Goal: Task Accomplishment & Management: Use online tool/utility

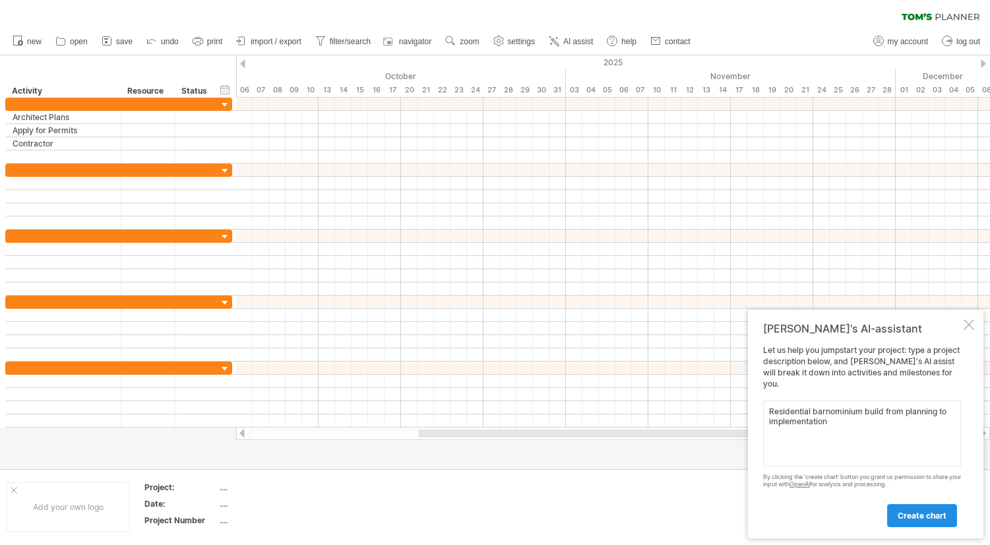
type textarea "Residential barnominium build from planning to implementation"
click at [930, 517] on span "create chart" at bounding box center [922, 516] width 49 height 10
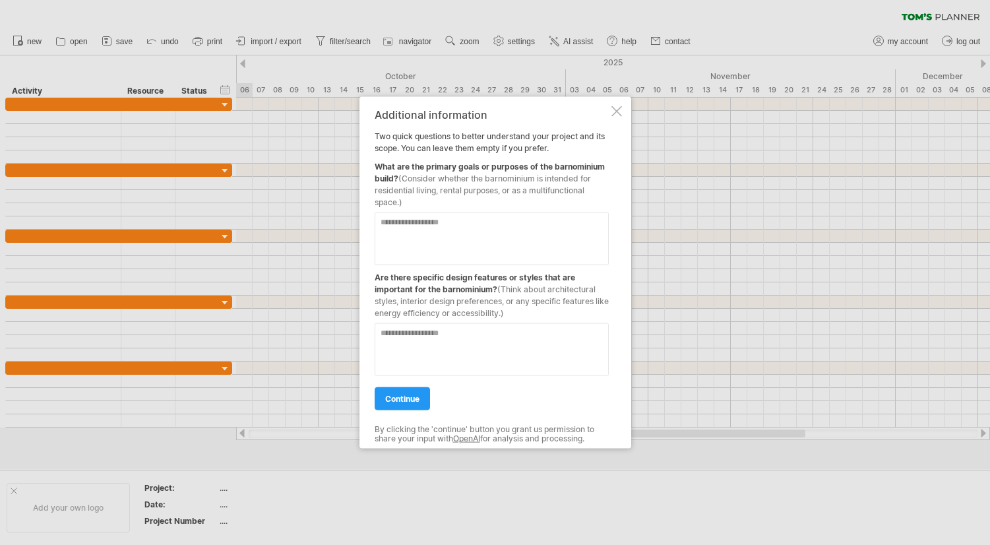
click at [404, 227] on textarea at bounding box center [492, 238] width 234 height 53
type textarea "**********"
click at [405, 334] on textarea at bounding box center [492, 349] width 234 height 53
type textarea "**********"
click at [405, 402] on span "continue" at bounding box center [402, 399] width 34 height 10
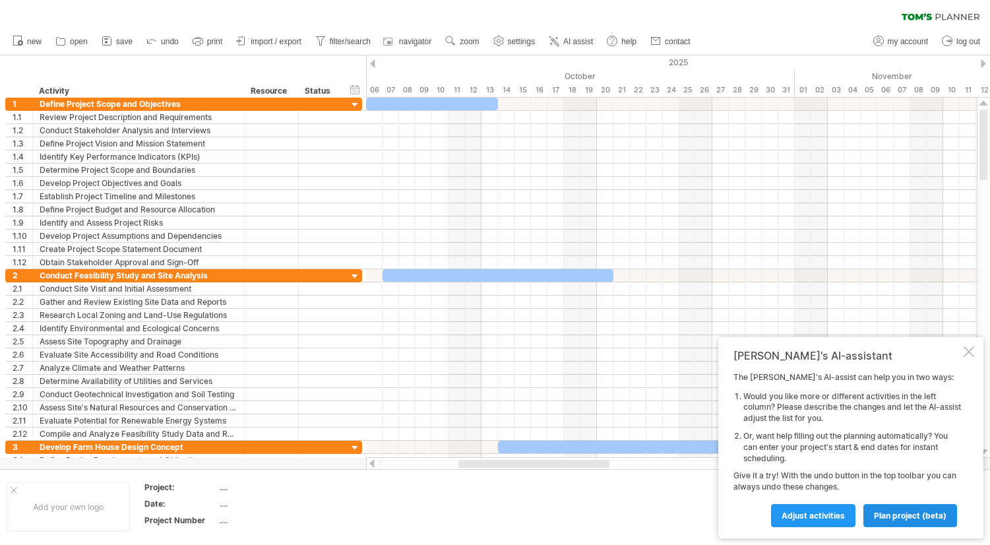
click at [907, 515] on span "plan project (beta)" at bounding box center [910, 516] width 73 height 10
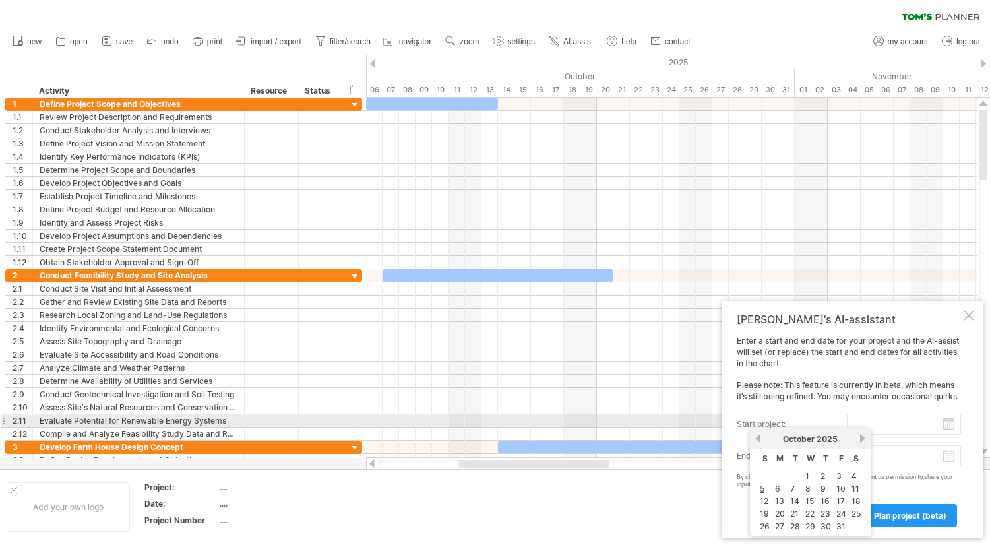
click at [953, 425] on input "start project:" at bounding box center [904, 424] width 114 height 21
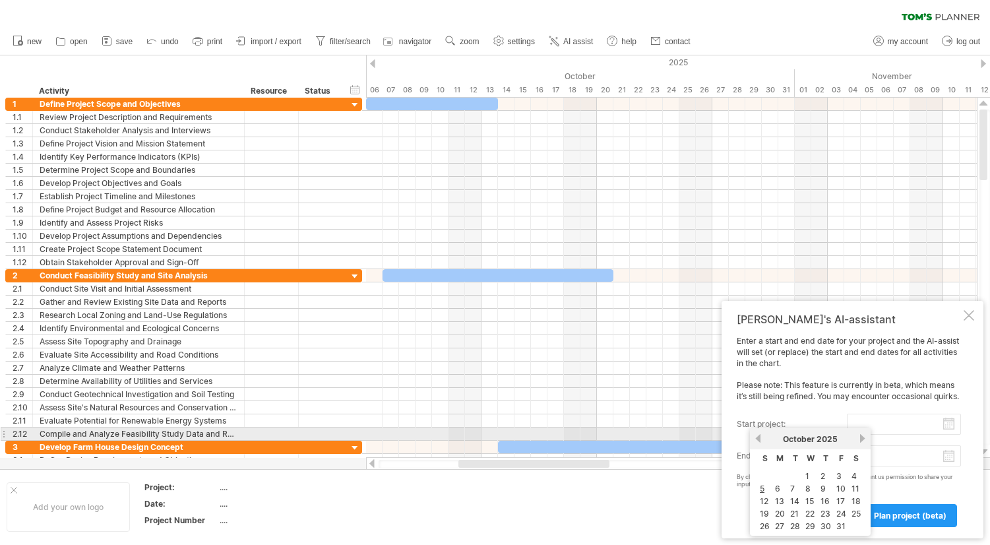
click at [757, 437] on link "previous" at bounding box center [758, 438] width 10 height 10
click at [865, 438] on link "next" at bounding box center [863, 438] width 10 height 10
click at [864, 438] on link "next" at bounding box center [863, 438] width 10 height 10
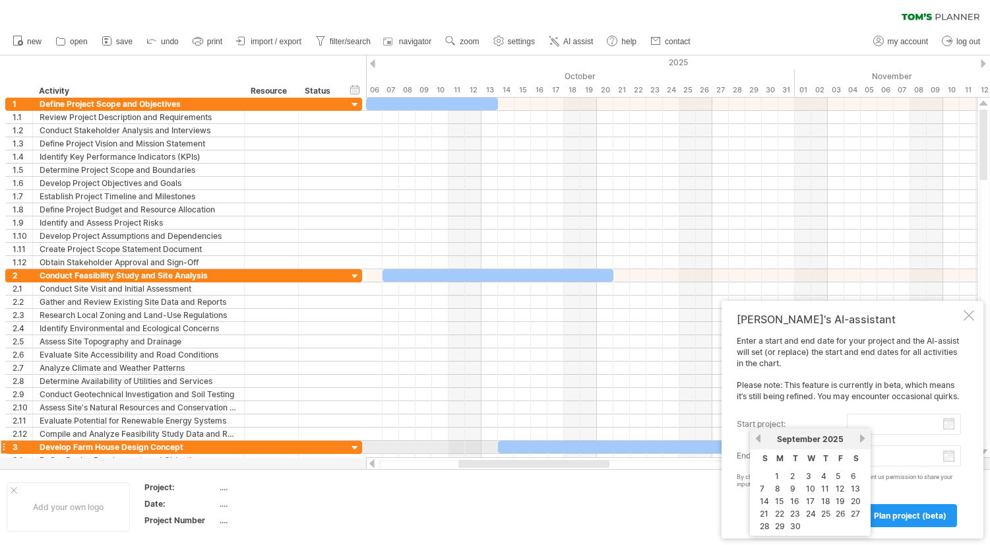
click at [757, 443] on link "previous" at bounding box center [758, 438] width 10 height 10
click at [767, 527] on link "24" at bounding box center [765, 526] width 13 height 13
type input "********"
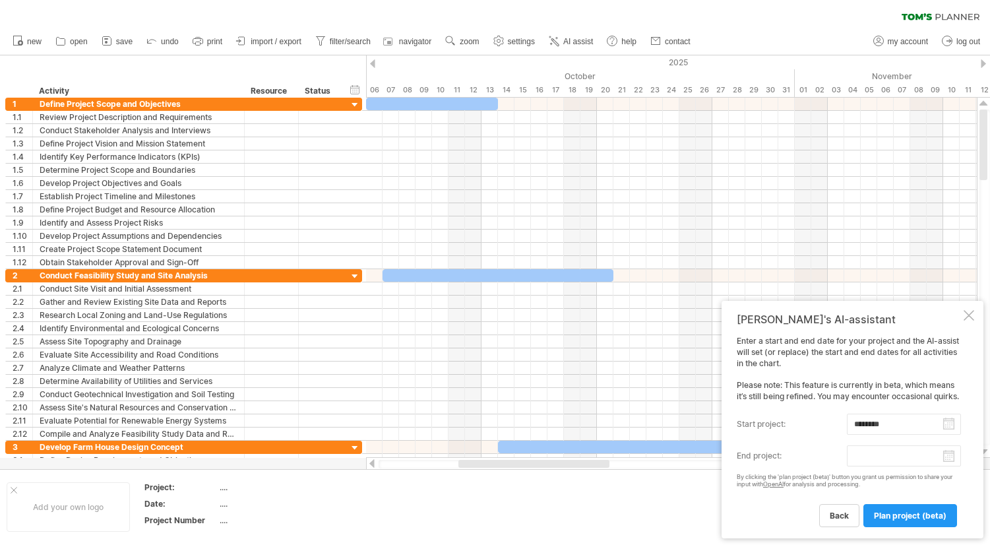
click at [951, 459] on body "progress(100%) Trying to reach [DOMAIN_NAME] Connected again... 0% clear filter…" at bounding box center [495, 274] width 990 height 548
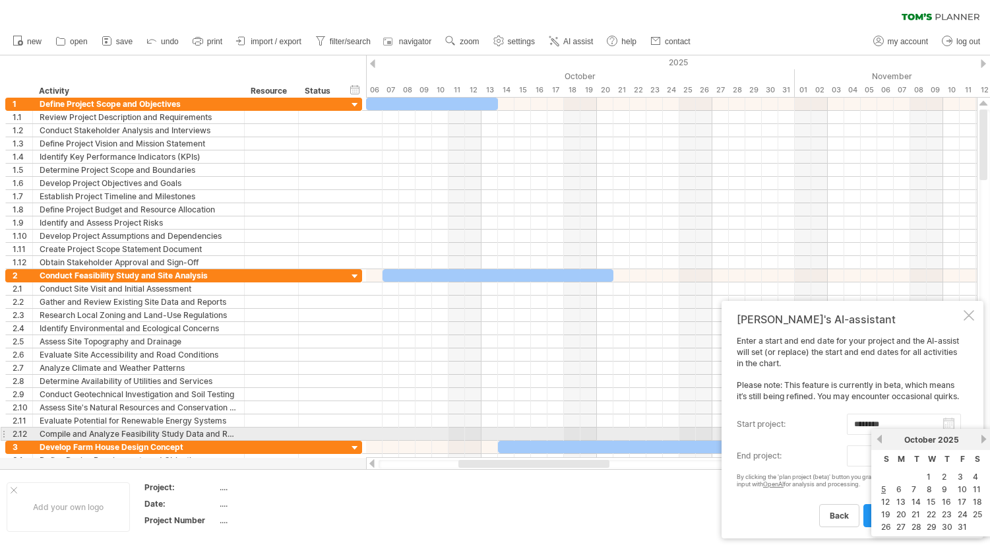
click at [984, 440] on link "next" at bounding box center [984, 439] width 10 height 10
click at [982, 439] on link "next" at bounding box center [984, 439] width 10 height 10
click at [981, 526] on link "31" at bounding box center [977, 527] width 12 height 13
type input "********"
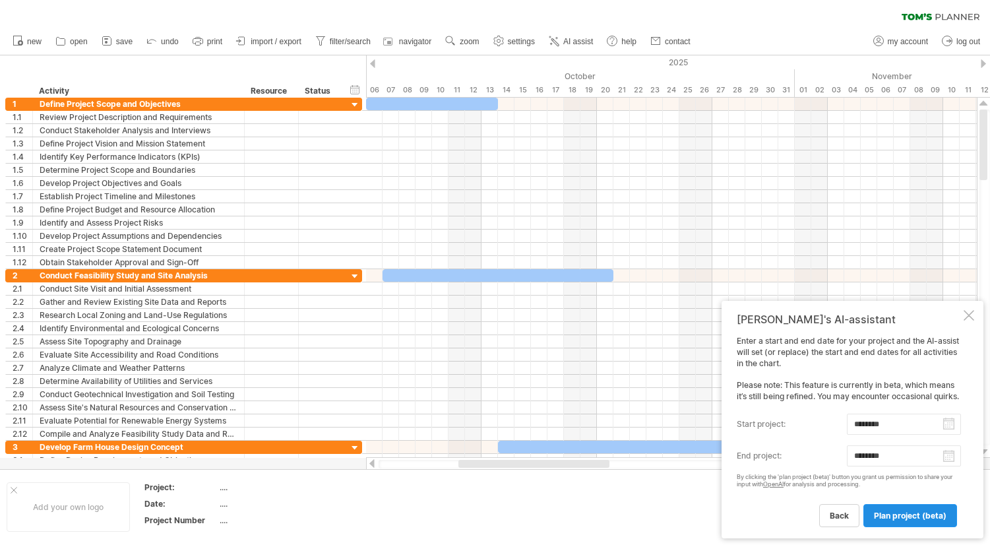
click at [925, 515] on span "plan project (beta)" at bounding box center [910, 516] width 73 height 10
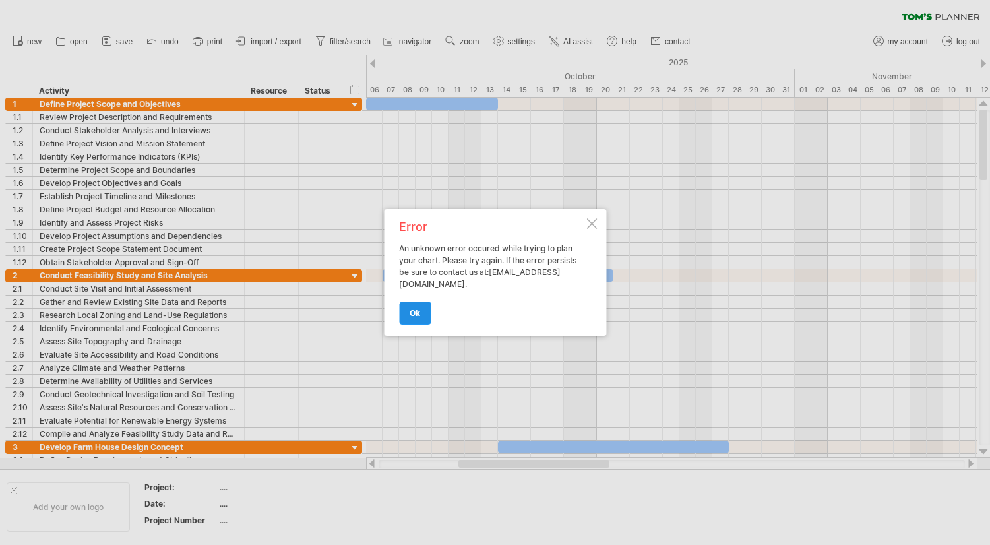
click at [418, 307] on link "ok" at bounding box center [415, 312] width 32 height 23
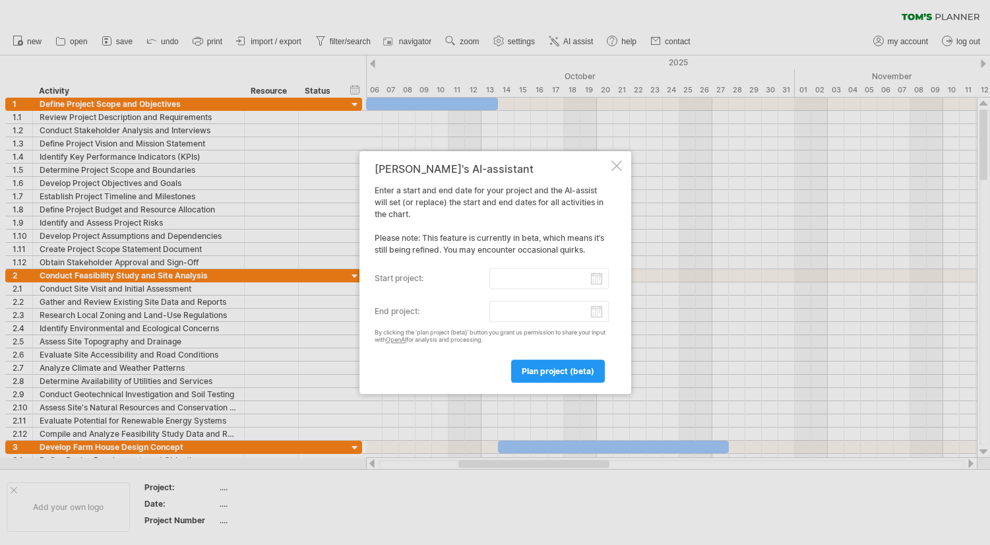
click at [618, 165] on div at bounding box center [617, 165] width 11 height 11
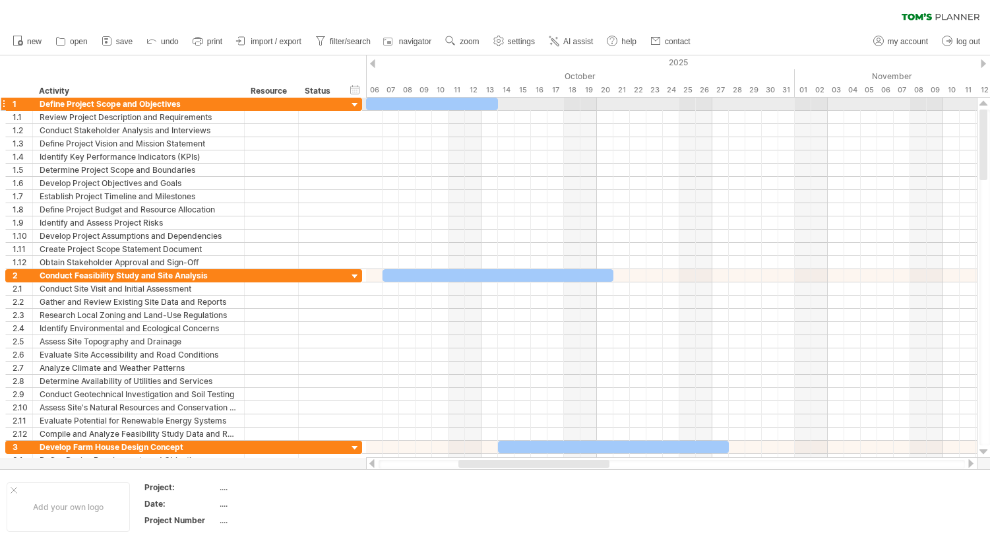
click at [355, 104] on div at bounding box center [355, 105] width 13 height 13
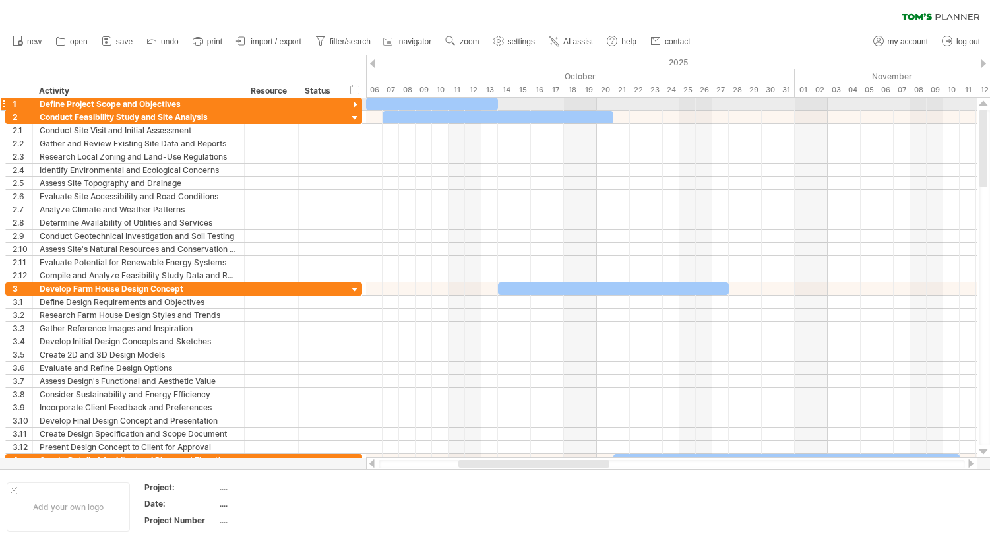
click at [354, 103] on div at bounding box center [355, 105] width 13 height 13
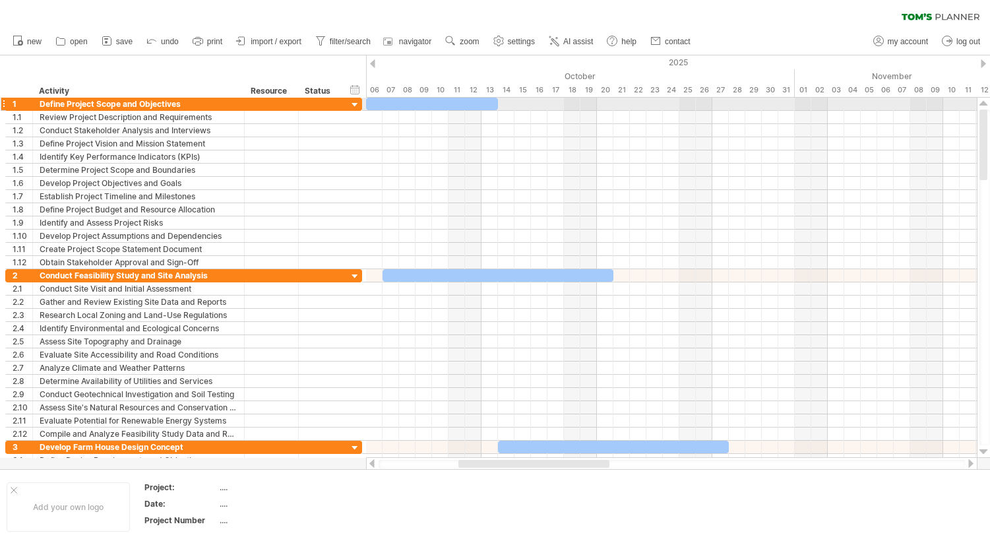
click at [355, 107] on div at bounding box center [355, 105] width 13 height 13
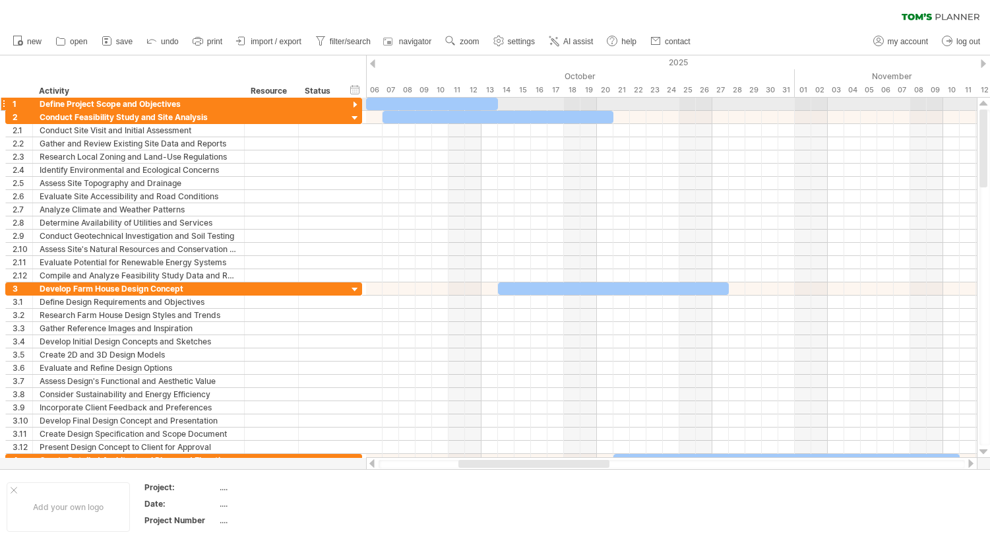
click at [355, 107] on div at bounding box center [355, 105] width 13 height 13
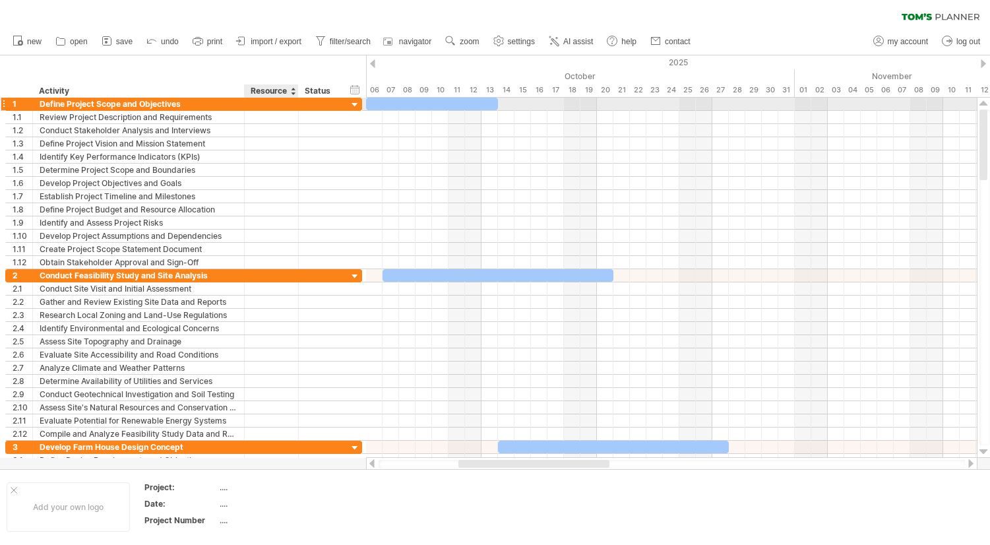
click at [304, 104] on div at bounding box center [320, 104] width 43 height 13
click at [275, 102] on div at bounding box center [271, 104] width 40 height 13
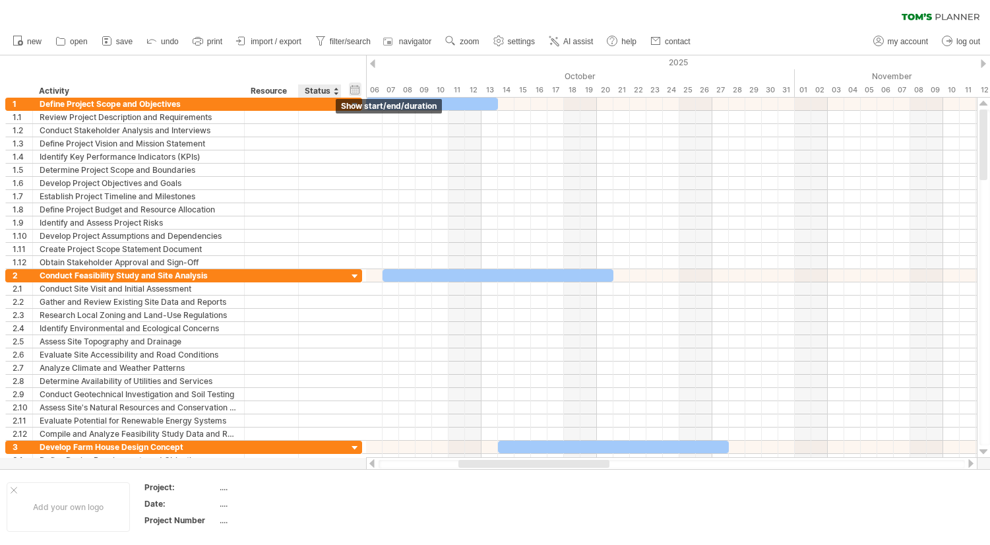
click at [357, 89] on div "hide start/end/duration show start/end/duration" at bounding box center [355, 89] width 13 height 14
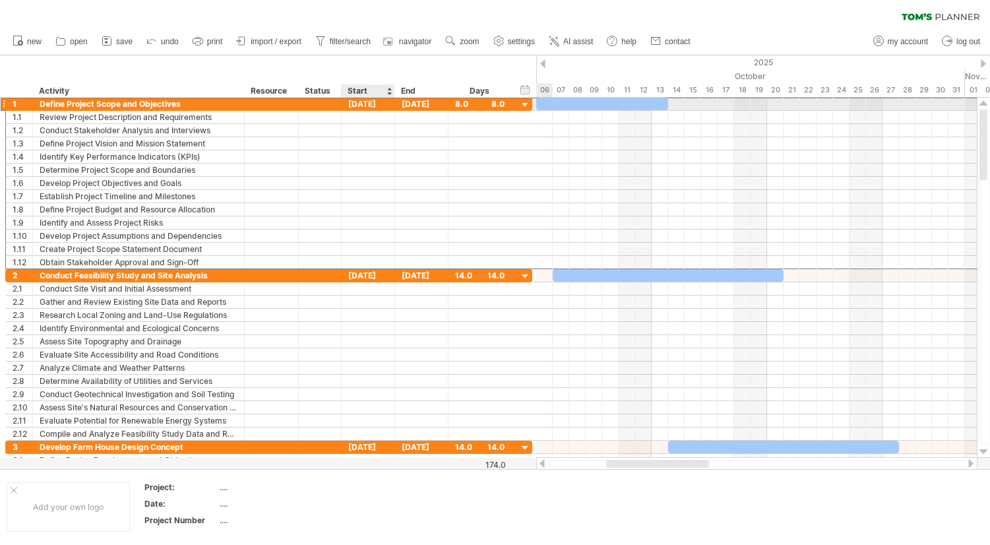
click at [369, 99] on div "[DATE]" at bounding box center [368, 104] width 53 height 13
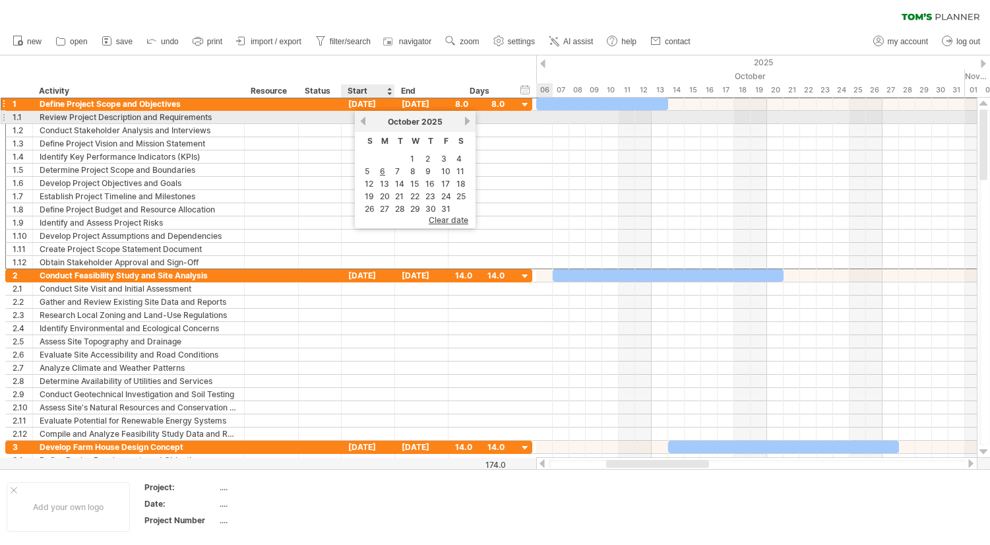
click at [364, 121] on link "previous" at bounding box center [363, 121] width 10 height 10
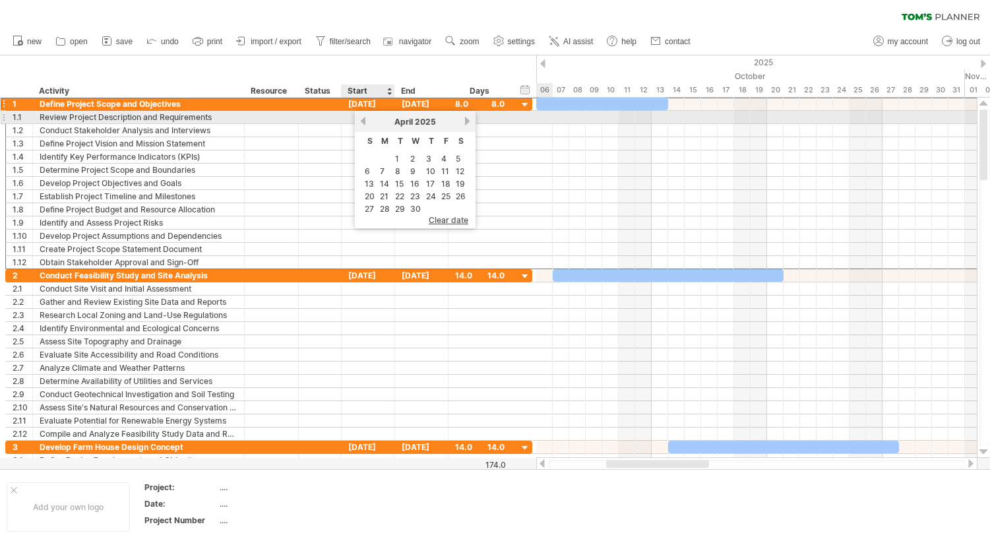
click at [364, 121] on link "previous" at bounding box center [363, 121] width 10 height 10
click at [466, 120] on link "next" at bounding box center [467, 121] width 10 height 10
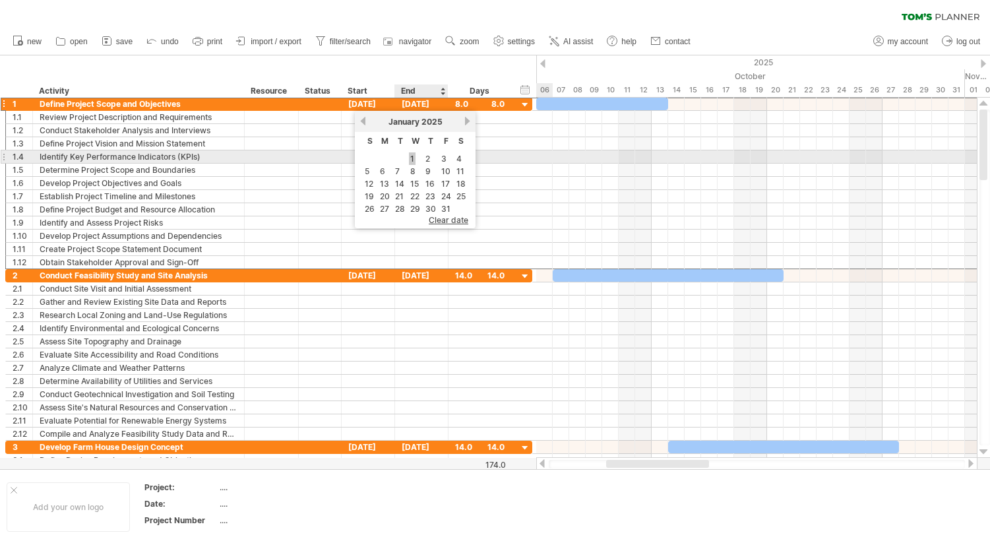
click at [413, 157] on link "1" at bounding box center [412, 158] width 7 height 13
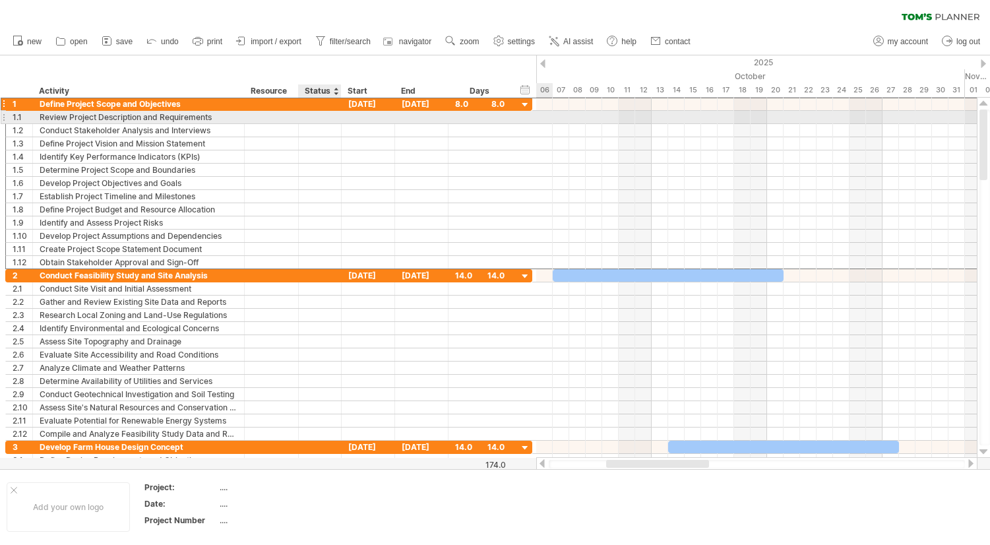
click at [331, 113] on div at bounding box center [319, 117] width 29 height 13
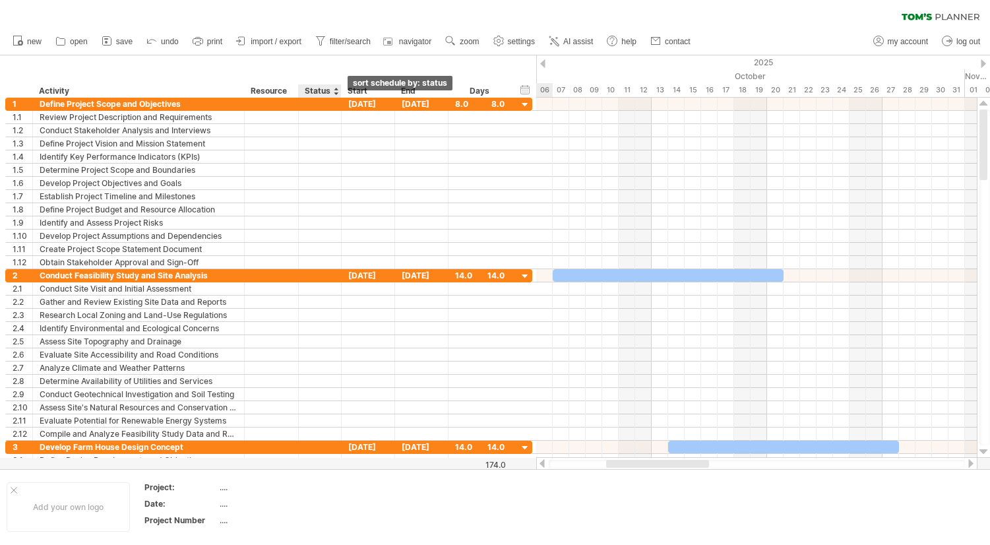
click at [334, 88] on div at bounding box center [335, 90] width 5 height 13
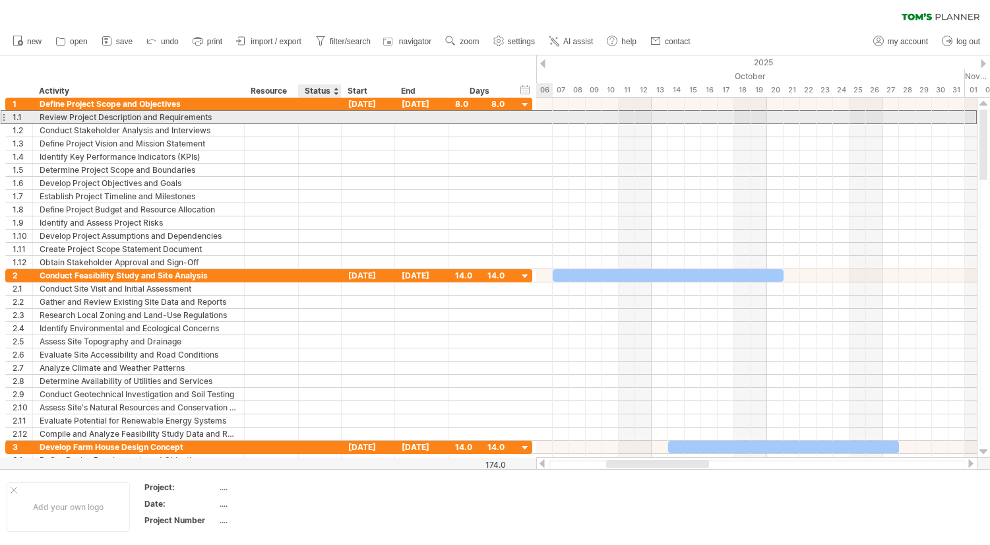
click at [319, 121] on div at bounding box center [319, 117] width 29 height 13
click at [319, 121] on input "text" at bounding box center [319, 117] width 29 height 13
click at [319, 119] on input "text" at bounding box center [319, 117] width 29 height 13
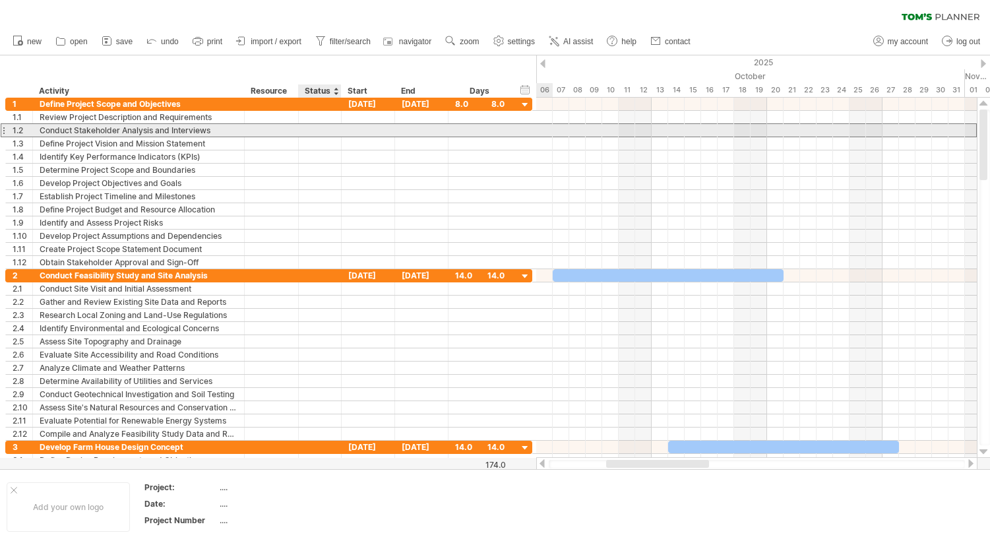
click at [315, 127] on div at bounding box center [319, 130] width 29 height 13
click at [315, 119] on div at bounding box center [319, 117] width 29 height 13
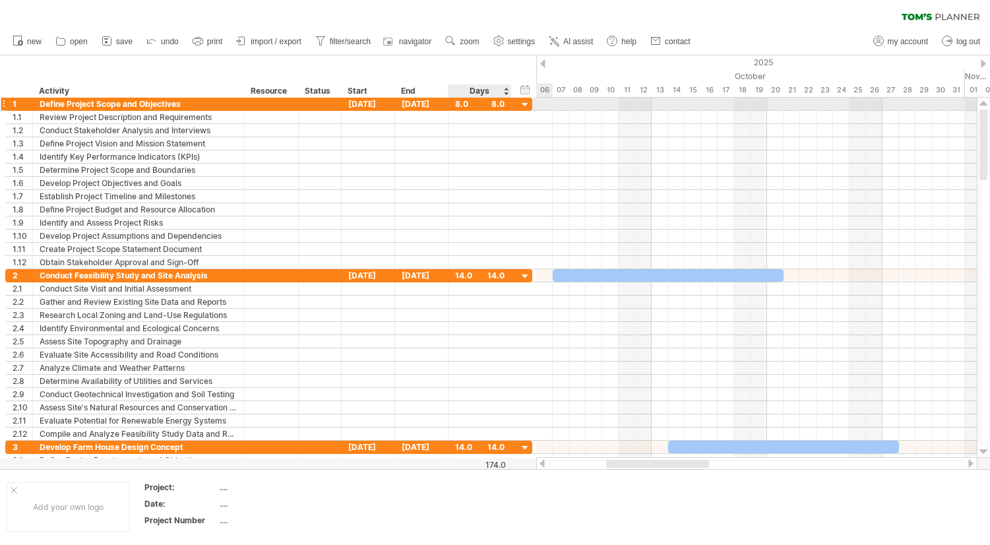
click at [525, 105] on div at bounding box center [525, 105] width 13 height 13
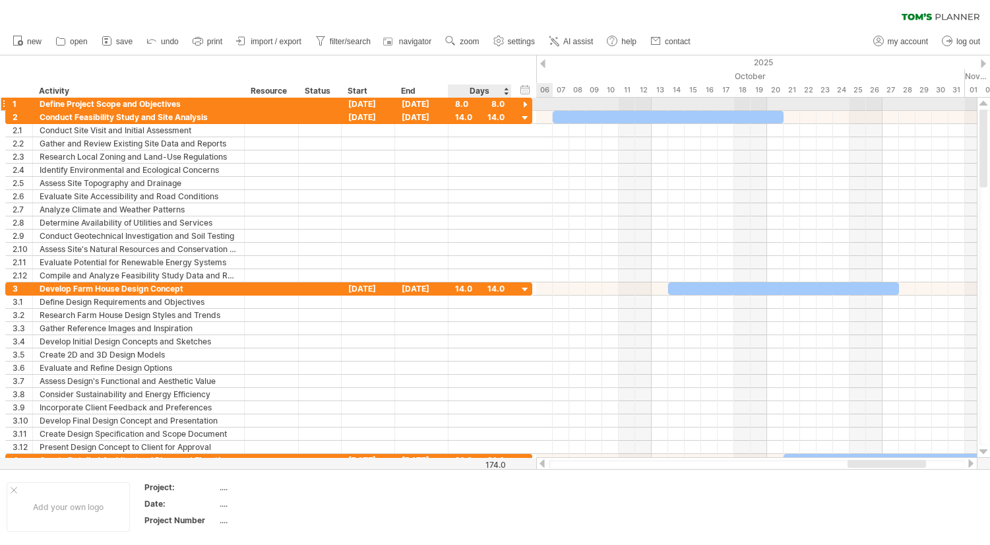
click at [526, 104] on div at bounding box center [525, 105] width 13 height 13
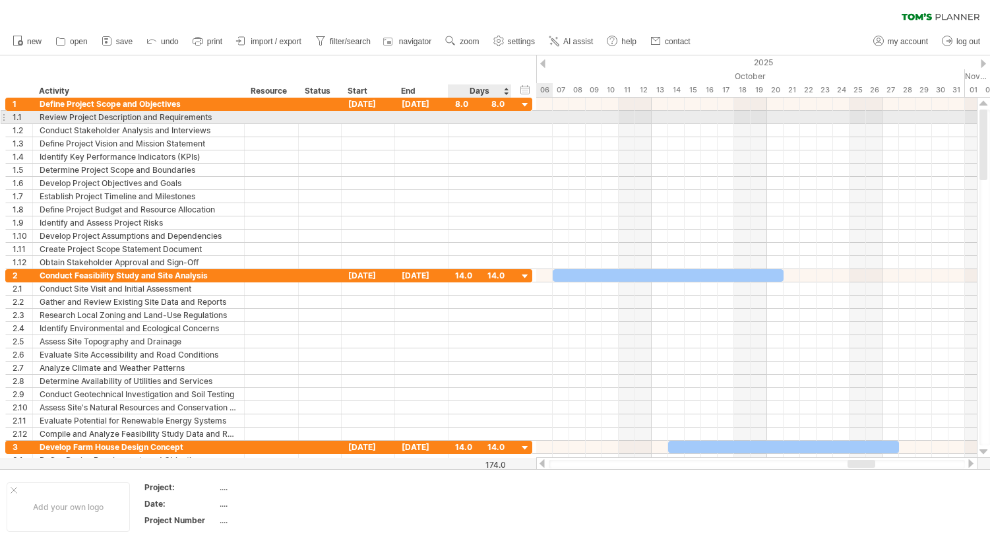
click at [528, 121] on div "**********" at bounding box center [268, 117] width 527 height 13
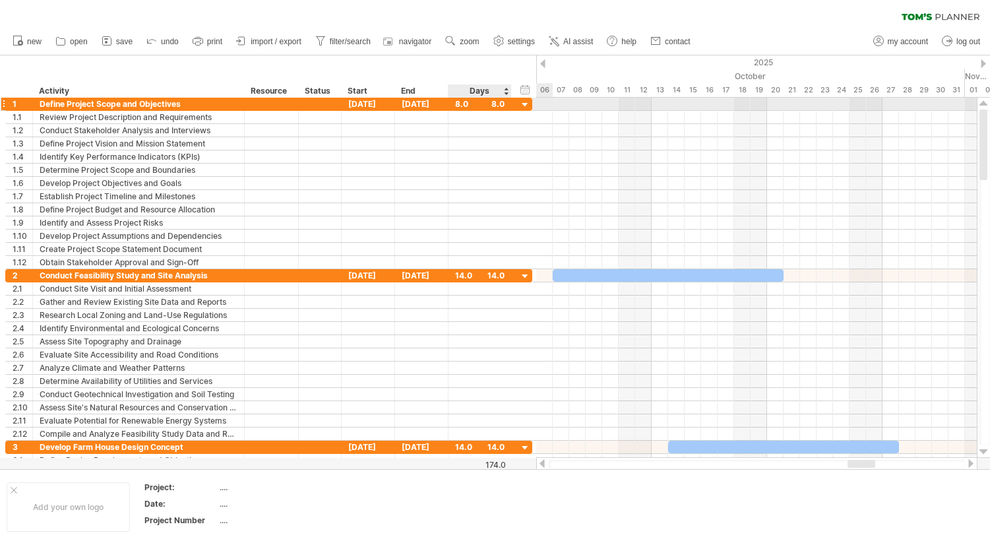
click at [526, 106] on div at bounding box center [525, 105] width 13 height 13
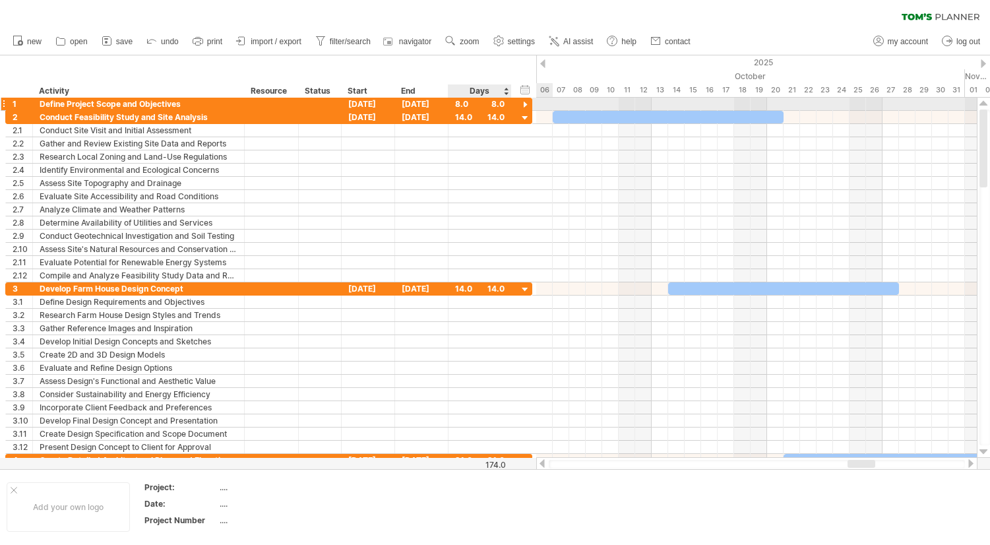
click at [526, 106] on div at bounding box center [525, 105] width 13 height 13
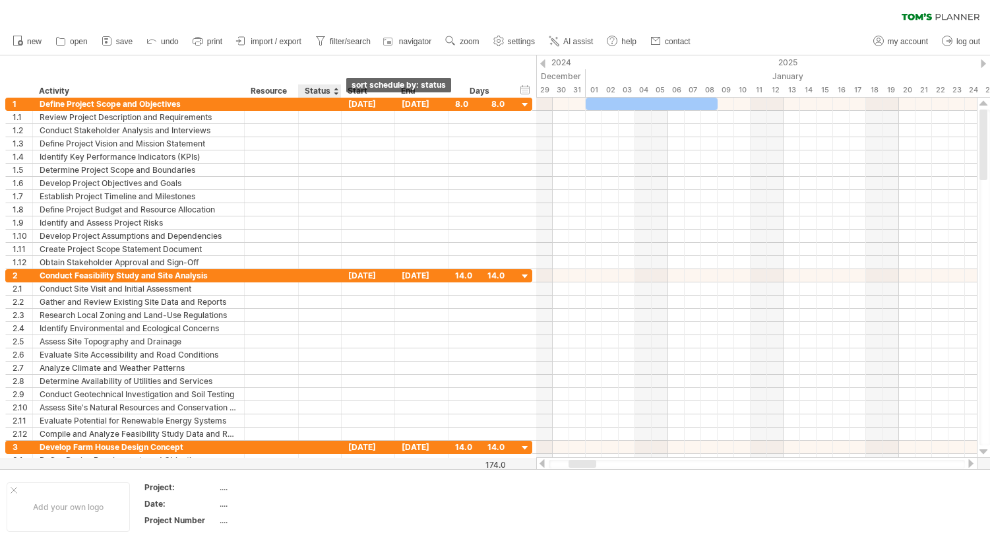
click at [336, 94] on div at bounding box center [335, 90] width 5 height 13
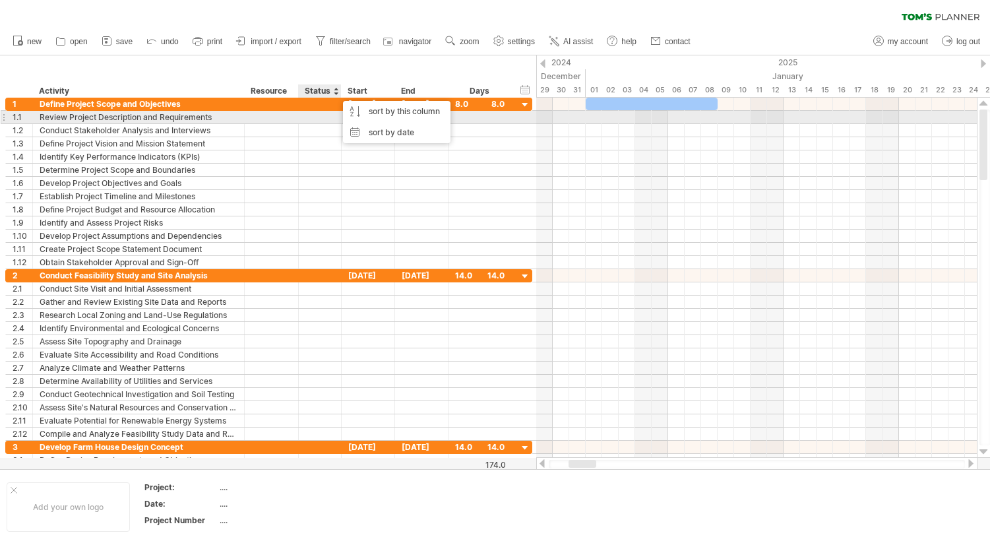
click at [321, 114] on div at bounding box center [319, 117] width 29 height 13
click at [331, 117] on input "text" at bounding box center [319, 117] width 29 height 13
drag, startPoint x: 331, startPoint y: 117, endPoint x: 325, endPoint y: 120, distance: 6.8
click at [326, 119] on input "text" at bounding box center [319, 117] width 29 height 13
click at [321, 123] on div "**********" at bounding box center [268, 117] width 527 height 14
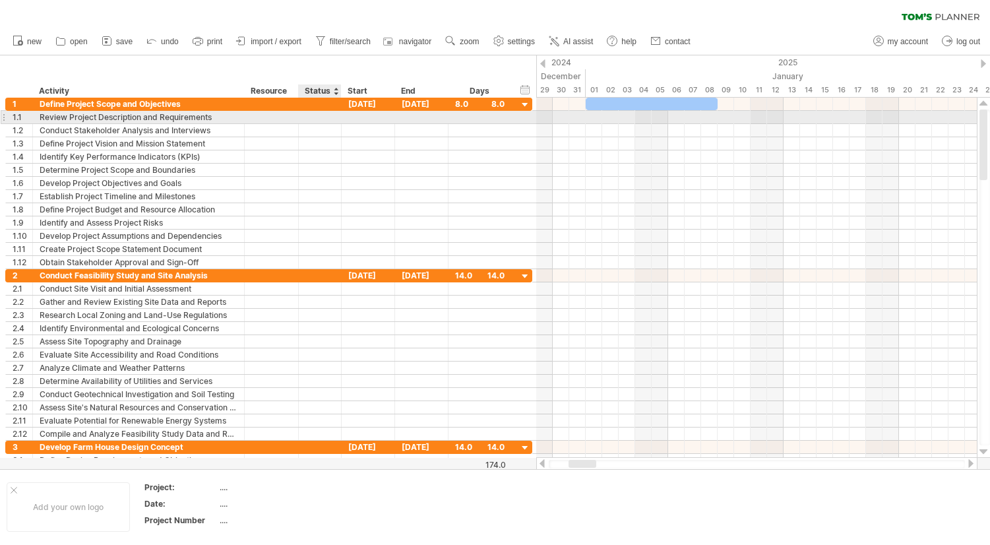
click at [321, 123] on div "**********" at bounding box center [268, 117] width 527 height 13
click at [321, 117] on div at bounding box center [319, 117] width 29 height 13
click at [321, 117] on input "text" at bounding box center [319, 117] width 29 height 13
click at [318, 117] on input "text" at bounding box center [319, 117] width 29 height 13
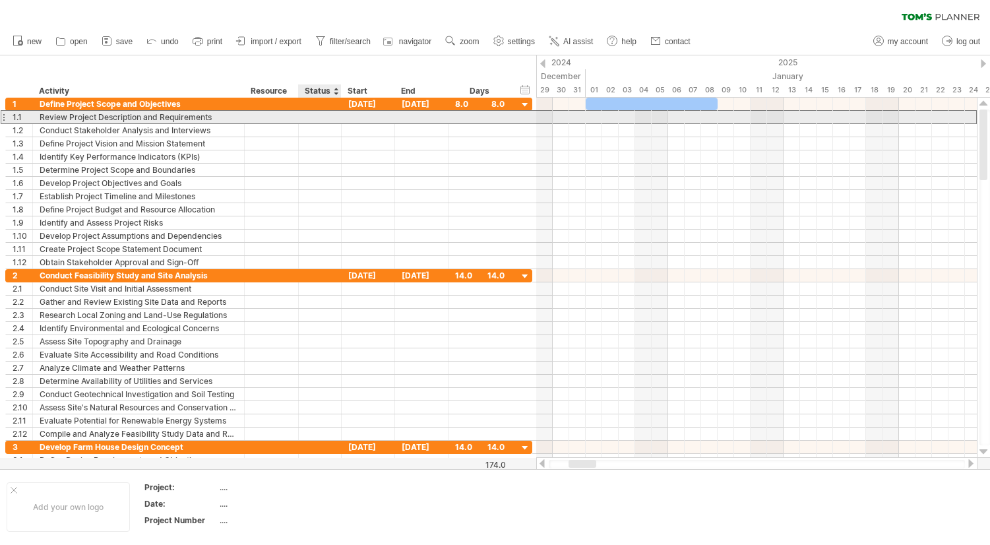
click at [318, 117] on input "text" at bounding box center [319, 117] width 29 height 13
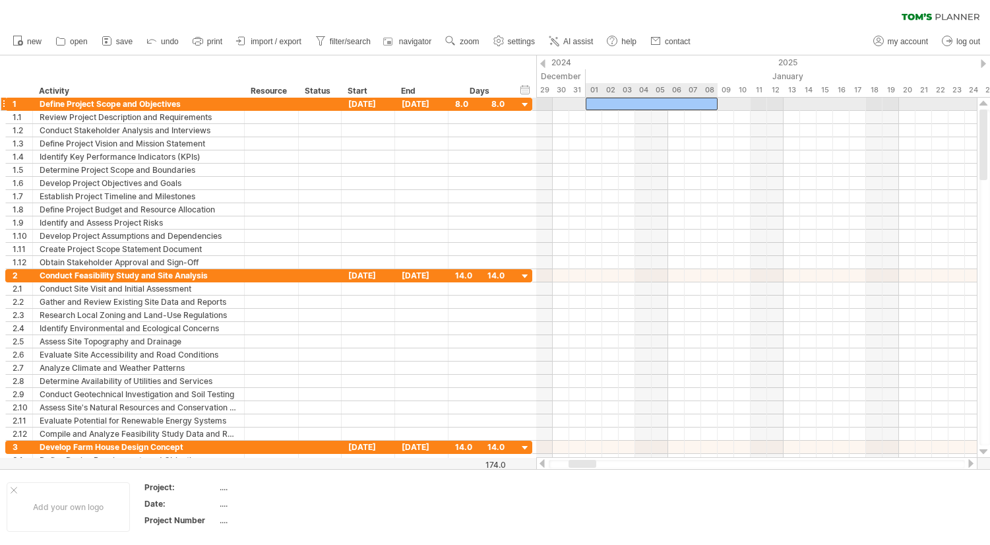
click at [631, 104] on div at bounding box center [652, 104] width 132 height 13
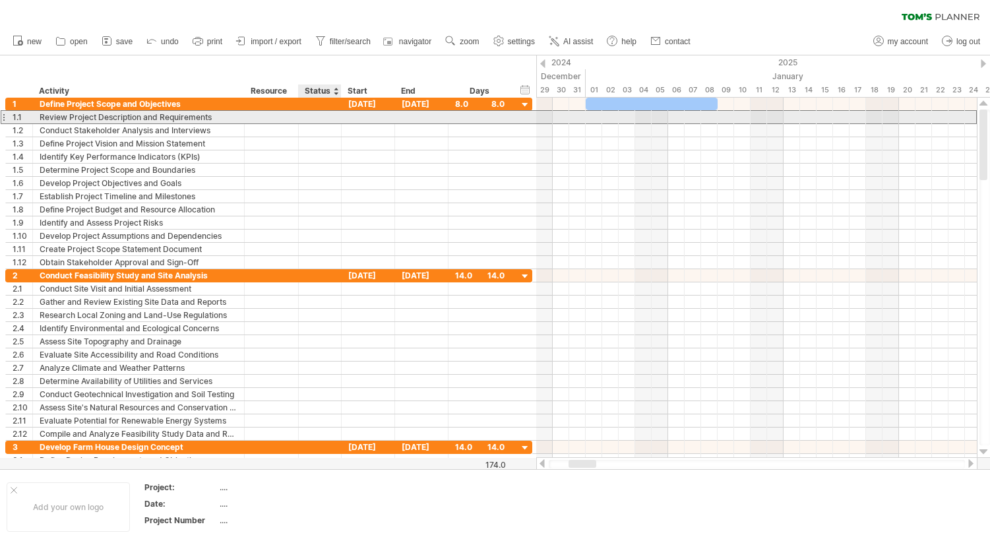
click at [319, 120] on div at bounding box center [319, 117] width 29 height 13
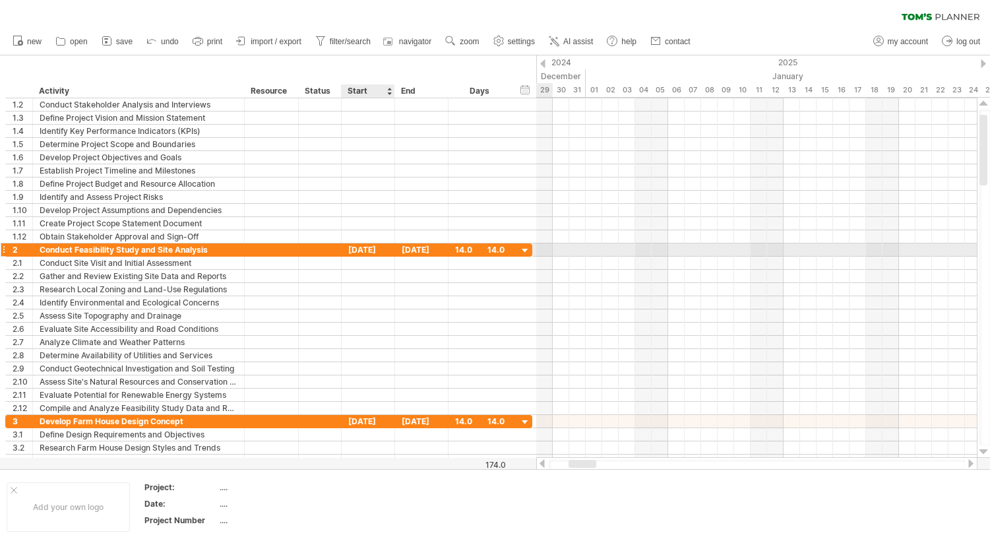
click at [362, 249] on div "[DATE]" at bounding box center [368, 249] width 53 height 13
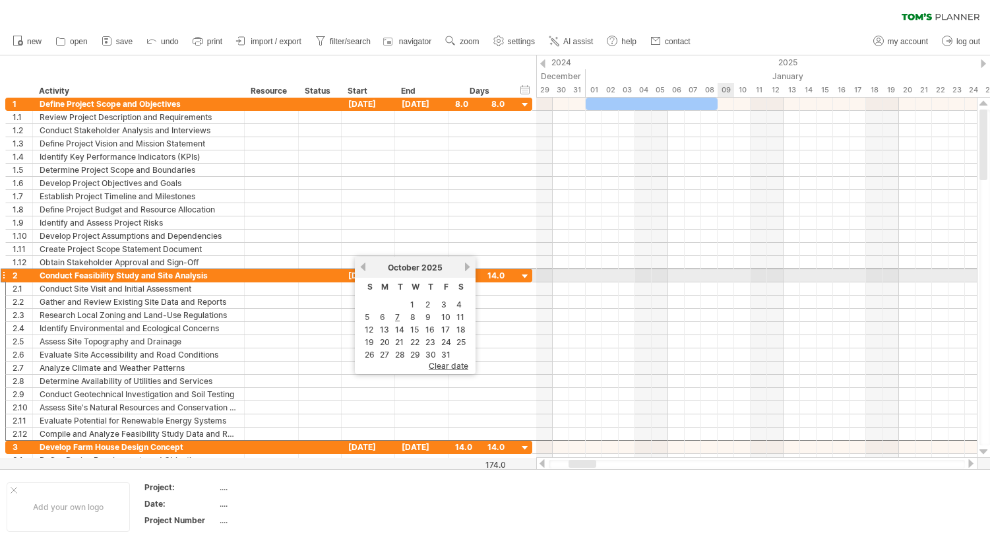
click at [723, 276] on div at bounding box center [756, 275] width 441 height 13
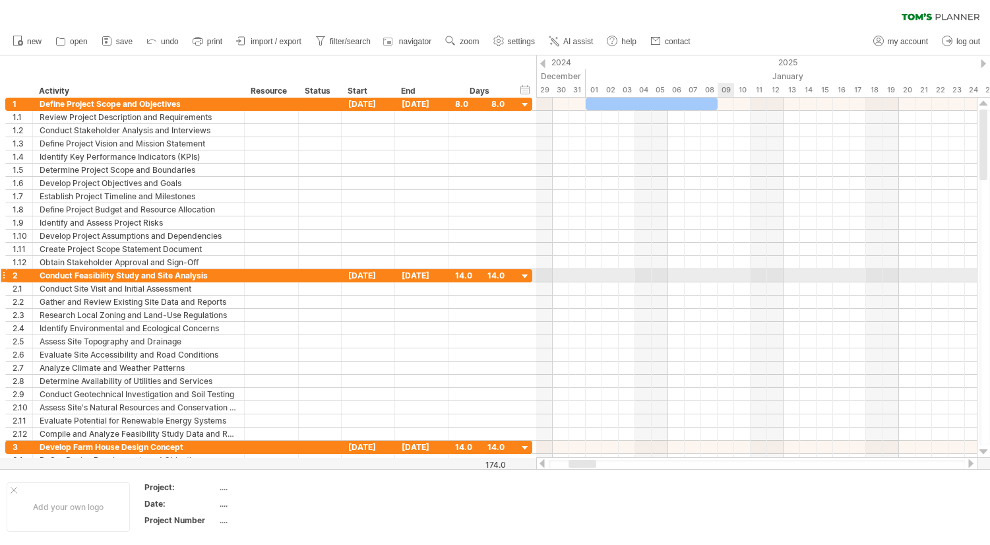
click at [723, 276] on div at bounding box center [756, 275] width 441 height 13
click at [730, 273] on div at bounding box center [756, 275] width 441 height 13
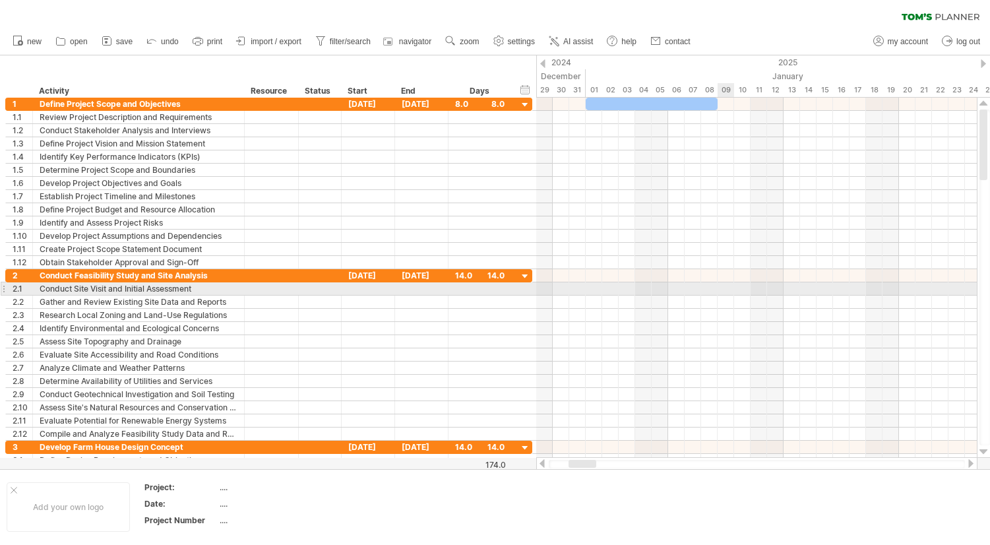
click at [726, 288] on div at bounding box center [756, 288] width 441 height 13
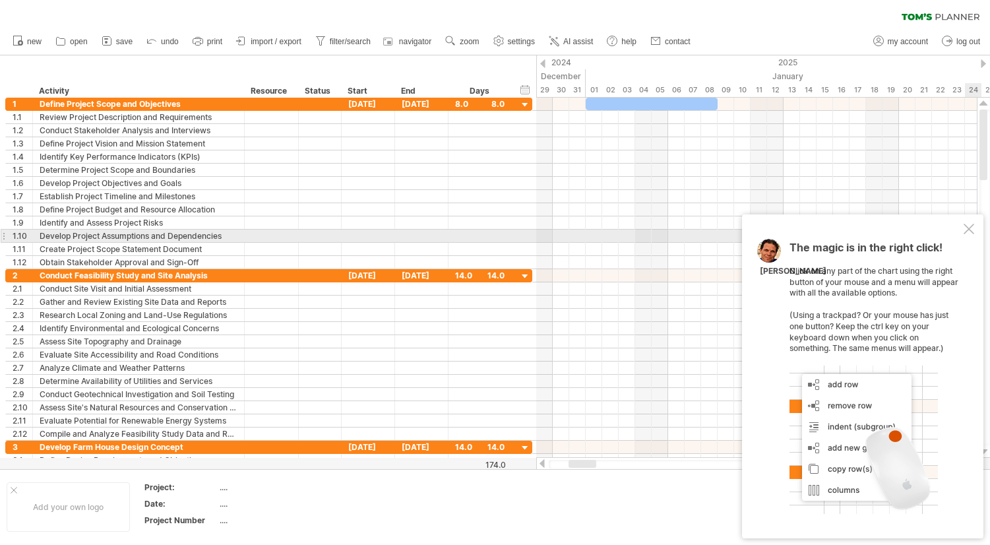
click at [971, 230] on div at bounding box center [969, 229] width 11 height 11
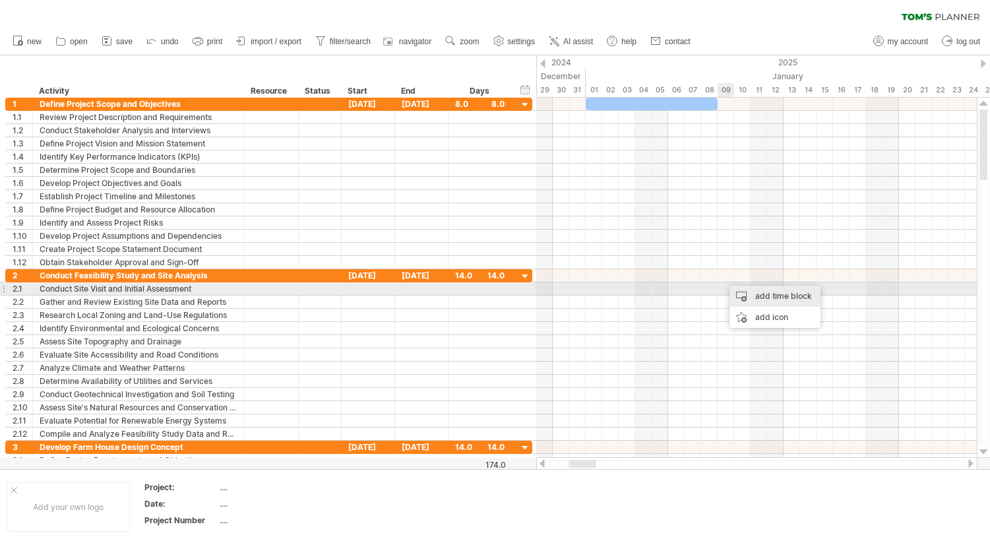
click at [764, 294] on div "add time block" at bounding box center [775, 296] width 91 height 21
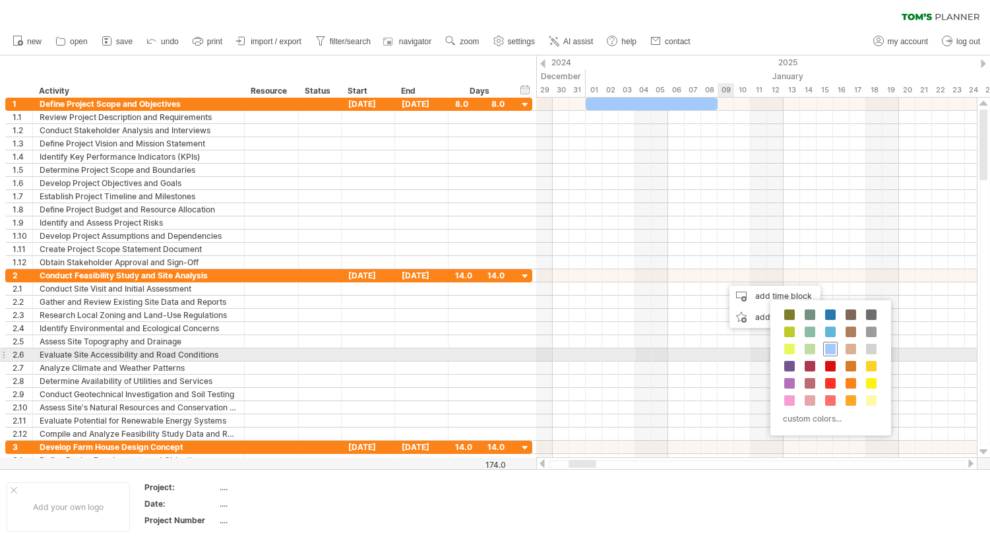
click at [829, 350] on span at bounding box center [830, 349] width 11 height 11
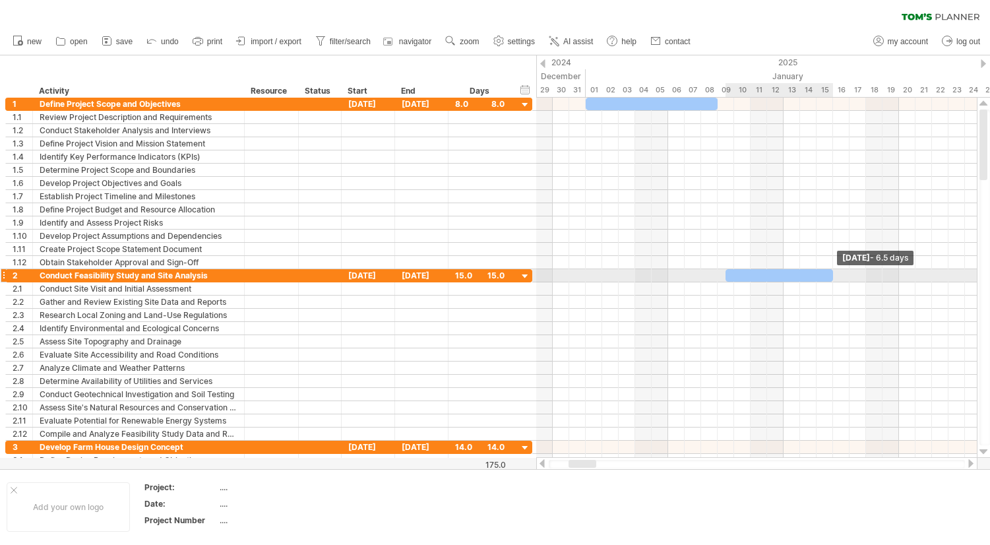
drag, startPoint x: 740, startPoint y: 272, endPoint x: 834, endPoint y: 280, distance: 94.0
click at [834, 280] on span at bounding box center [833, 275] width 5 height 13
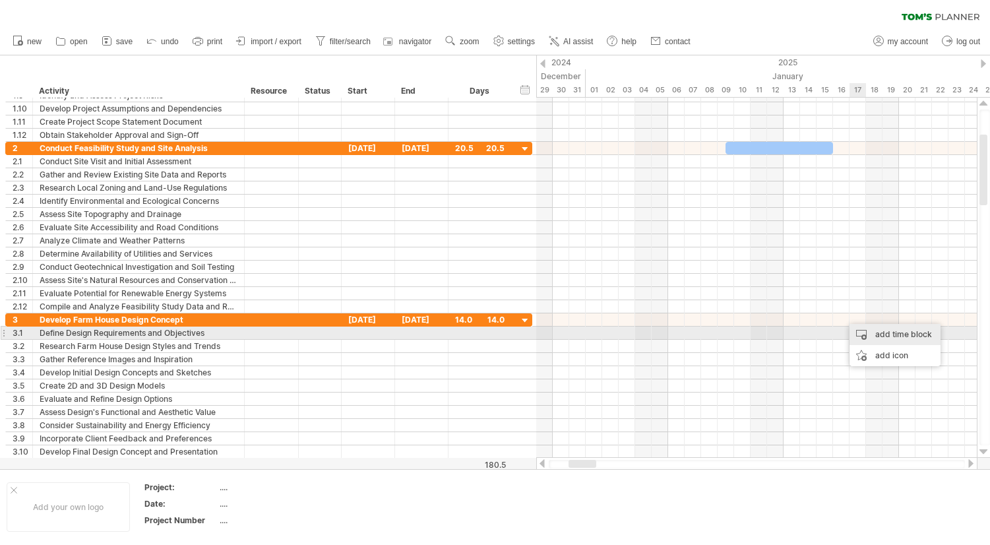
click at [885, 334] on div "add time block" at bounding box center [895, 334] width 91 height 21
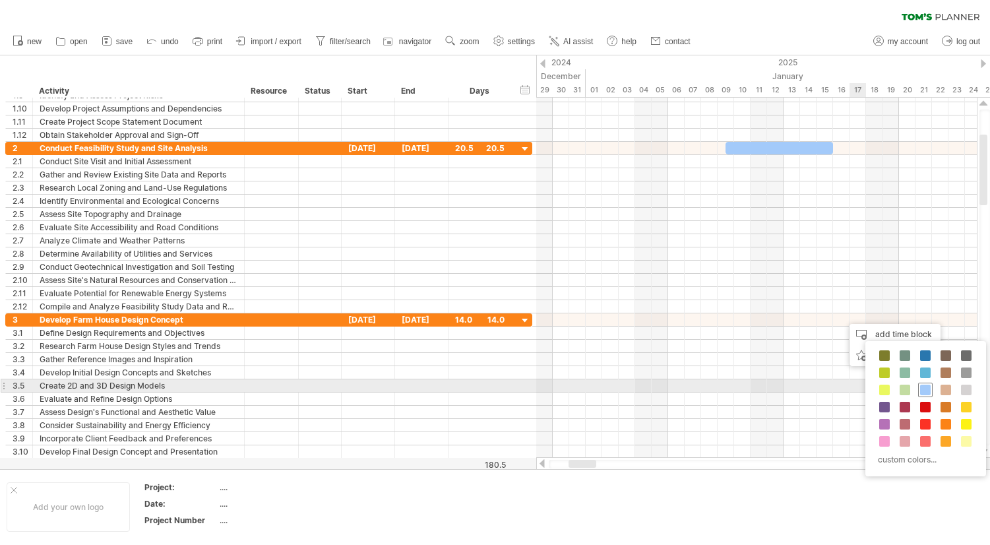
click at [927, 390] on span at bounding box center [925, 390] width 11 height 11
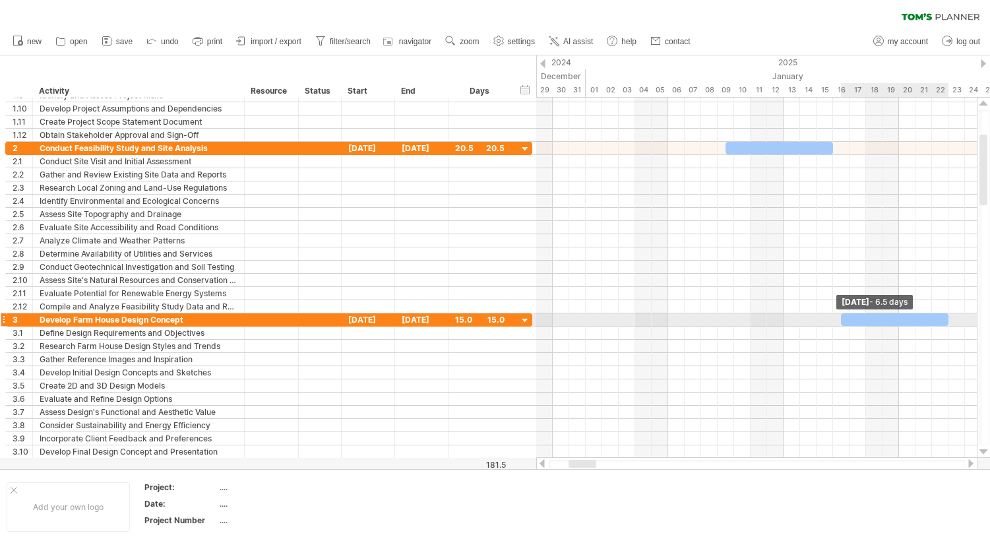
drag, startPoint x: 858, startPoint y: 318, endPoint x: 945, endPoint y: 318, distance: 87.7
click at [946, 318] on span at bounding box center [948, 319] width 5 height 13
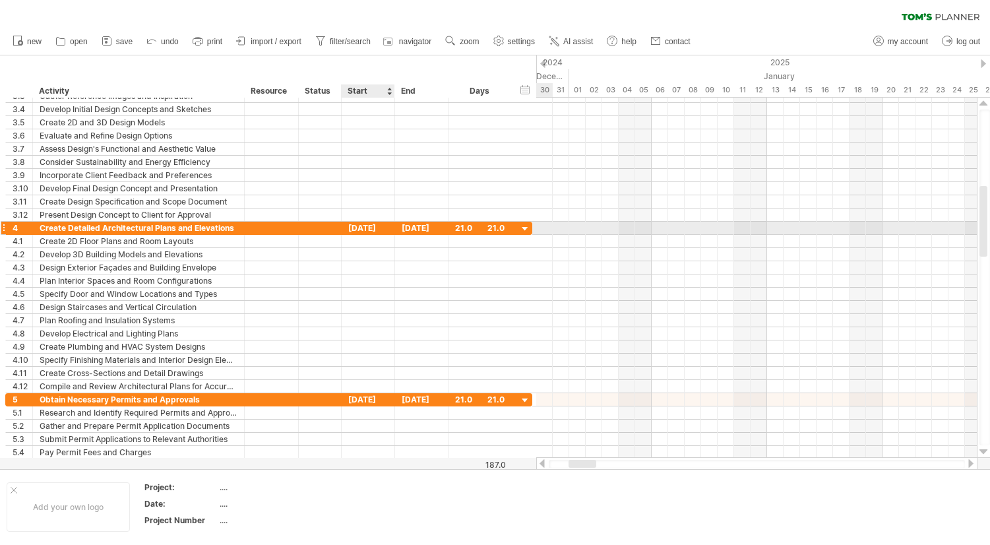
click at [373, 227] on div "[DATE]" at bounding box center [368, 228] width 53 height 13
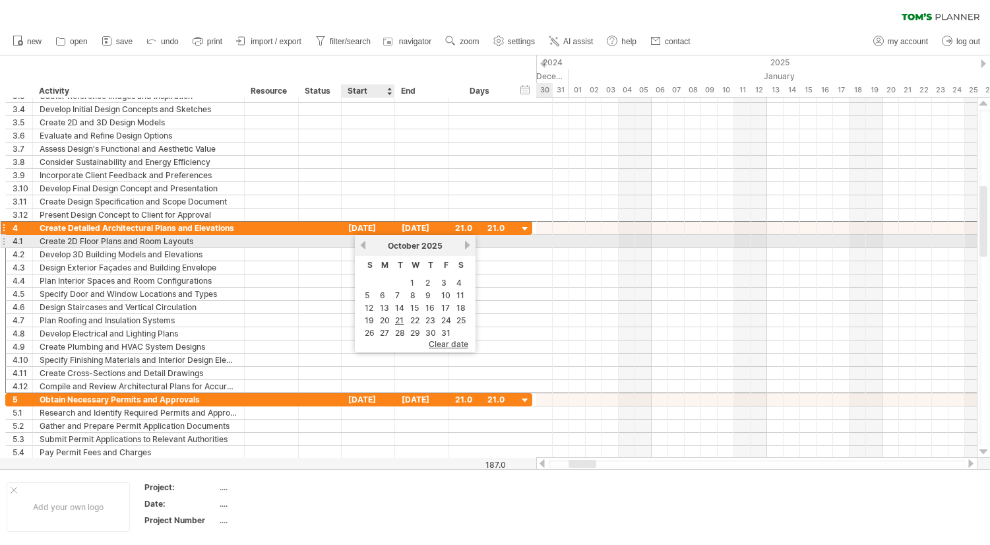
click at [365, 241] on link "previous" at bounding box center [363, 245] width 10 height 10
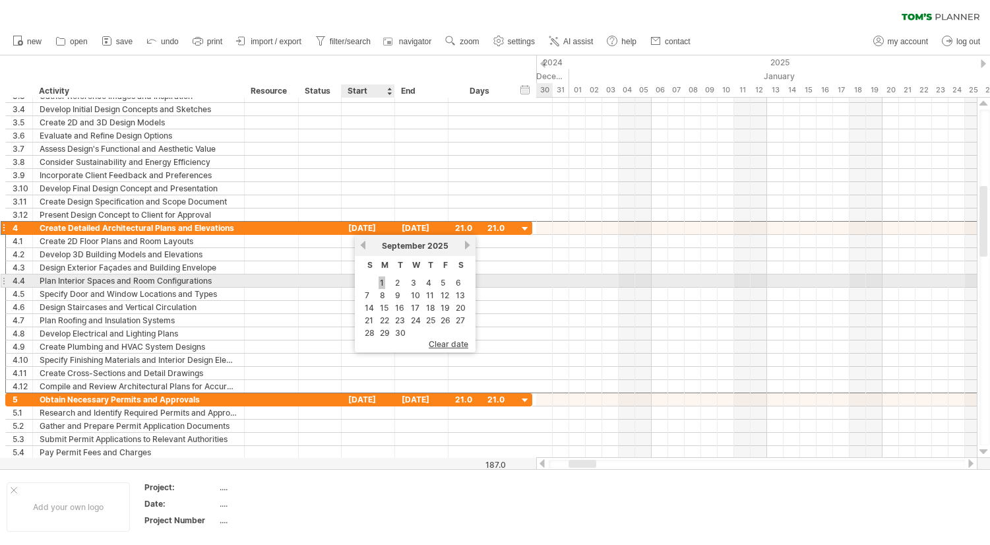
click at [381, 281] on link "1" at bounding box center [382, 282] width 7 height 13
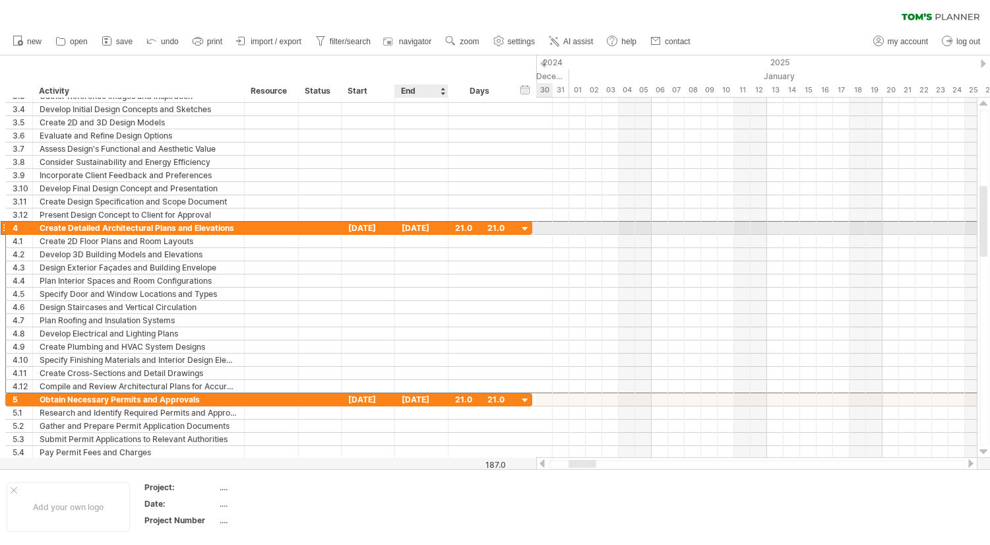
click at [435, 228] on div "[DATE]" at bounding box center [421, 228] width 53 height 13
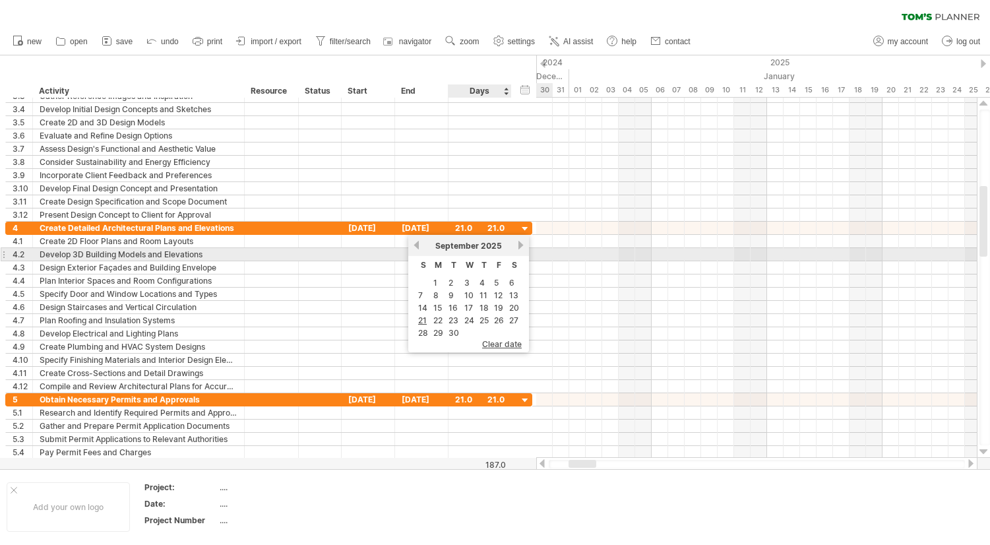
click at [519, 248] on link "next" at bounding box center [521, 245] width 10 height 10
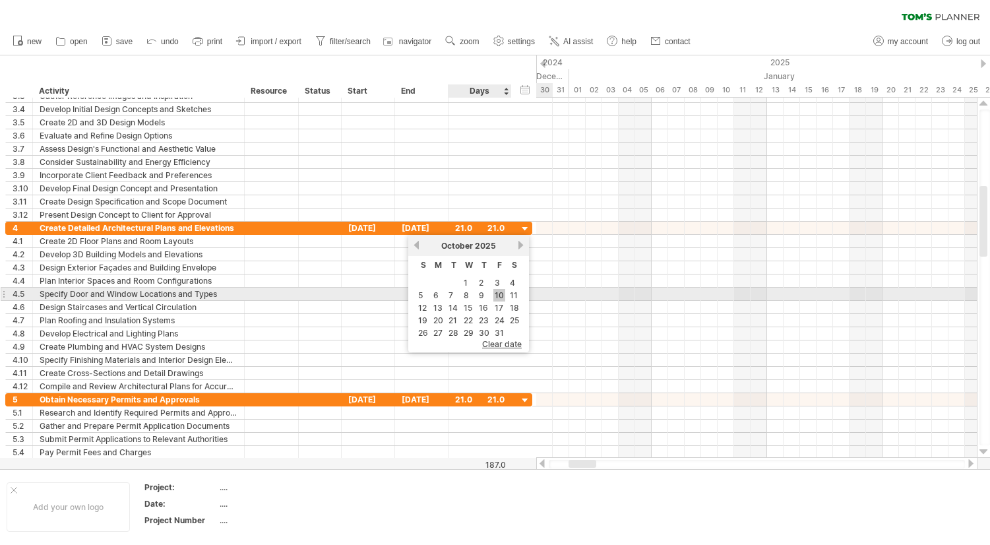
click at [503, 296] on link "10" at bounding box center [499, 295] width 12 height 13
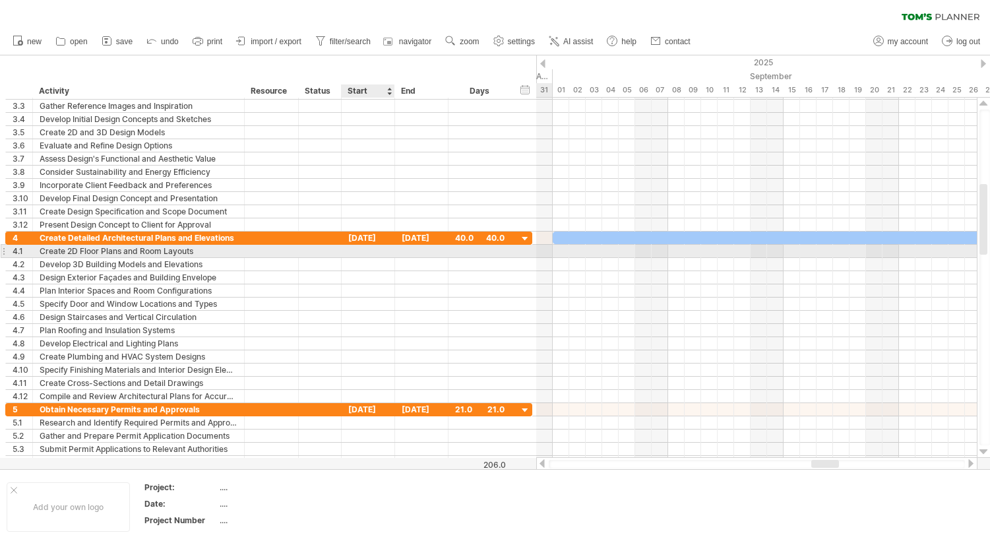
click at [381, 253] on div at bounding box center [368, 251] width 53 height 13
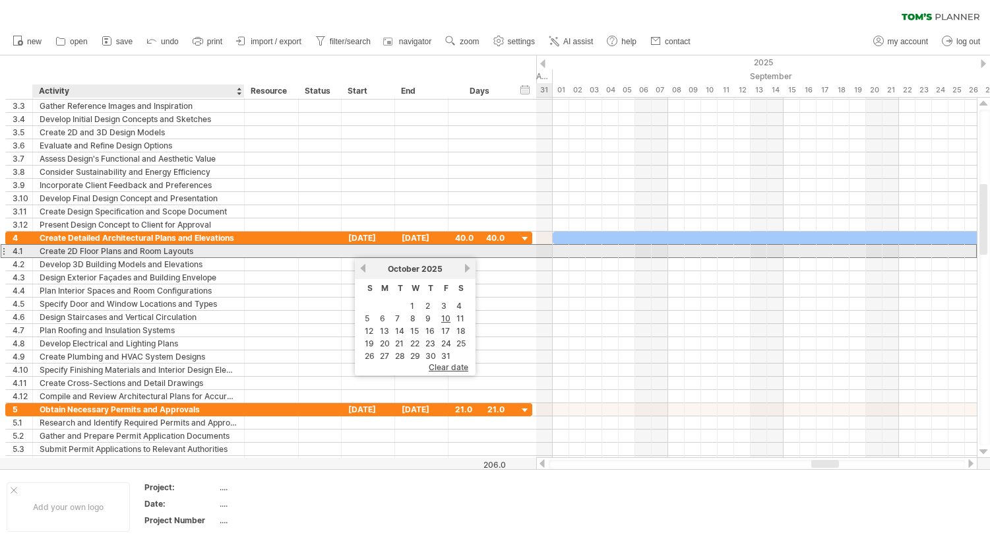
click at [133, 248] on div "Create 2D Floor Plans and Room Layouts" at bounding box center [139, 251] width 198 height 13
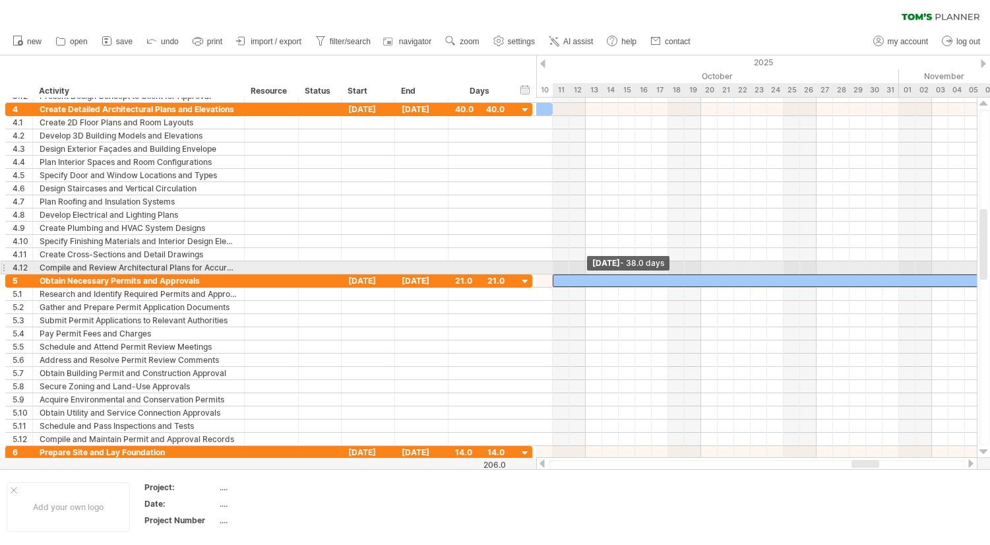
drag, startPoint x: 833, startPoint y: 279, endPoint x: 557, endPoint y: 267, distance: 276.7
click at [557, 267] on div "[DATE] - 6.5 days [DATE] - 38.0 days" at bounding box center [756, 278] width 441 height 360
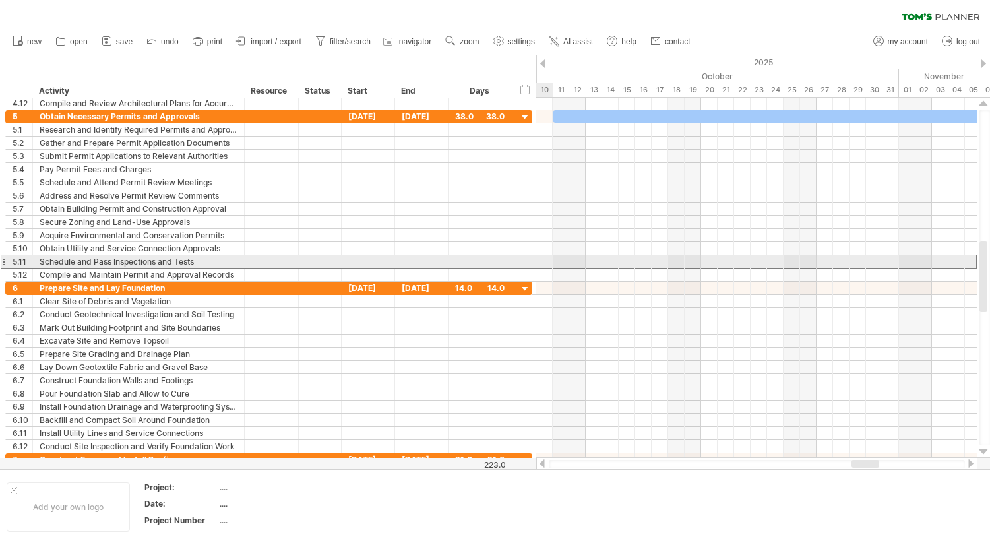
click at [3, 261] on div at bounding box center [3, 262] width 5 height 14
click at [4, 262] on div at bounding box center [3, 262] width 5 height 14
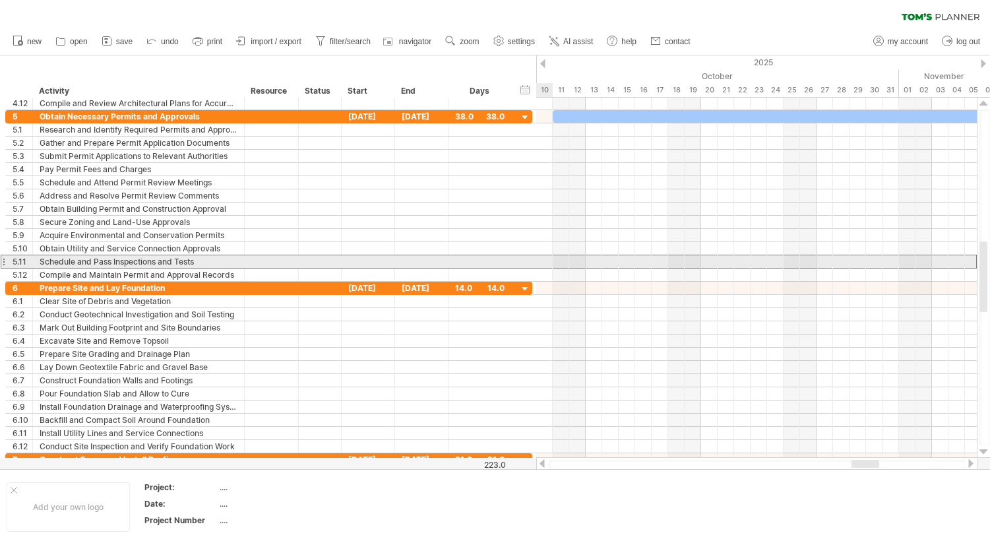
click at [4, 262] on div at bounding box center [3, 262] width 5 height 14
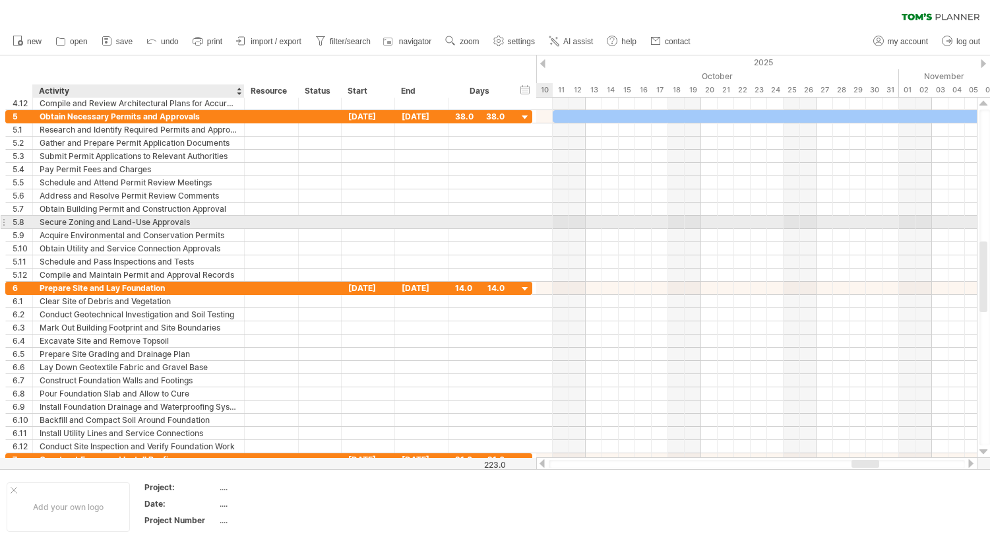
click at [221, 218] on div "Secure Zoning and Land-Use Approvals" at bounding box center [139, 222] width 198 height 13
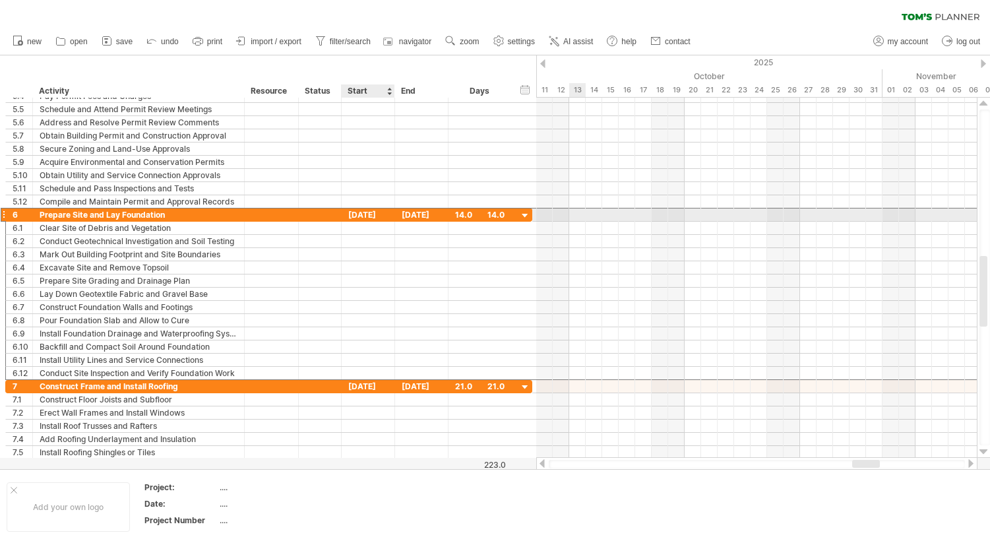
click at [378, 216] on div "[DATE]" at bounding box center [368, 214] width 53 height 13
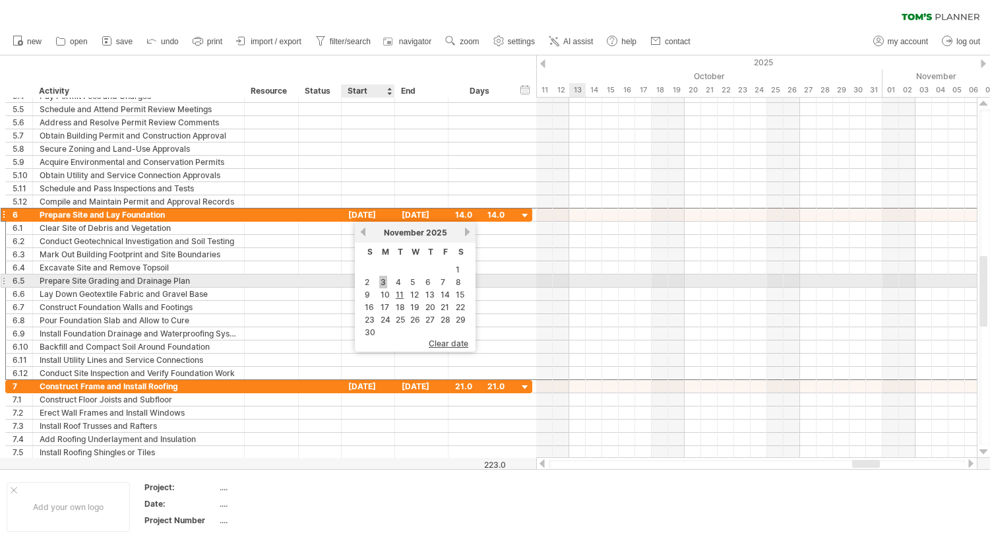
click at [383, 282] on link "3" at bounding box center [383, 282] width 8 height 13
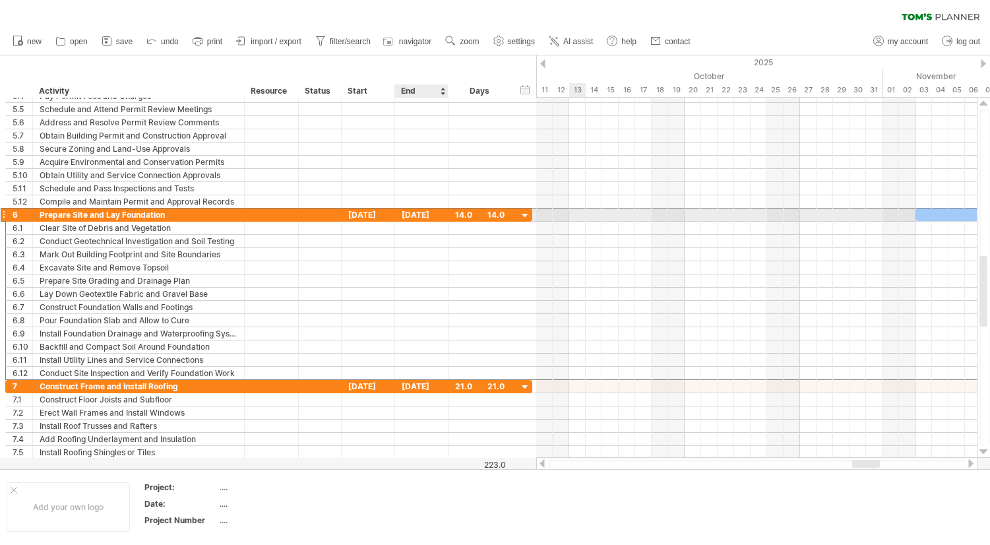
click at [435, 213] on div "[DATE]" at bounding box center [421, 214] width 53 height 13
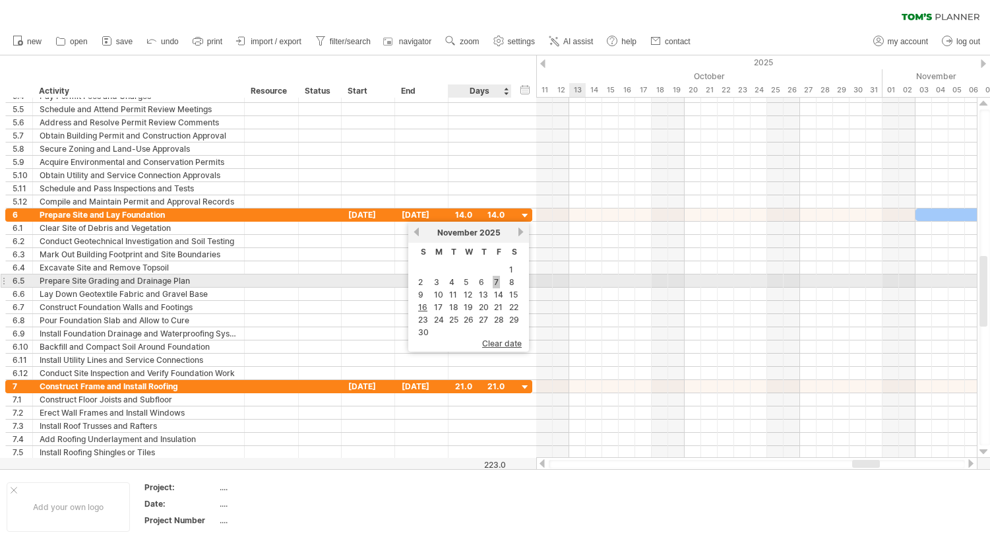
click at [499, 282] on link "7" at bounding box center [496, 282] width 7 height 13
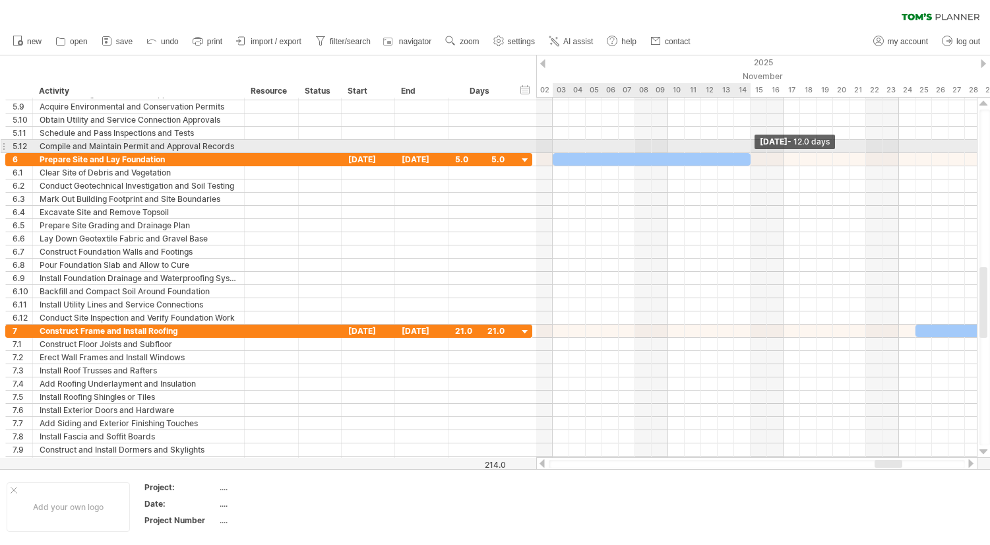
drag, startPoint x: 633, startPoint y: 160, endPoint x: 747, endPoint y: 152, distance: 114.5
click at [747, 152] on div "[DATE] - 12.0 days [DATE] - 38.0 days" at bounding box center [756, 278] width 441 height 360
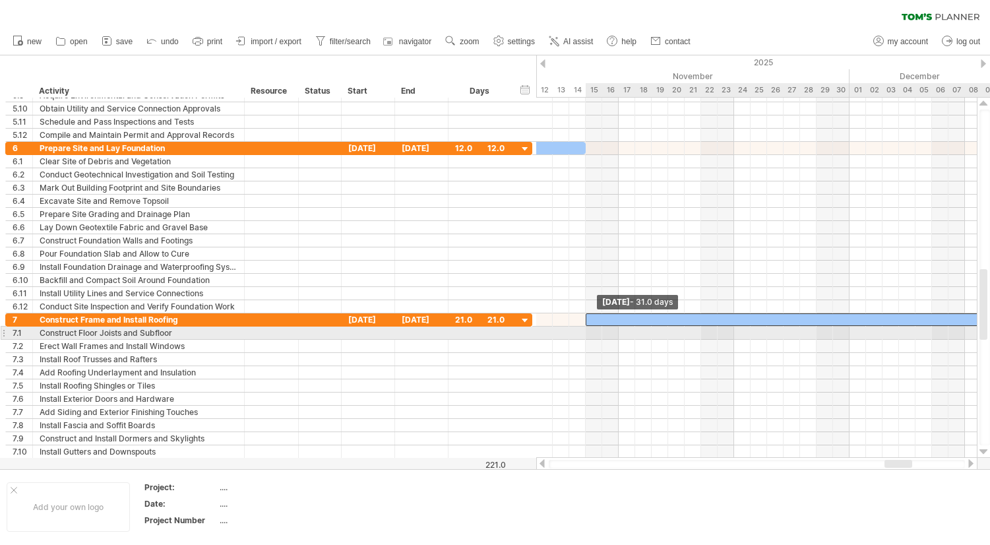
drag, startPoint x: 752, startPoint y: 319, endPoint x: 587, endPoint y: 329, distance: 165.3
click at [587, 329] on div "[DATE] - 12.0 days [DATE] - 31.0 days" at bounding box center [756, 278] width 441 height 360
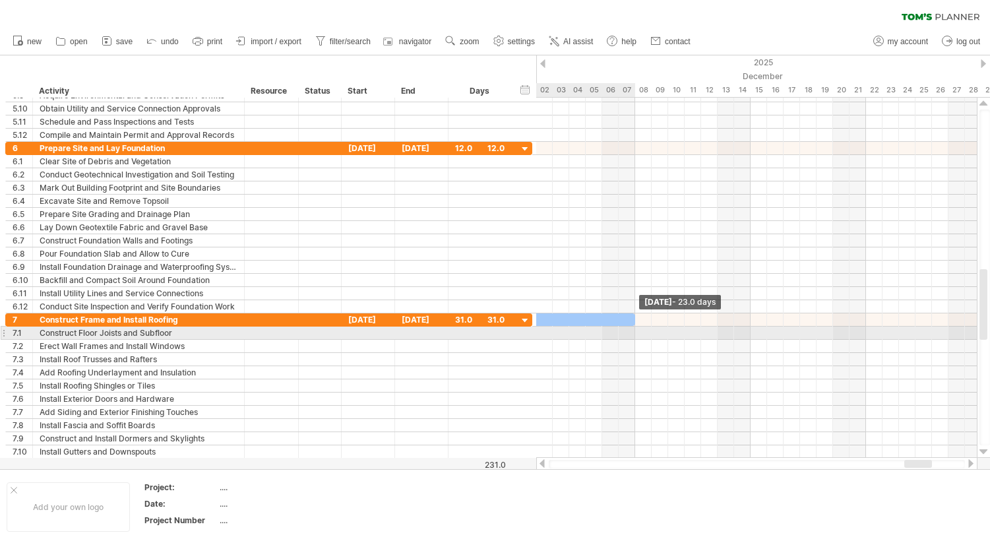
drag, startPoint x: 766, startPoint y: 319, endPoint x: 639, endPoint y: 331, distance: 127.9
click at [639, 331] on div "[DATE] - 23.0 days [DATE] - 31.0 days" at bounding box center [756, 278] width 441 height 360
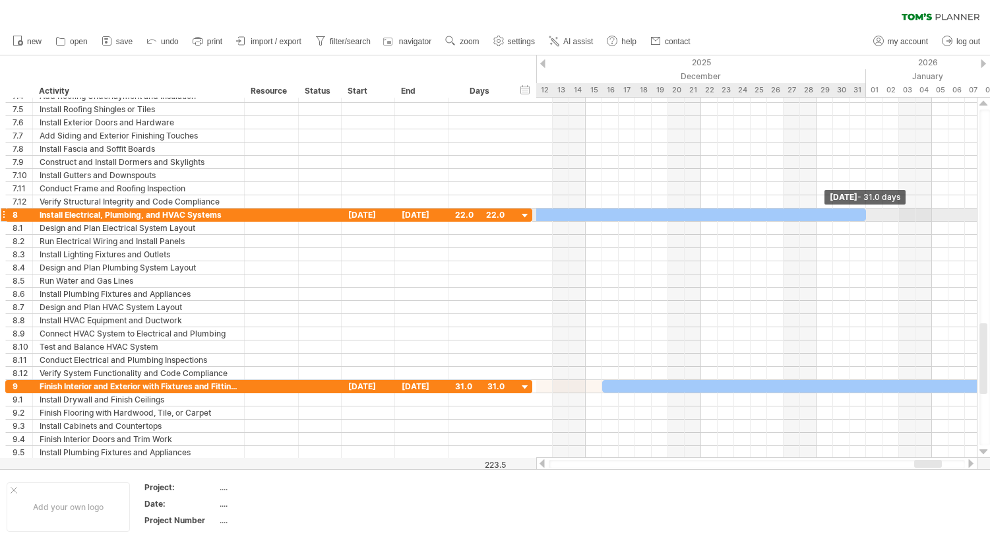
drag, startPoint x: 718, startPoint y: 212, endPoint x: 868, endPoint y: 208, distance: 149.1
click at [868, 208] on span at bounding box center [866, 214] width 5 height 13
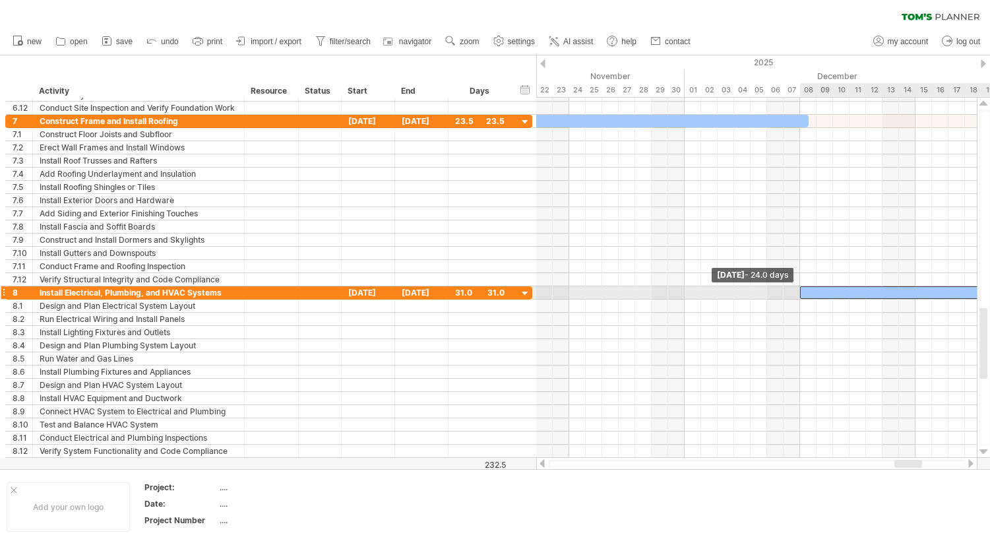
drag, startPoint x: 684, startPoint y: 290, endPoint x: 801, endPoint y: 292, distance: 116.8
click at [801, 292] on span at bounding box center [800, 292] width 5 height 13
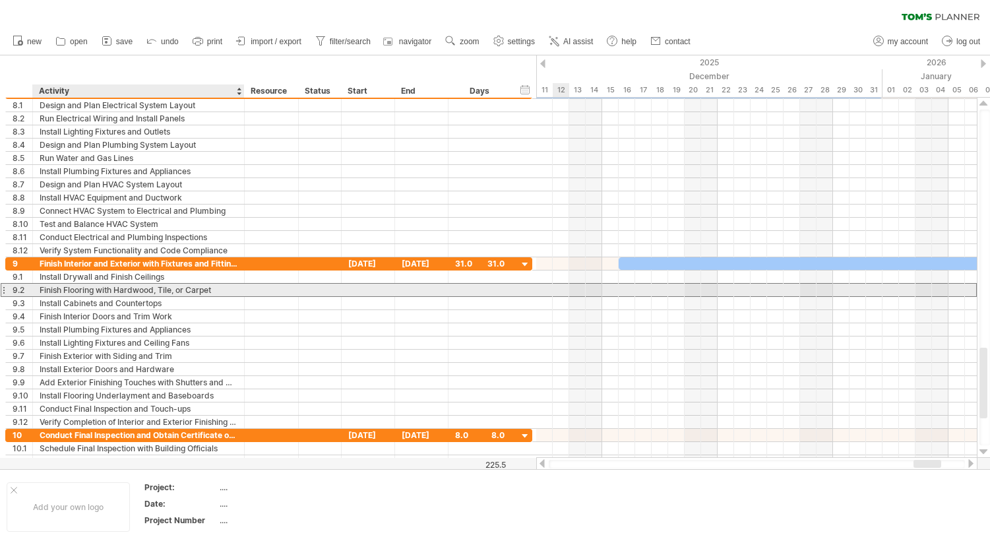
click at [214, 287] on div "Finish Flooring with Hardwood, Tile, or Carpet" at bounding box center [139, 290] width 198 height 13
click at [213, 288] on input "**********" at bounding box center [139, 290] width 198 height 13
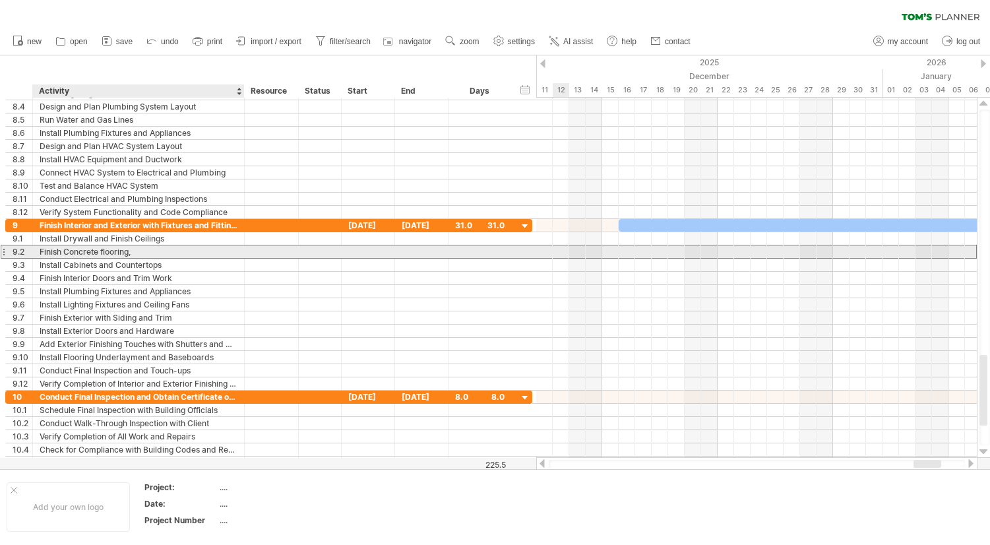
click at [144, 251] on div "Finish Concrete flooring," at bounding box center [139, 251] width 198 height 13
click at [135, 253] on input "**********" at bounding box center [139, 251] width 198 height 13
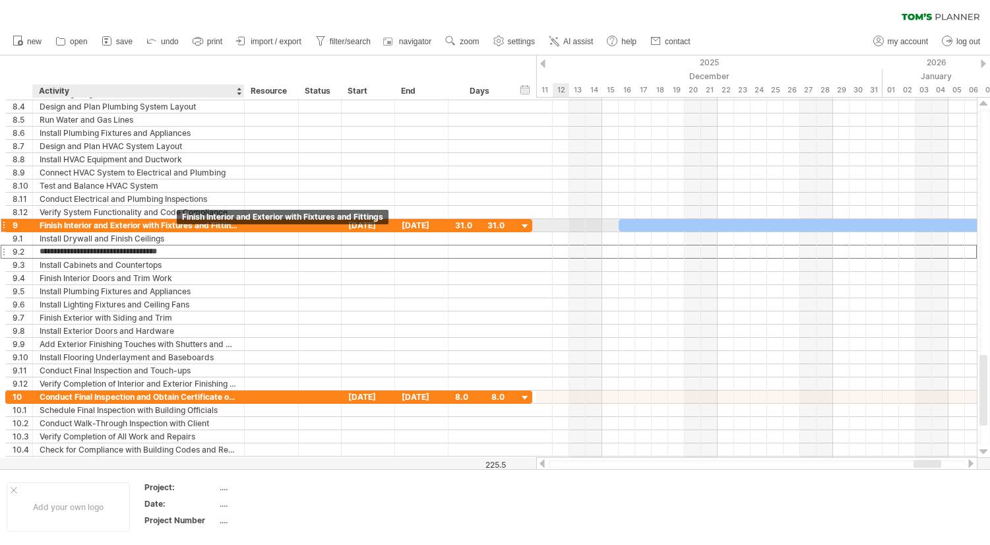
type input "**********"
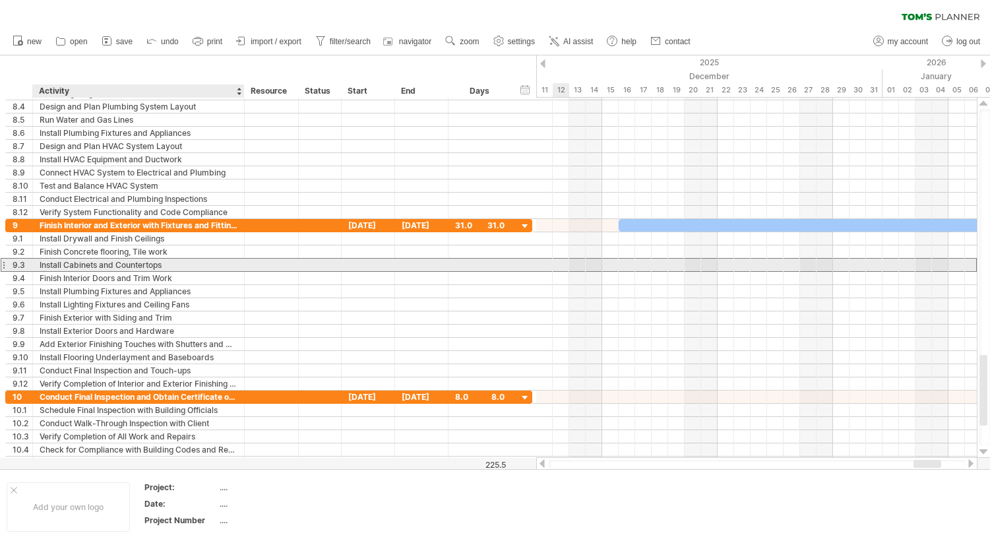
click at [146, 263] on div "Install Cabinets and Countertops" at bounding box center [139, 265] width 198 height 13
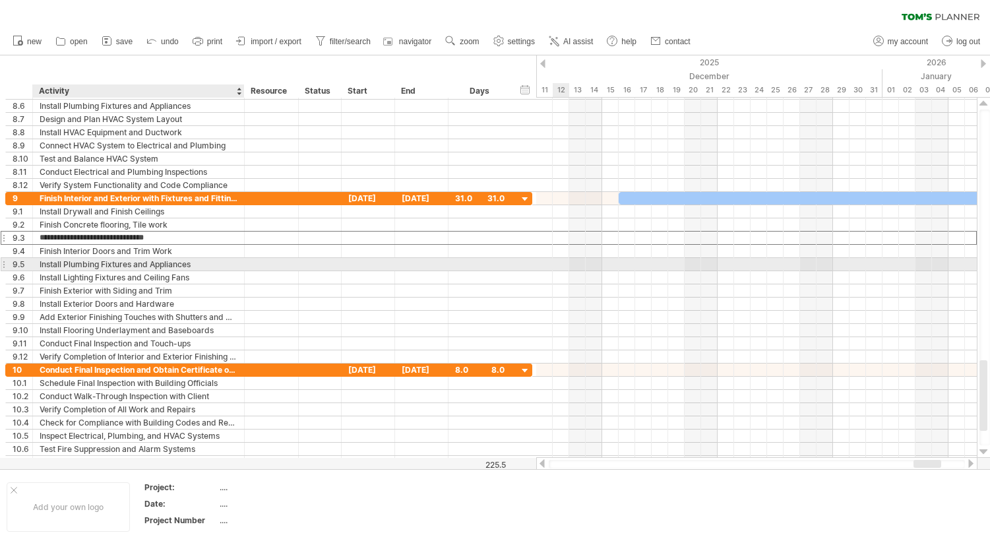
click at [151, 264] on div "Install Plumbing Fixtures and Appliances" at bounding box center [139, 264] width 198 height 13
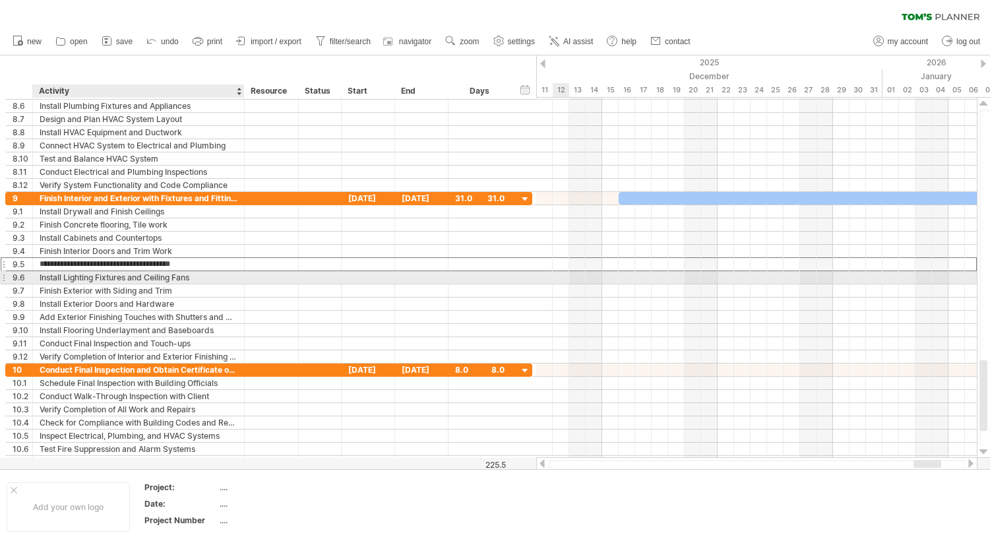
click at [111, 278] on div "Install Lighting Fixtures and Ceiling Fans" at bounding box center [139, 277] width 198 height 13
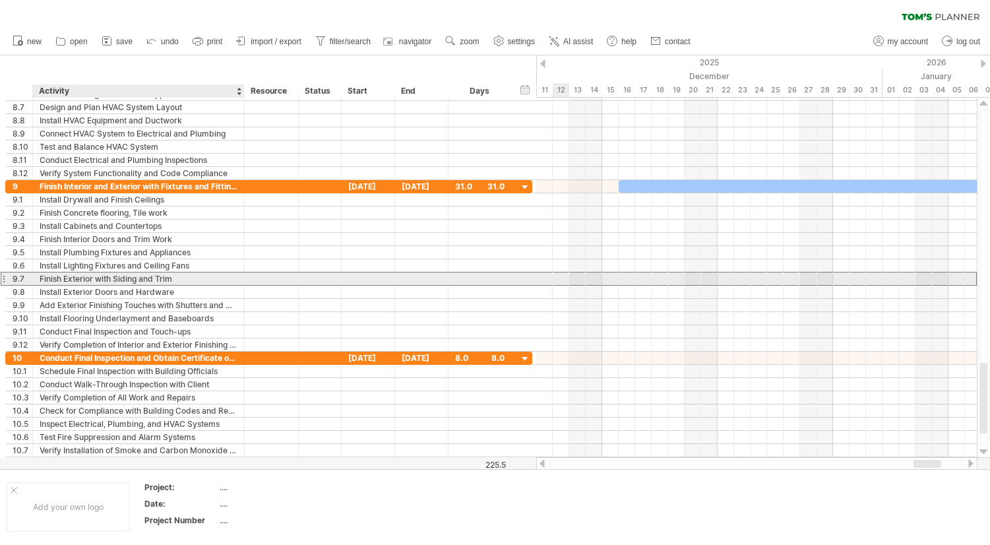
click at [84, 281] on div "Finish Exterior with Siding and Trim" at bounding box center [139, 278] width 198 height 13
click at [177, 276] on input "**********" at bounding box center [139, 278] width 198 height 13
drag, startPoint x: 56, startPoint y: 278, endPoint x: 71, endPoint y: 278, distance: 14.5
click at [71, 278] on input "**********" at bounding box center [139, 278] width 198 height 13
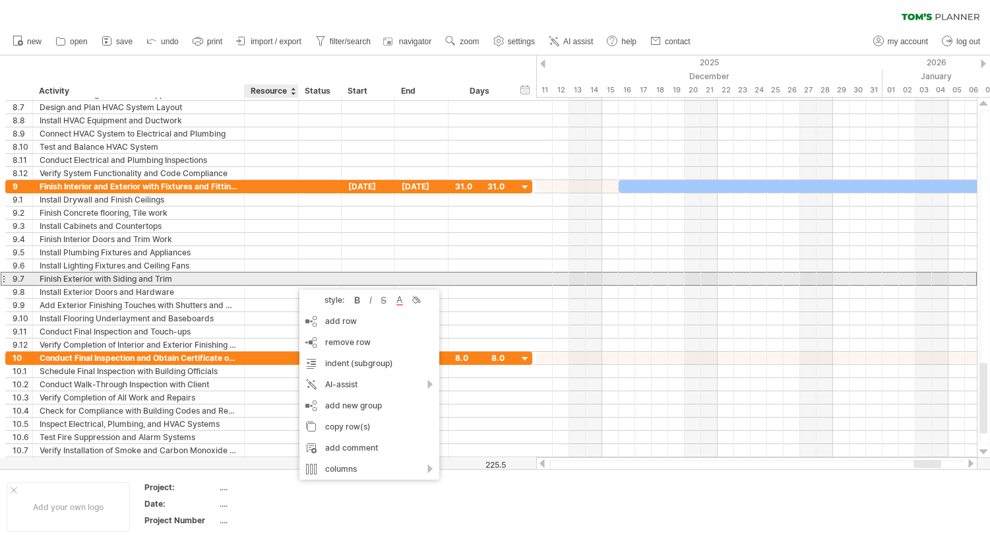
drag, startPoint x: 293, startPoint y: 283, endPoint x: 285, endPoint y: 277, distance: 9.9
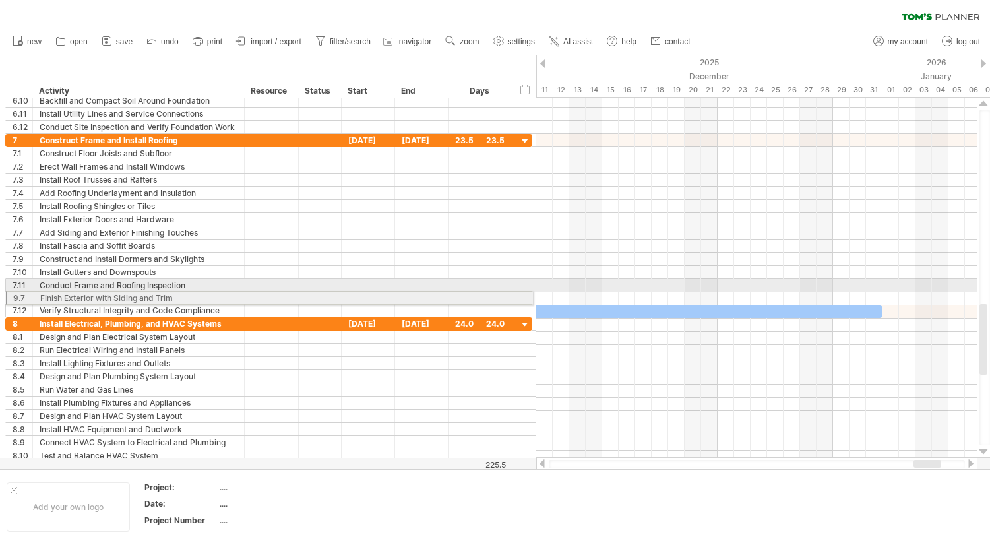
drag, startPoint x: 3, startPoint y: 279, endPoint x: 0, endPoint y: 296, distance: 16.8
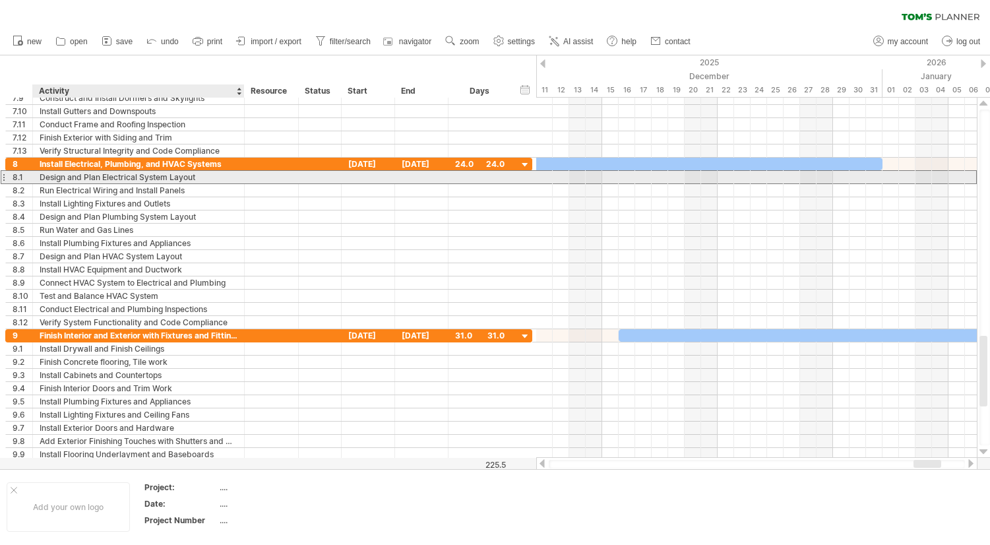
click at [82, 178] on div "Design and Plan Electrical System Layout" at bounding box center [139, 177] width 198 height 13
click at [82, 178] on input "**********" at bounding box center [139, 177] width 198 height 13
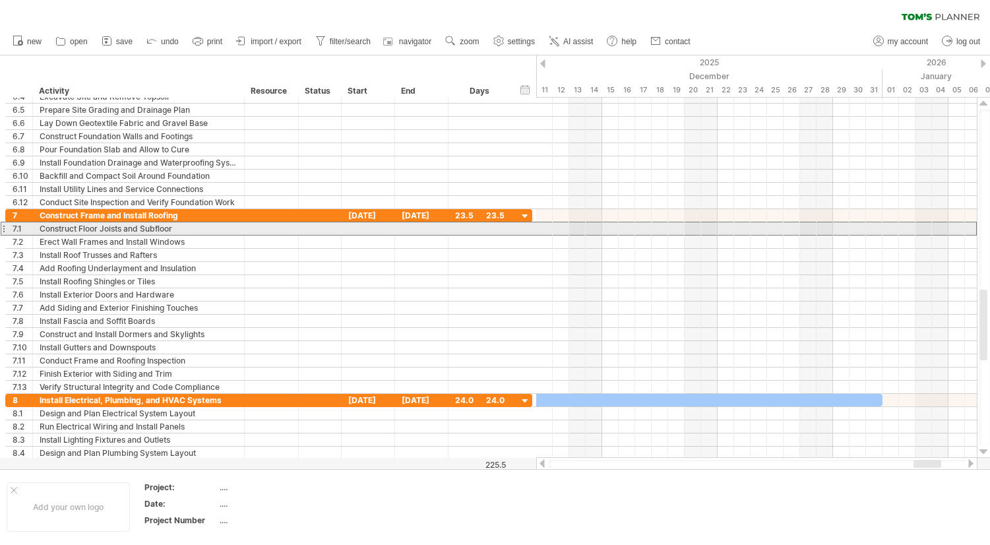
click at [5, 231] on div at bounding box center [3, 229] width 5 height 14
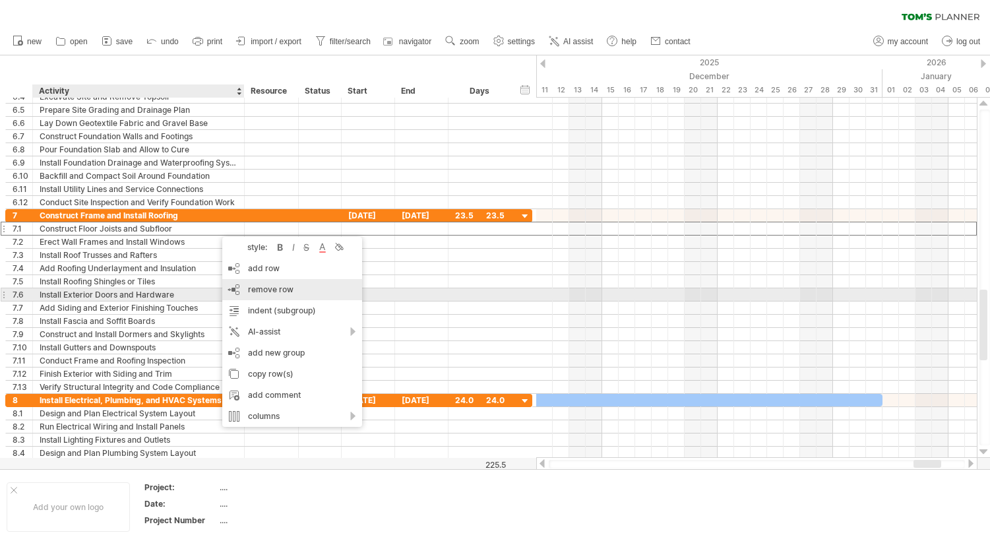
click at [264, 294] on span "remove row" at bounding box center [271, 289] width 46 height 10
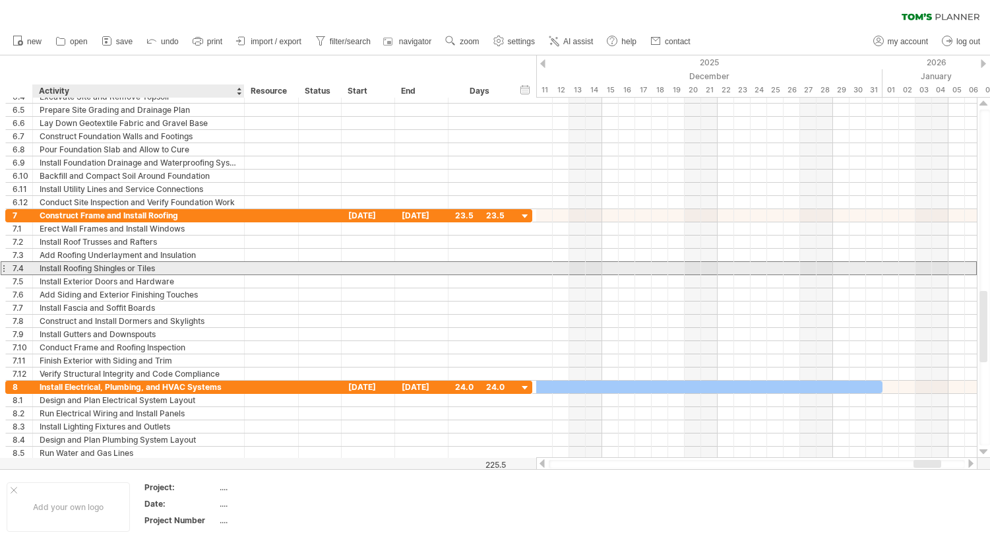
click at [155, 267] on div "Install Roofing Shingles or Tiles" at bounding box center [139, 268] width 198 height 13
click at [152, 267] on input "**********" at bounding box center [139, 268] width 198 height 13
click at [158, 266] on input "**********" at bounding box center [139, 268] width 198 height 13
click at [64, 268] on input "**********" at bounding box center [139, 268] width 198 height 13
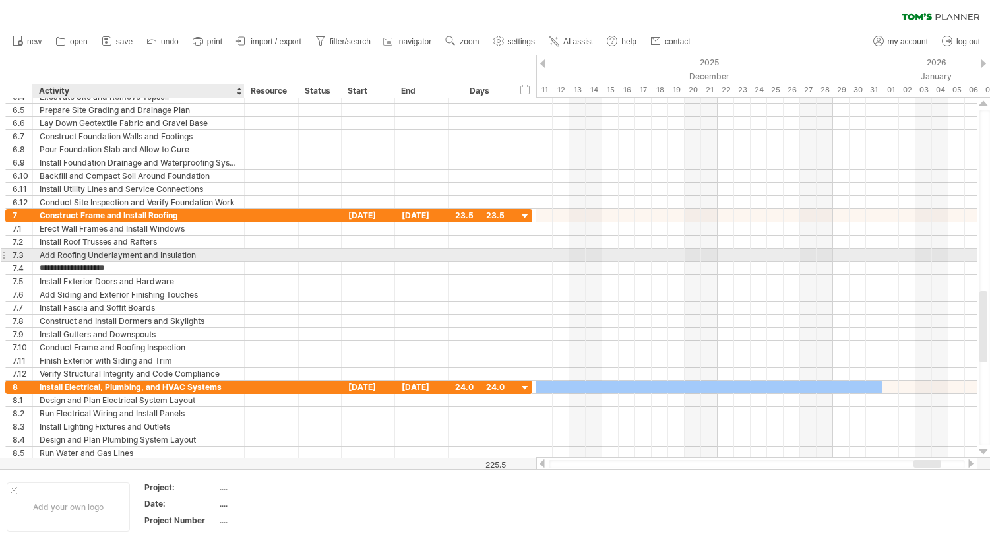
type input "**********"
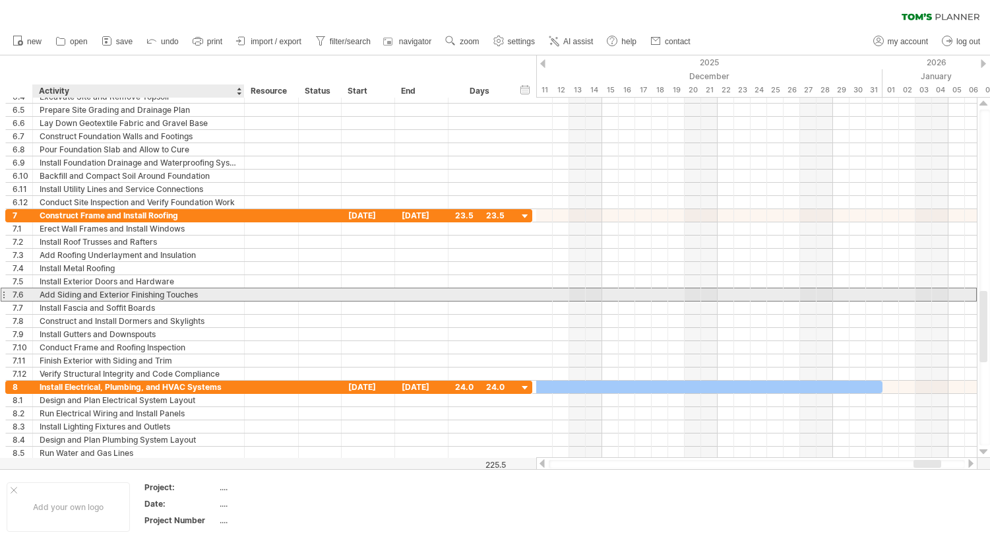
click at [201, 294] on div "Add Siding and Exterior Finishing Touches" at bounding box center [139, 294] width 198 height 13
click at [199, 293] on input "**********" at bounding box center [139, 294] width 198 height 13
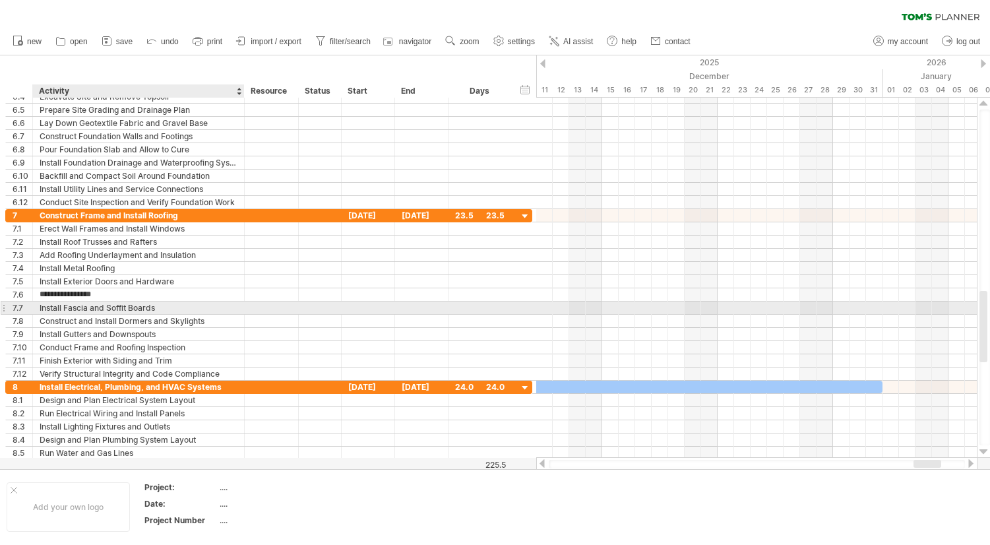
click at [158, 305] on div "Install Fascia and Soffit Boards" at bounding box center [139, 307] width 198 height 13
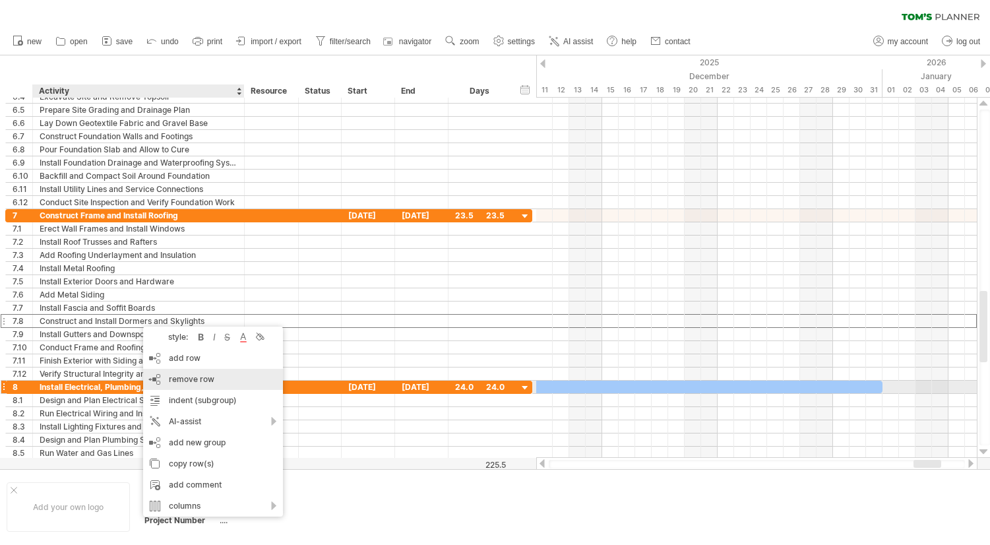
click at [187, 383] on span "remove row" at bounding box center [192, 379] width 46 height 10
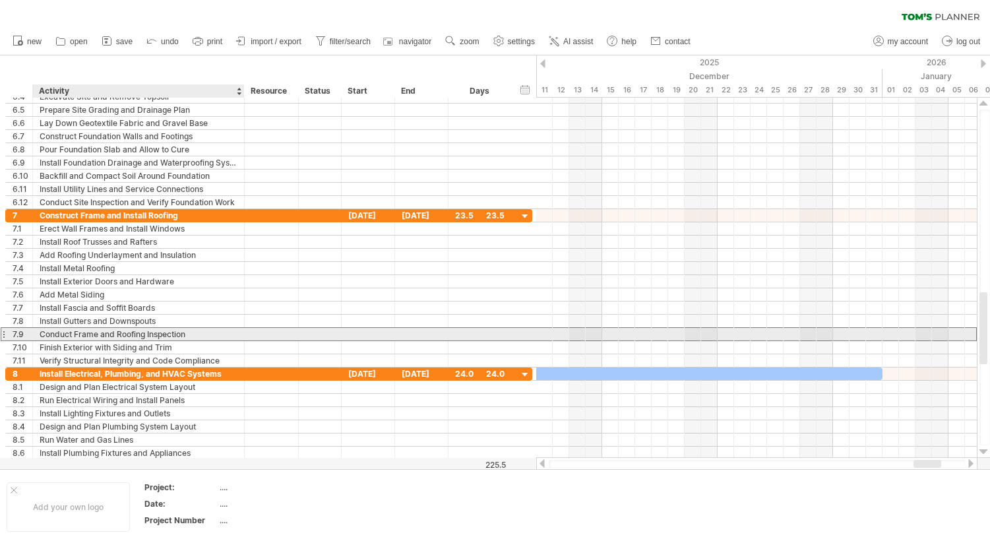
click at [150, 334] on div "Conduct Frame and Roofing Inspection" at bounding box center [139, 334] width 198 height 13
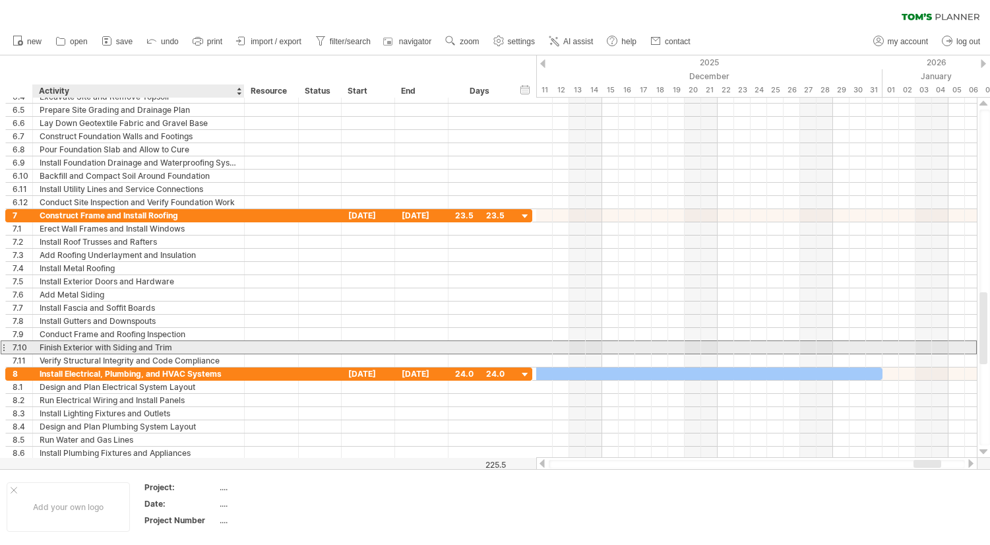
click at [159, 345] on div "Finish Exterior with Siding and Trim" at bounding box center [139, 347] width 198 height 13
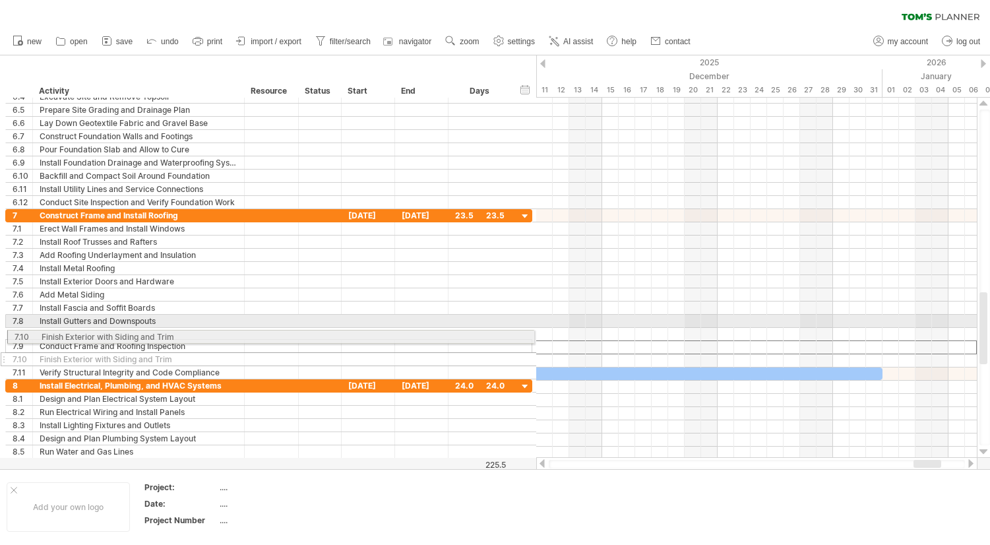
drag, startPoint x: 4, startPoint y: 350, endPoint x: -1, endPoint y: 334, distance: 16.5
click at [0, 334] on html "progress(100%) Trying to reach [DOMAIN_NAME] Connected again... 0% clear filter…" at bounding box center [495, 274] width 990 height 548
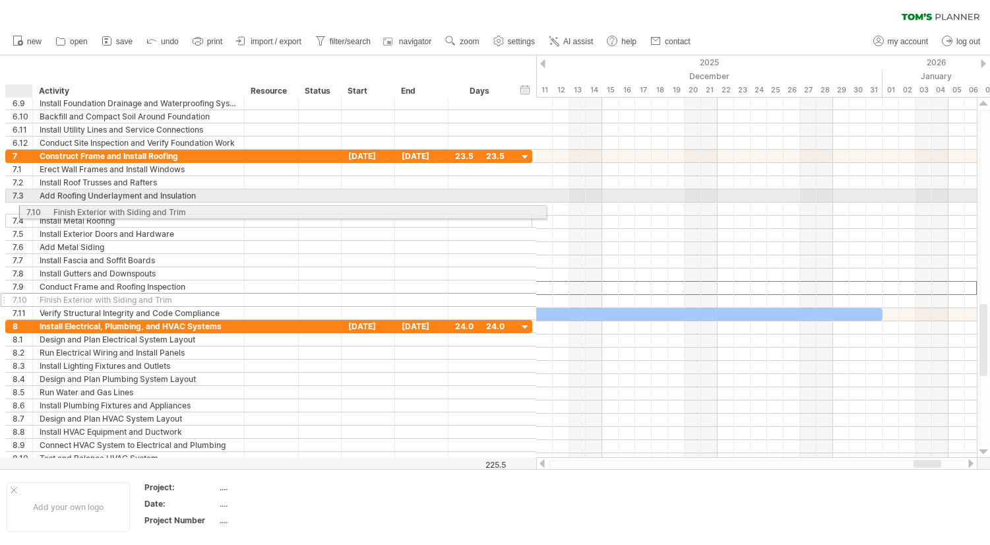
click at [12, 210] on div "**********" at bounding box center [268, 235] width 527 height 170
drag, startPoint x: 5, startPoint y: 289, endPoint x: 1, endPoint y: 210, distance: 78.6
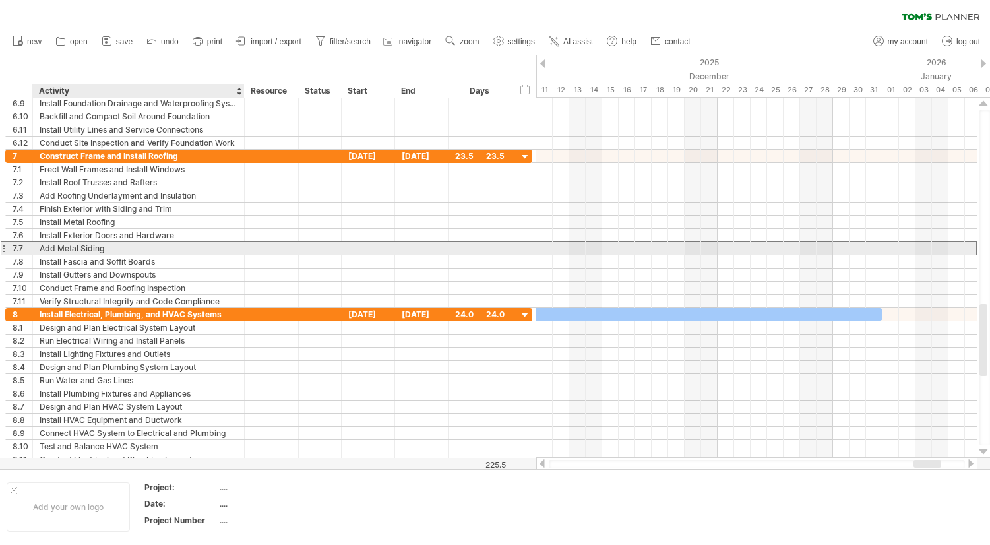
click at [55, 249] on div "Add Metal Siding" at bounding box center [139, 248] width 198 height 13
click at [53, 247] on input "**********" at bounding box center [139, 248] width 198 height 13
type input "**********"
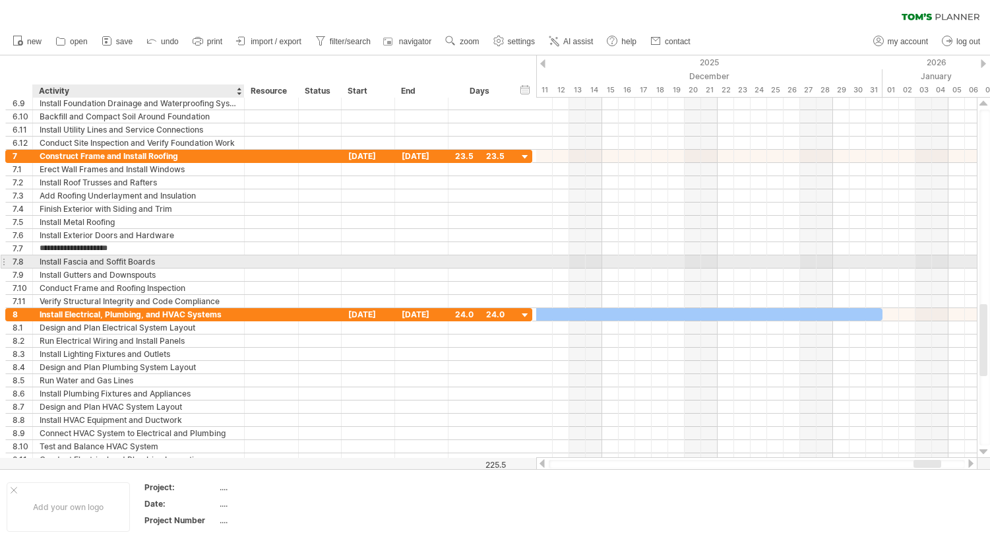
click at [139, 262] on div "Install Fascia and Soffit Boards" at bounding box center [139, 261] width 198 height 13
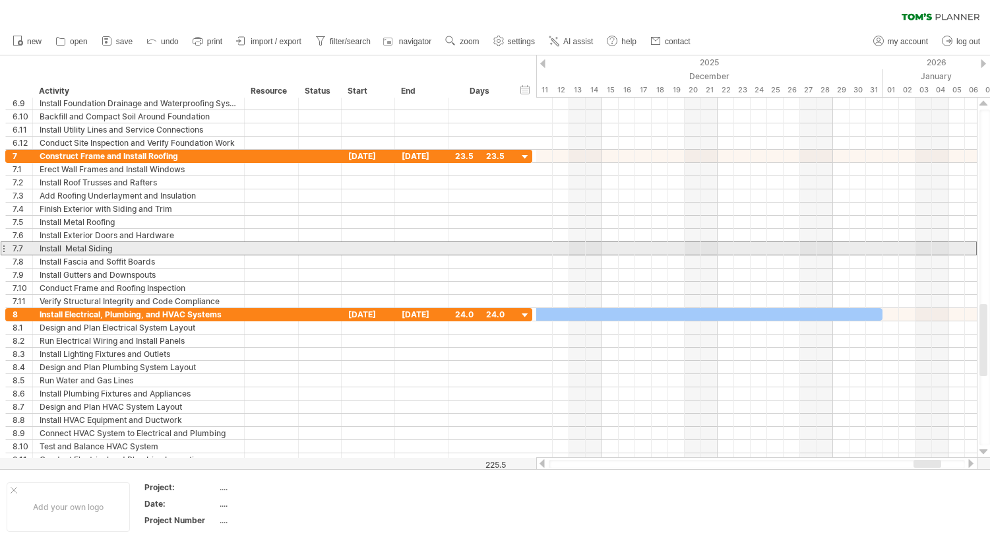
drag, startPoint x: 5, startPoint y: 247, endPoint x: 2, endPoint y: 234, distance: 13.5
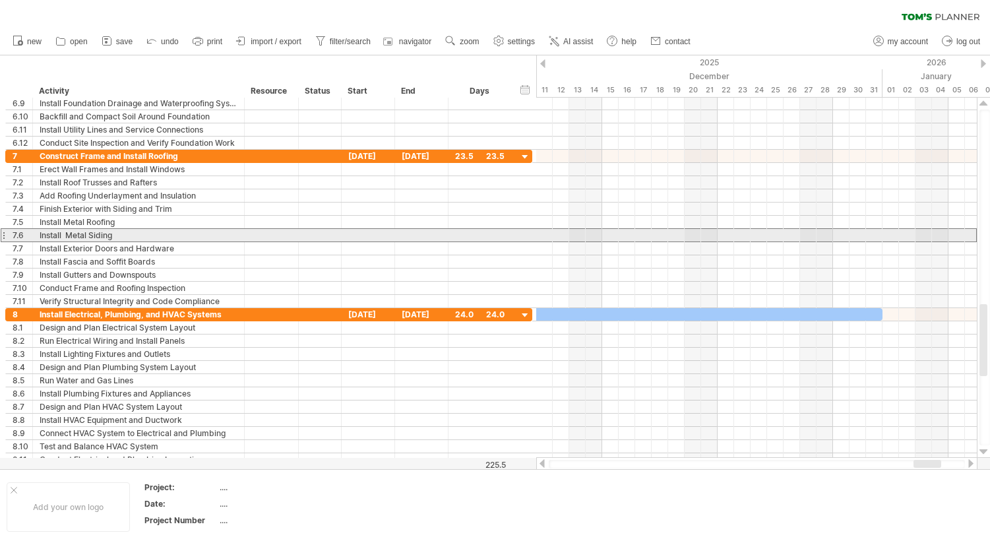
click at [2, 234] on div at bounding box center [3, 235] width 5 height 14
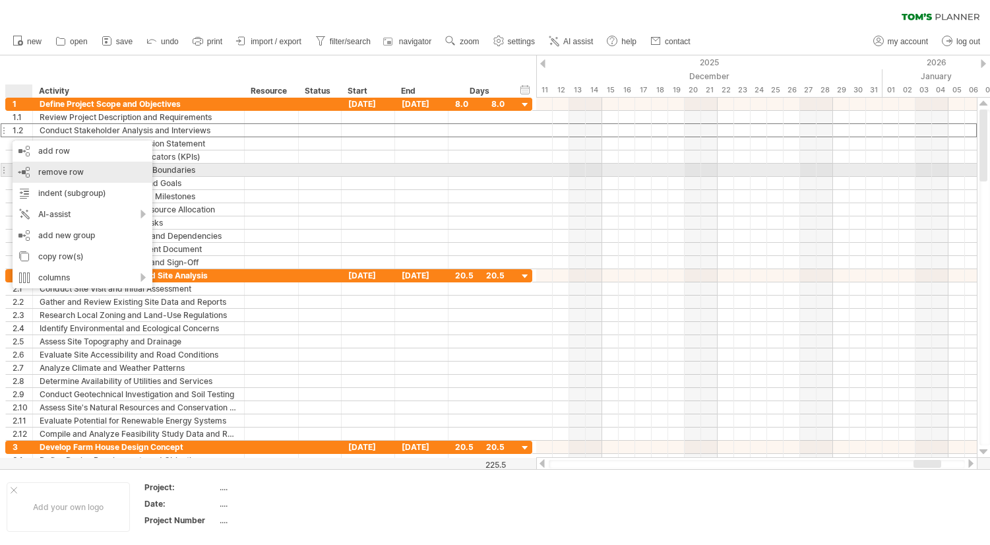
click at [51, 169] on span "remove row" at bounding box center [61, 172] width 46 height 10
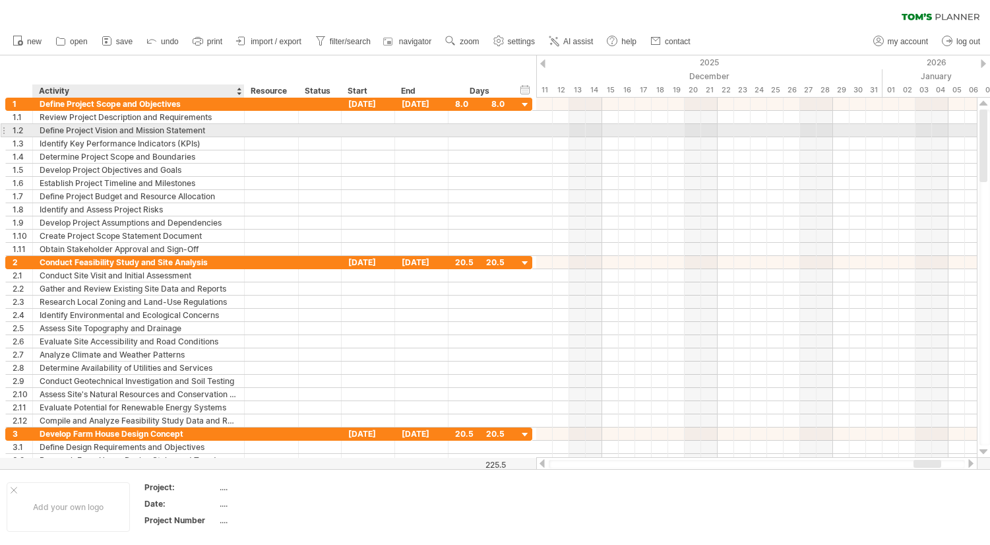
click at [211, 128] on div "Define Project Vision and Mission Statement" at bounding box center [139, 130] width 198 height 13
click at [211, 128] on input "**********" at bounding box center [139, 130] width 198 height 13
type input "**********"
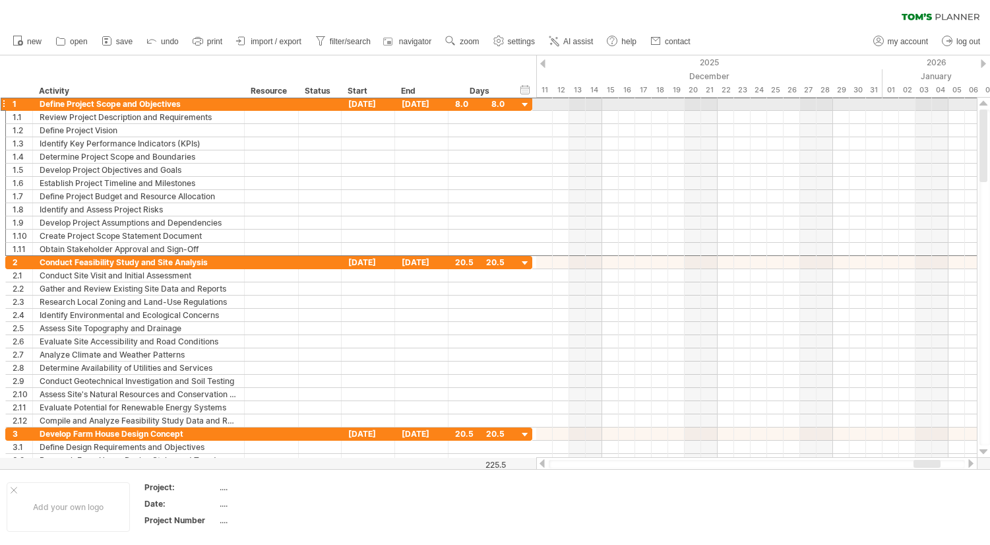
click at [3, 104] on div at bounding box center [3, 104] width 5 height 14
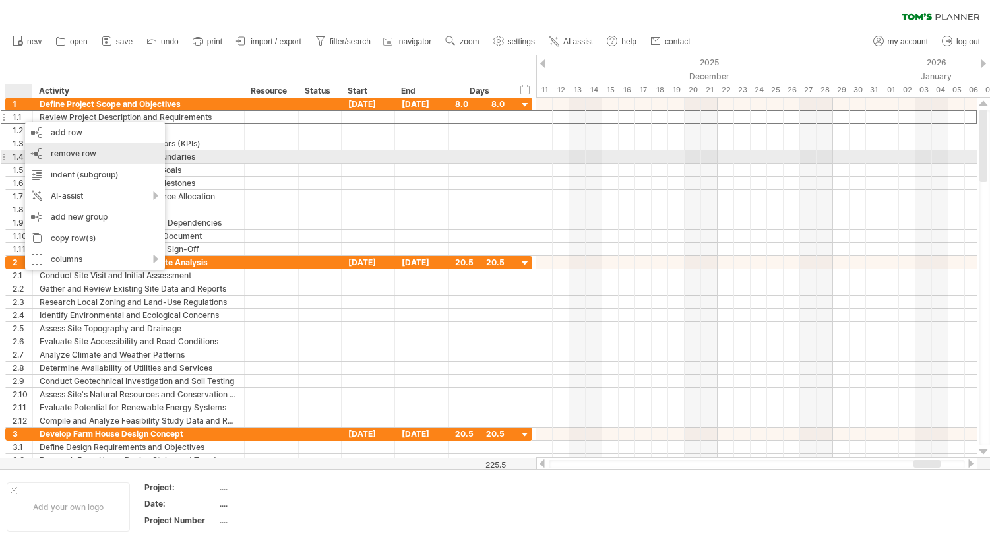
click at [68, 152] on span "remove row" at bounding box center [74, 153] width 46 height 10
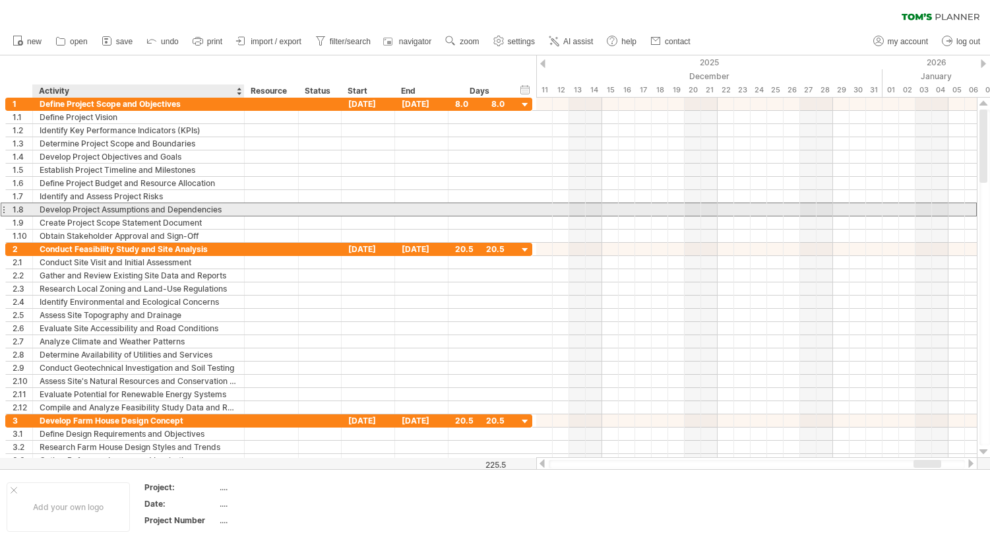
click at [65, 204] on div "Develop Project Assumptions and Dependencies" at bounding box center [139, 209] width 198 height 13
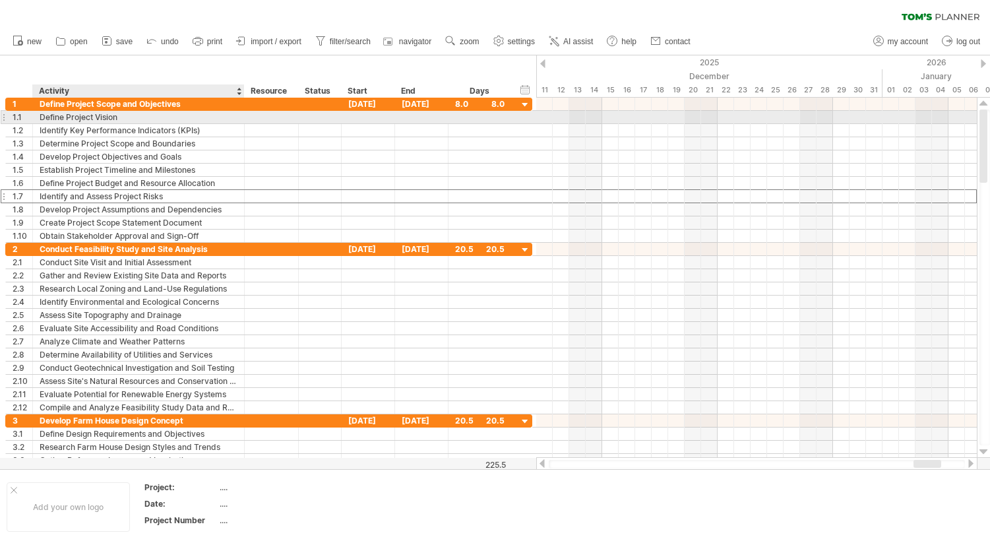
click at [154, 123] on div "Define Project Vision" at bounding box center [139, 117] width 198 height 13
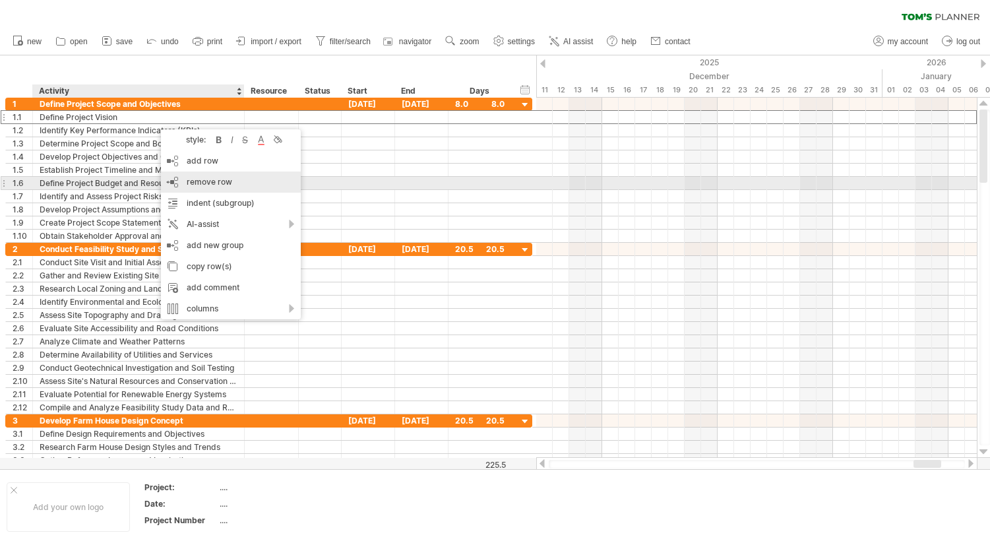
click at [204, 183] on span "remove row" at bounding box center [210, 182] width 46 height 10
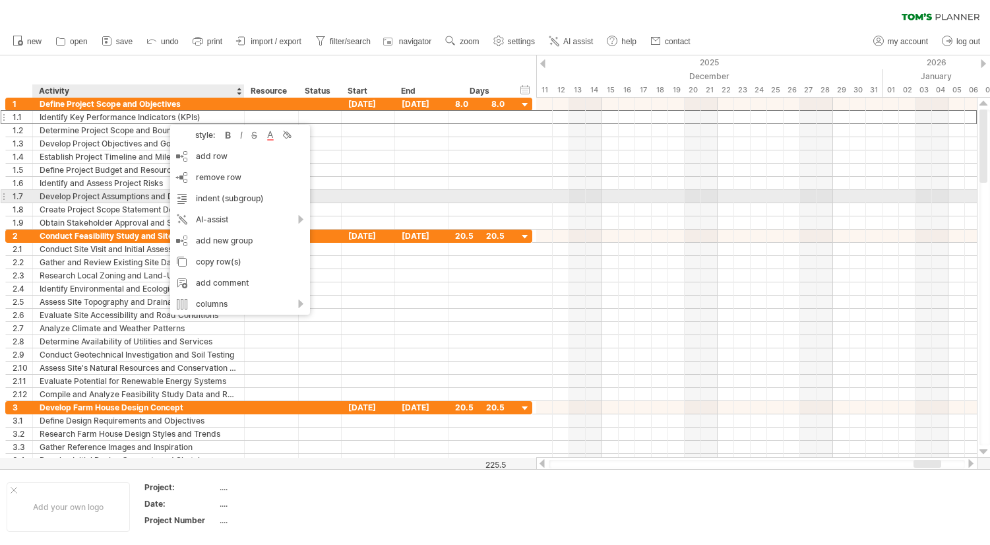
drag, startPoint x: 164, startPoint y: 118, endPoint x: 160, endPoint y: 197, distance: 79.2
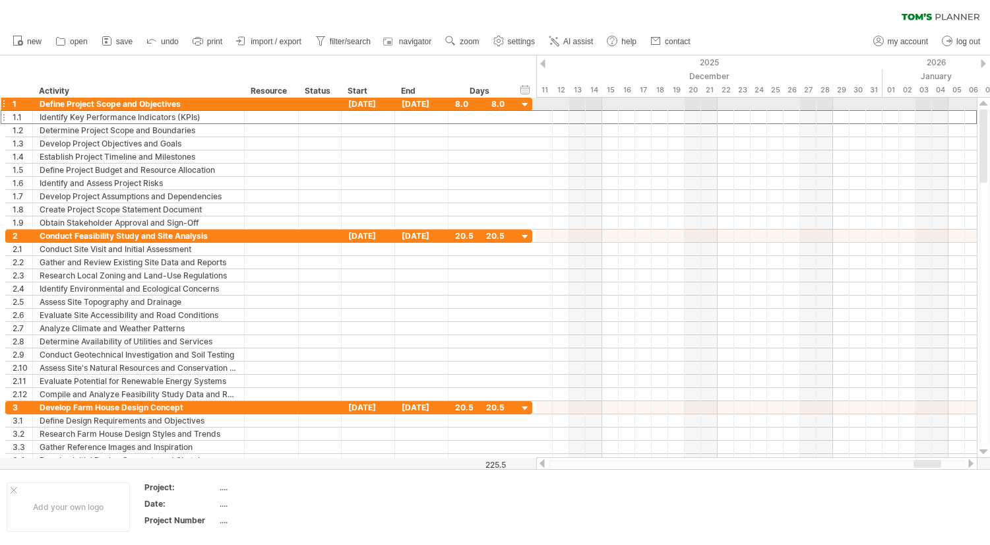
click at [3, 106] on div at bounding box center [3, 104] width 5 height 14
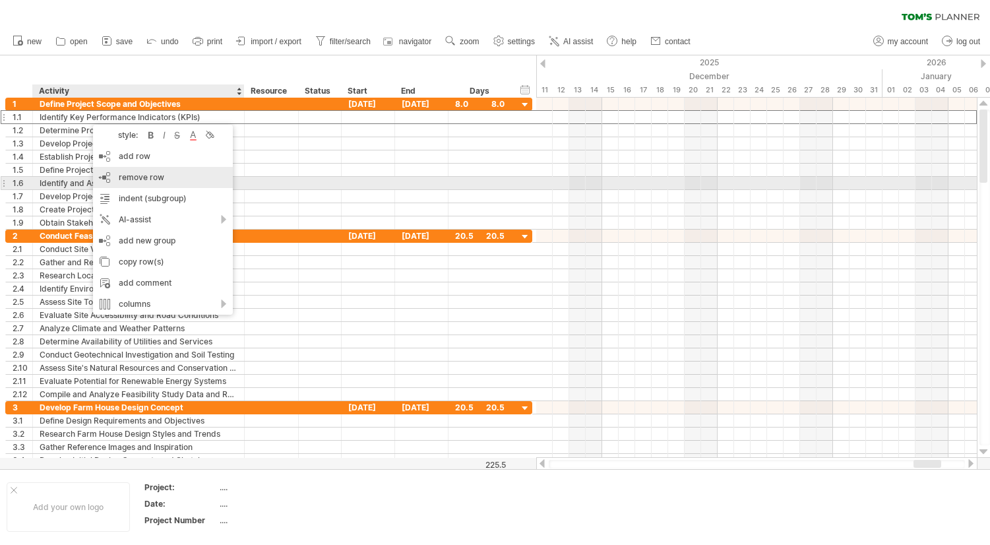
click at [126, 183] on div "remove row remove selected rows" at bounding box center [163, 177] width 140 height 21
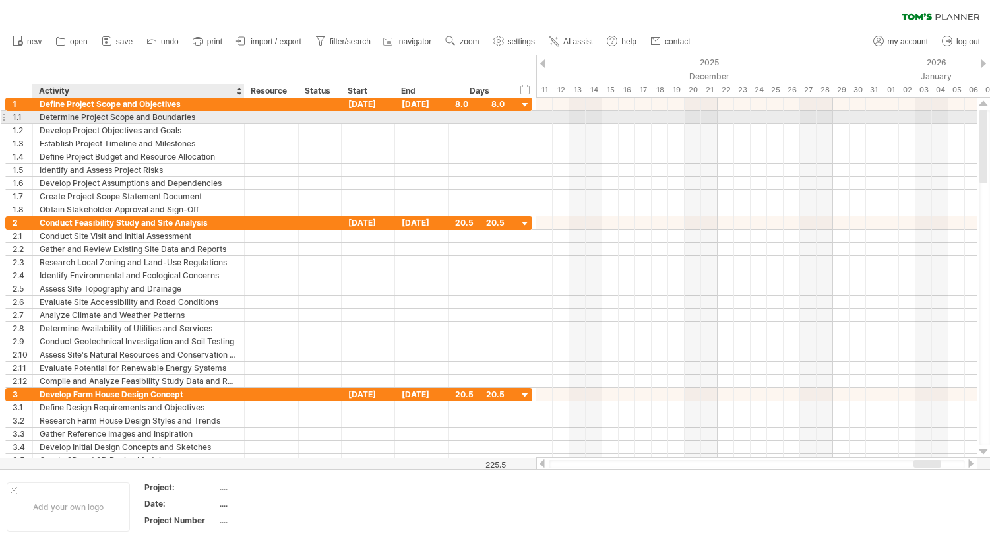
click at [111, 121] on div "Determine Project Scope and Boundaries" at bounding box center [139, 117] width 198 height 13
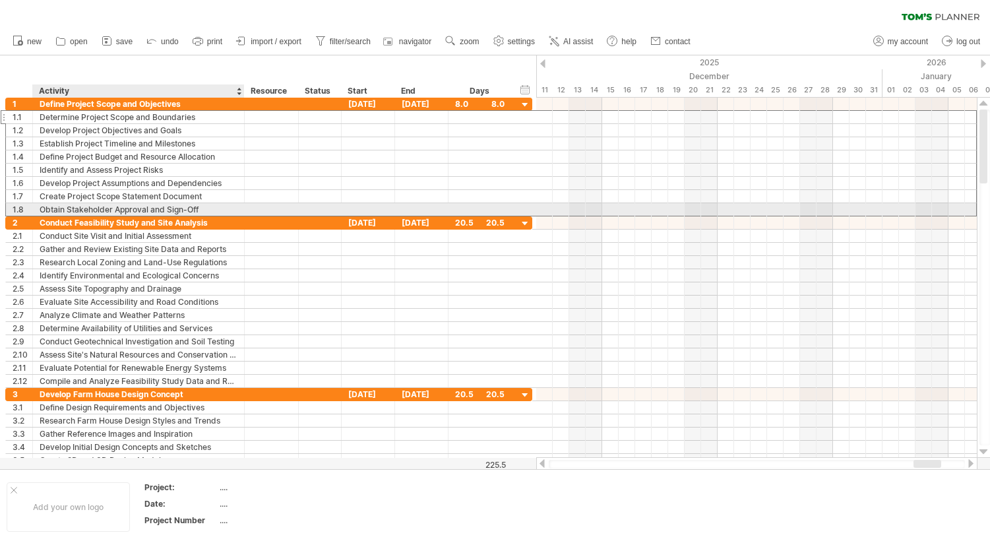
click at [111, 210] on div "Obtain Stakeholder Approval and Sign-Off" at bounding box center [139, 209] width 198 height 13
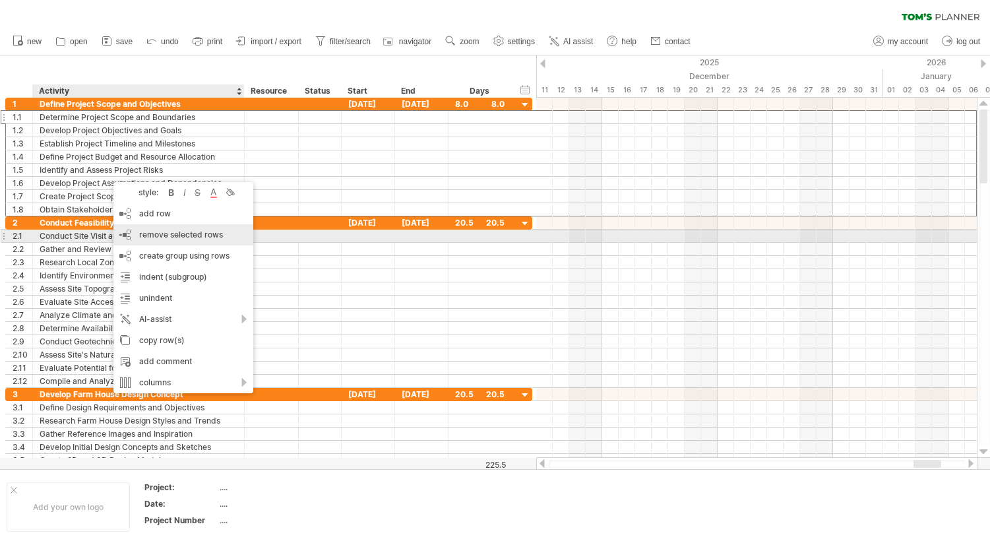
click at [149, 232] on span "remove selected rows" at bounding box center [181, 235] width 84 height 10
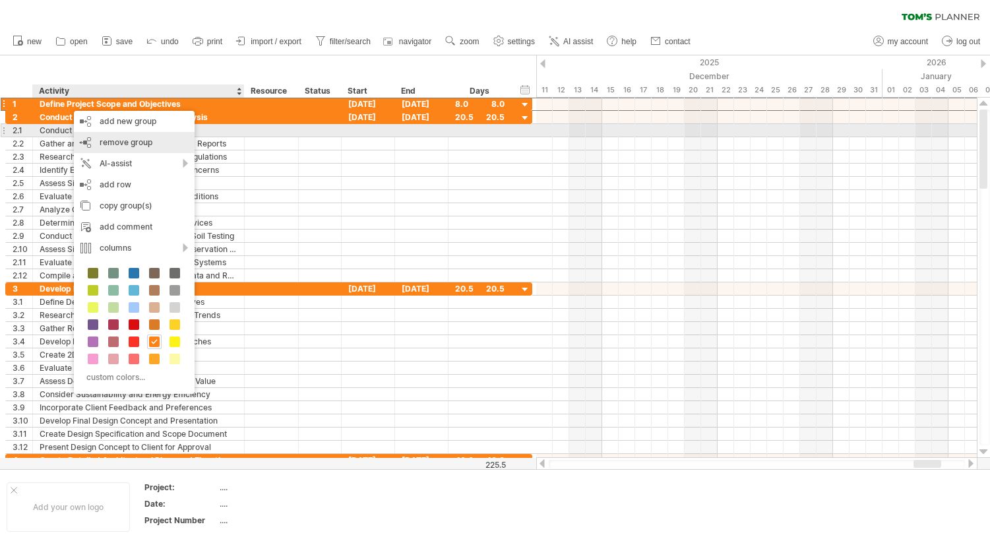
click at [99, 137] on div "remove group remove selected groups" at bounding box center [134, 142] width 121 height 21
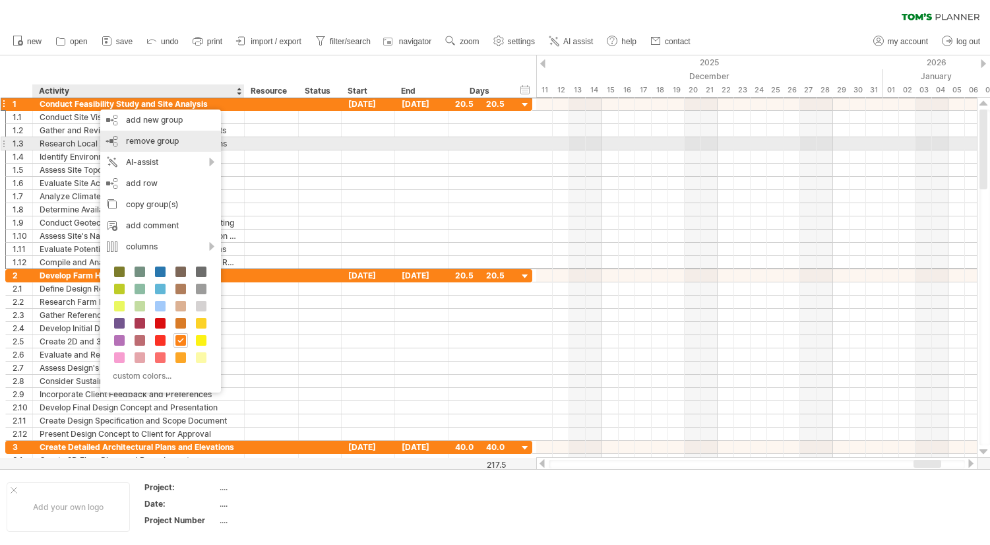
click at [135, 139] on span "remove group" at bounding box center [152, 141] width 53 height 10
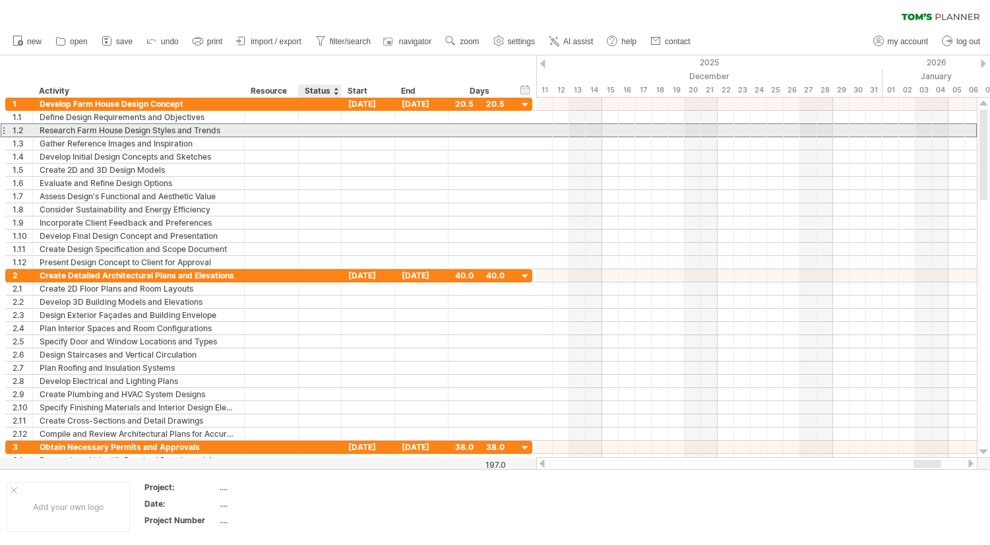
click at [317, 134] on div at bounding box center [319, 130] width 29 height 13
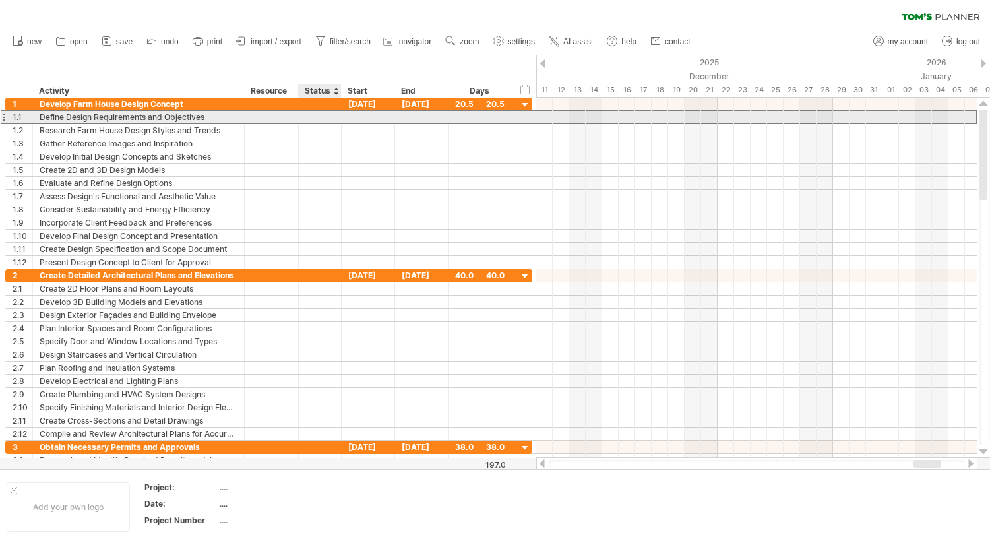
click at [317, 117] on div at bounding box center [319, 117] width 29 height 13
click at [321, 116] on input "text" at bounding box center [319, 117] width 29 height 13
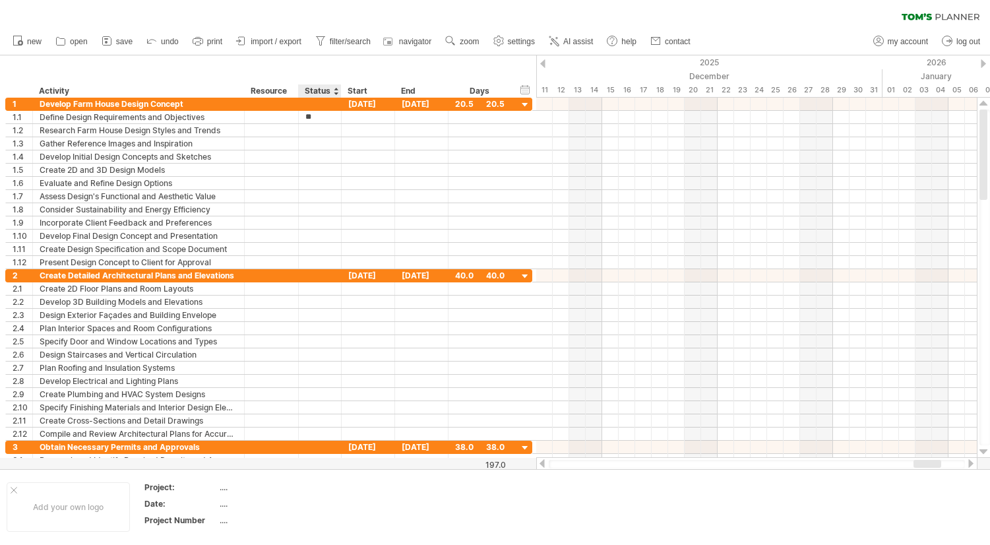
type input "*"
type input "****"
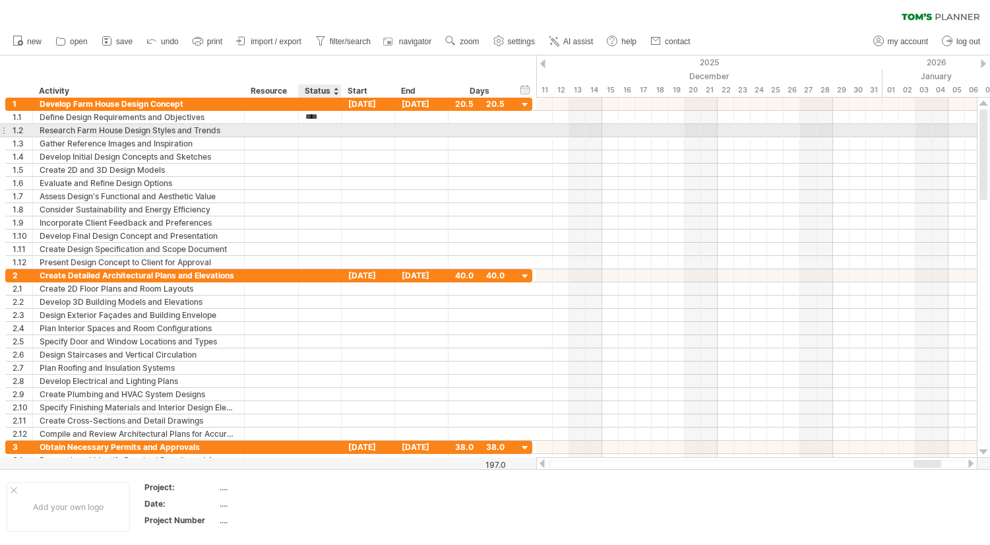
click at [318, 133] on div at bounding box center [319, 130] width 29 height 13
click at [331, 133] on input "text" at bounding box center [319, 130] width 29 height 13
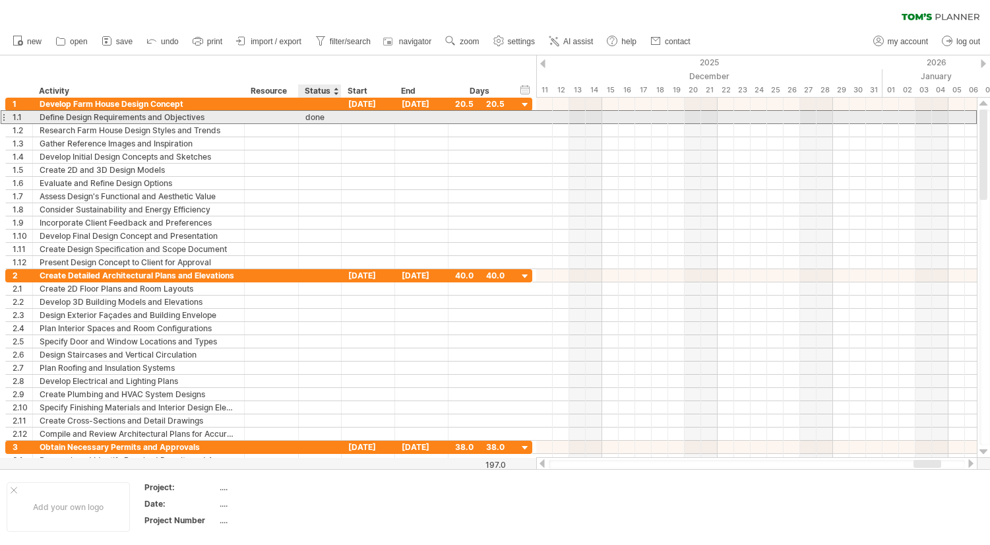
click at [321, 121] on div "done" at bounding box center [319, 117] width 29 height 13
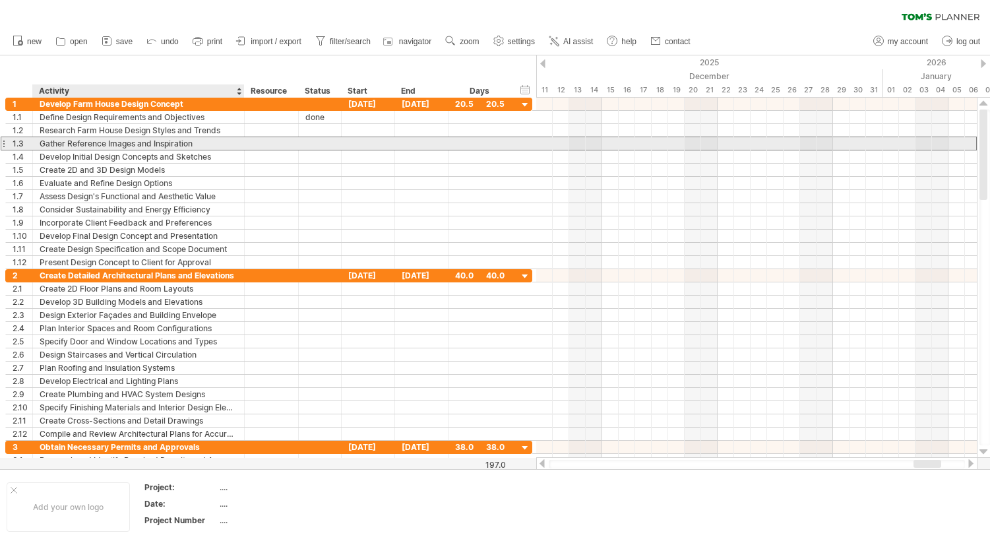
click at [149, 139] on div "Gather Reference Images and Inspiration" at bounding box center [139, 143] width 198 height 13
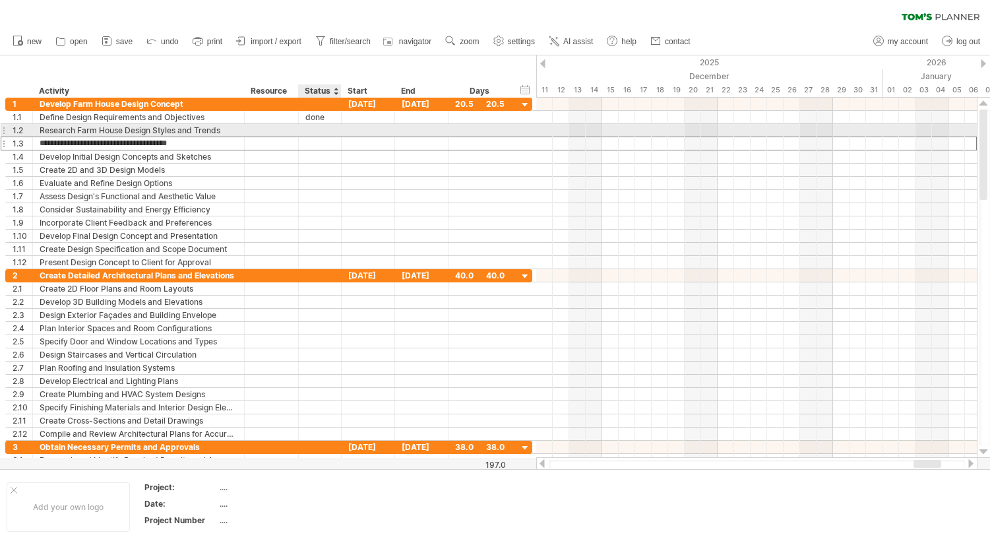
click at [321, 127] on div at bounding box center [319, 130] width 29 height 13
type input "****"
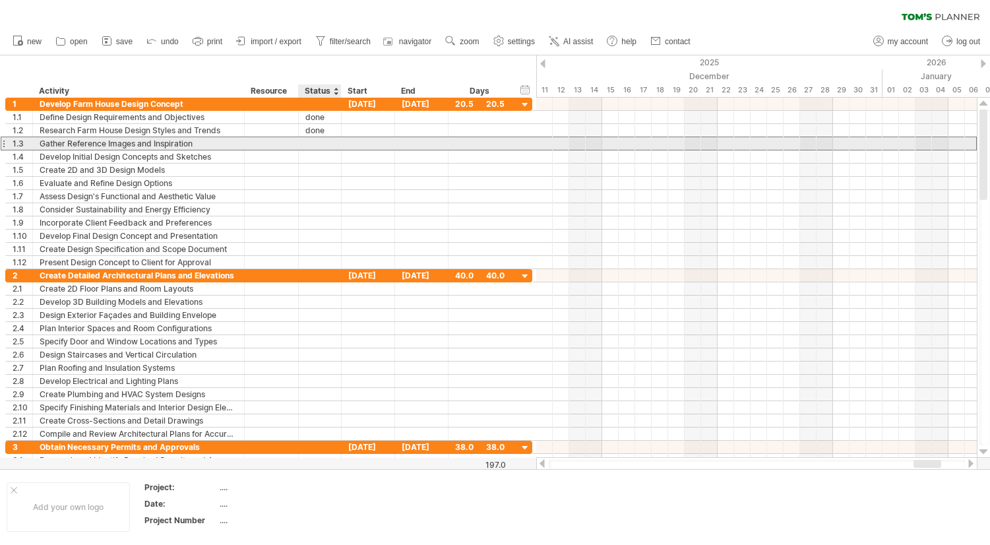
click at [317, 141] on div at bounding box center [319, 143] width 29 height 13
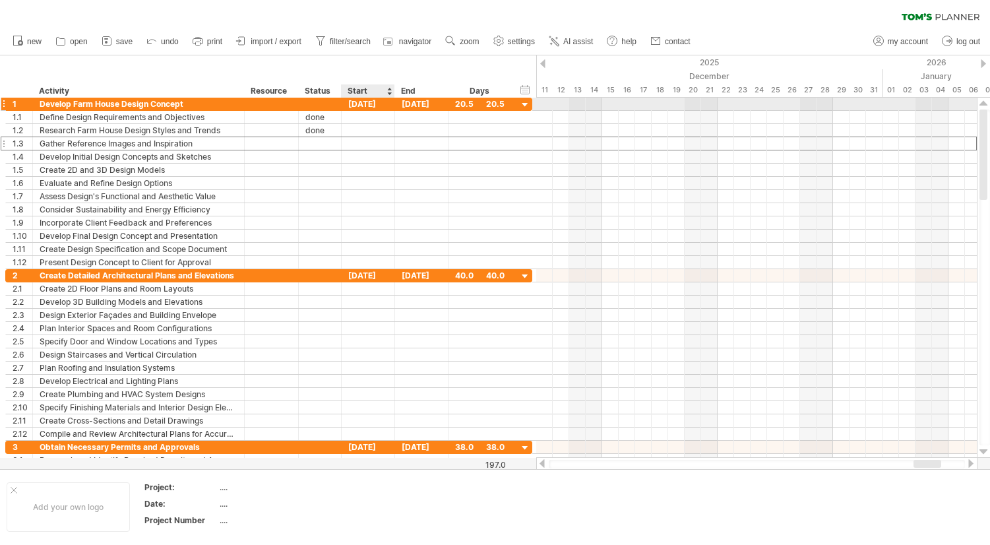
click at [371, 100] on div "[DATE]" at bounding box center [368, 104] width 53 height 13
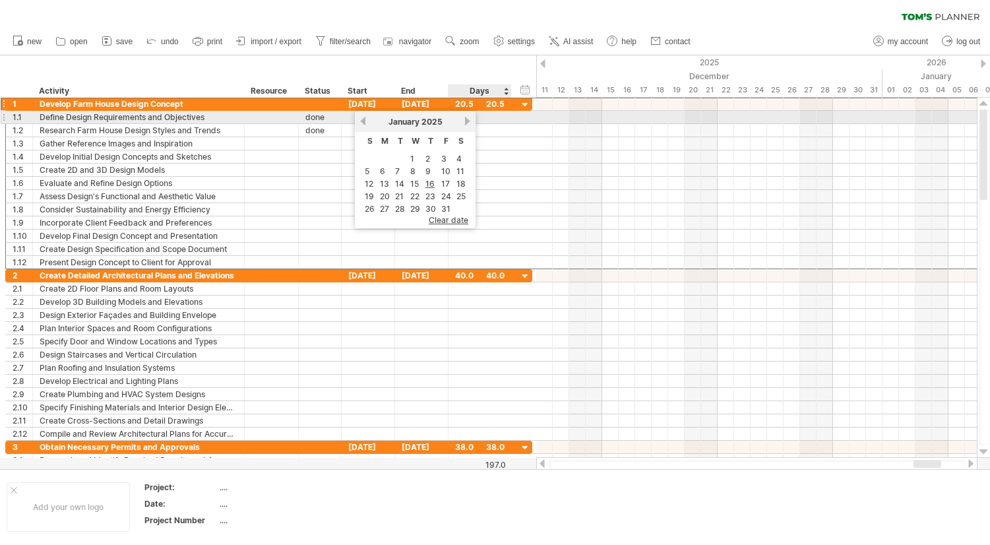
click at [467, 121] on link "next" at bounding box center [467, 121] width 10 height 10
click at [467, 121] on link "next" at bounding box center [466, 121] width 10 height 10
click at [467, 121] on link "next" at bounding box center [467, 121] width 10 height 10
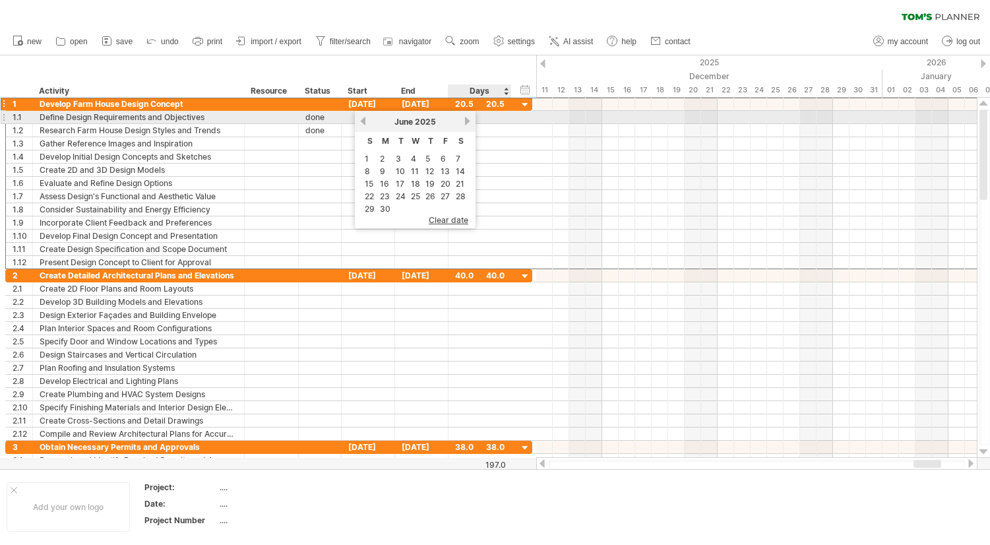
click at [467, 121] on link "next" at bounding box center [467, 121] width 10 height 10
click at [468, 121] on link "next" at bounding box center [467, 121] width 10 height 10
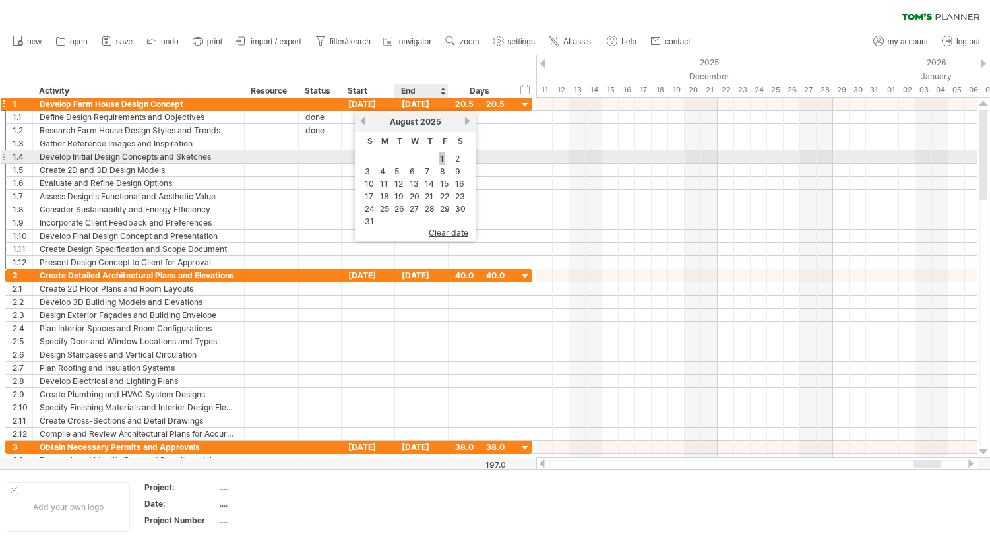
click at [441, 158] on link "1" at bounding box center [442, 158] width 7 height 13
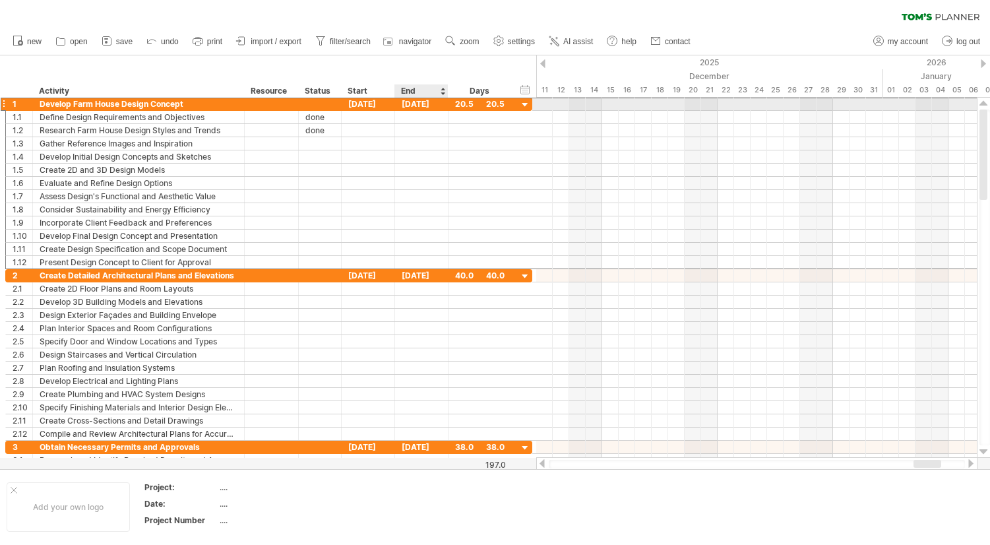
click at [434, 106] on div "[DATE]" at bounding box center [421, 104] width 53 height 13
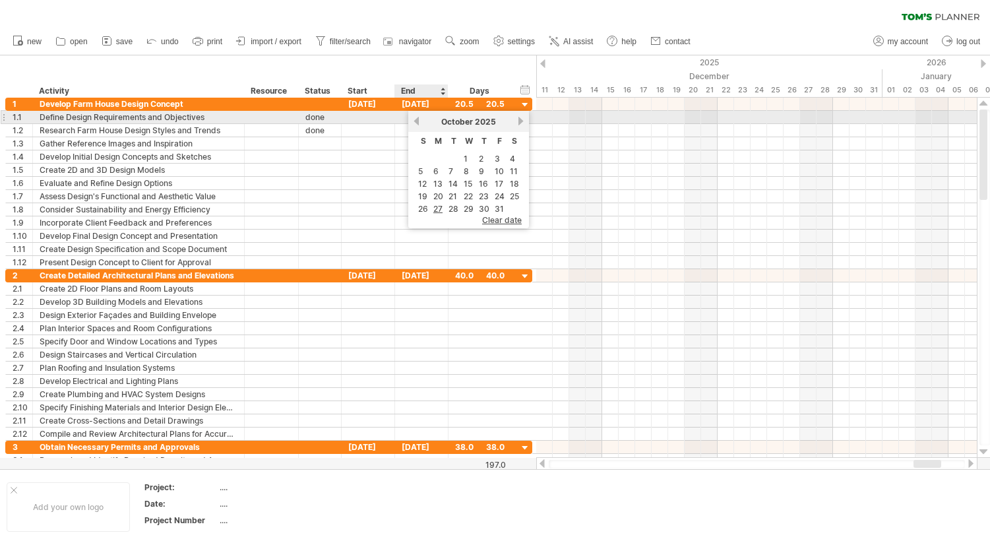
click at [418, 121] on link "previous" at bounding box center [417, 121] width 10 height 10
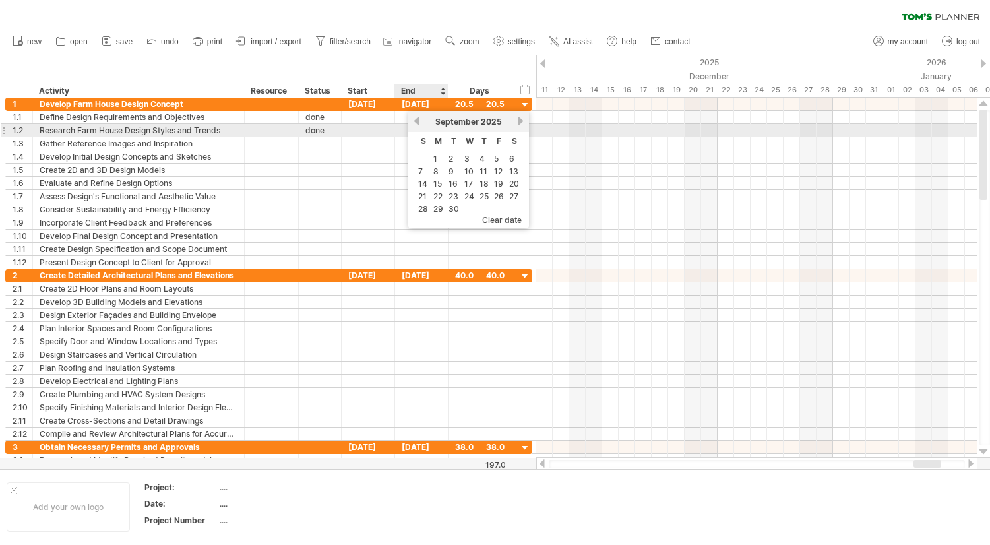
click at [415, 125] on link "previous" at bounding box center [417, 121] width 10 height 10
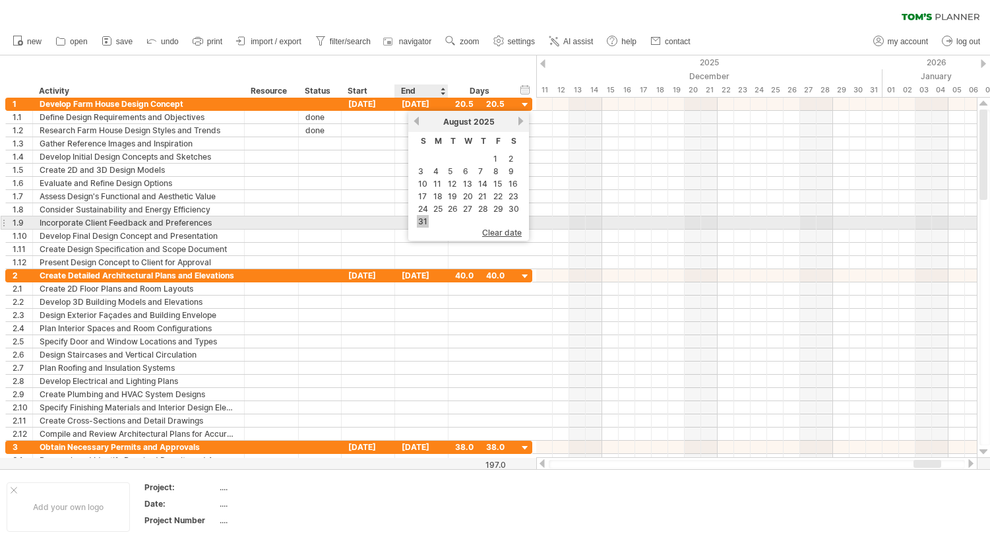
click at [423, 224] on link "31" at bounding box center [423, 221] width 12 height 13
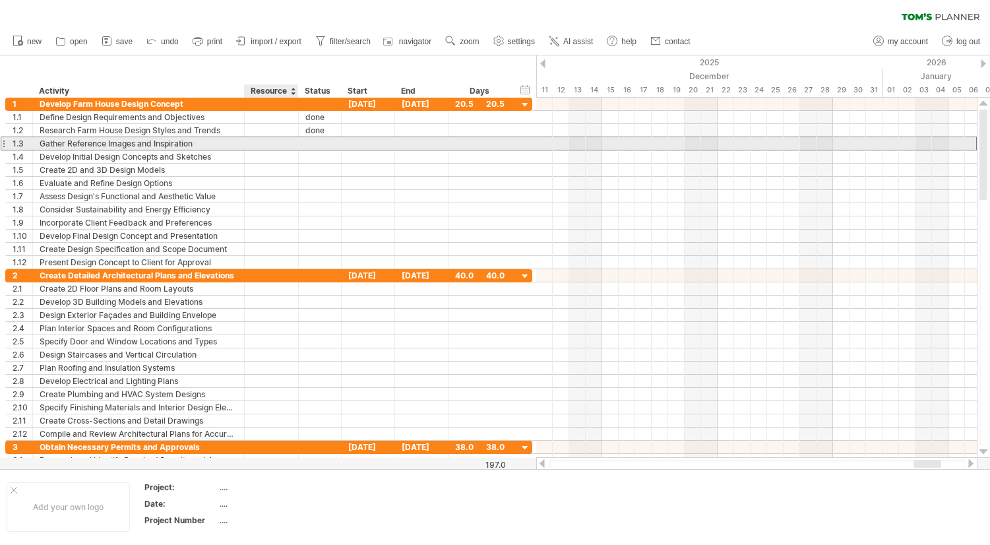
click at [305, 144] on div at bounding box center [319, 143] width 29 height 13
type input "****"
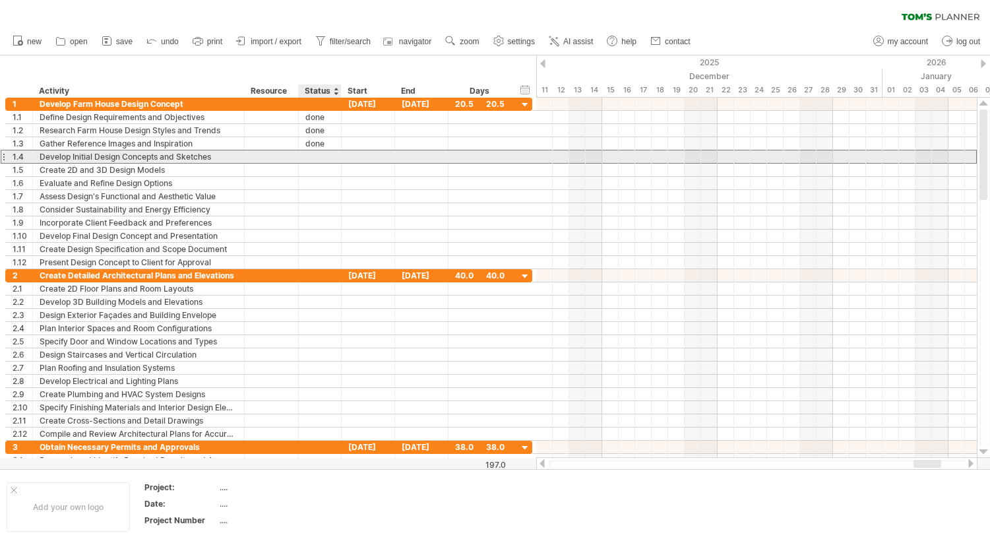
click at [319, 153] on div at bounding box center [319, 156] width 29 height 13
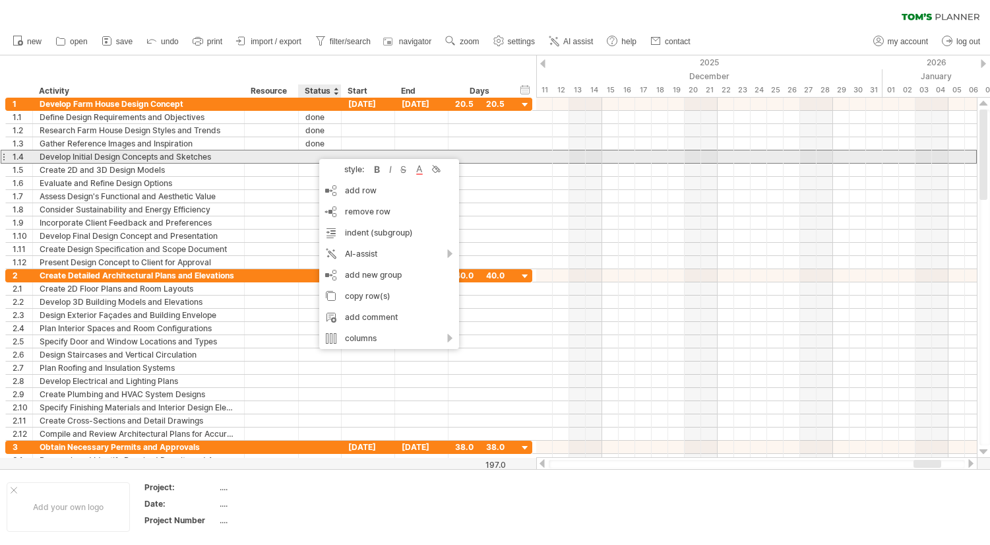
click at [311, 157] on div at bounding box center [319, 156] width 29 height 13
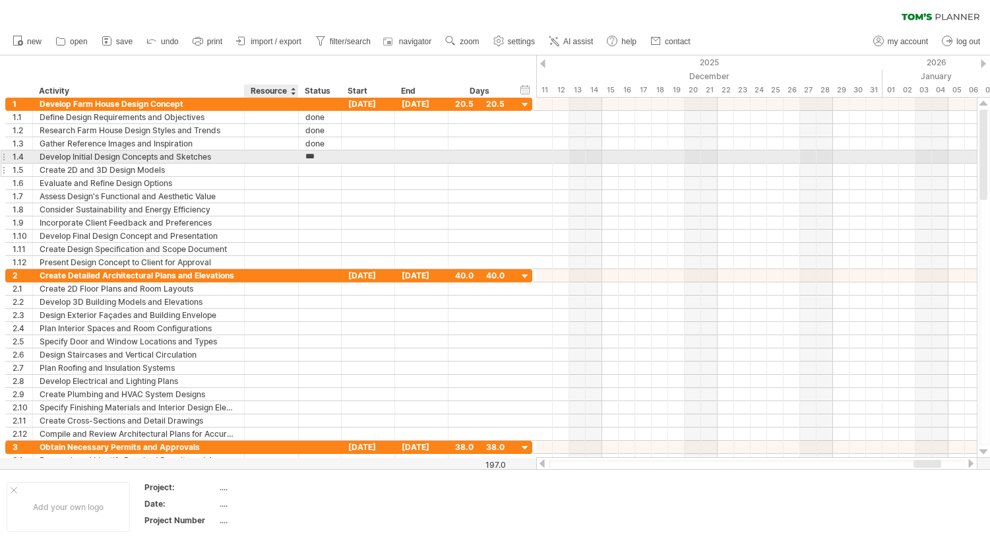
type input "****"
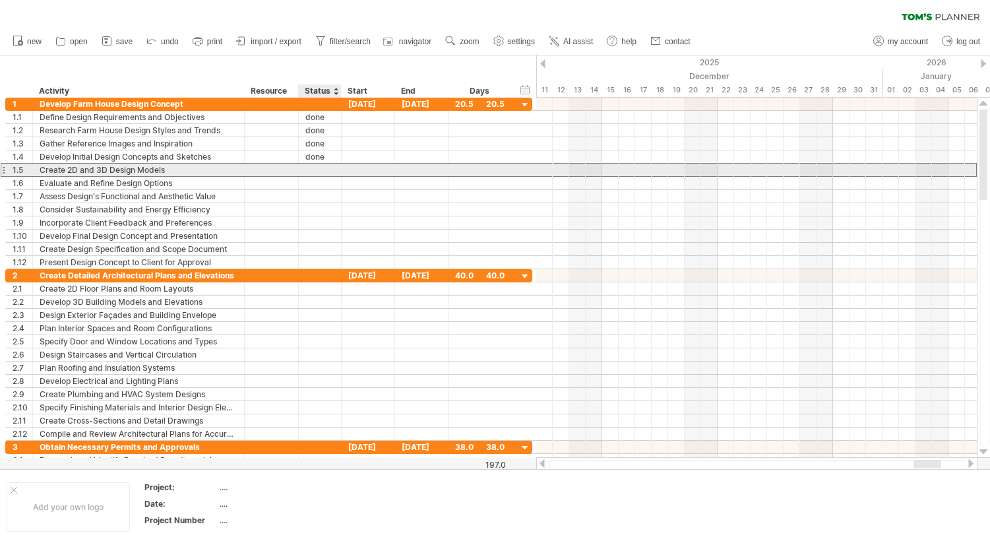
click at [318, 172] on div at bounding box center [319, 170] width 29 height 13
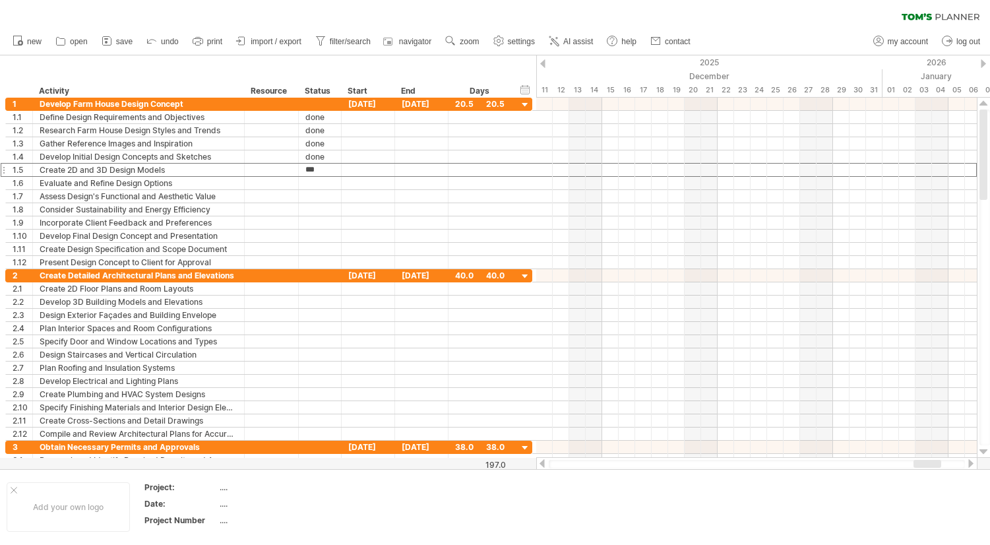
type input "****"
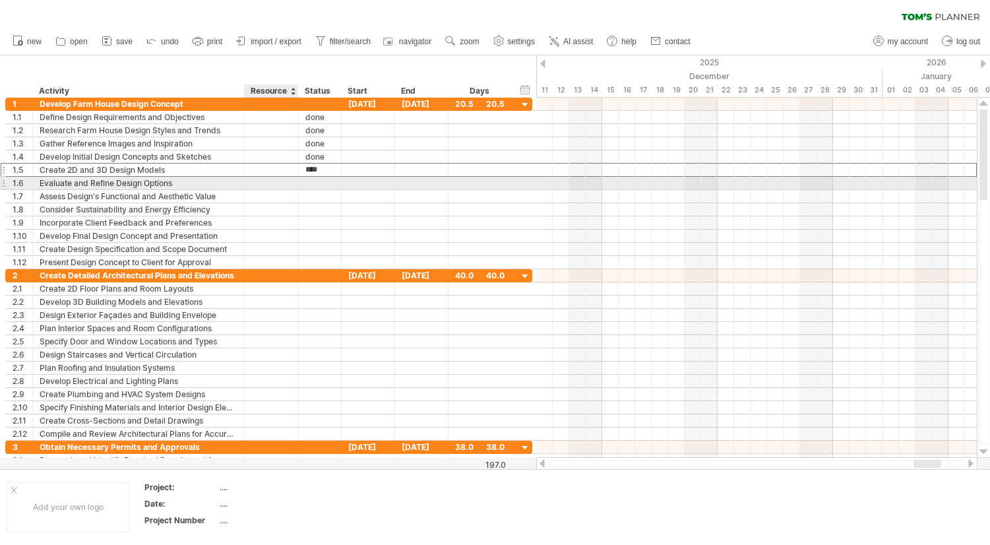
click at [305, 184] on div at bounding box center [320, 183] width 43 height 13
click at [319, 177] on div at bounding box center [319, 183] width 29 height 13
click at [315, 180] on input "text" at bounding box center [319, 183] width 29 height 13
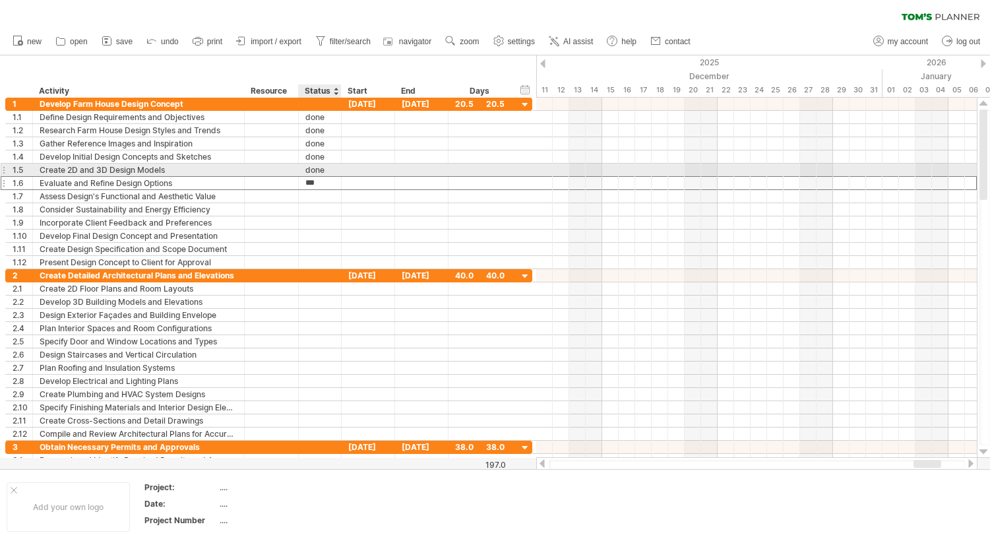
type input "****"
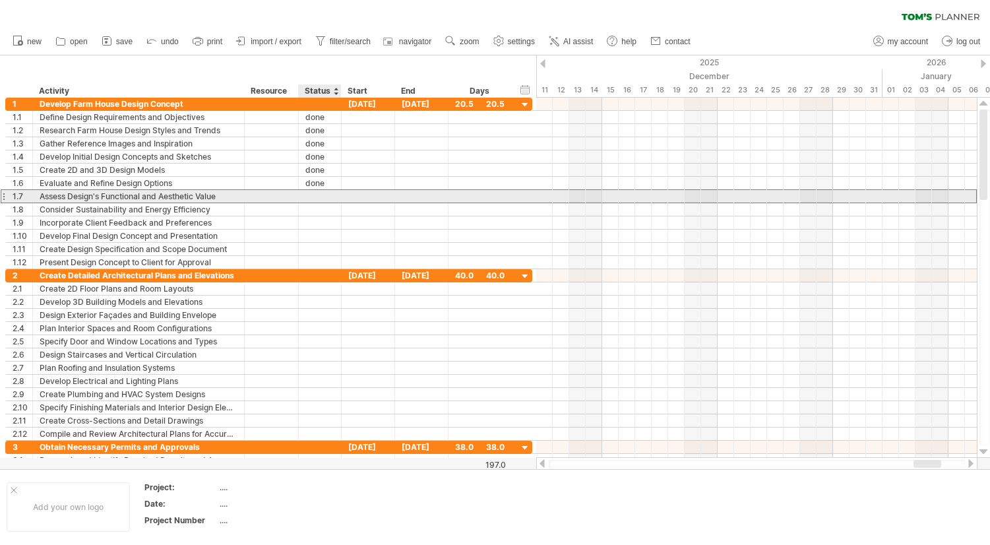
click at [327, 195] on div at bounding box center [319, 196] width 29 height 13
type input "****"
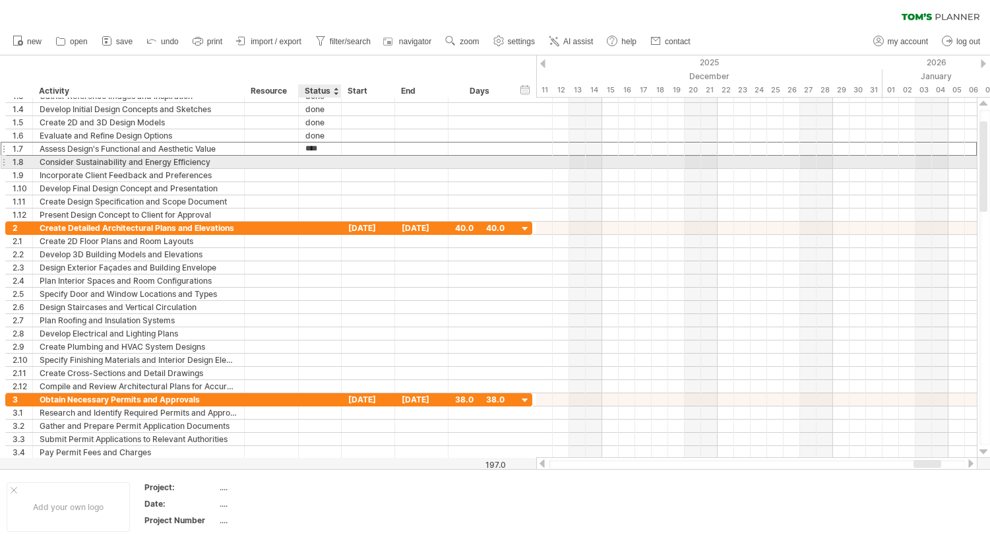
click at [325, 165] on div at bounding box center [319, 162] width 29 height 13
type input "****"
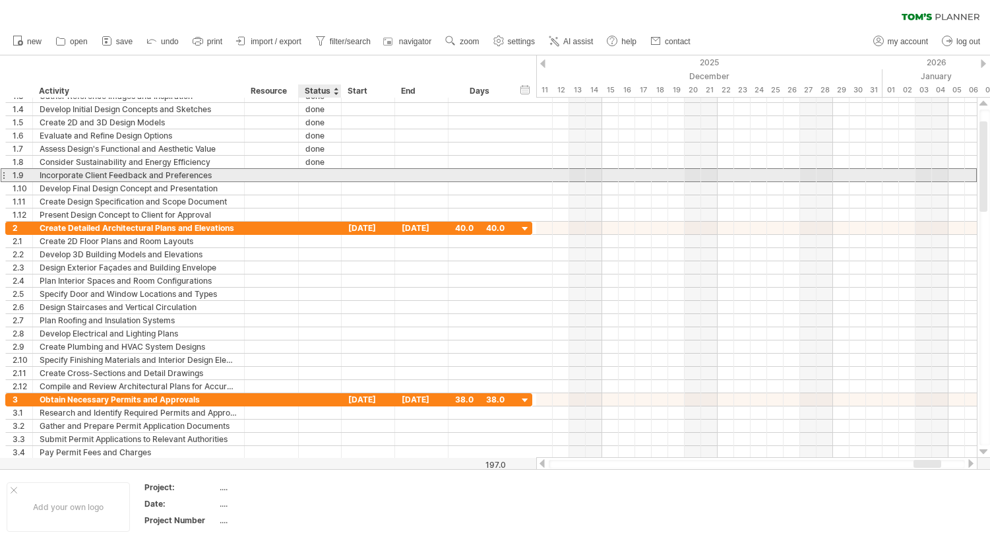
click at [315, 174] on div at bounding box center [319, 175] width 29 height 13
click at [315, 174] on input "text" at bounding box center [319, 175] width 29 height 13
type input "****"
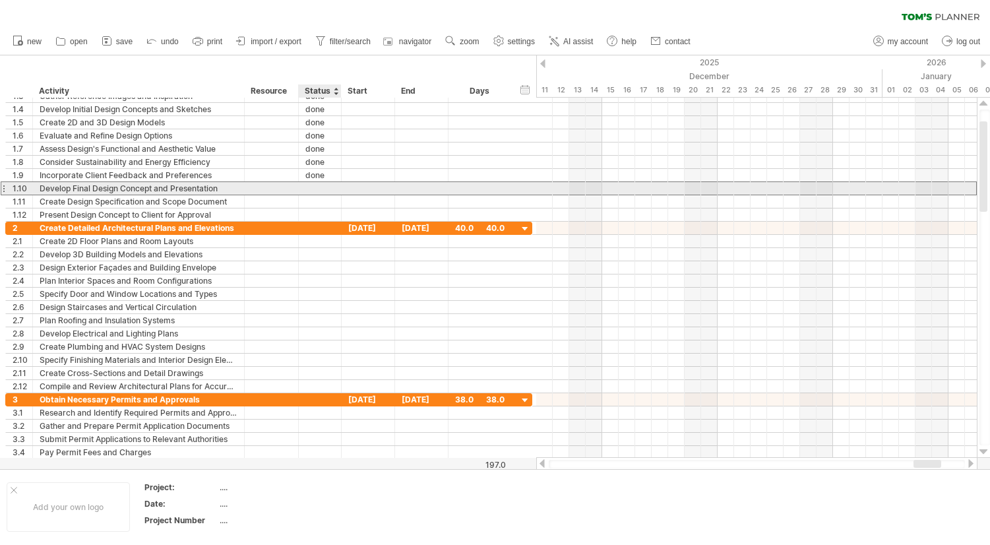
click at [322, 187] on div at bounding box center [319, 188] width 29 height 13
click at [321, 187] on input "text" at bounding box center [319, 188] width 29 height 13
type input "****"
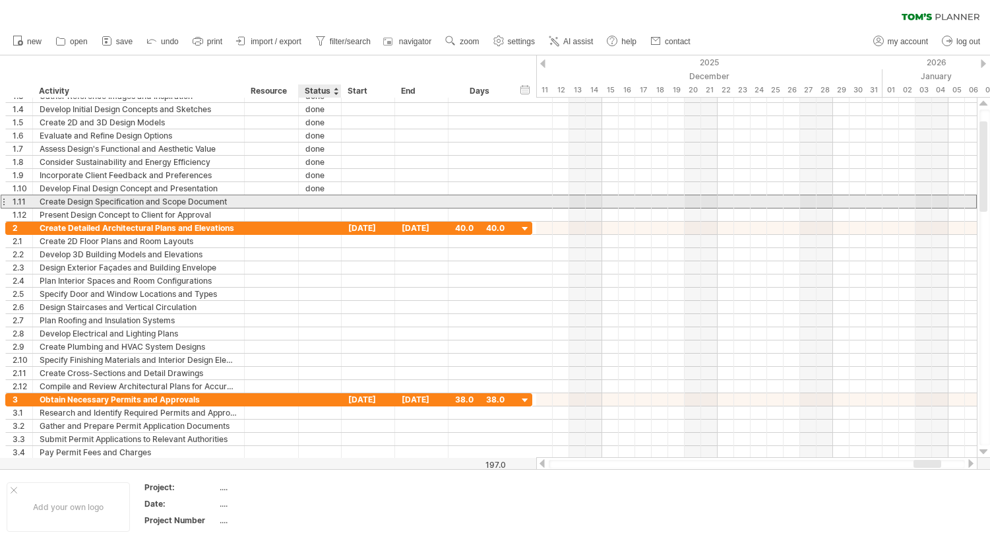
click at [322, 202] on div at bounding box center [319, 201] width 29 height 13
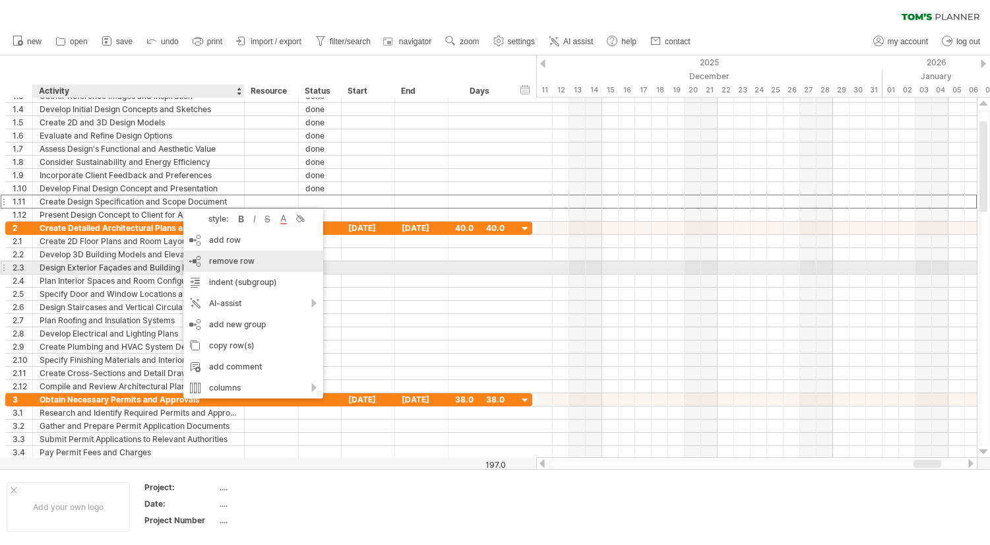
click at [220, 263] on span "remove row" at bounding box center [232, 261] width 46 height 10
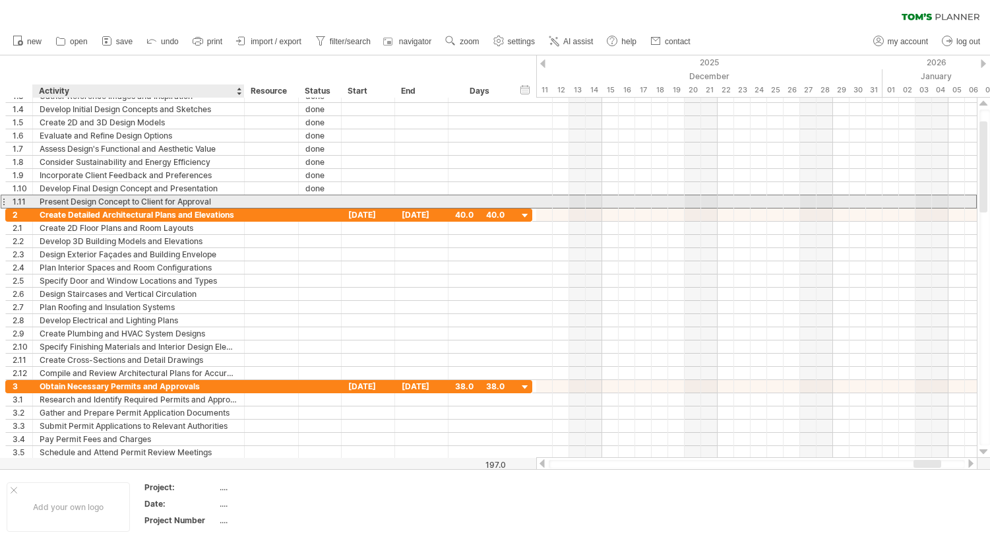
click at [81, 200] on div "Present Design Concept to Client for Approval" at bounding box center [139, 201] width 198 height 13
click at [316, 203] on div at bounding box center [319, 201] width 29 height 13
click at [313, 203] on input "text" at bounding box center [319, 201] width 29 height 13
type input "****"
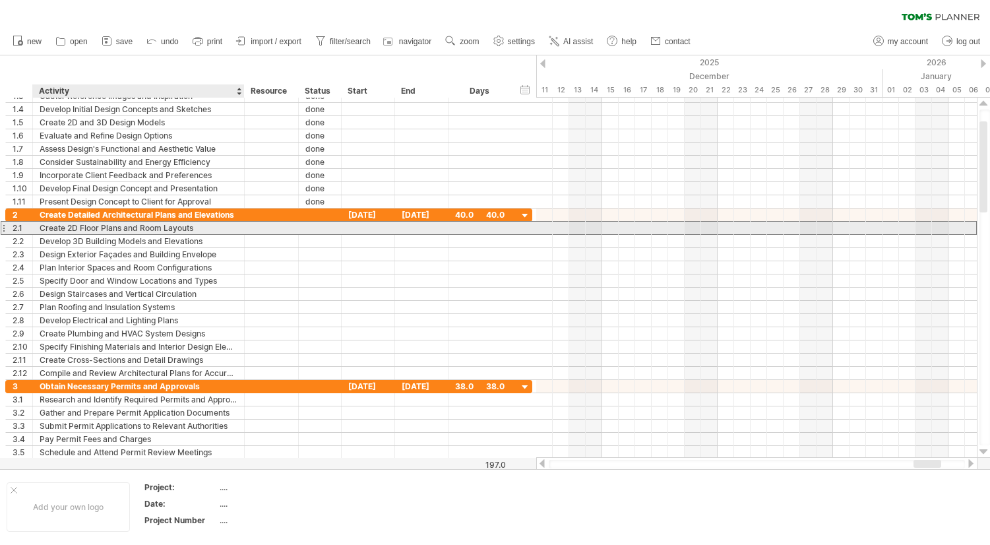
click at [154, 232] on div "Create 2D Floor Plans and Room Layouts" at bounding box center [139, 228] width 198 height 13
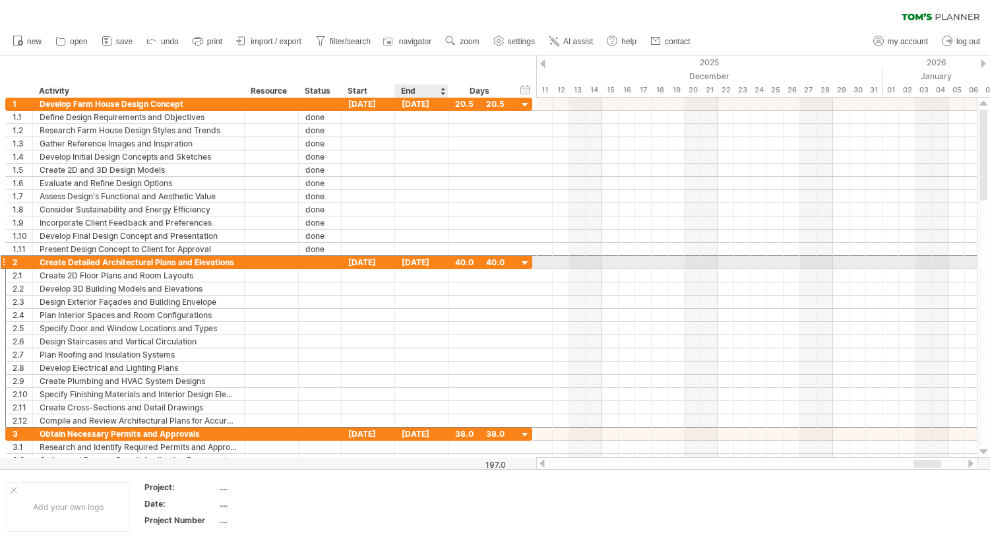
click at [435, 263] on div "[DATE]" at bounding box center [421, 262] width 53 height 13
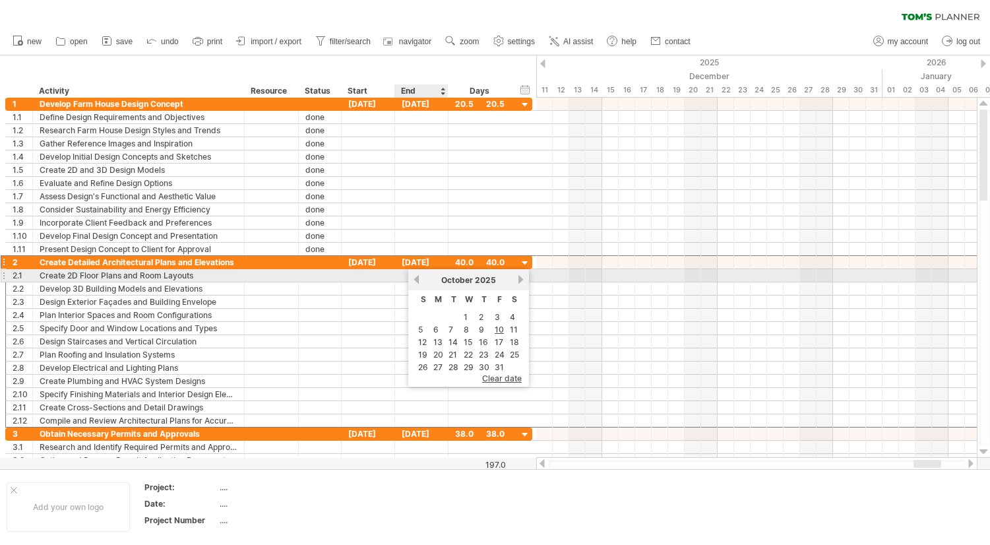
click at [417, 278] on link "previous" at bounding box center [417, 279] width 10 height 10
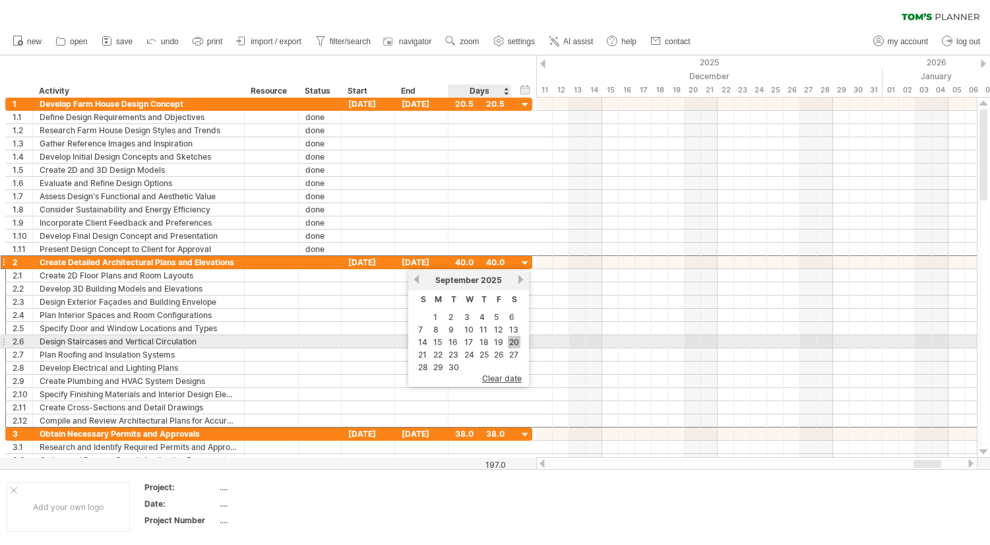
click at [513, 341] on link "20" at bounding box center [514, 342] width 13 height 13
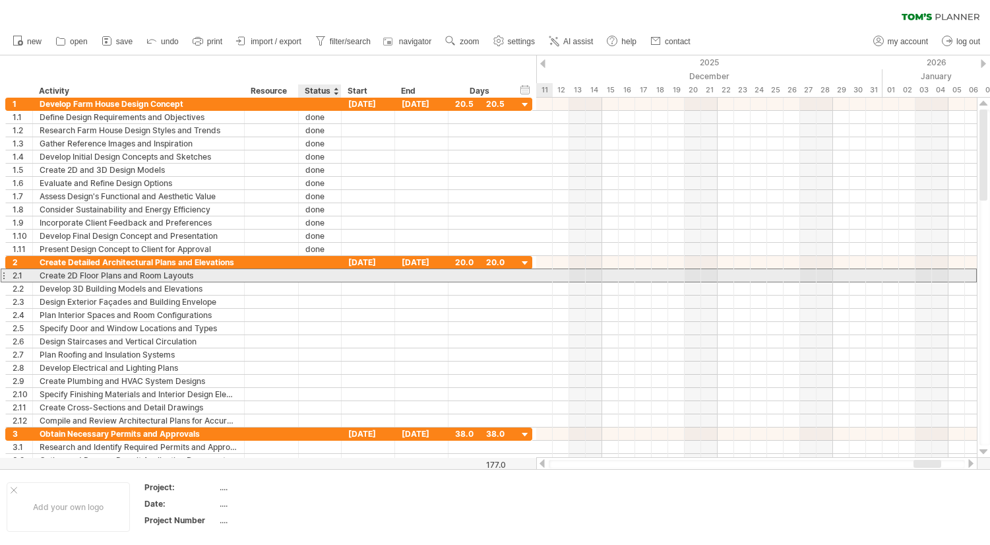
click at [317, 278] on div at bounding box center [319, 275] width 29 height 13
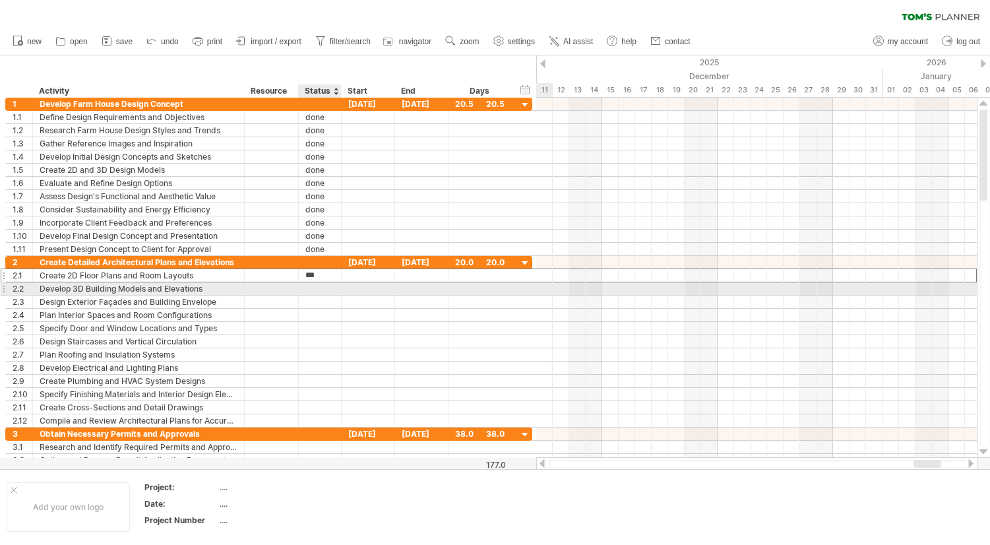
type input "****"
click at [316, 289] on div at bounding box center [319, 288] width 29 height 13
click at [316, 289] on input "text" at bounding box center [319, 288] width 29 height 13
type input "****"
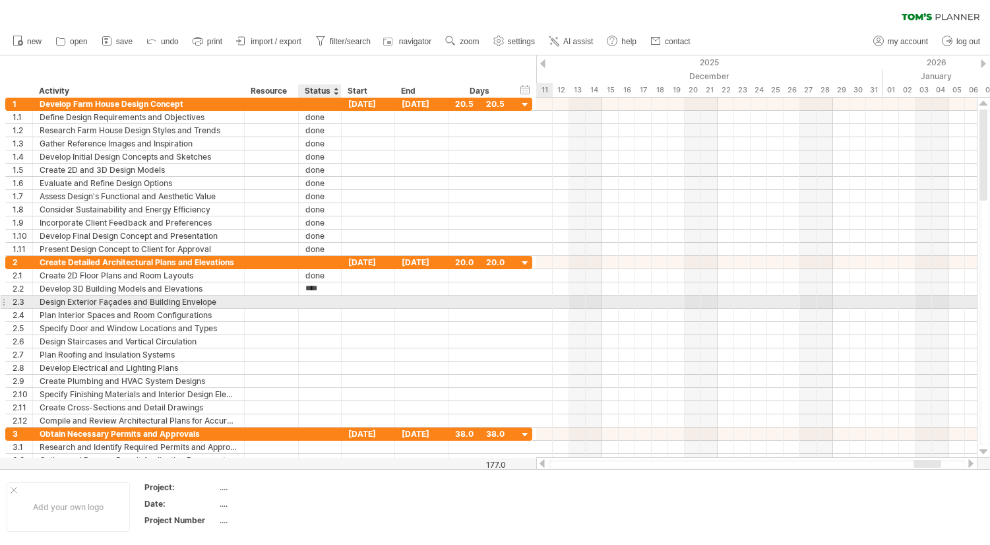
click at [323, 301] on div at bounding box center [319, 302] width 29 height 13
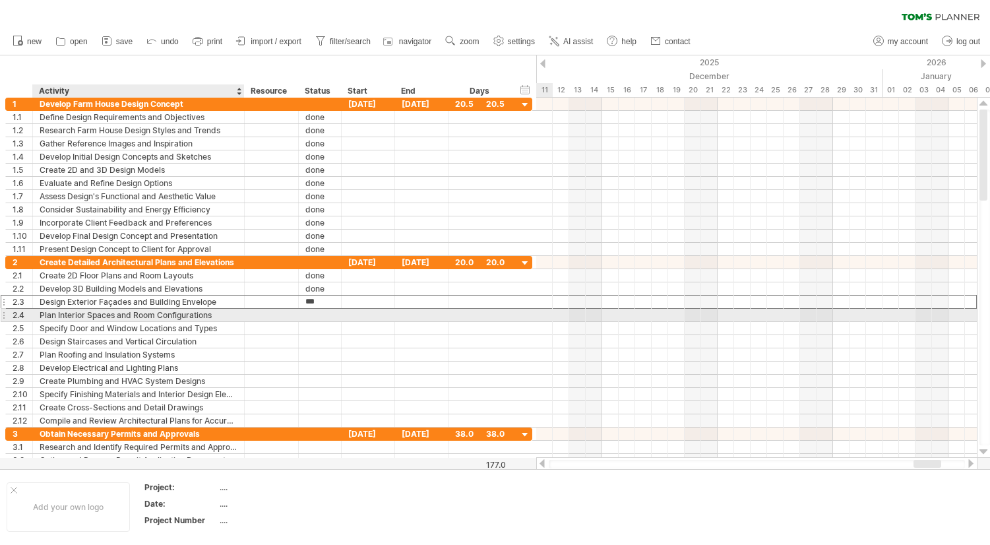
type input "****"
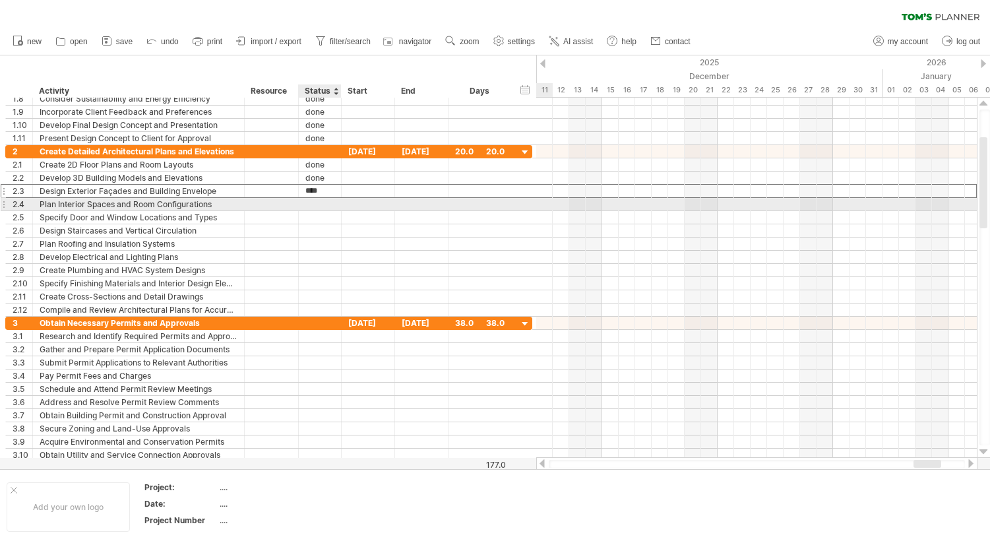
click at [313, 207] on div at bounding box center [319, 204] width 29 height 13
type input "****"
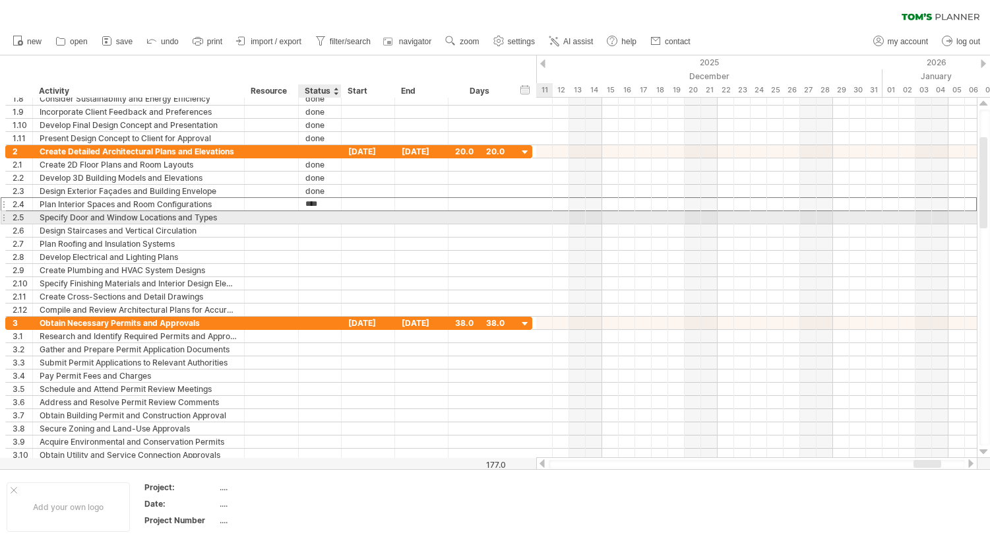
click at [313, 216] on div at bounding box center [319, 217] width 29 height 13
click at [313, 216] on input "text" at bounding box center [319, 217] width 29 height 13
type input "****"
click at [319, 224] on div "**********" at bounding box center [268, 217] width 527 height 14
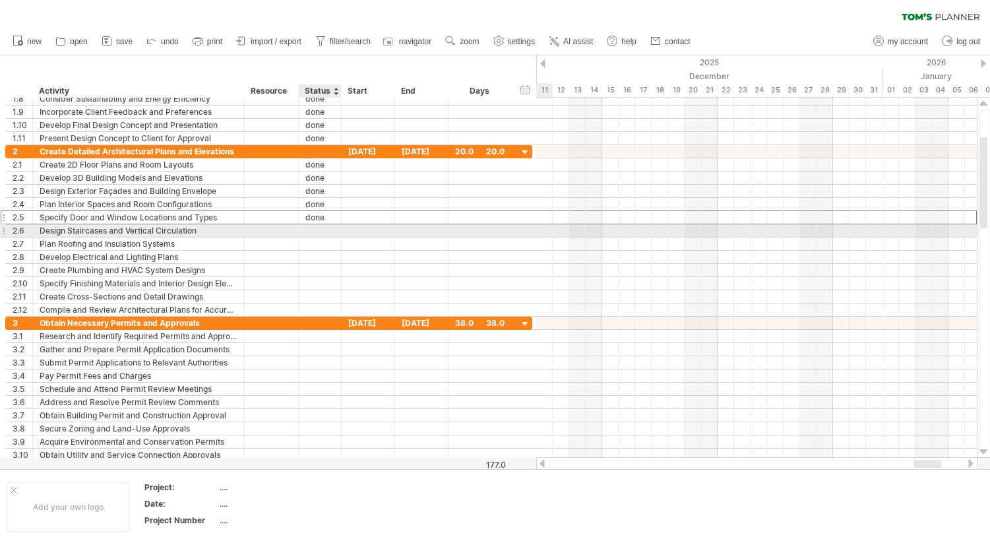
click at [323, 232] on div at bounding box center [319, 230] width 29 height 13
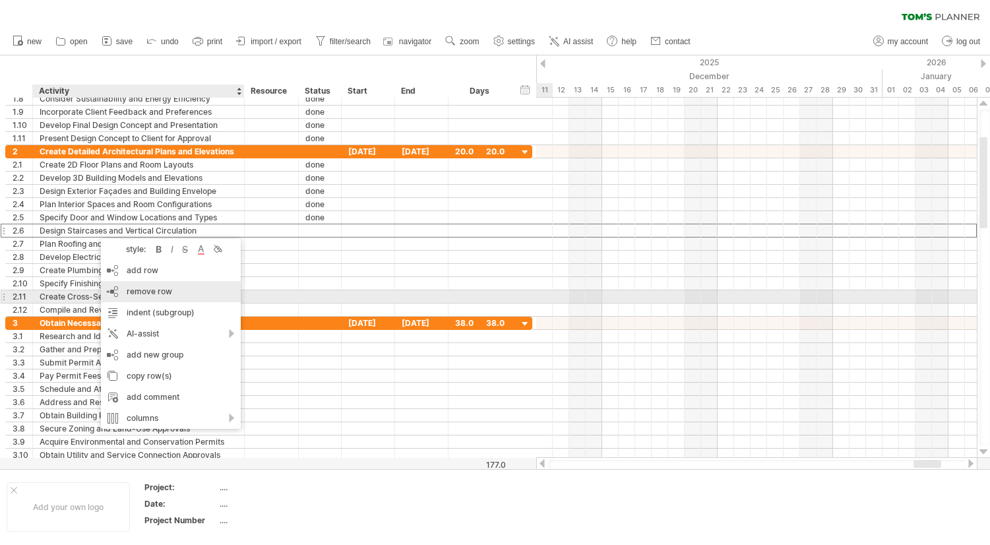
click at [137, 295] on span "remove row" at bounding box center [150, 291] width 46 height 10
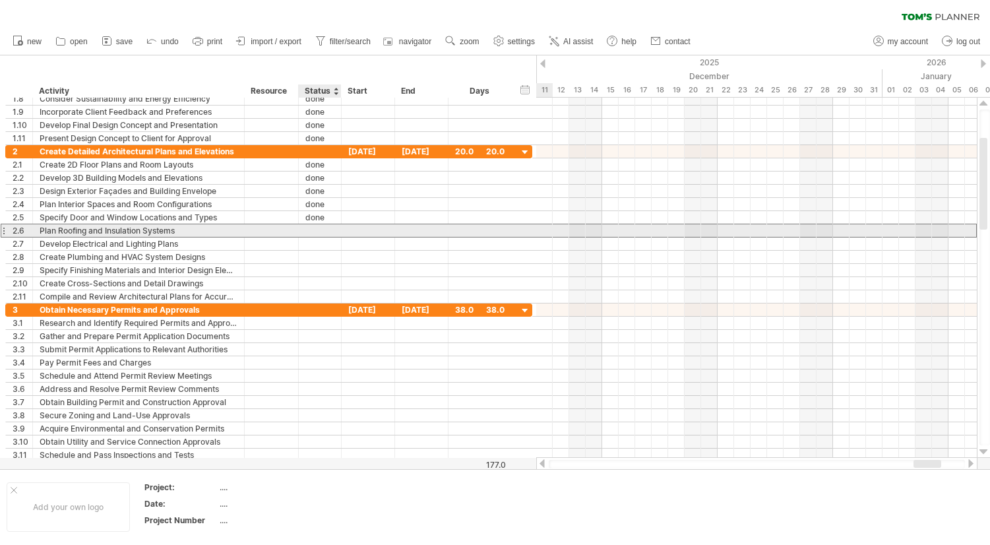
click at [323, 228] on div at bounding box center [319, 230] width 29 height 13
click at [324, 230] on input "text" at bounding box center [319, 230] width 29 height 13
type input "****"
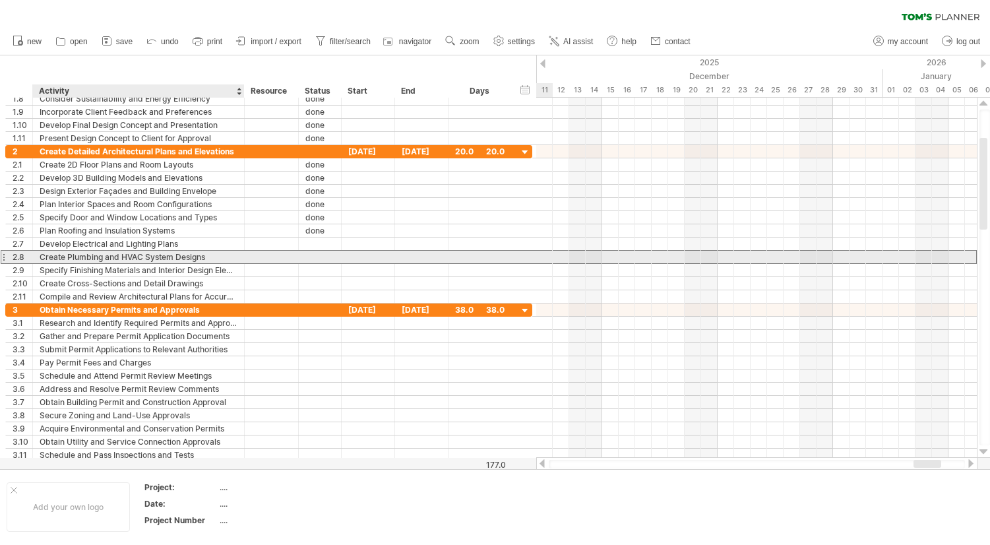
click at [176, 256] on div "Create Plumbing and HVAC System Designs" at bounding box center [139, 257] width 198 height 13
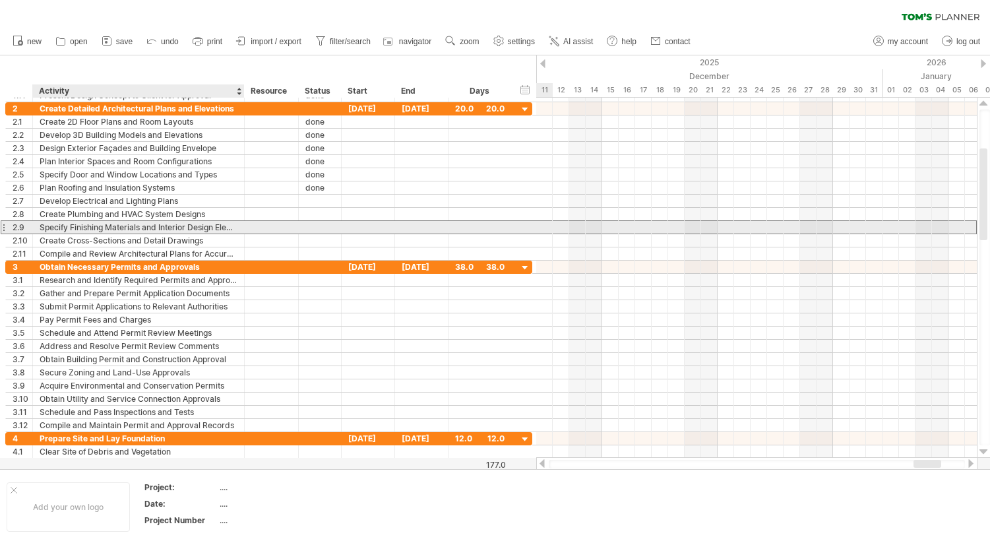
click at [125, 224] on div "Trying to reach [DOMAIN_NAME] Connected again... 0% clear filter new 1" at bounding box center [495, 272] width 990 height 545
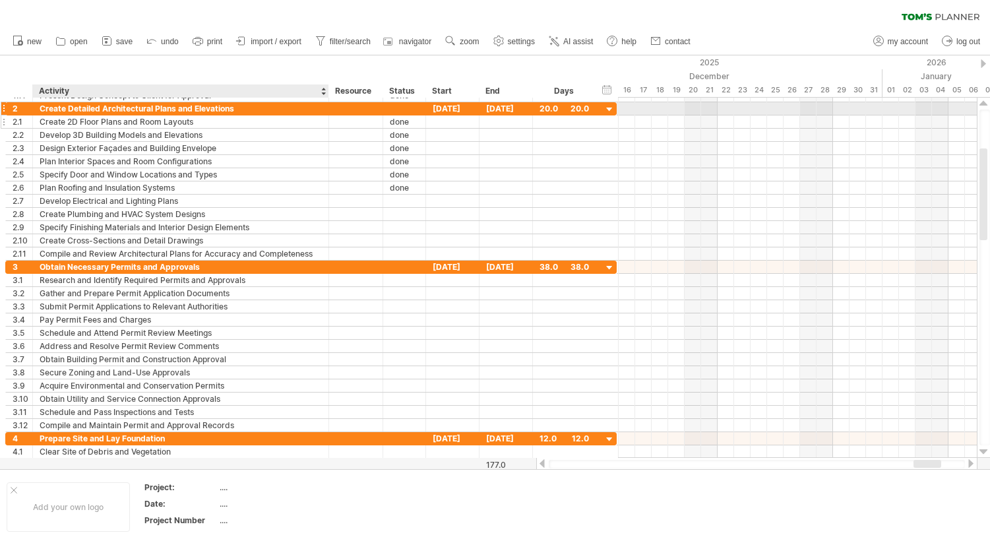
drag, startPoint x: 242, startPoint y: 109, endPoint x: 327, endPoint y: 117, distance: 84.8
click at [327, 117] on div "**********" at bounding box center [311, 181] width 612 height 158
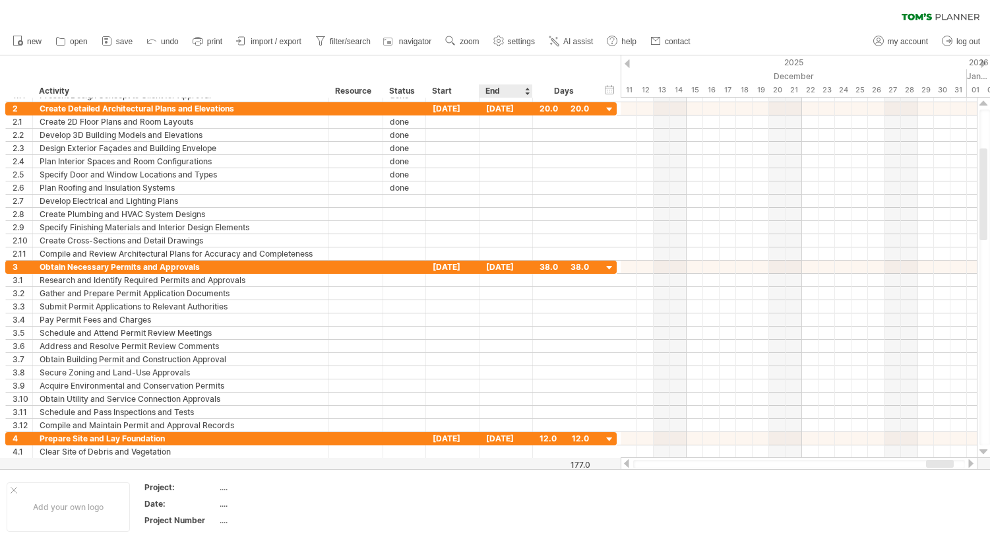
click at [526, 95] on div at bounding box center [526, 90] width 5 height 13
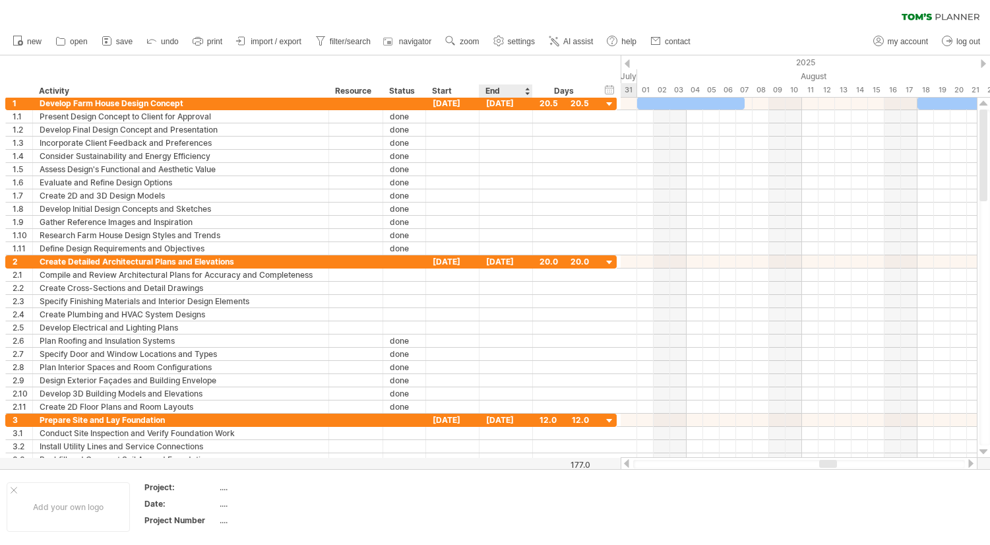
click at [527, 94] on div at bounding box center [526, 90] width 5 height 13
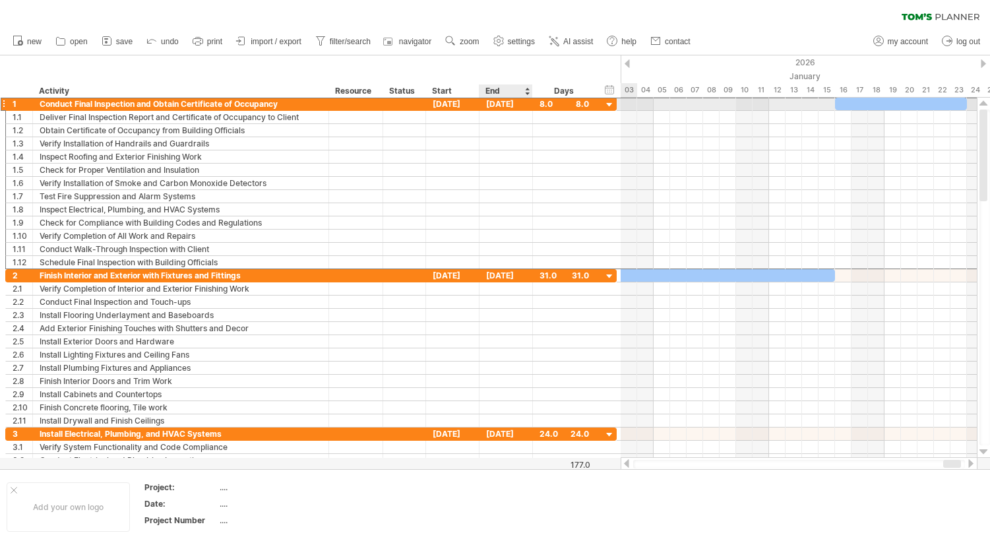
click at [517, 102] on div "[DATE]" at bounding box center [506, 104] width 53 height 13
click at [527, 92] on div at bounding box center [526, 90] width 5 height 13
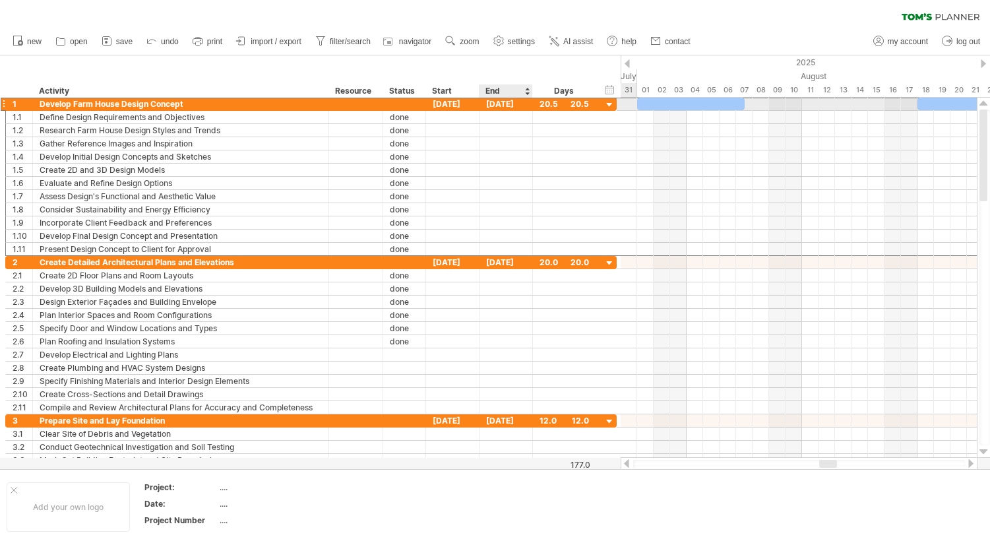
click at [508, 103] on div "[DATE]" at bounding box center [506, 104] width 53 height 13
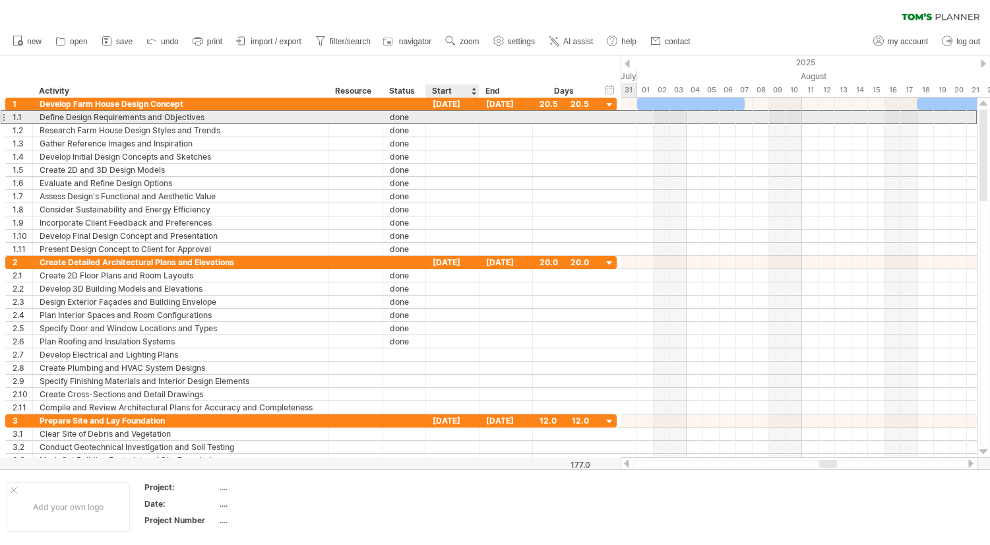
click at [451, 119] on div at bounding box center [452, 117] width 53 height 13
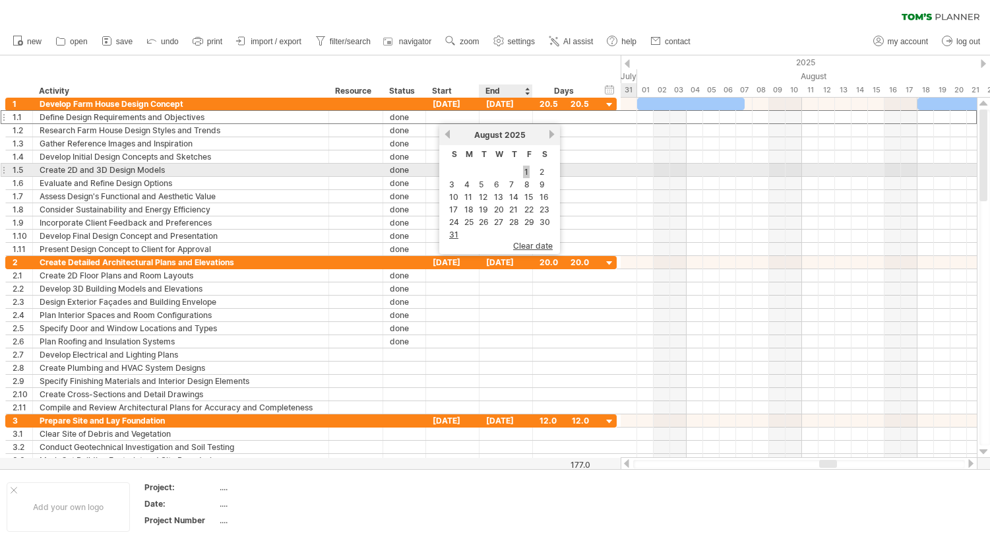
click at [527, 174] on link "1" at bounding box center [526, 172] width 7 height 13
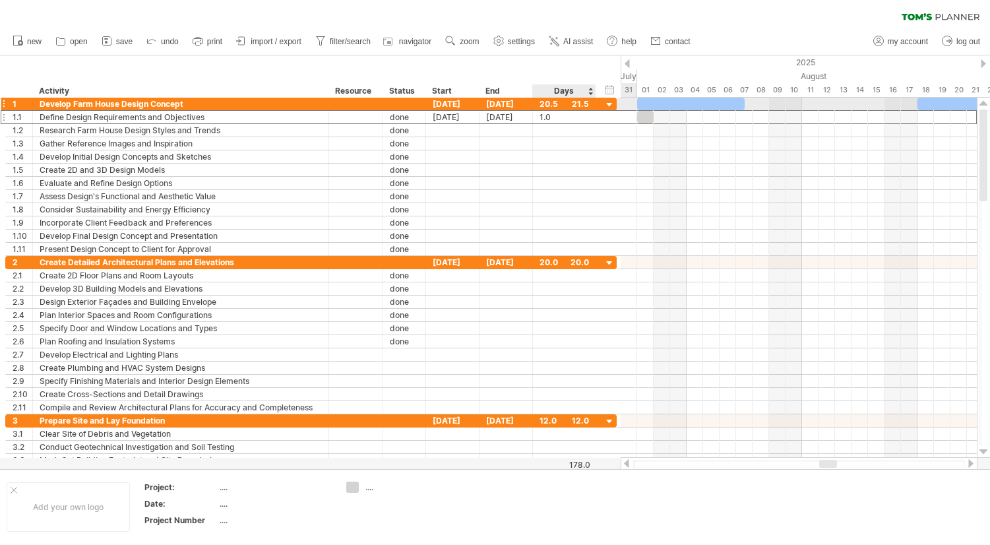
click at [610, 104] on div at bounding box center [610, 105] width 13 height 13
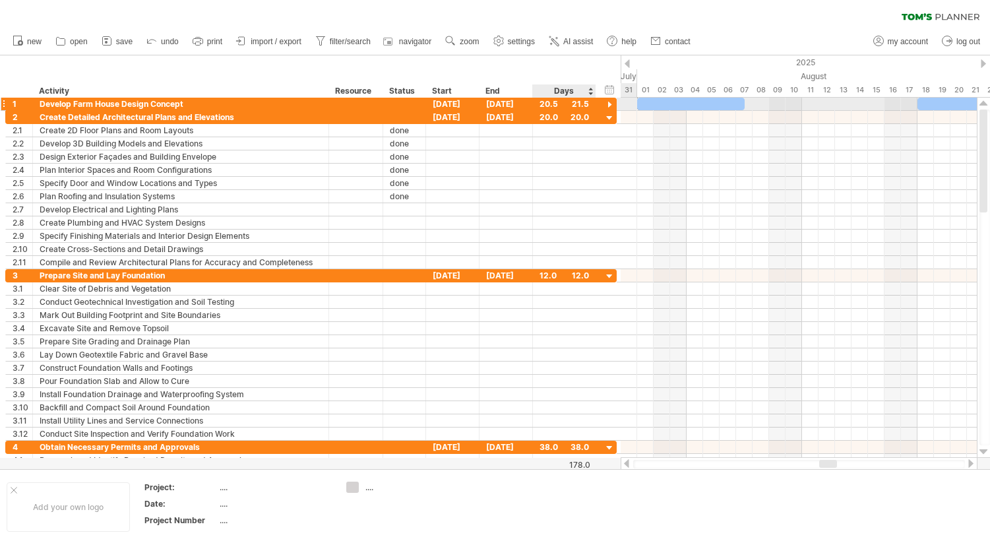
click at [610, 104] on div at bounding box center [610, 105] width 13 height 13
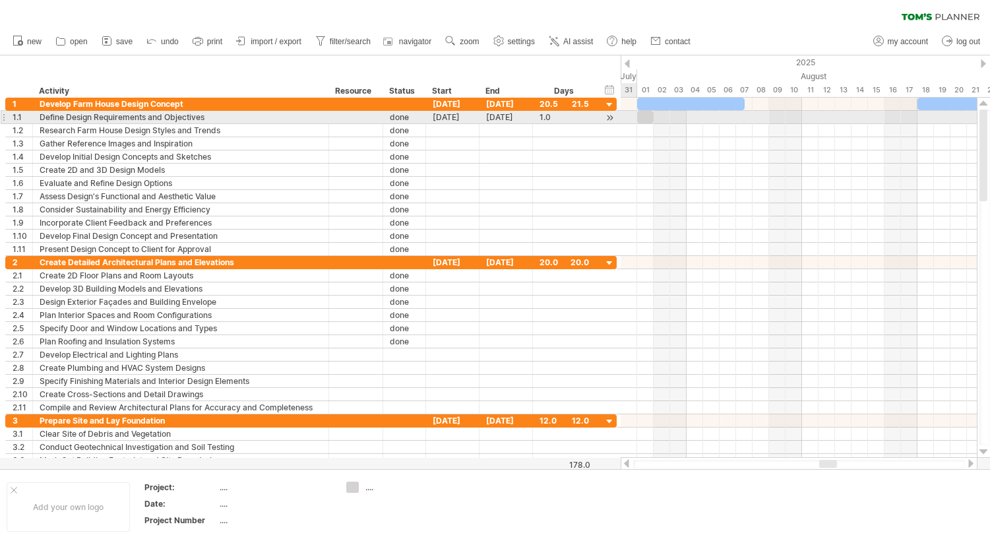
click at [611, 118] on div at bounding box center [610, 118] width 13 height 14
click at [610, 119] on div at bounding box center [610, 118] width 13 height 14
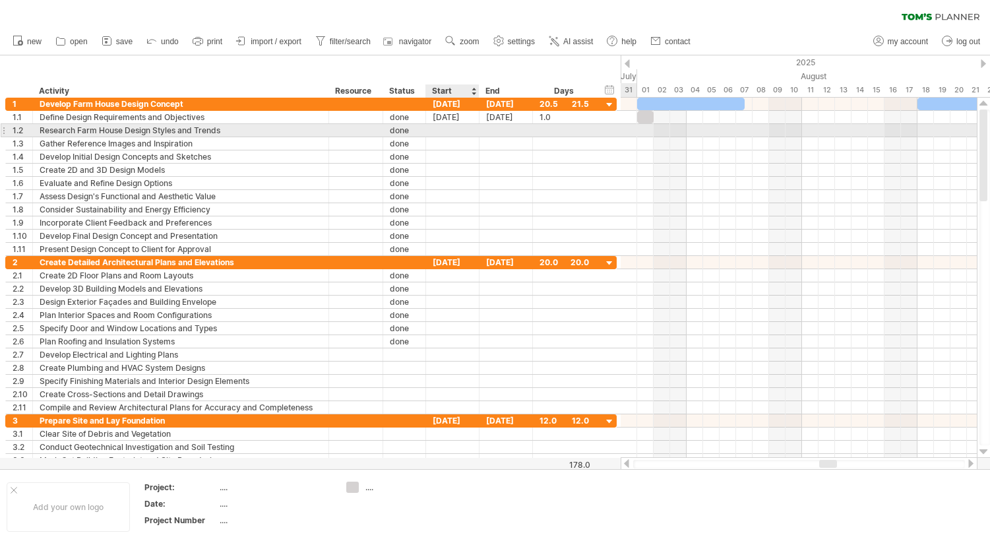
click at [444, 129] on div at bounding box center [452, 130] width 53 height 13
click at [462, 129] on div at bounding box center [452, 130] width 53 height 13
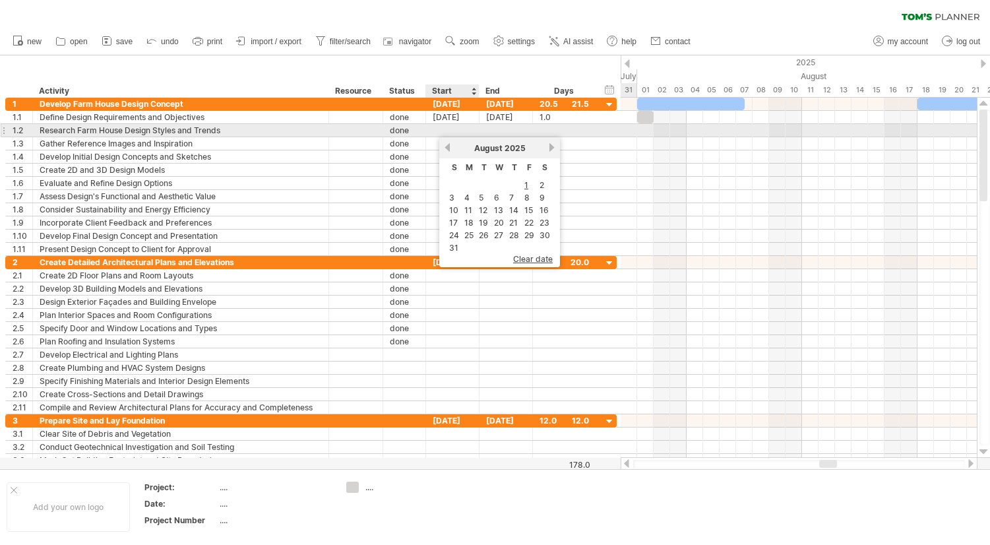
click at [462, 129] on div at bounding box center [452, 130] width 53 height 13
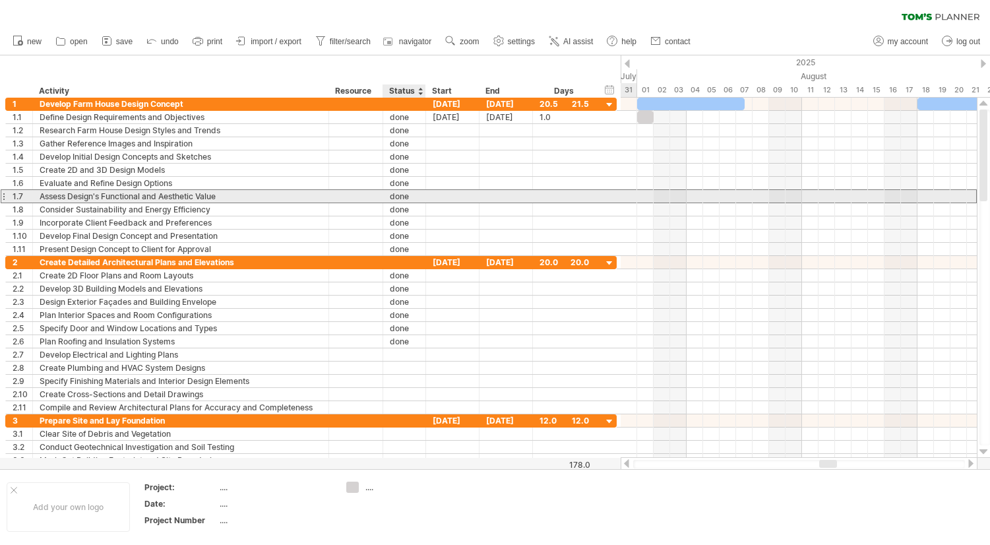
click at [431, 202] on div at bounding box center [452, 196] width 53 height 13
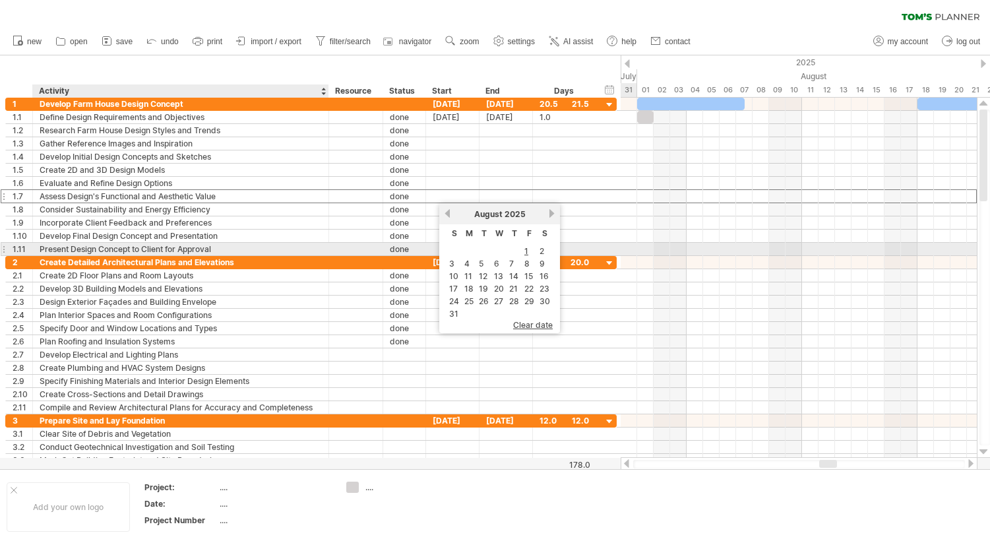
click at [183, 245] on div "Present Design Concept to Client for Approval" at bounding box center [181, 249] width 282 height 13
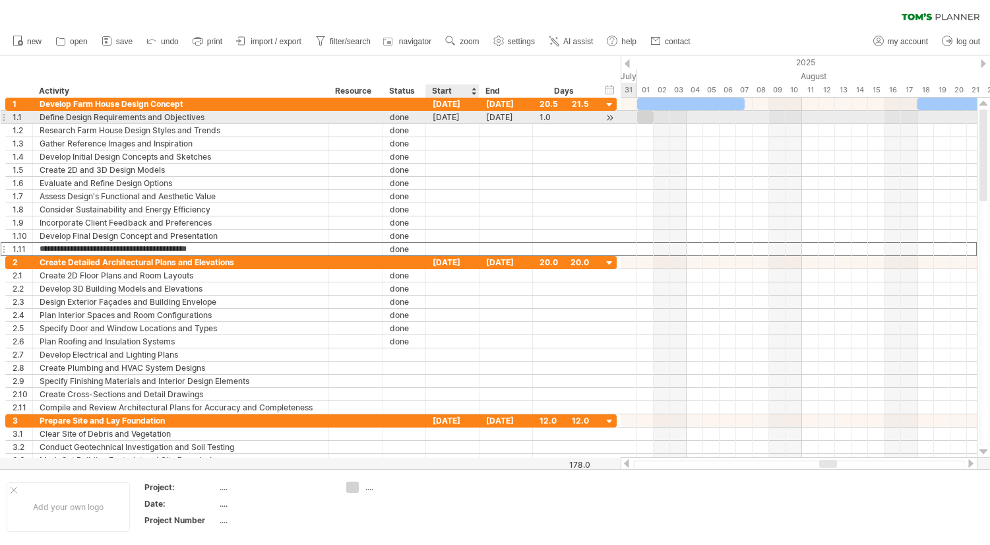
click at [454, 117] on div "[DATE]" at bounding box center [452, 117] width 53 height 13
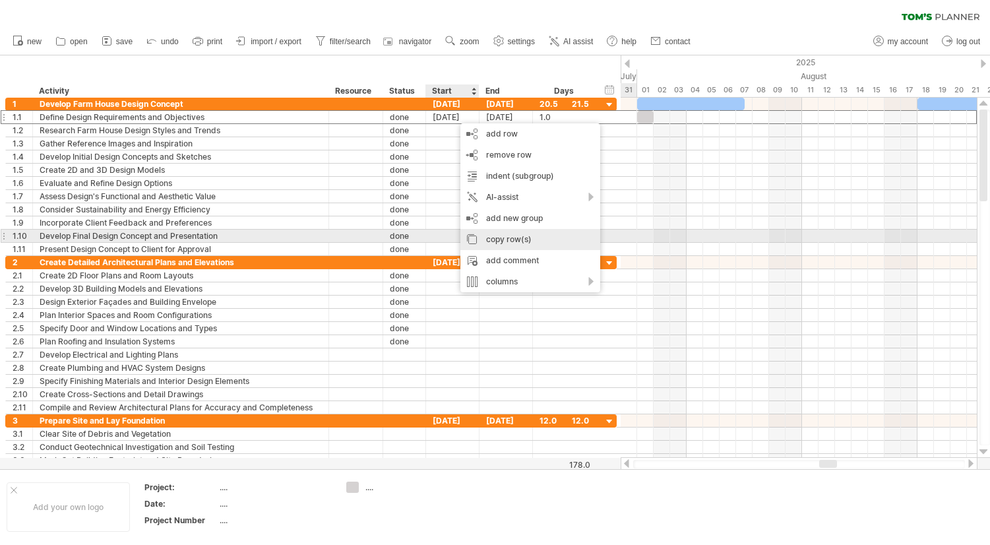
click at [513, 232] on div "copy row(s)" at bounding box center [530, 239] width 140 height 21
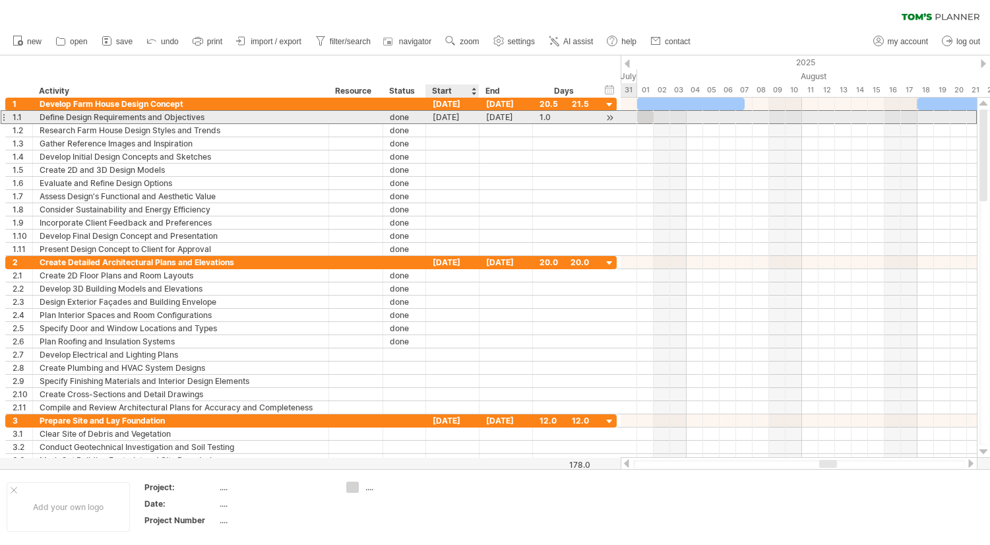
click at [453, 116] on div "[DATE]" at bounding box center [452, 117] width 53 height 13
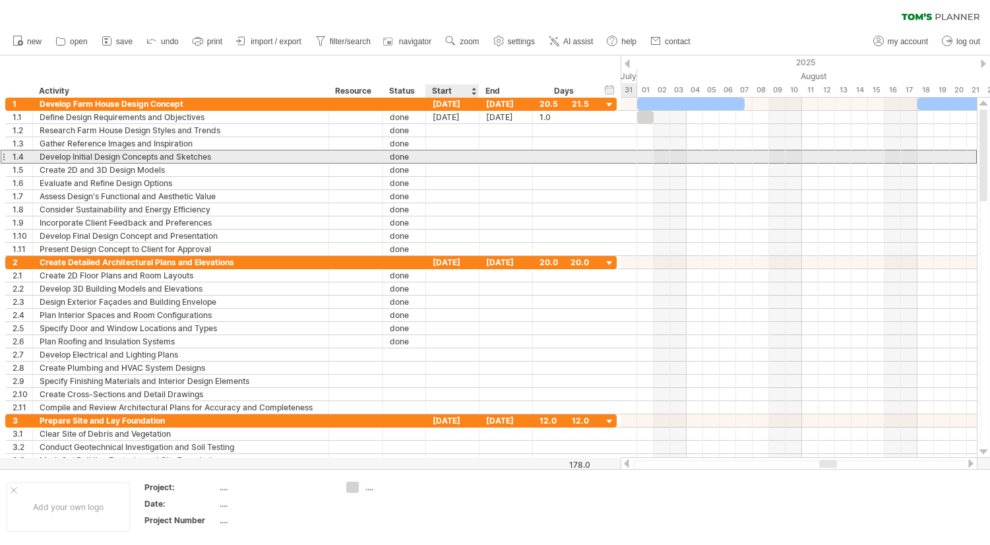
click at [453, 150] on div at bounding box center [452, 156] width 53 height 13
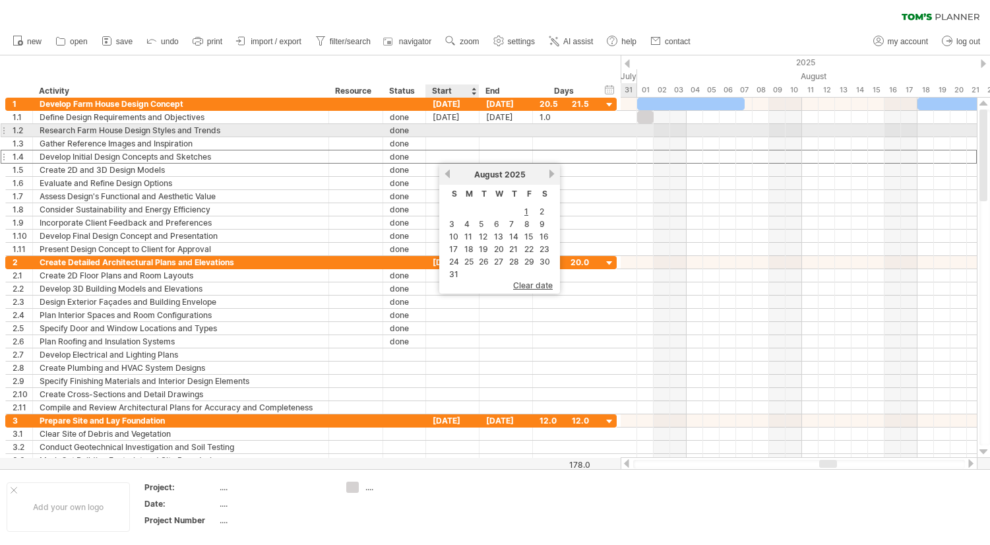
click at [452, 133] on div at bounding box center [452, 130] width 53 height 13
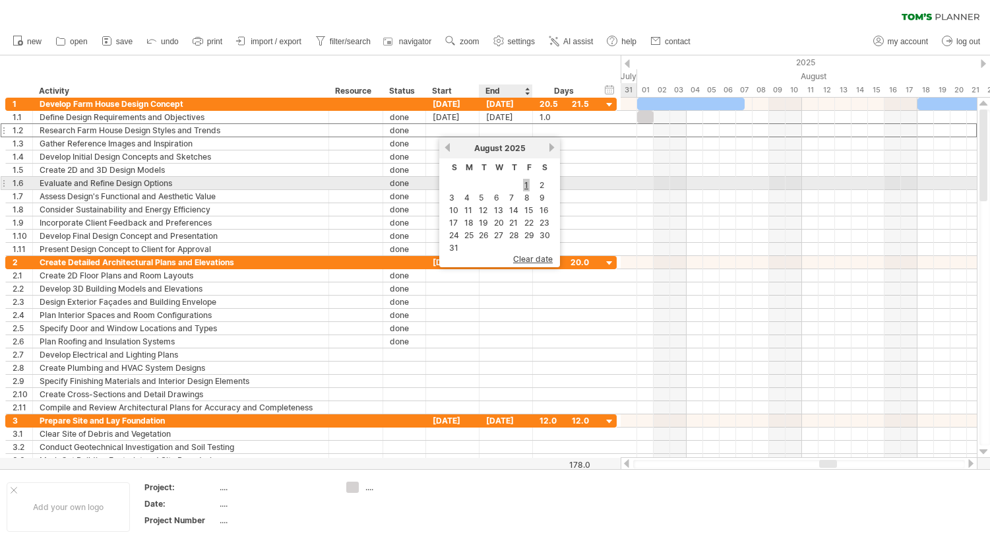
click at [528, 185] on link "1" at bounding box center [526, 185] width 7 height 13
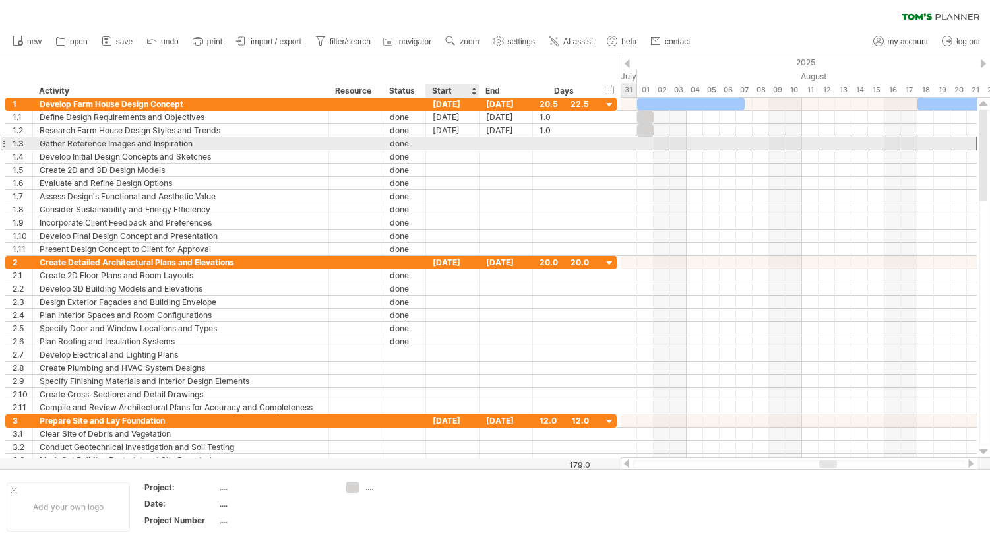
click at [455, 140] on div at bounding box center [452, 143] width 53 height 13
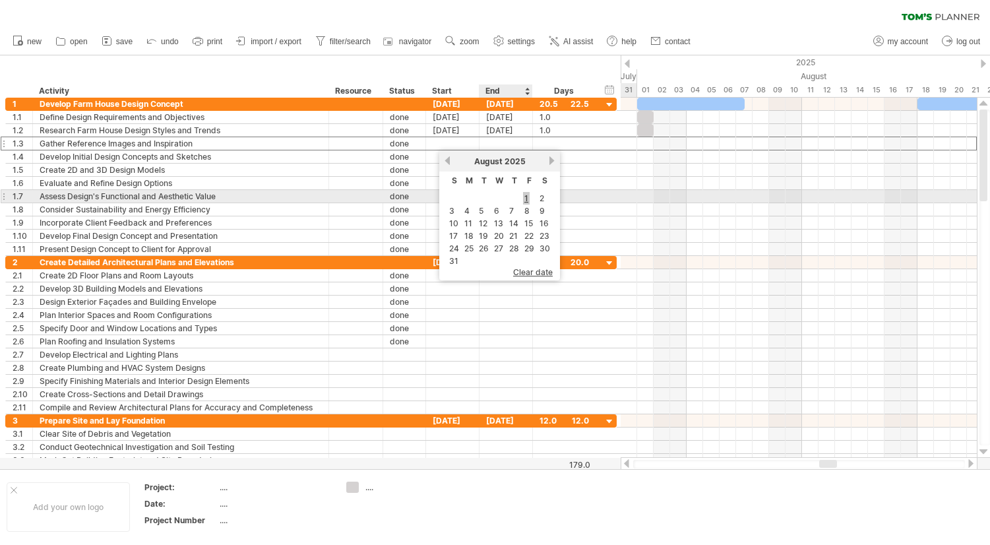
click at [525, 197] on link "1" at bounding box center [526, 198] width 7 height 13
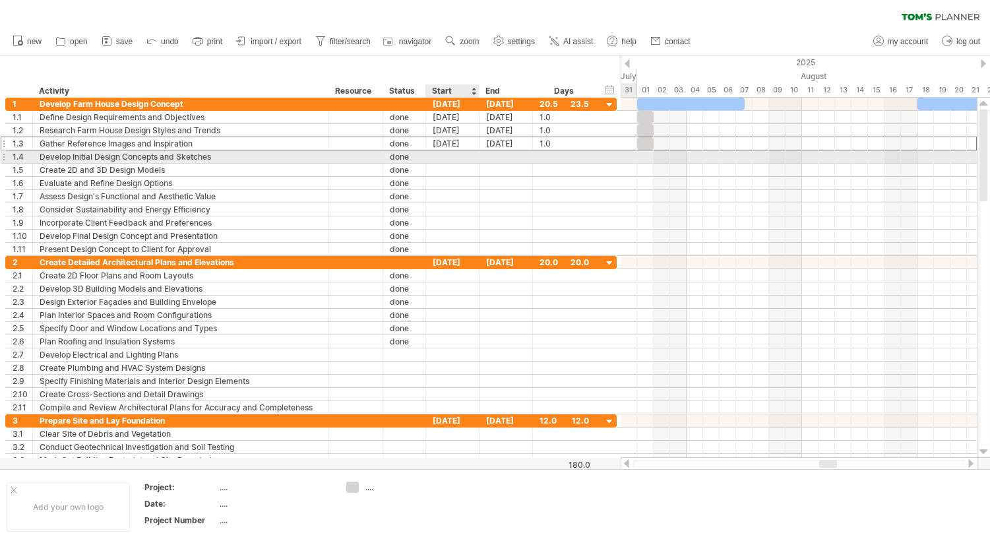
click at [455, 159] on div at bounding box center [452, 156] width 53 height 13
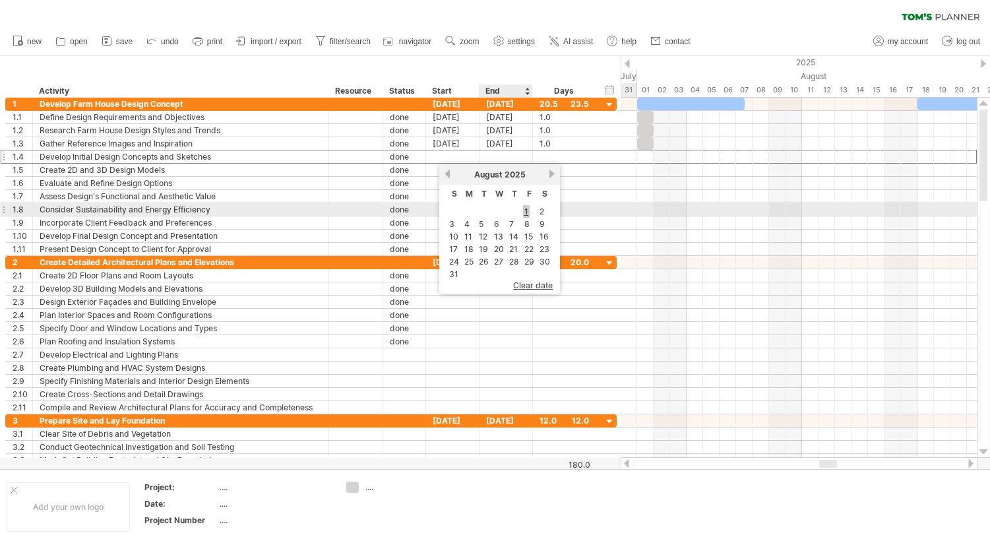
click at [527, 211] on link "1" at bounding box center [526, 211] width 7 height 13
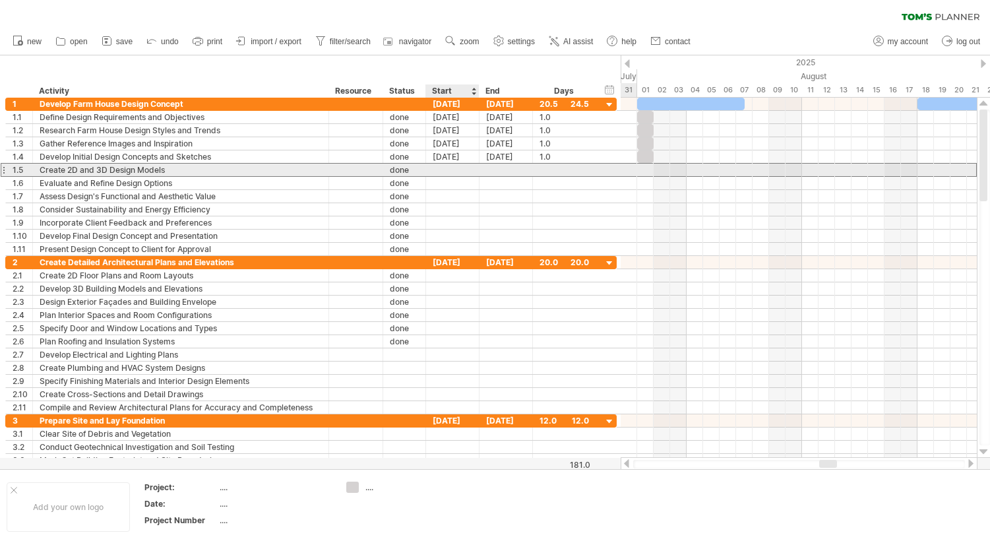
click at [442, 170] on div at bounding box center [452, 170] width 53 height 13
click at [461, 167] on div at bounding box center [452, 170] width 53 height 13
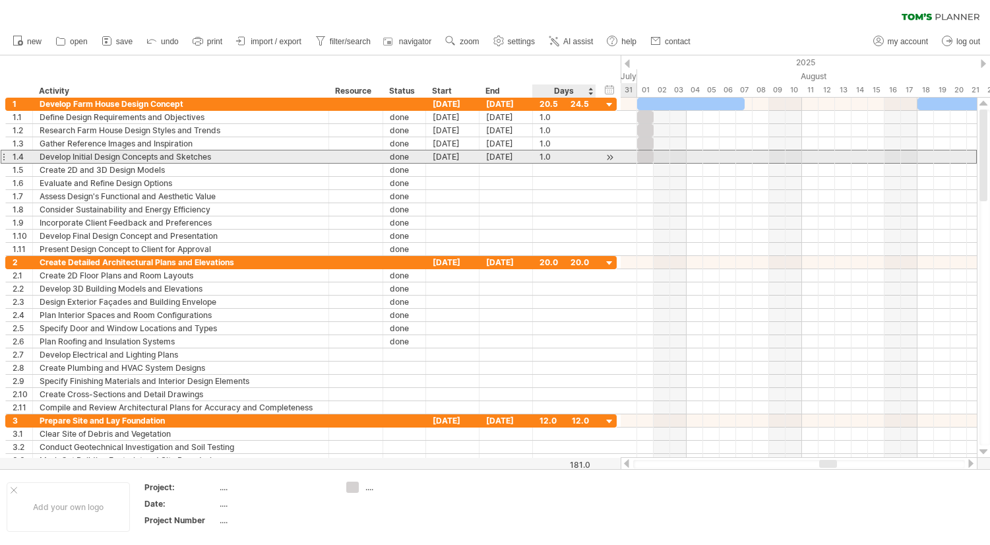
click at [602, 159] on div "**********" at bounding box center [311, 157] width 612 height 14
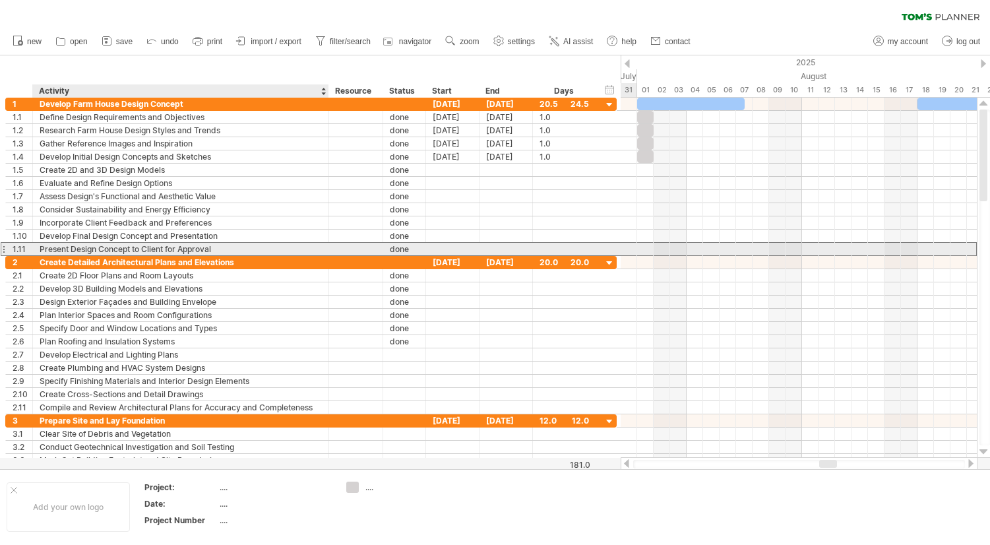
click at [113, 247] on div "Present Design Concept to Client for Approval" at bounding box center [181, 249] width 282 height 13
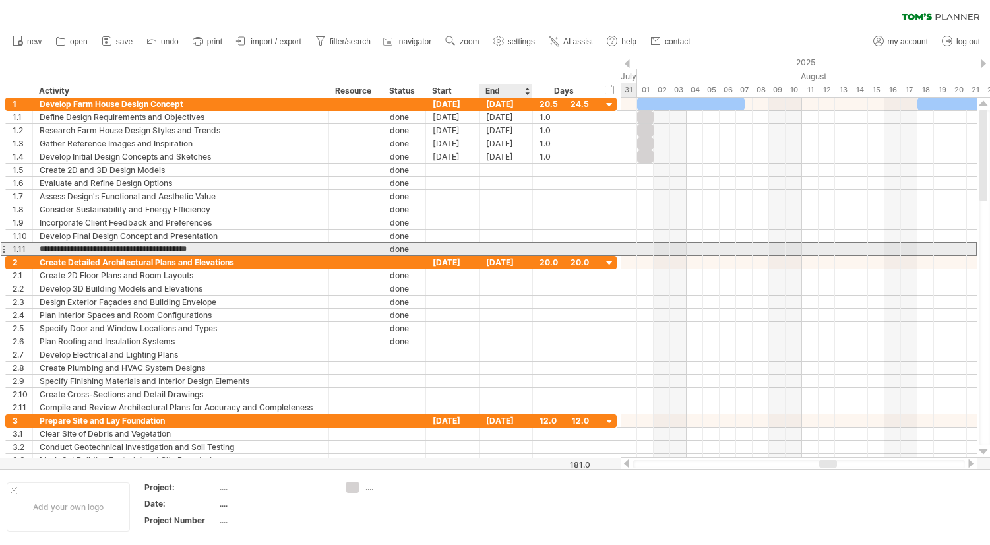
click at [507, 247] on div at bounding box center [506, 249] width 53 height 13
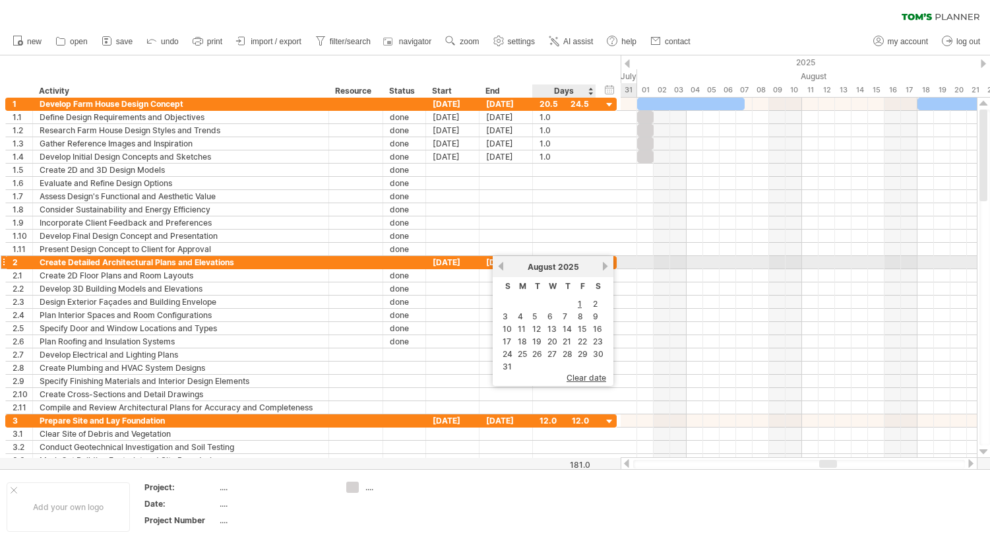
click at [602, 267] on link "next" at bounding box center [605, 266] width 10 height 10
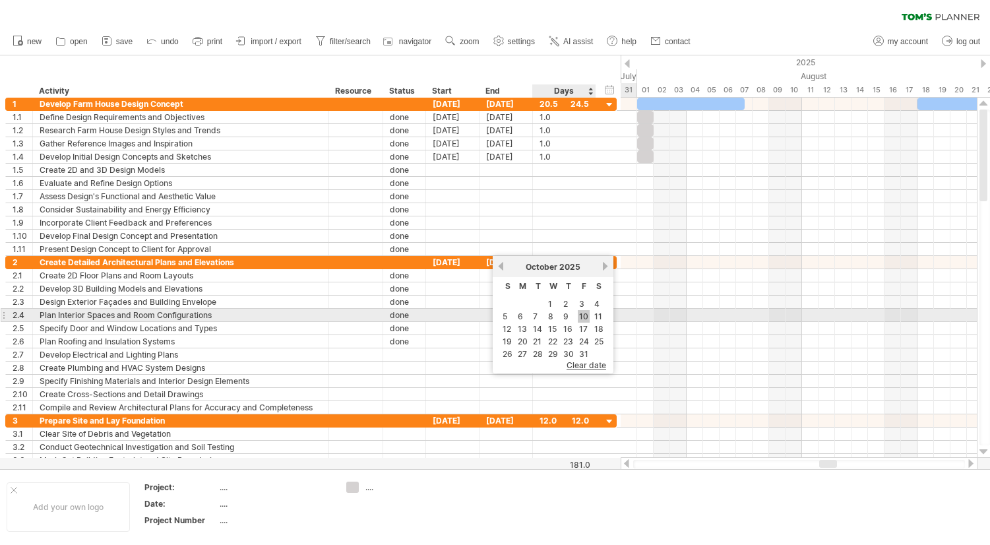
click at [586, 315] on link "10" at bounding box center [584, 316] width 12 height 13
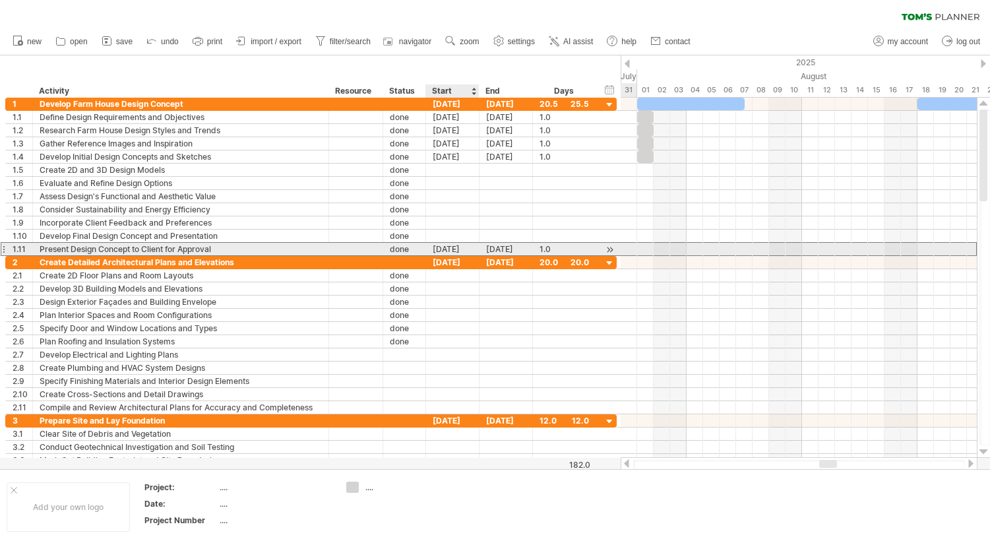
click at [453, 250] on div "[DATE]" at bounding box center [452, 249] width 53 height 13
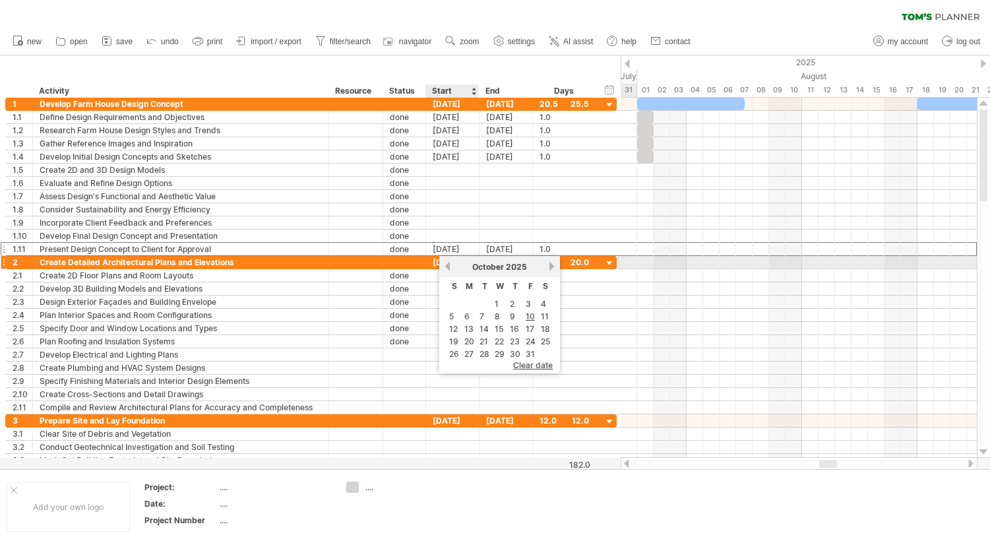
click at [449, 267] on link "previous" at bounding box center [448, 266] width 10 height 10
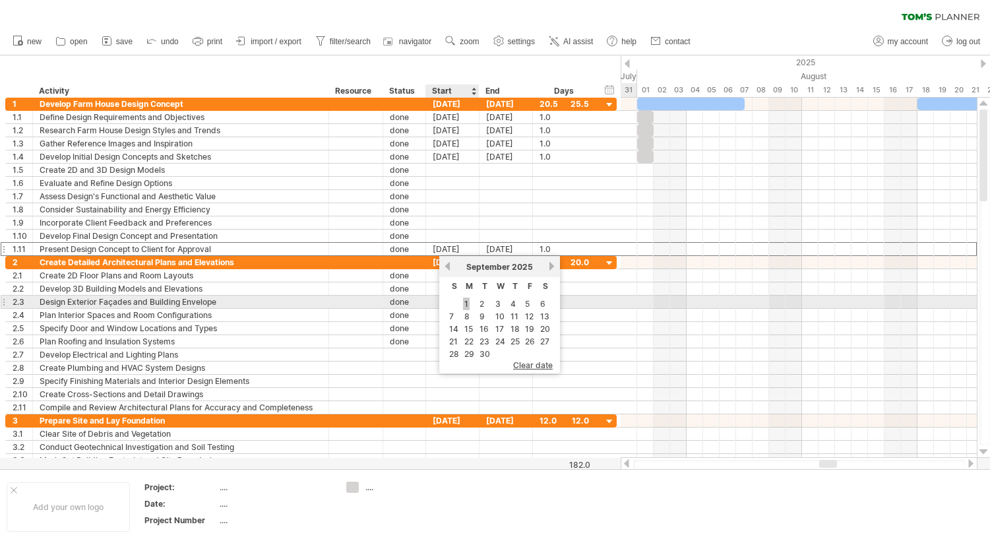
click at [466, 304] on link "1" at bounding box center [466, 304] width 7 height 13
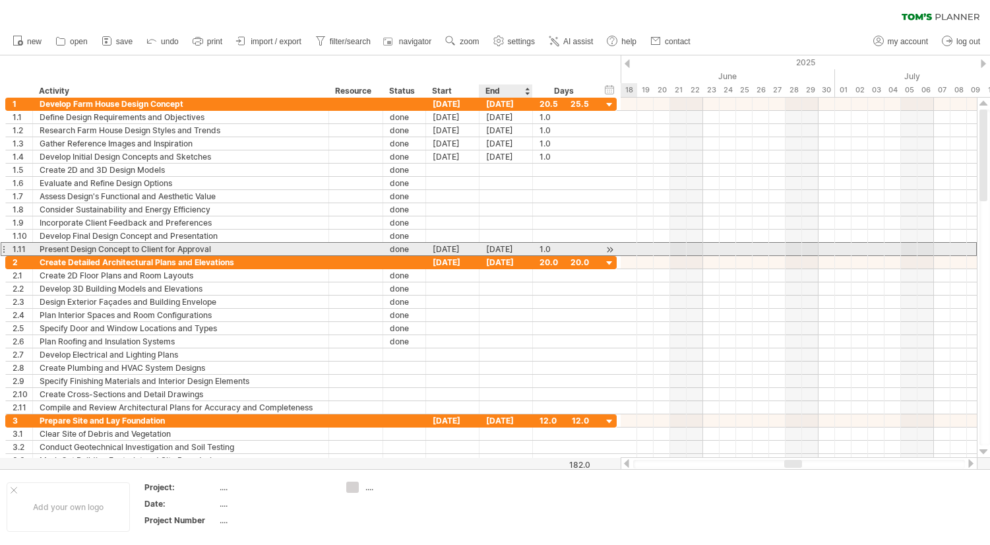
click at [497, 245] on div "[DATE]" at bounding box center [506, 249] width 53 height 13
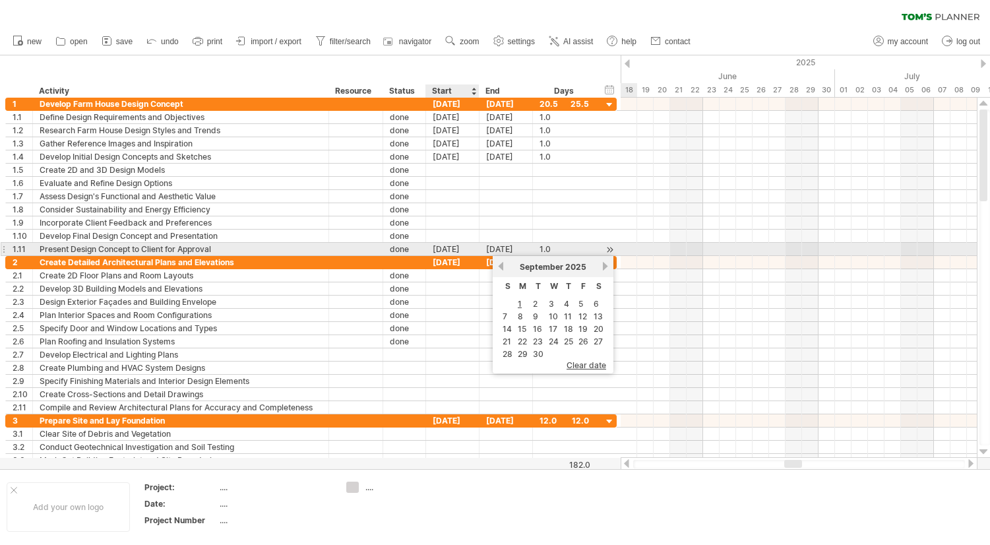
click at [446, 249] on div "[DATE]" at bounding box center [452, 249] width 53 height 13
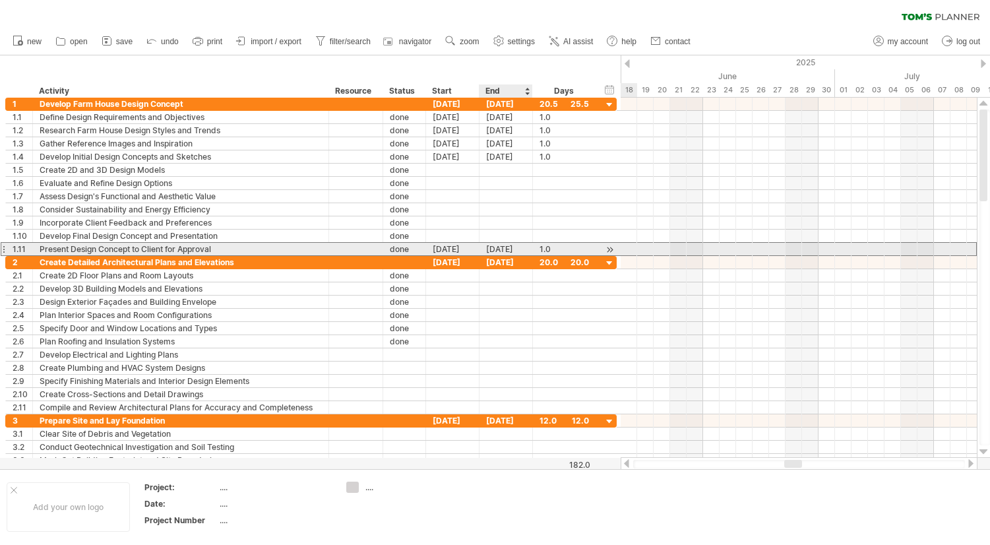
click at [519, 246] on div "[DATE]" at bounding box center [506, 249] width 53 height 13
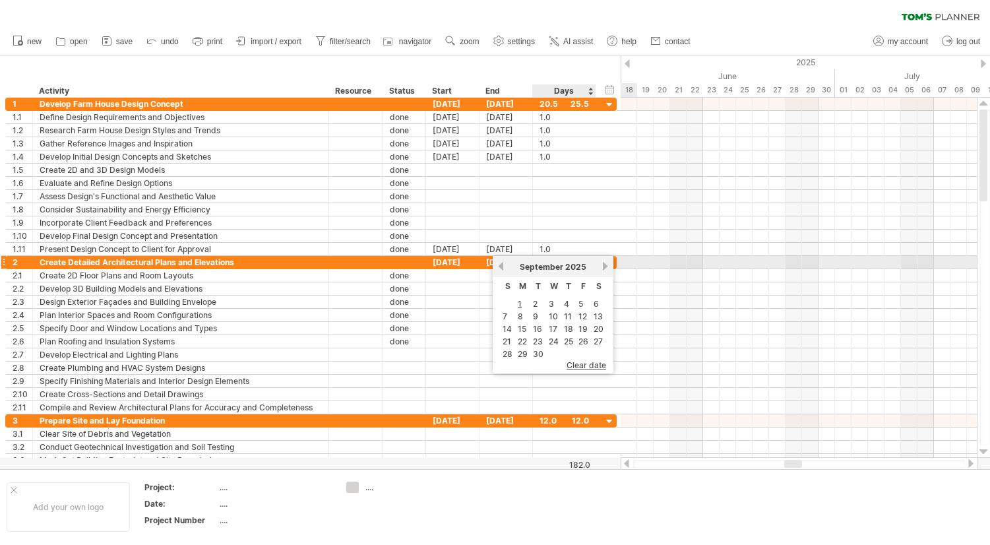
click at [604, 269] on link "next" at bounding box center [605, 266] width 10 height 10
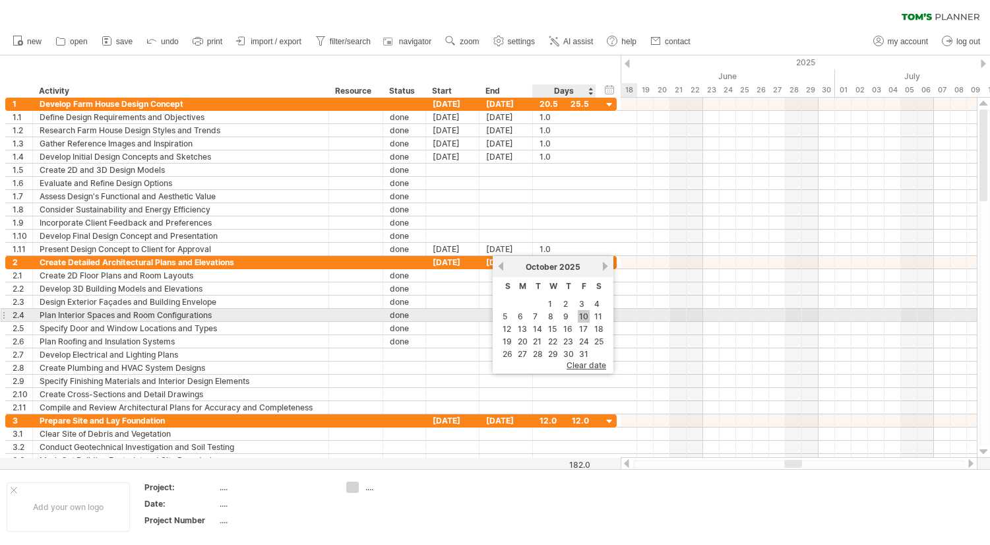
click at [582, 313] on link "10" at bounding box center [584, 316] width 12 height 13
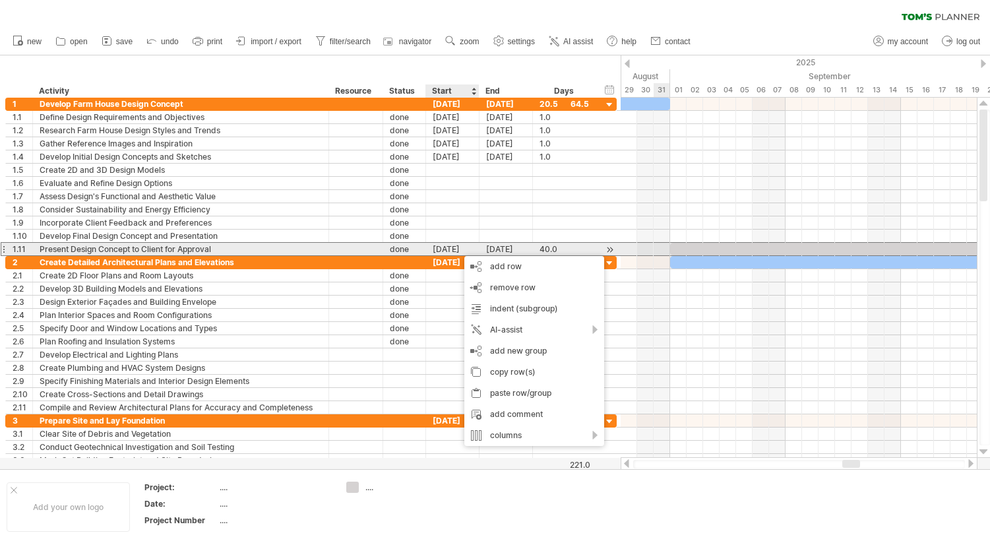
click at [447, 249] on div "[DATE]" at bounding box center [452, 249] width 53 height 13
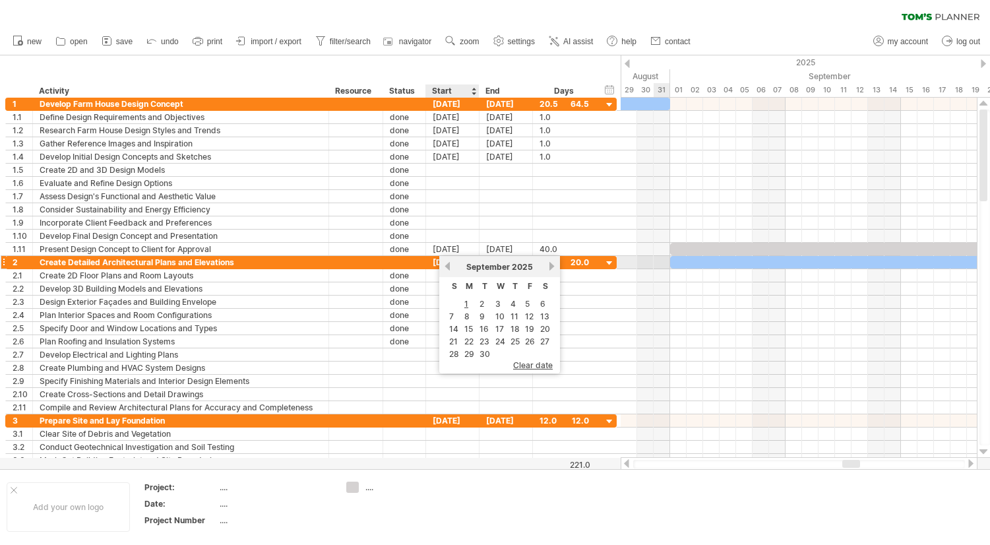
click at [449, 262] on link "previous" at bounding box center [448, 266] width 10 height 10
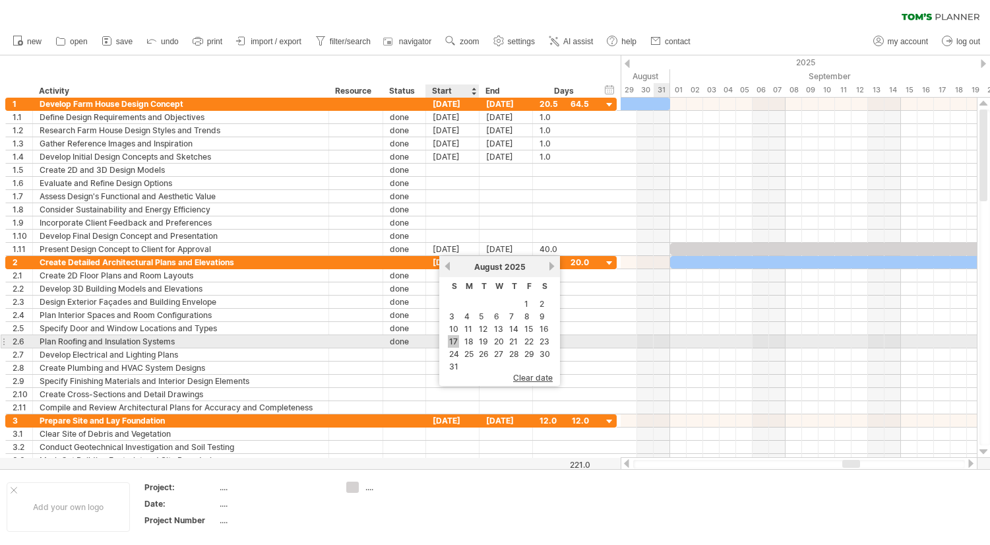
click at [453, 344] on link "17" at bounding box center [453, 341] width 11 height 13
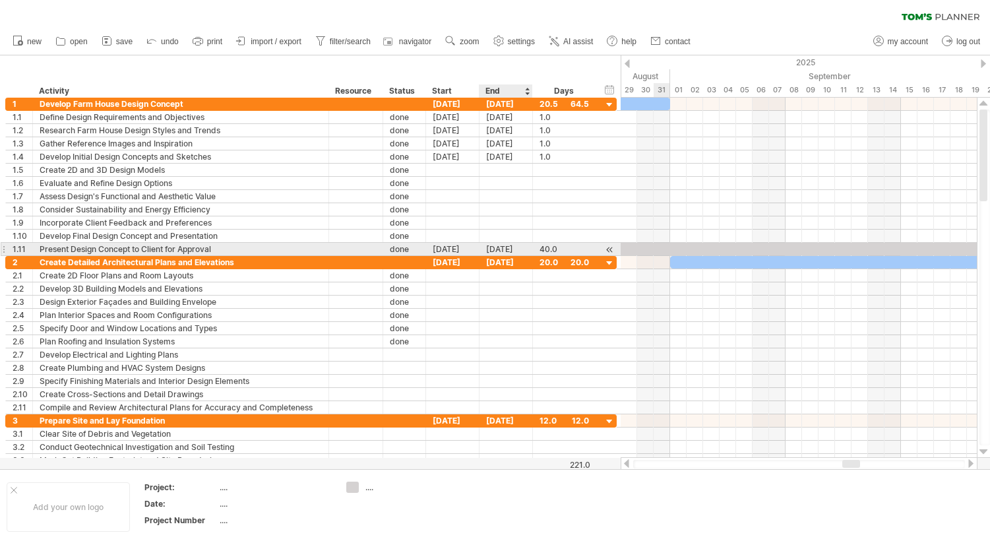
click at [520, 251] on div "[DATE]" at bounding box center [506, 249] width 53 height 13
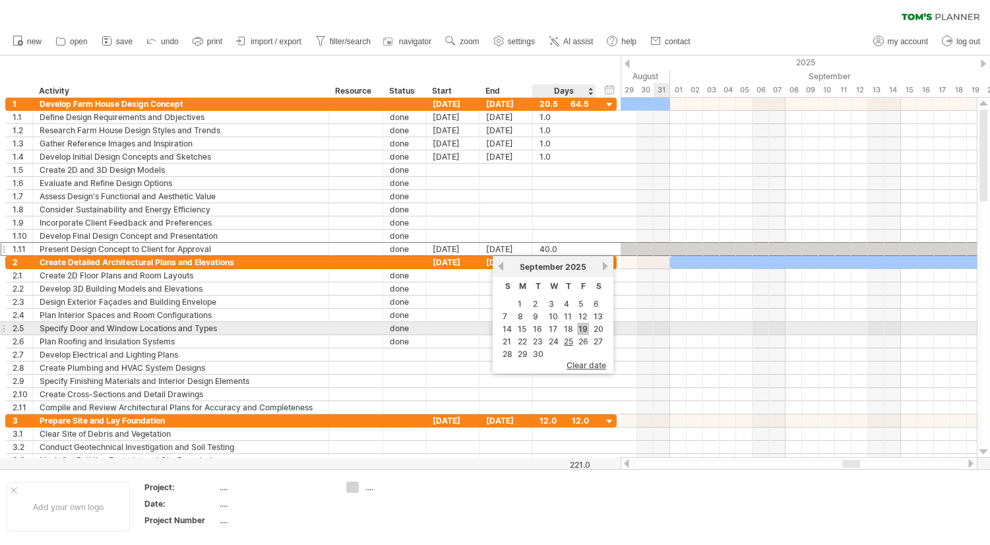
click at [586, 331] on link "19" at bounding box center [583, 329] width 12 height 13
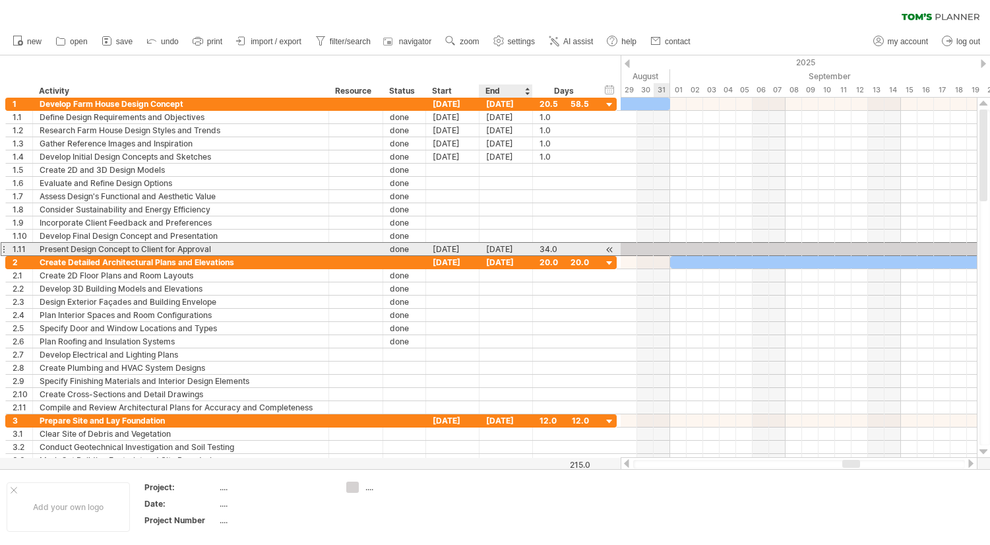
click at [511, 243] on div "[DATE]" at bounding box center [506, 249] width 53 height 13
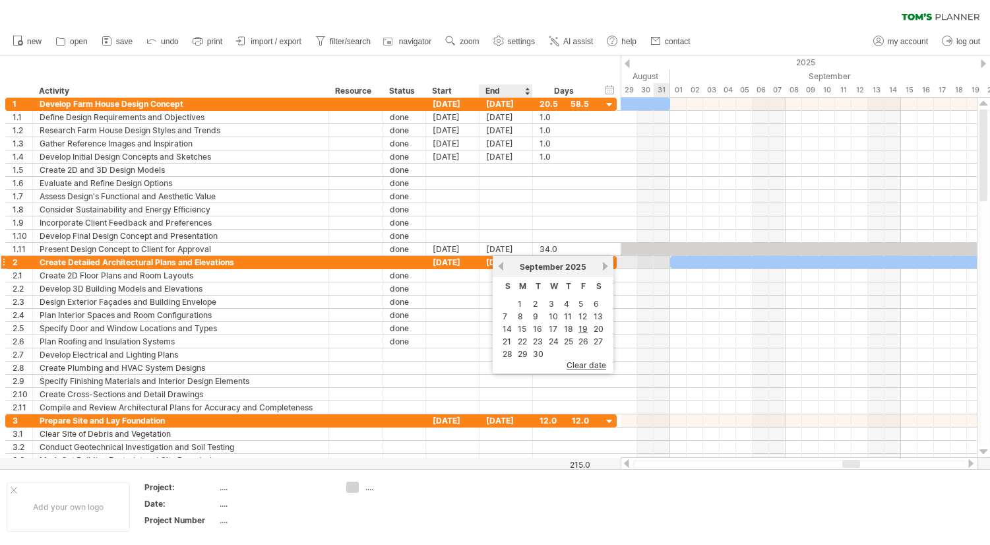
click at [501, 267] on link "previous" at bounding box center [501, 266] width 10 height 10
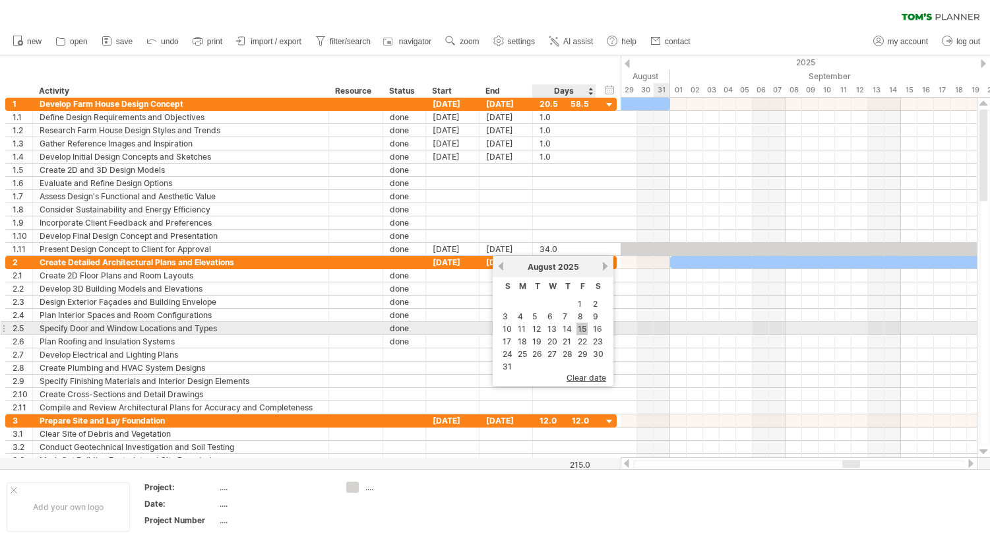
click at [585, 329] on link "15" at bounding box center [582, 329] width 11 height 13
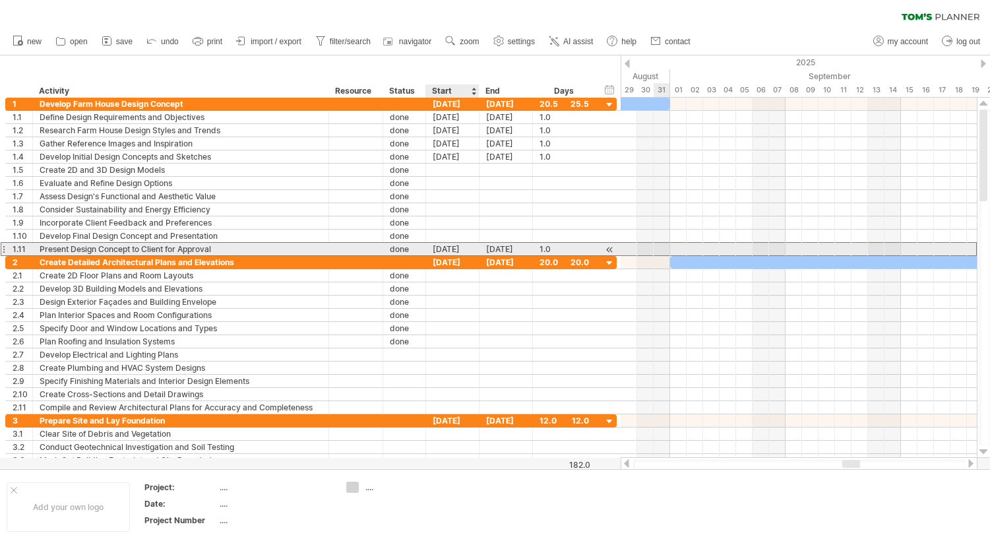
click at [441, 251] on div "[DATE]" at bounding box center [452, 249] width 53 height 13
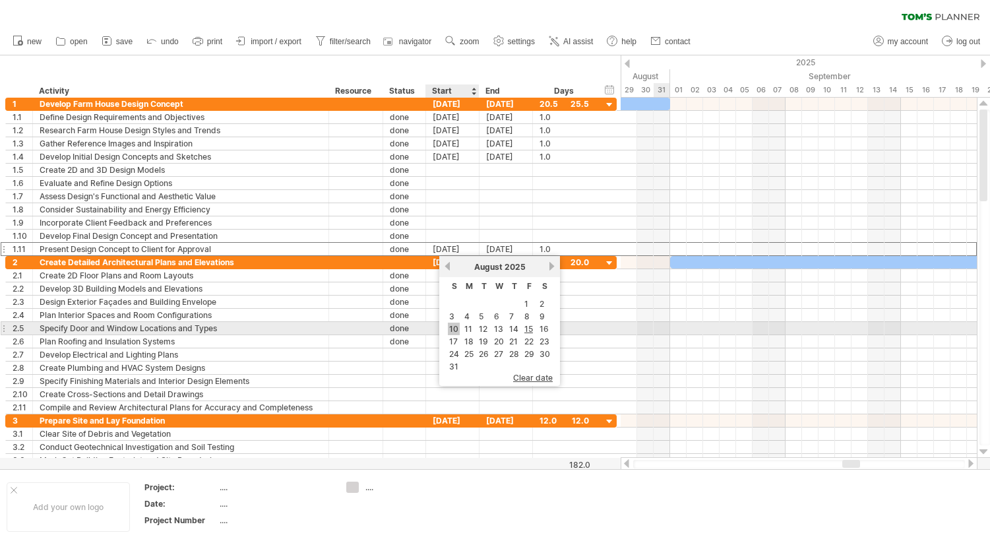
click at [452, 330] on link "10" at bounding box center [454, 329] width 12 height 13
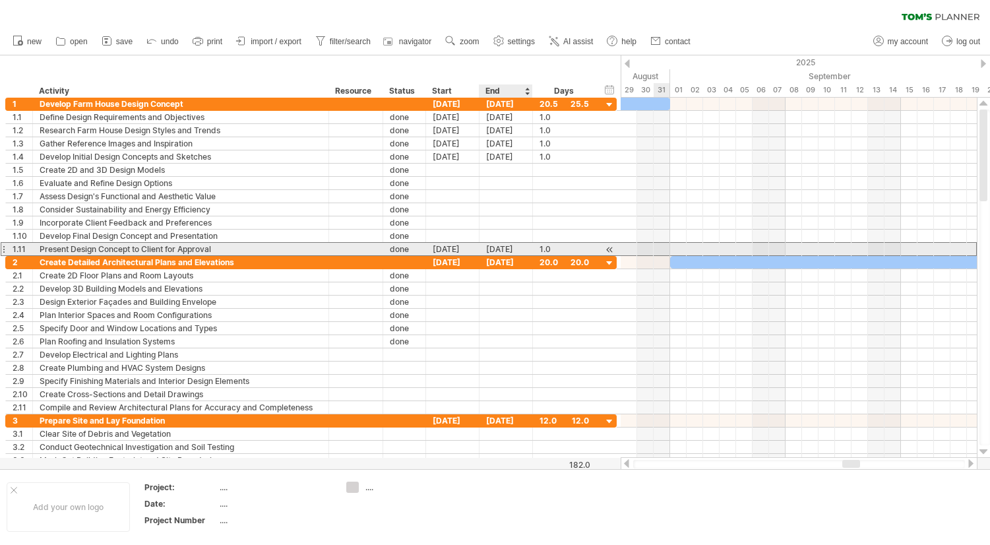
click at [514, 249] on div "[DATE]" at bounding box center [506, 249] width 53 height 13
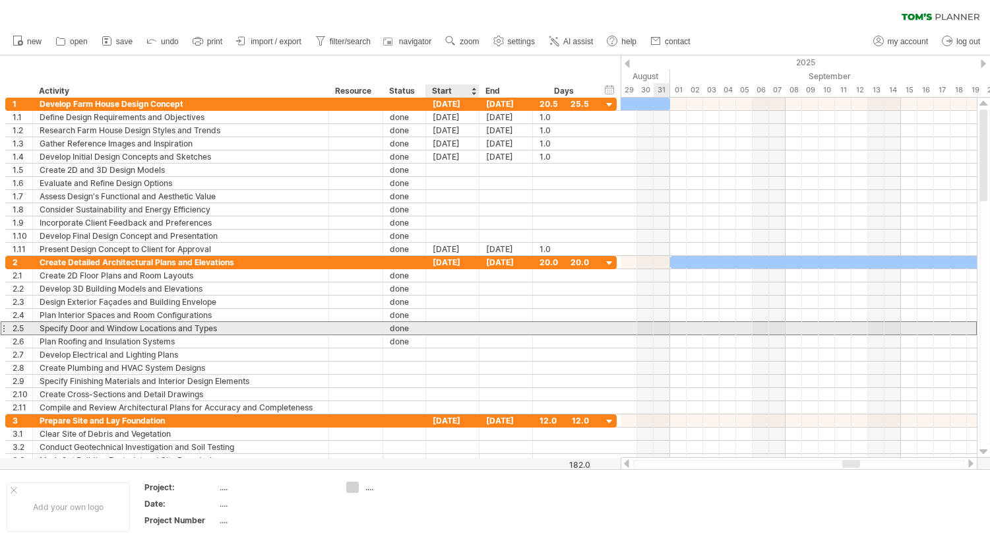
click at [480, 330] on div at bounding box center [506, 328] width 53 height 13
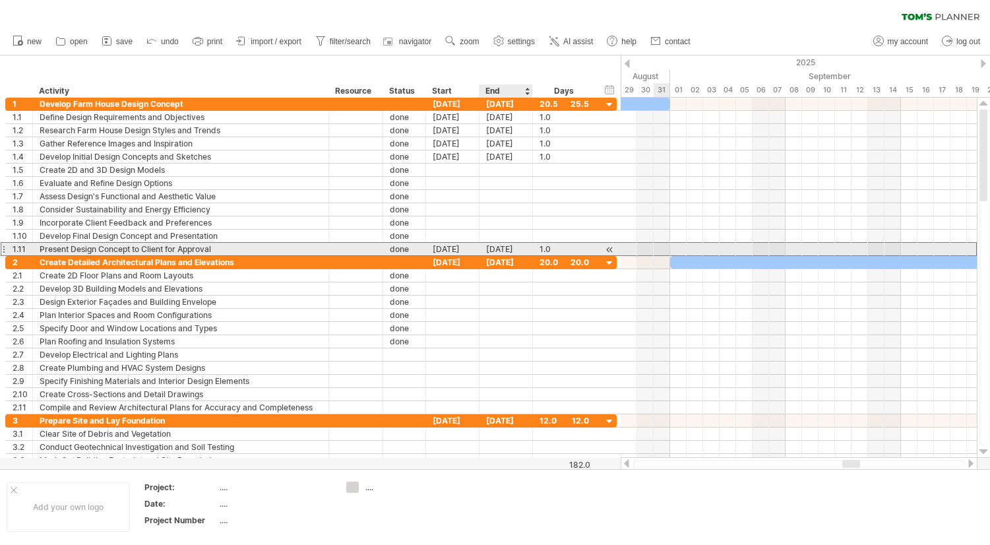
click at [513, 247] on div "[DATE]" at bounding box center [506, 249] width 53 height 13
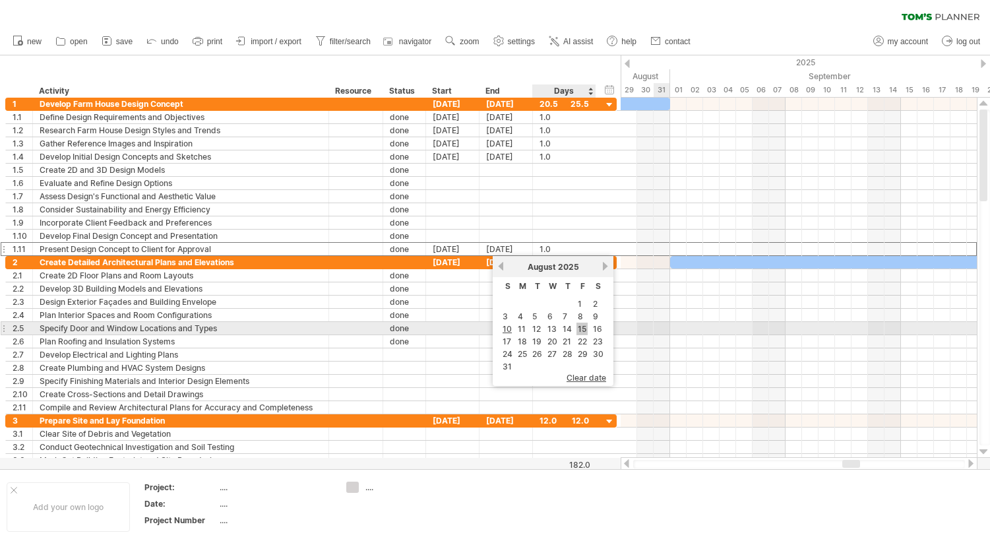
click at [585, 329] on link "15" at bounding box center [582, 329] width 11 height 13
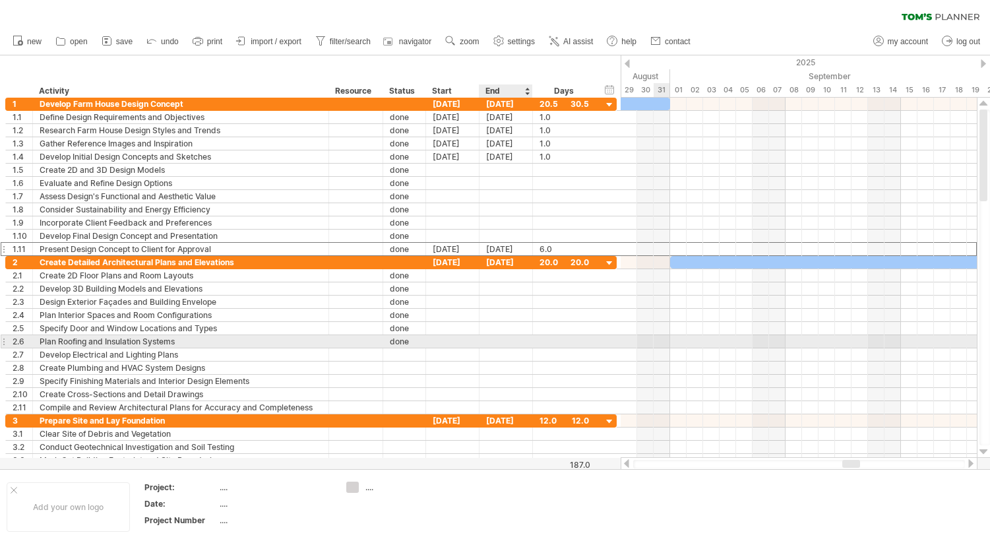
click at [504, 341] on div at bounding box center [506, 341] width 53 height 13
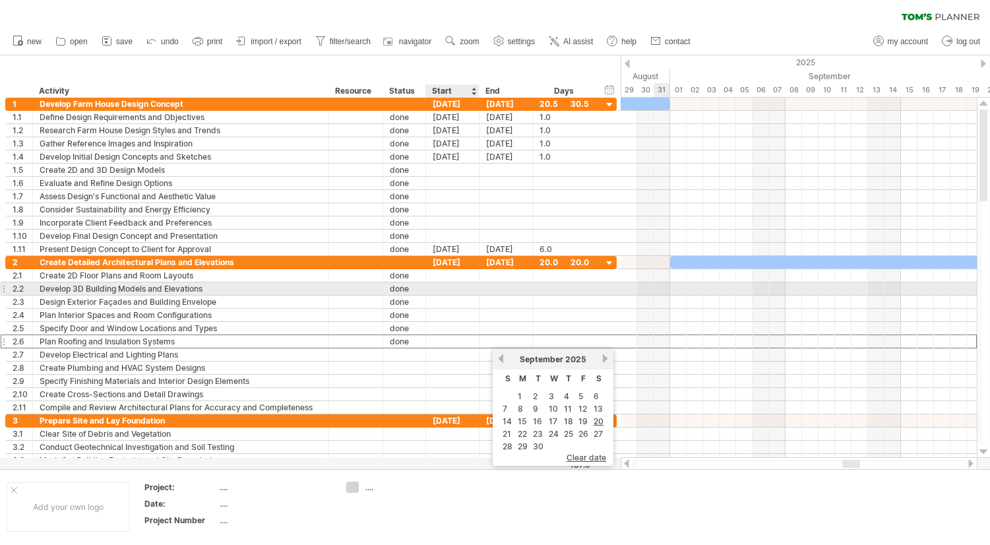
click at [460, 295] on div "**********" at bounding box center [311, 288] width 612 height 13
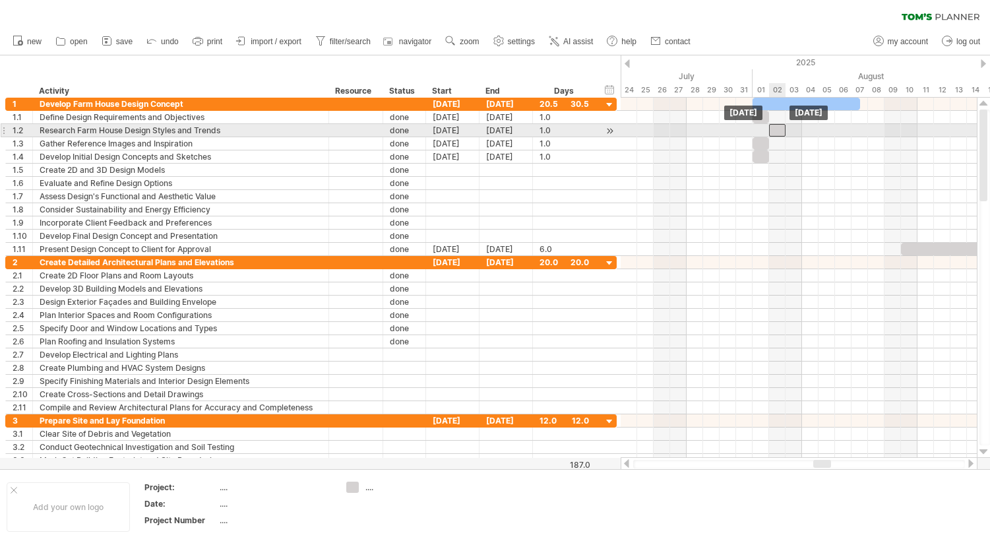
drag, startPoint x: 760, startPoint y: 132, endPoint x: 775, endPoint y: 132, distance: 15.2
click at [775, 132] on div at bounding box center [777, 130] width 16 height 13
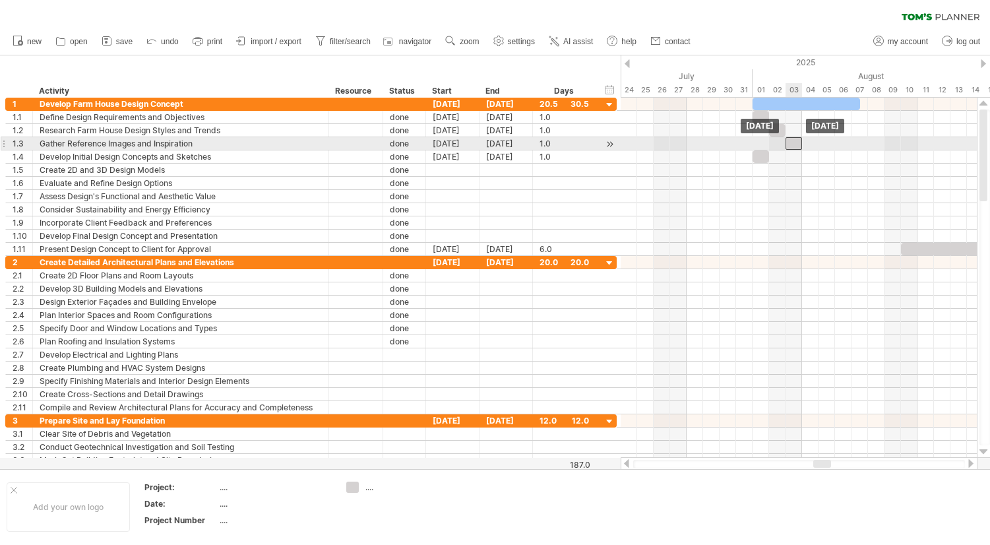
drag, startPoint x: 761, startPoint y: 143, endPoint x: 798, endPoint y: 145, distance: 36.3
click at [798, 145] on div at bounding box center [794, 143] width 16 height 13
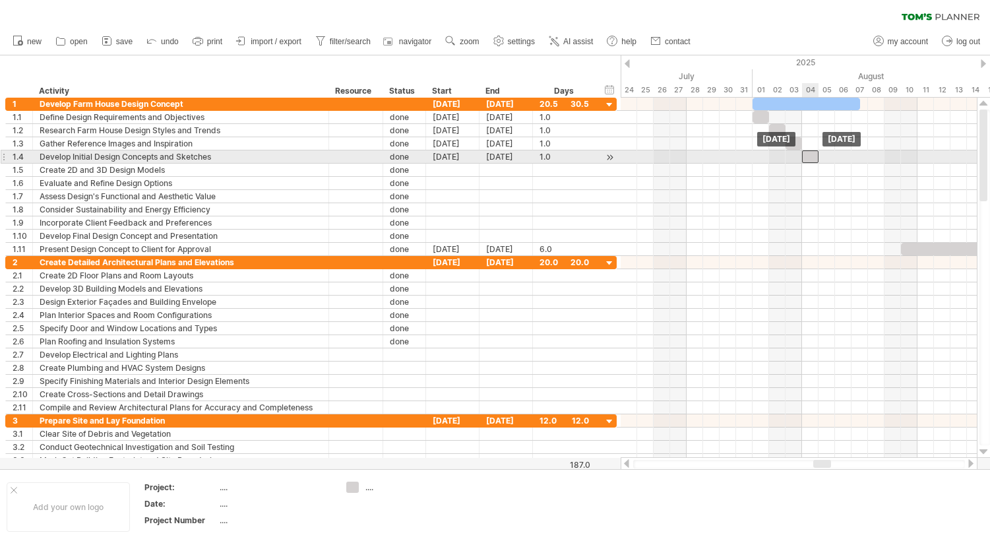
drag, startPoint x: 759, startPoint y: 158, endPoint x: 810, endPoint y: 162, distance: 51.0
click at [810, 162] on div at bounding box center [810, 156] width 16 height 13
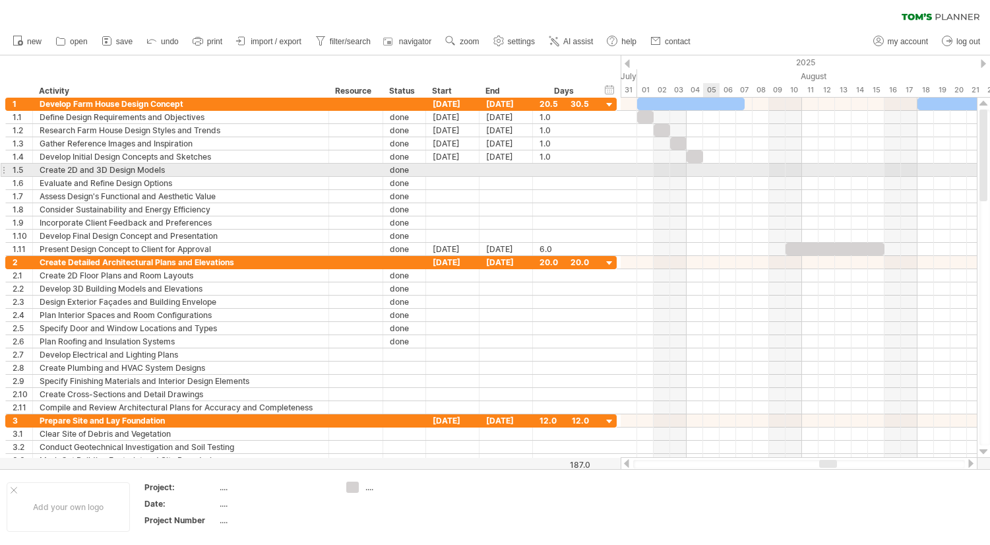
click at [711, 168] on div at bounding box center [799, 170] width 356 height 13
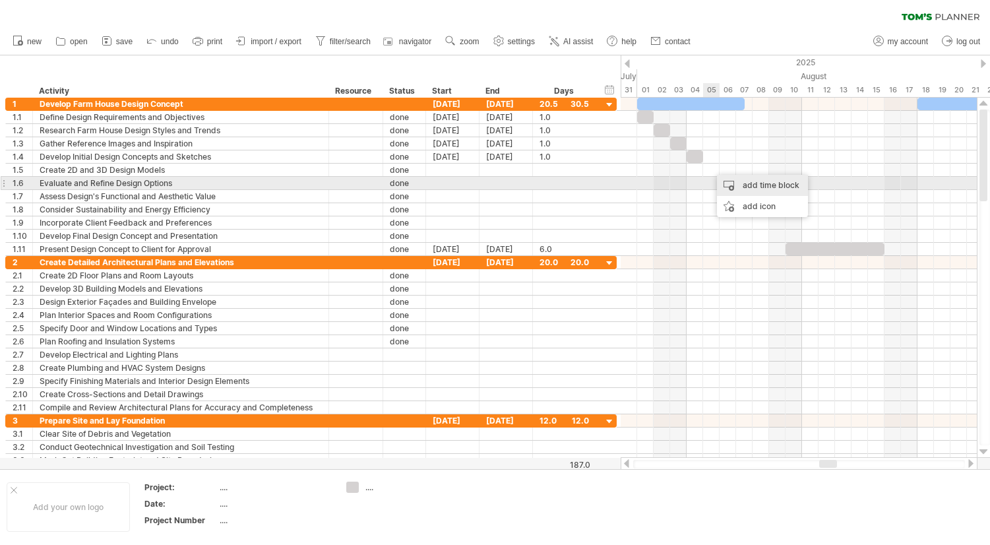
click at [753, 177] on div "add time block" at bounding box center [762, 185] width 91 height 21
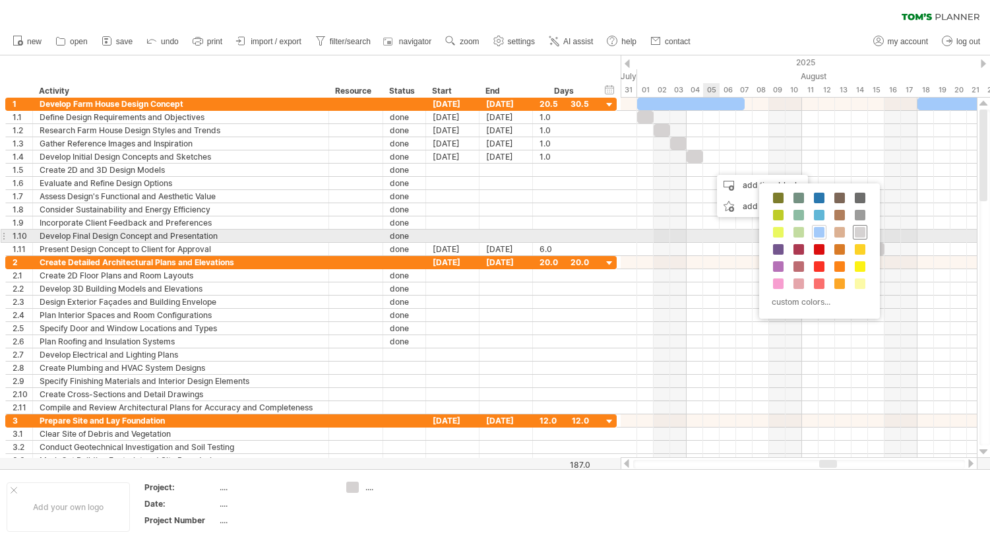
click at [859, 236] on span at bounding box center [860, 232] width 11 height 11
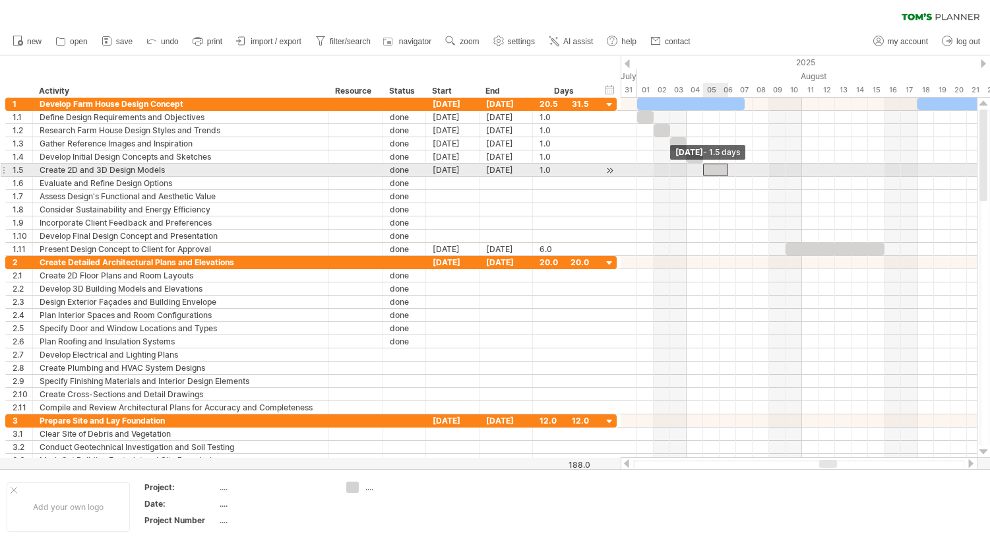
click at [706, 169] on div at bounding box center [715, 170] width 25 height 13
drag, startPoint x: 730, startPoint y: 168, endPoint x: 722, endPoint y: 169, distance: 7.3
click at [722, 169] on div "[DATE] - 1.0 days [DATE] - 1.5 days" at bounding box center [799, 278] width 356 height 360
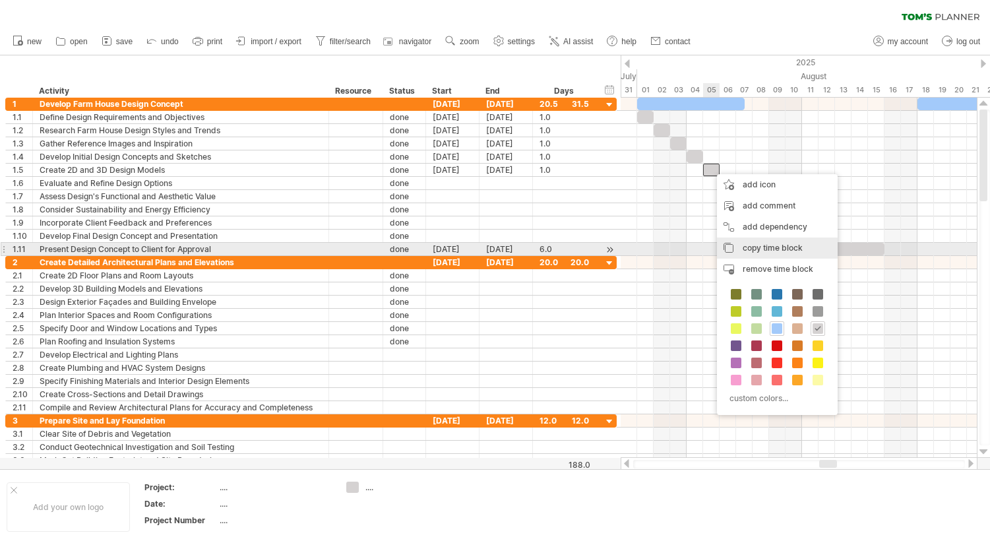
click at [765, 247] on span "copy time block" at bounding box center [773, 248] width 60 height 10
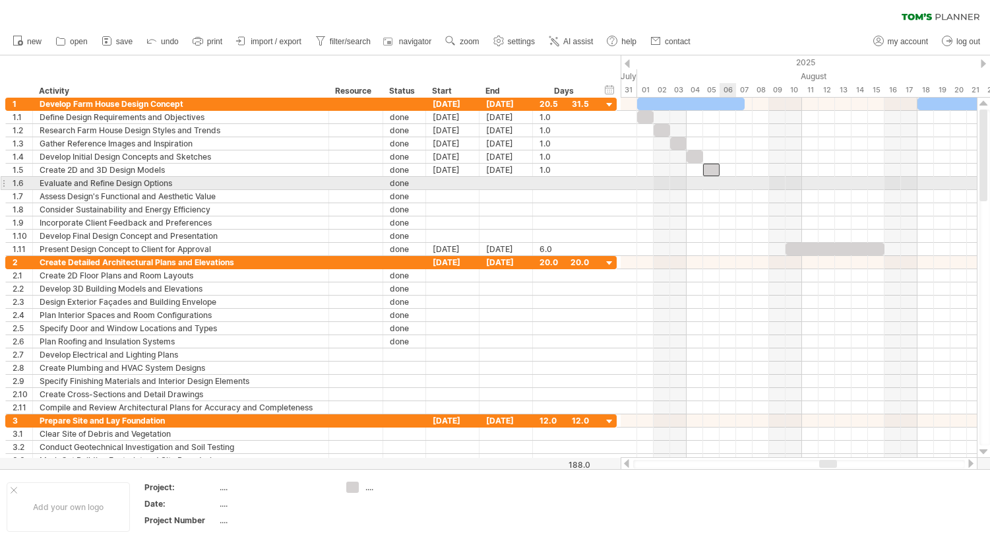
click at [728, 187] on div at bounding box center [799, 183] width 356 height 13
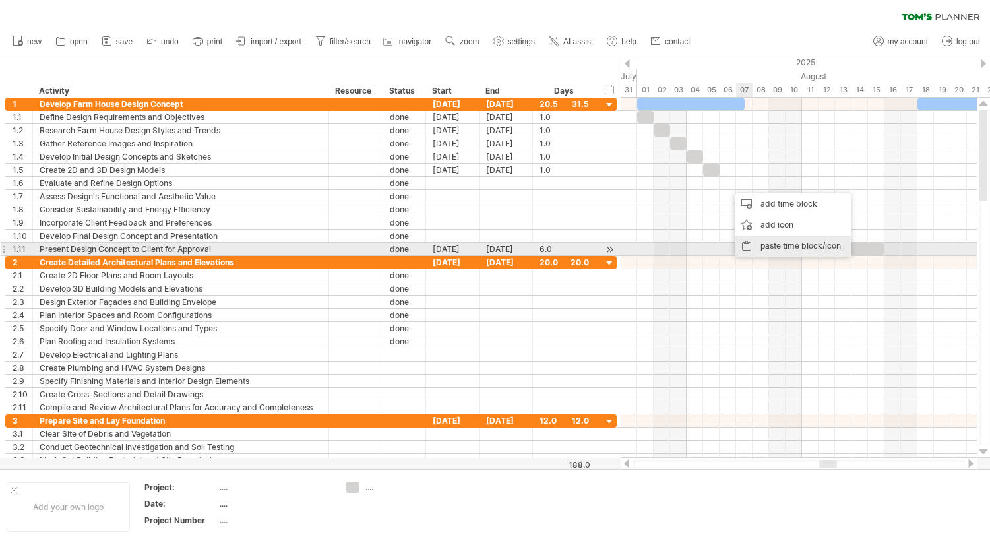
click at [774, 246] on div "paste time block/icon" at bounding box center [793, 246] width 116 height 21
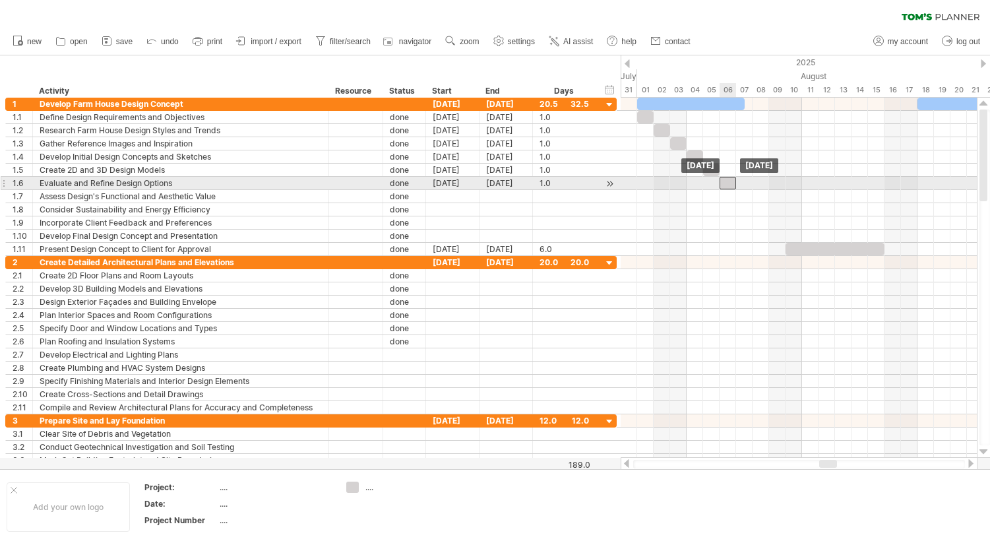
drag, startPoint x: 736, startPoint y: 185, endPoint x: 728, endPoint y: 188, distance: 8.3
click at [728, 188] on div at bounding box center [728, 183] width 16 height 13
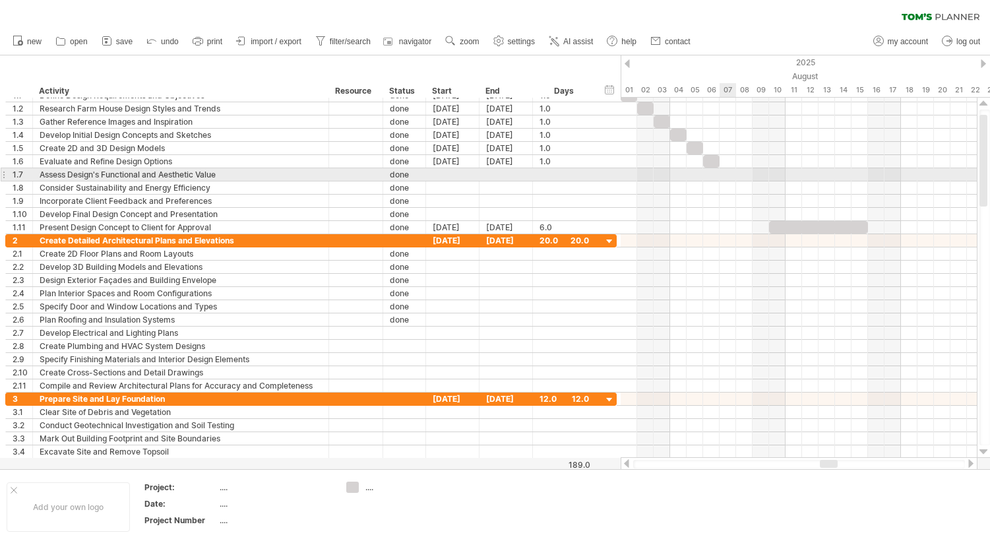
click at [730, 174] on div at bounding box center [799, 174] width 356 height 13
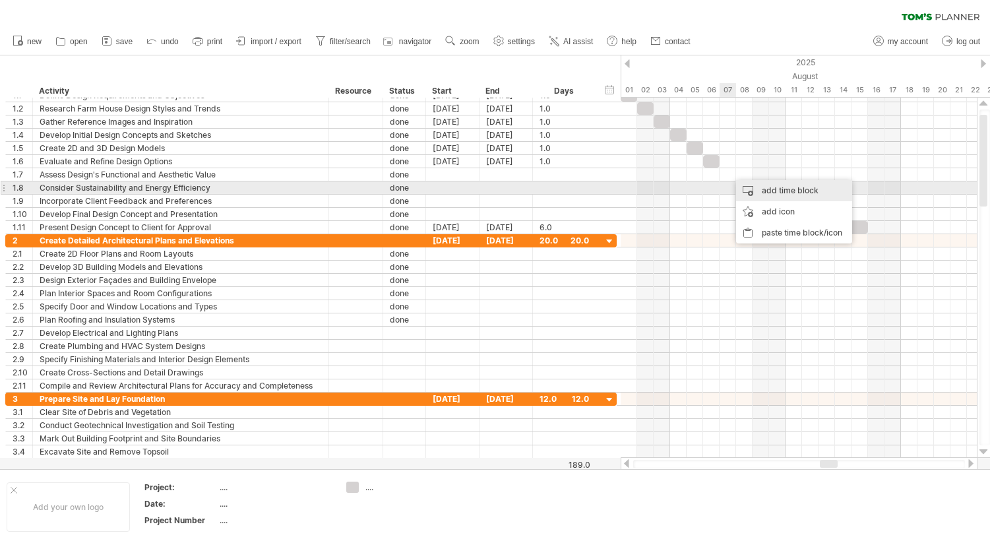
click at [774, 187] on div "add time block" at bounding box center [794, 190] width 116 height 21
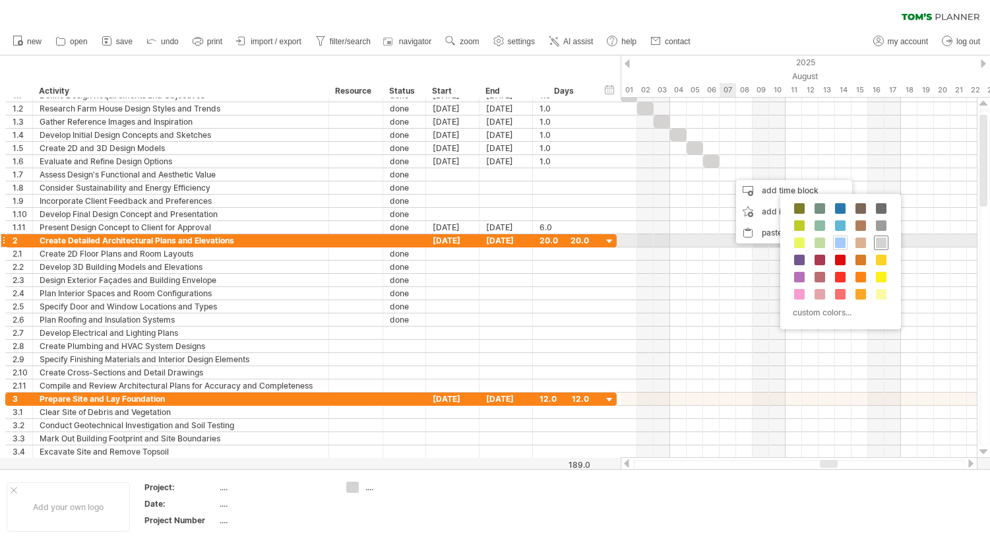
click at [884, 245] on span at bounding box center [881, 243] width 11 height 11
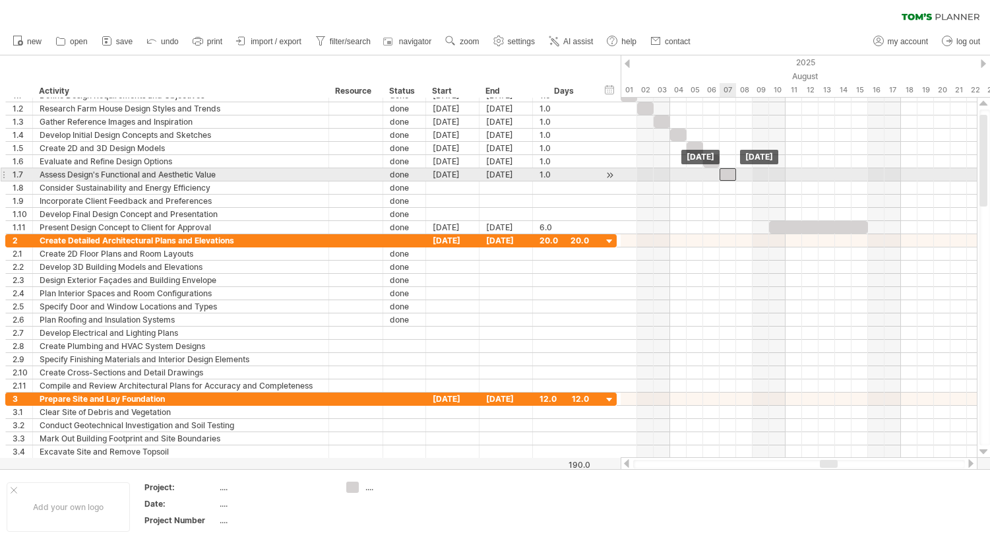
drag, startPoint x: 736, startPoint y: 176, endPoint x: 727, endPoint y: 176, distance: 8.6
click at [727, 176] on div at bounding box center [728, 174] width 16 height 13
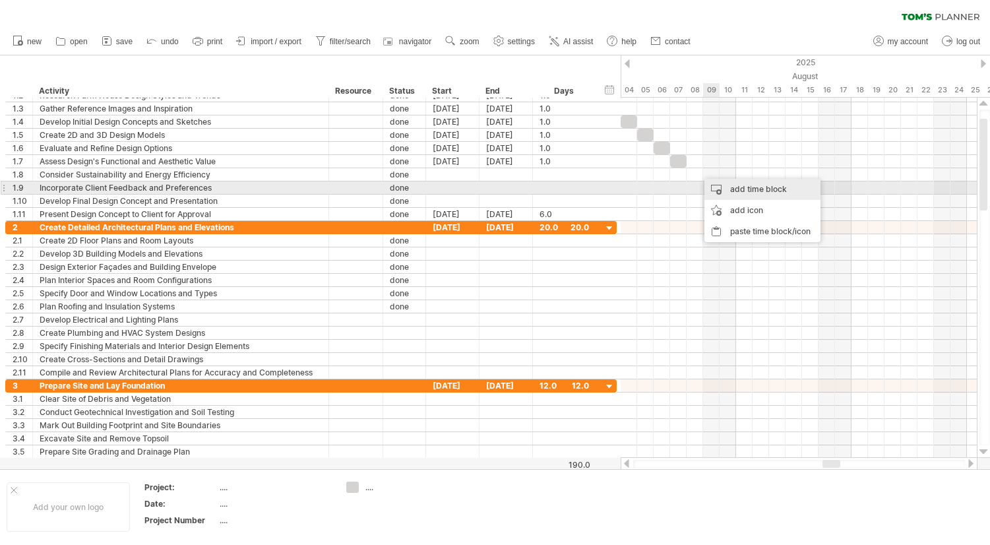
click at [736, 189] on div "add time block" at bounding box center [763, 189] width 116 height 21
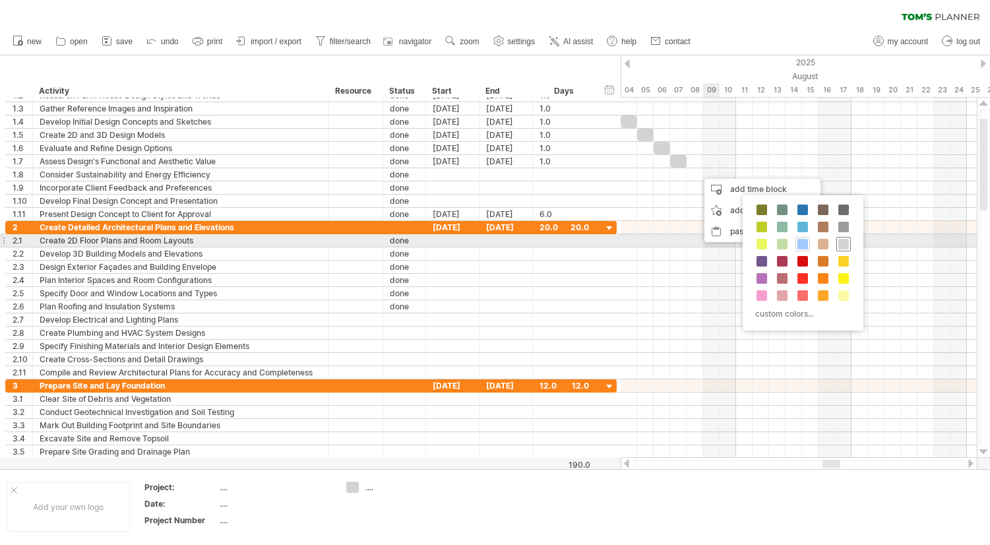
click at [845, 246] on span at bounding box center [844, 244] width 11 height 11
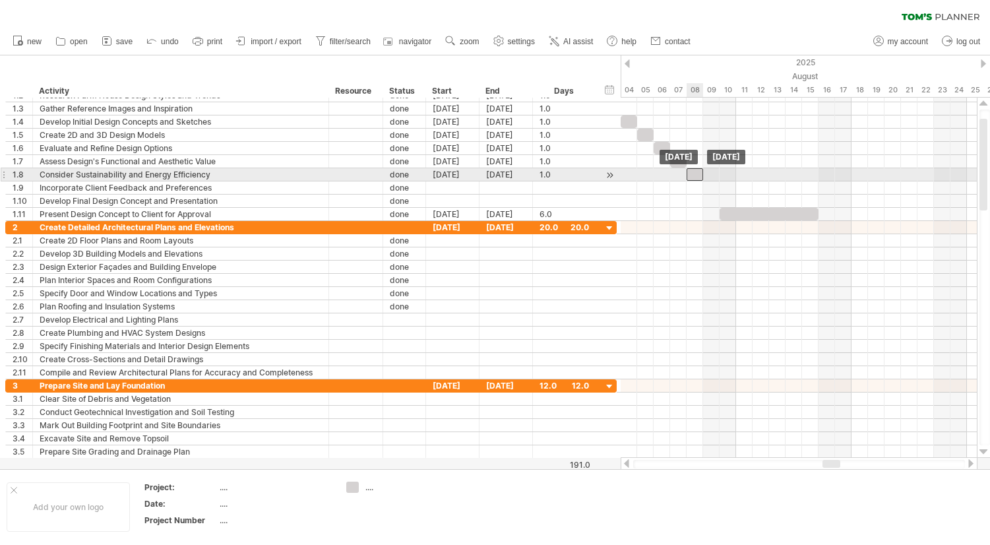
drag, startPoint x: 704, startPoint y: 174, endPoint x: 695, endPoint y: 174, distance: 9.2
click at [695, 174] on div at bounding box center [695, 174] width 16 height 13
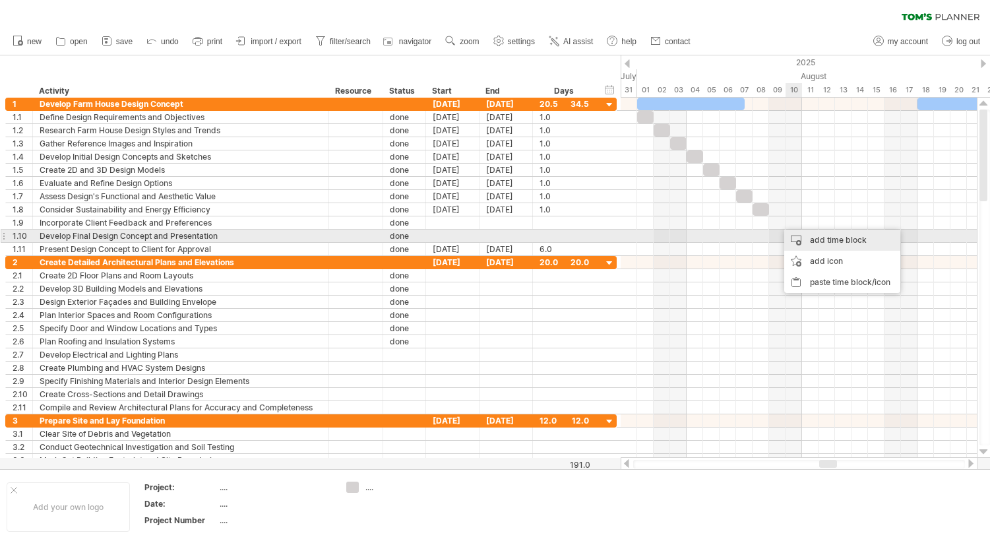
click at [824, 237] on div "add time block" at bounding box center [842, 240] width 116 height 21
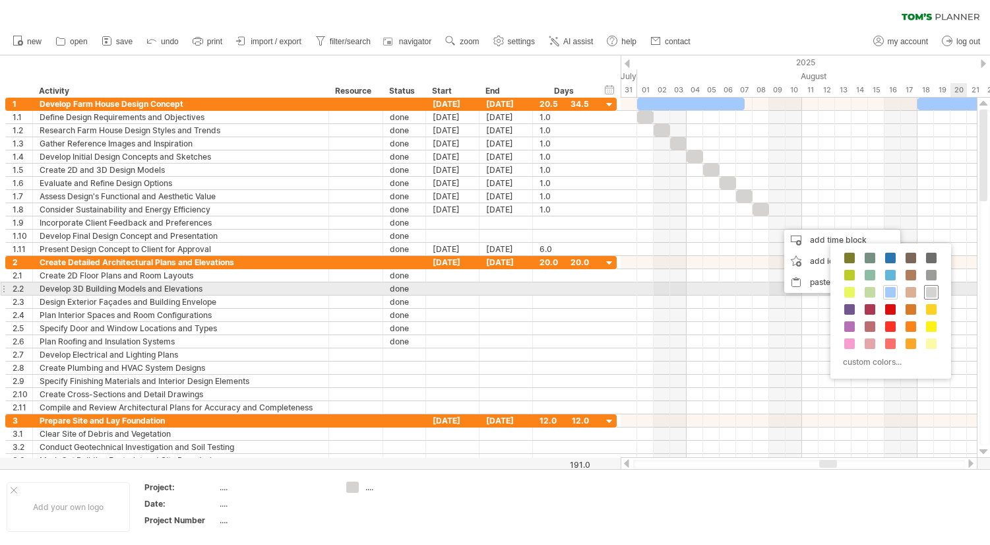
click at [934, 293] on span at bounding box center [931, 292] width 11 height 11
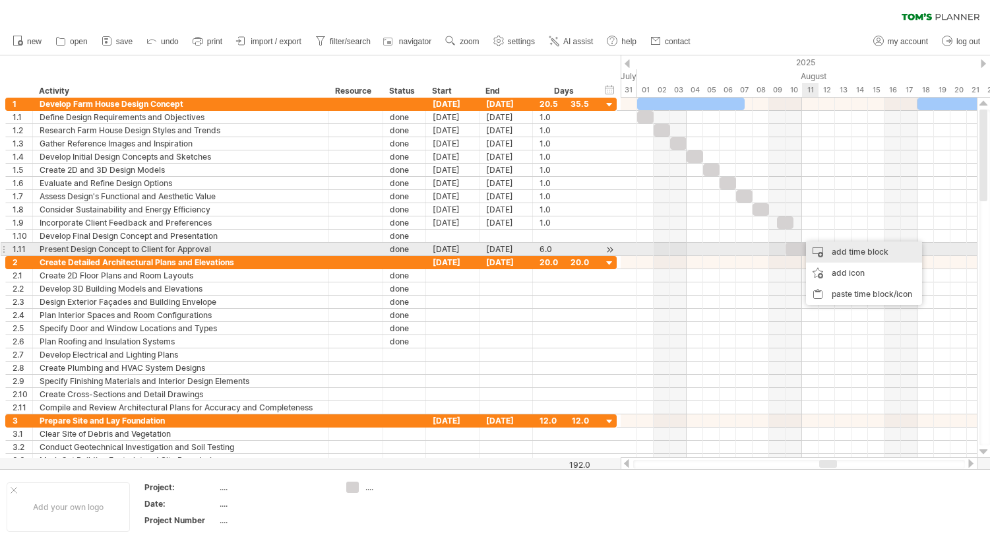
click at [844, 248] on div "add time block" at bounding box center [864, 251] width 116 height 21
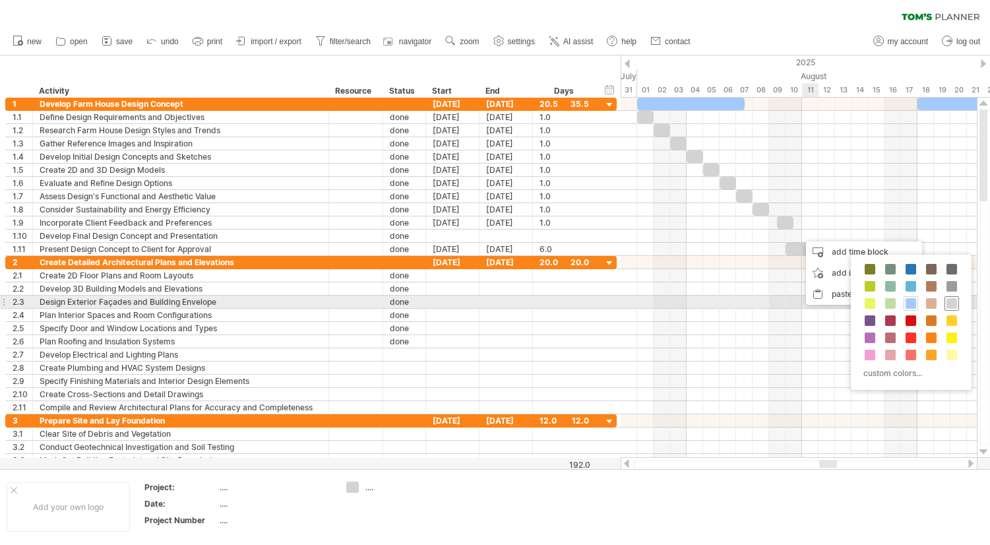
click at [949, 308] on span at bounding box center [952, 303] width 11 height 11
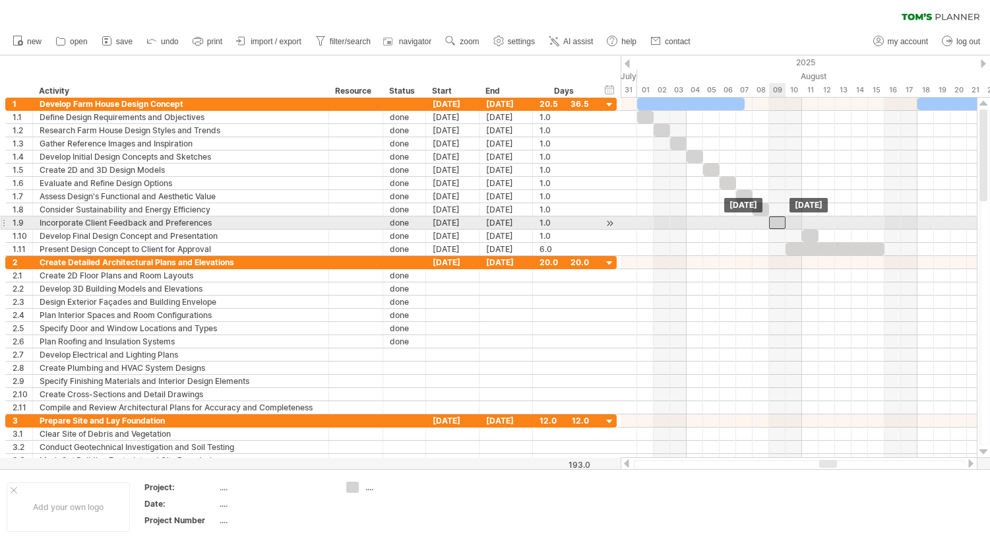
click at [781, 224] on div at bounding box center [777, 222] width 16 height 13
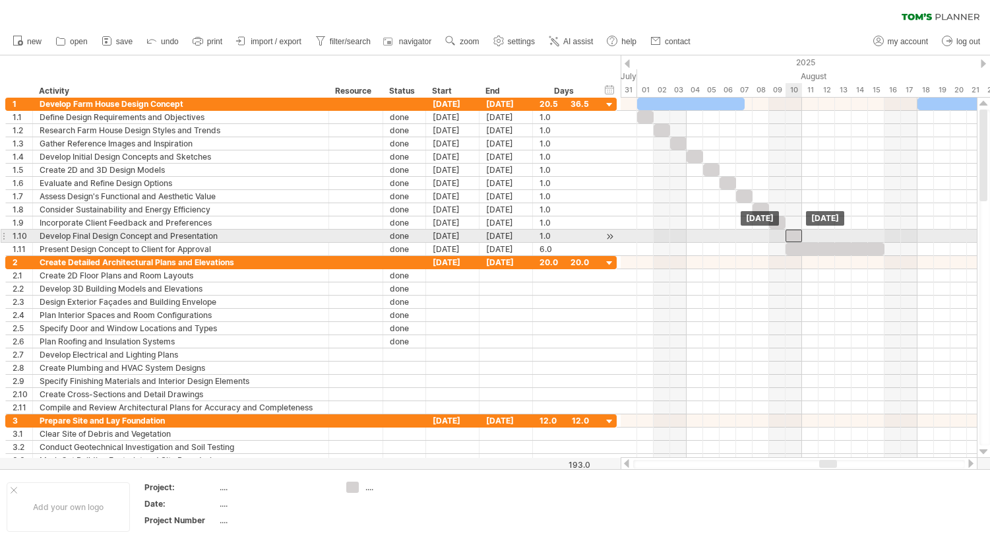
drag, startPoint x: 808, startPoint y: 233, endPoint x: 794, endPoint y: 234, distance: 14.5
click at [794, 234] on div at bounding box center [794, 236] width 16 height 13
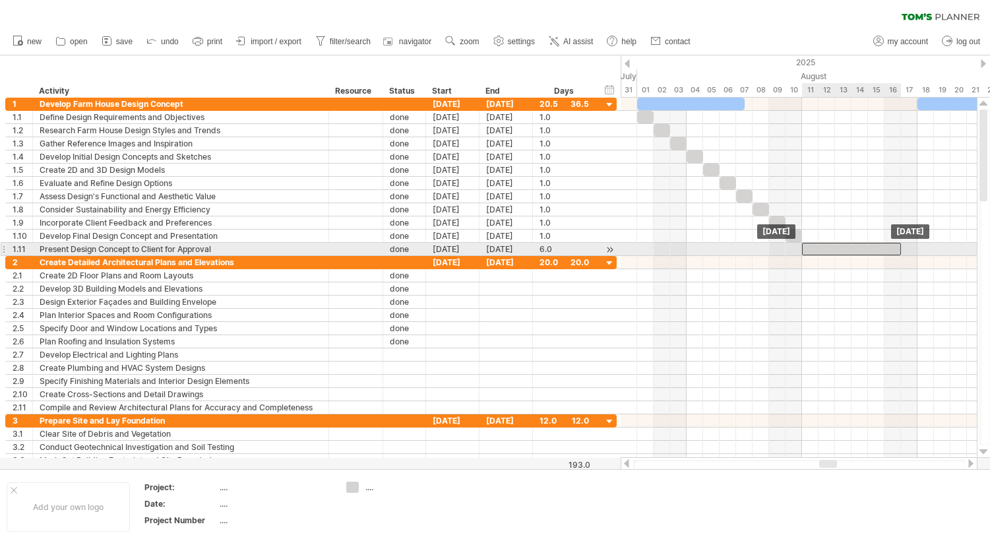
drag, startPoint x: 814, startPoint y: 252, endPoint x: 827, endPoint y: 252, distance: 13.2
click at [827, 252] on div at bounding box center [851, 249] width 99 height 13
drag, startPoint x: 901, startPoint y: 248, endPoint x: 837, endPoint y: 254, distance: 64.9
click at [837, 254] on span at bounding box center [835, 249] width 5 height 13
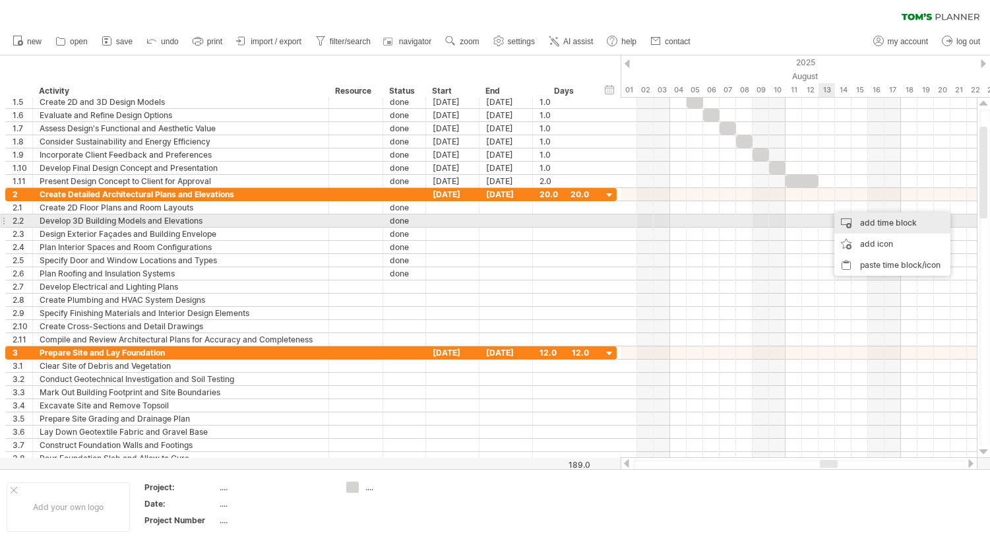
click at [875, 218] on div "add time block" at bounding box center [893, 222] width 116 height 21
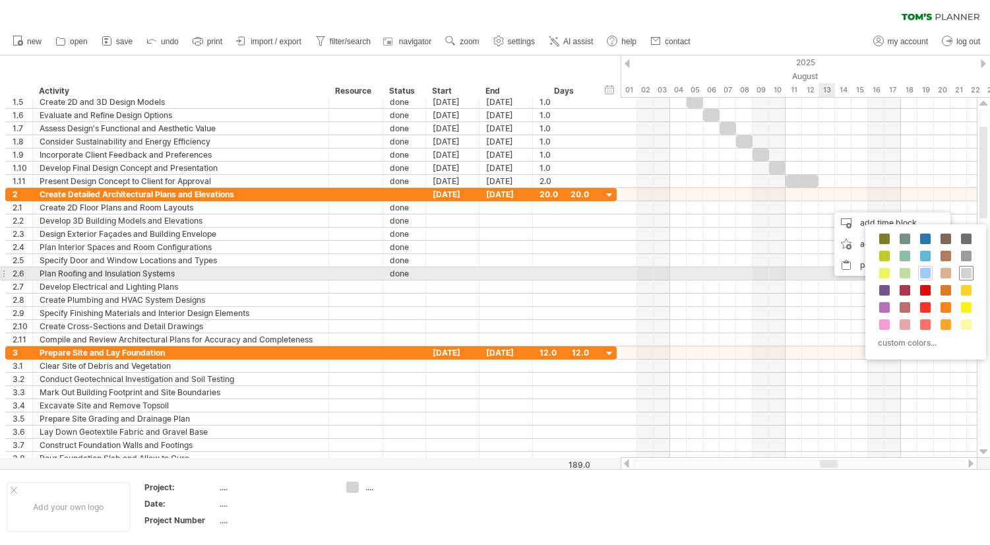
click at [966, 275] on span at bounding box center [966, 273] width 11 height 11
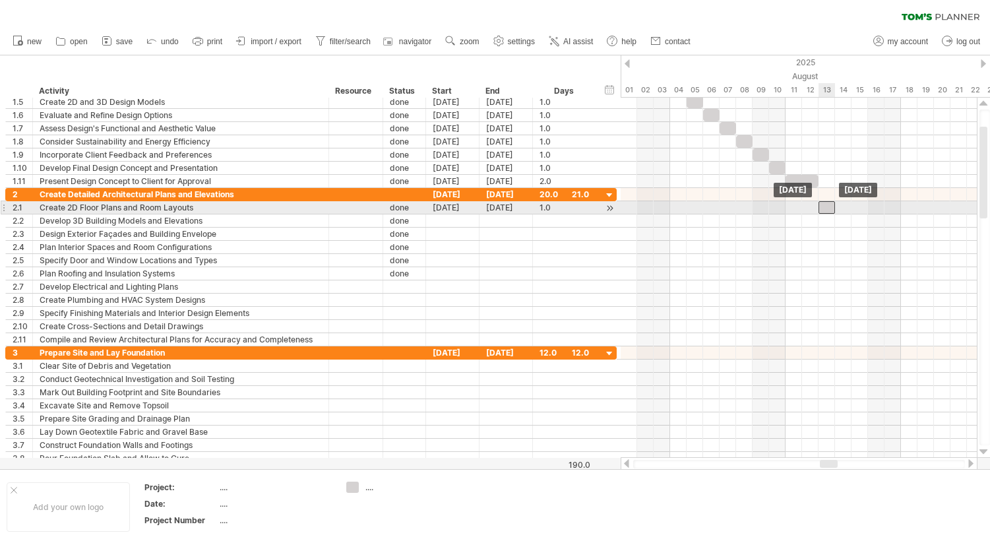
drag, startPoint x: 839, startPoint y: 208, endPoint x: 829, endPoint y: 210, distance: 10.1
click at [829, 210] on div at bounding box center [827, 207] width 16 height 13
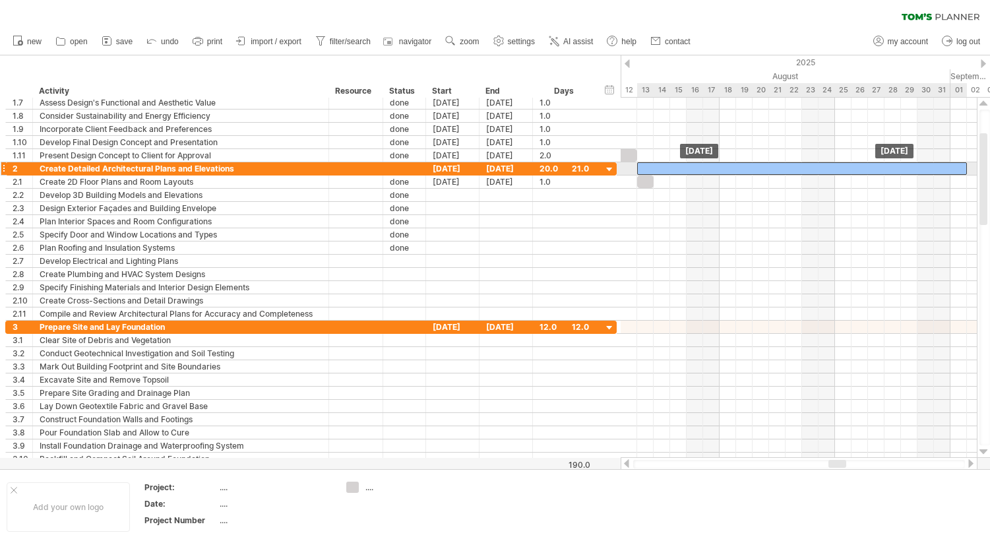
drag, startPoint x: 968, startPoint y: 166, endPoint x: 654, endPoint y: 170, distance: 314.7
click at [654, 170] on div at bounding box center [802, 168] width 330 height 13
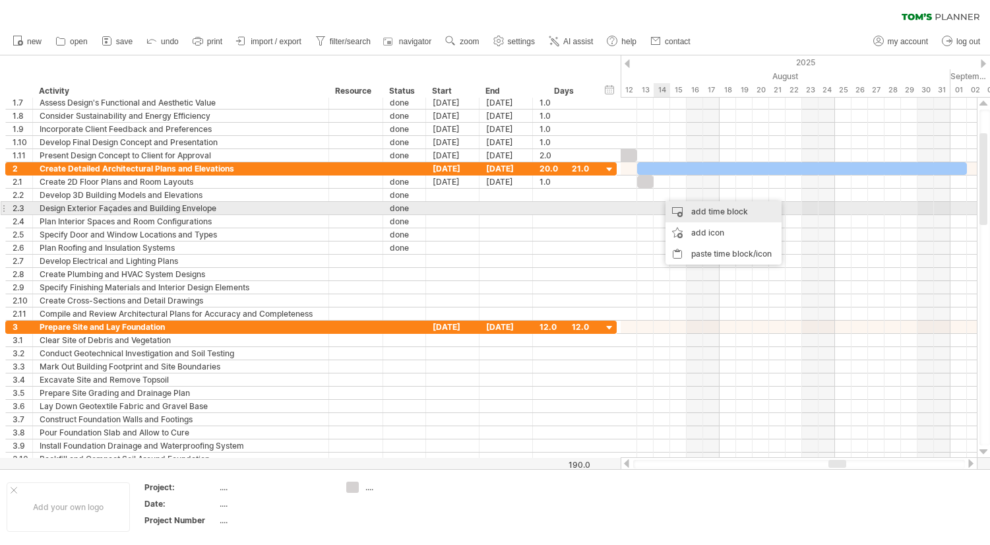
click at [713, 208] on div "add time block" at bounding box center [724, 211] width 116 height 21
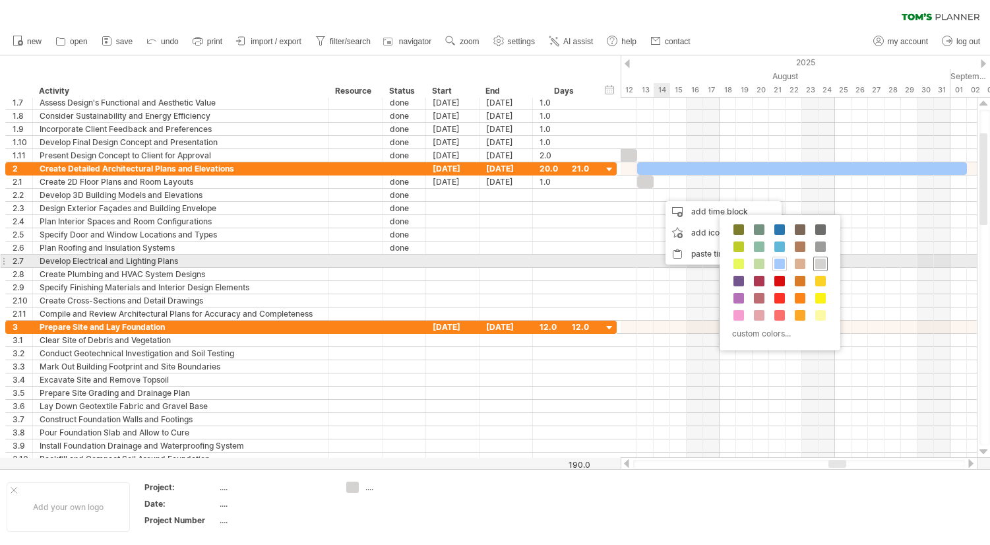
click at [824, 263] on span at bounding box center [820, 264] width 11 height 11
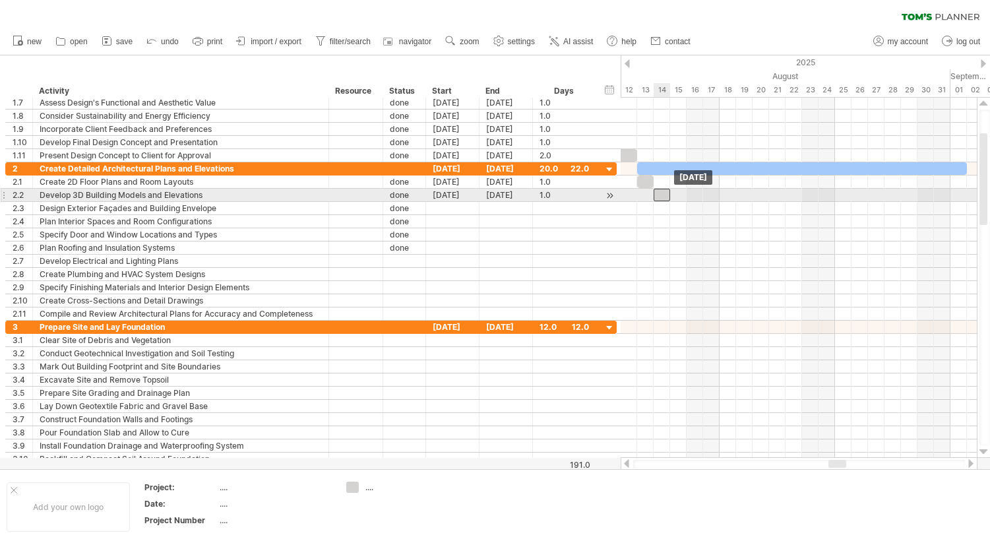
drag, startPoint x: 670, startPoint y: 193, endPoint x: 660, endPoint y: 193, distance: 9.9
click at [660, 193] on div at bounding box center [662, 195] width 16 height 13
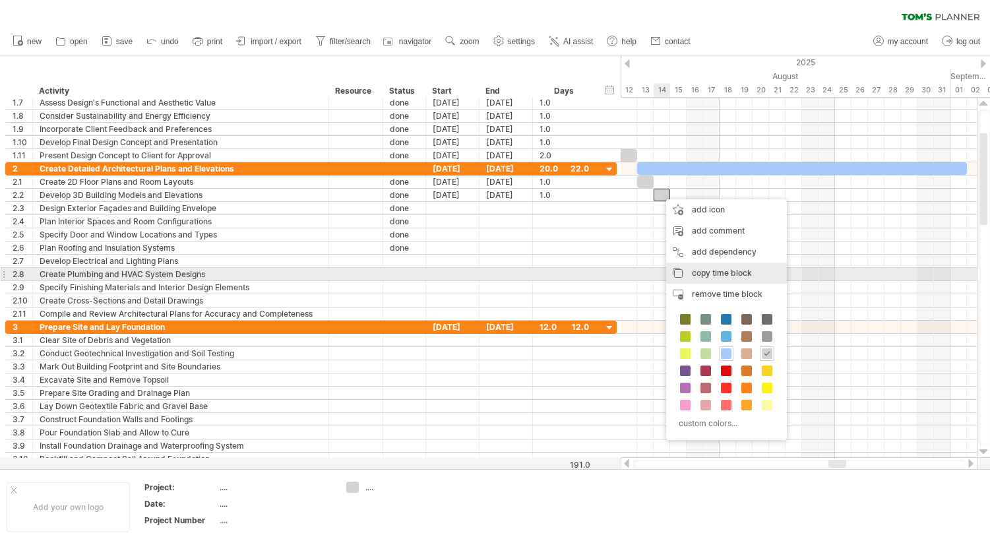
click at [707, 269] on span "copy time block" at bounding box center [722, 273] width 60 height 10
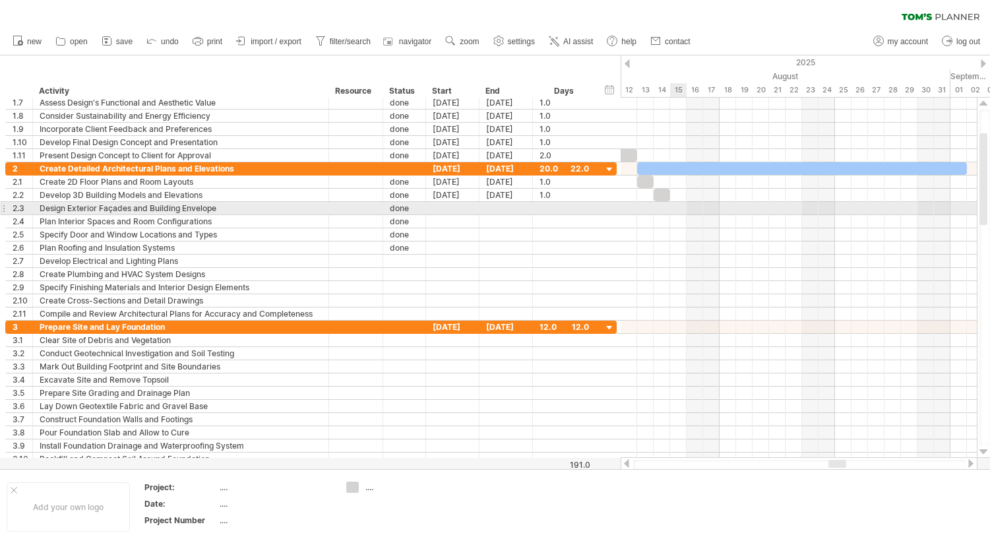
click at [678, 210] on div at bounding box center [799, 208] width 356 height 13
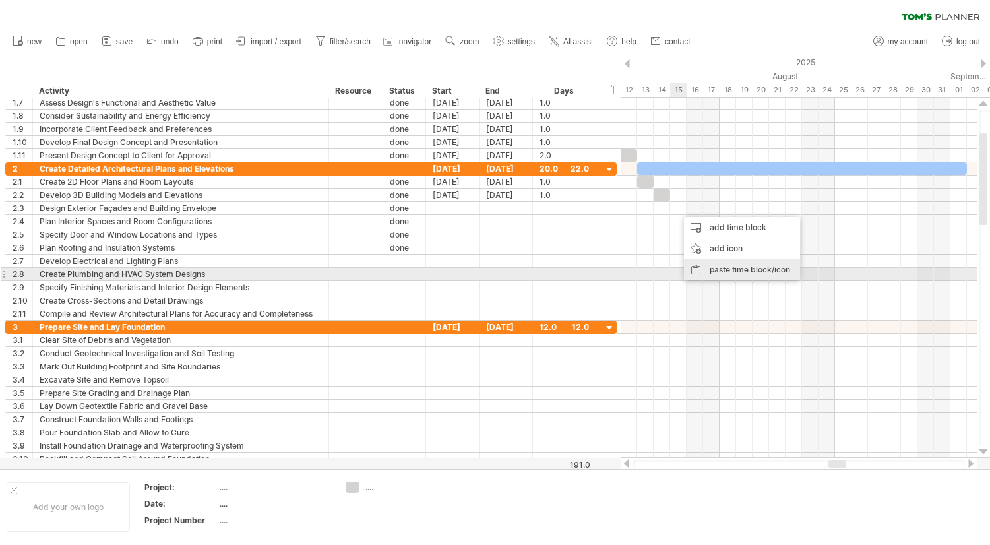
click at [728, 274] on div "paste time block/icon" at bounding box center [742, 269] width 116 height 21
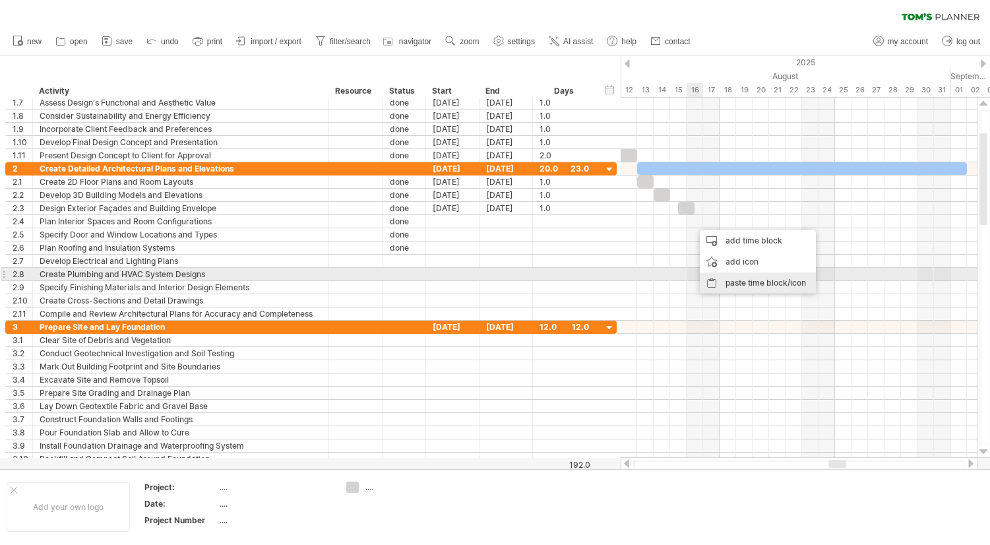
click at [736, 279] on div "paste time block/icon" at bounding box center [758, 282] width 116 height 21
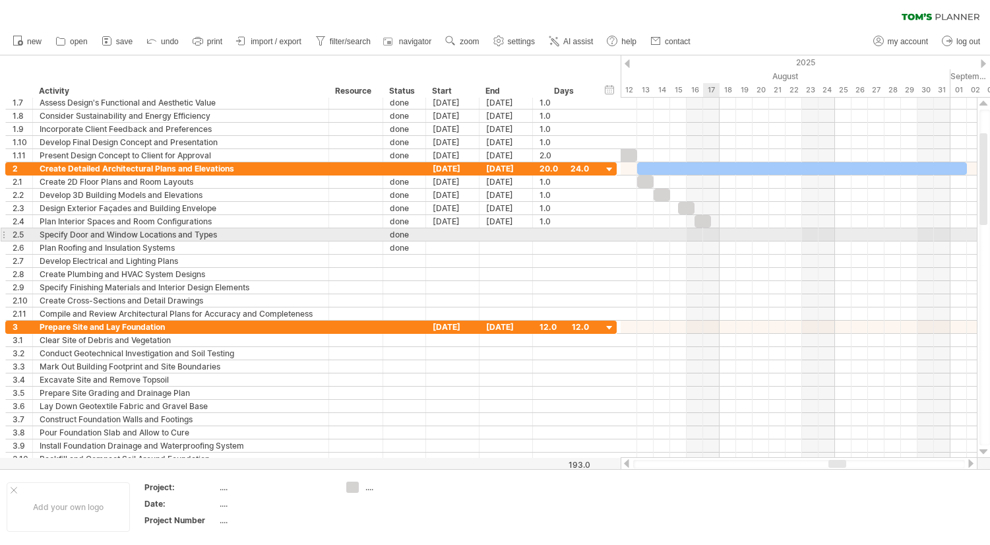
click at [715, 235] on div at bounding box center [799, 234] width 356 height 13
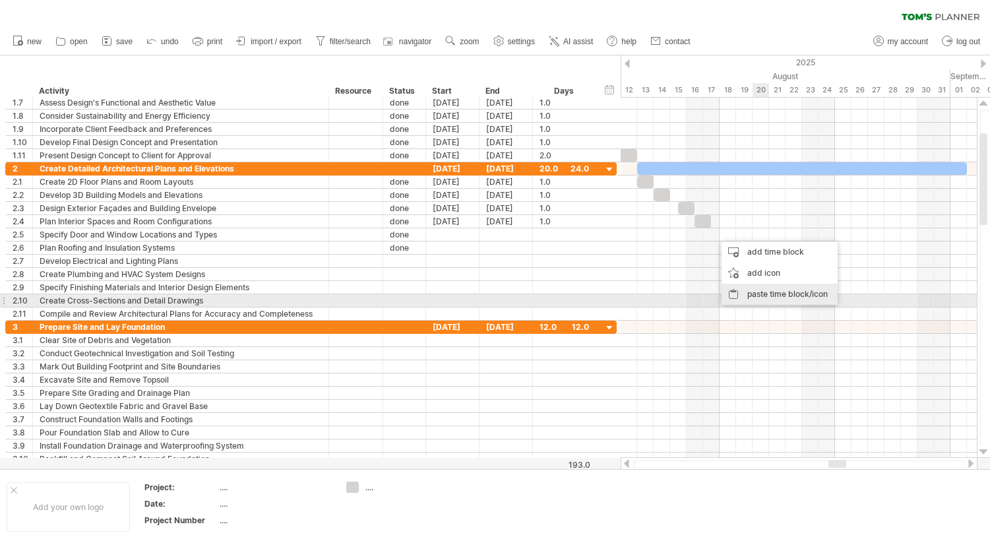
click at [765, 296] on div "paste time block/icon" at bounding box center [780, 294] width 116 height 21
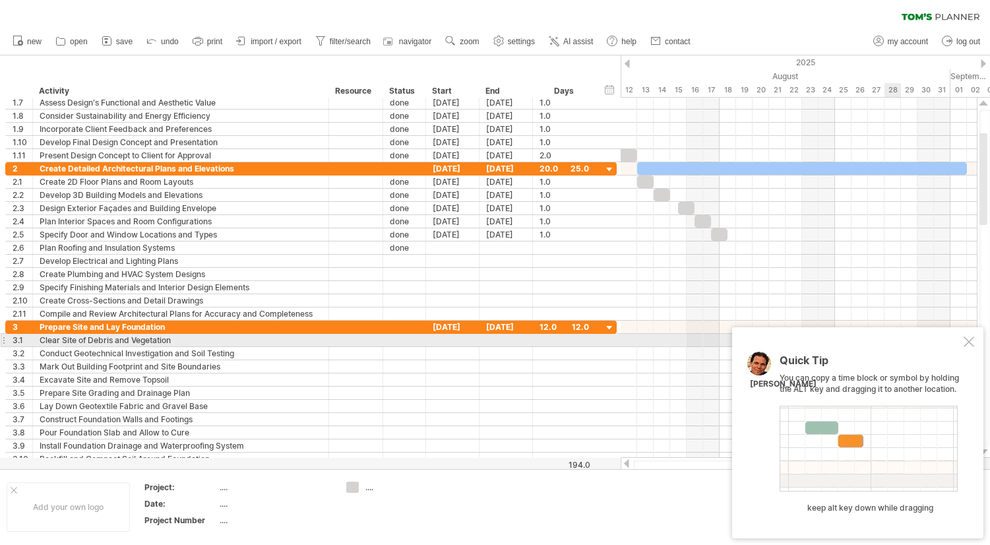
click at [970, 345] on div at bounding box center [969, 341] width 11 height 11
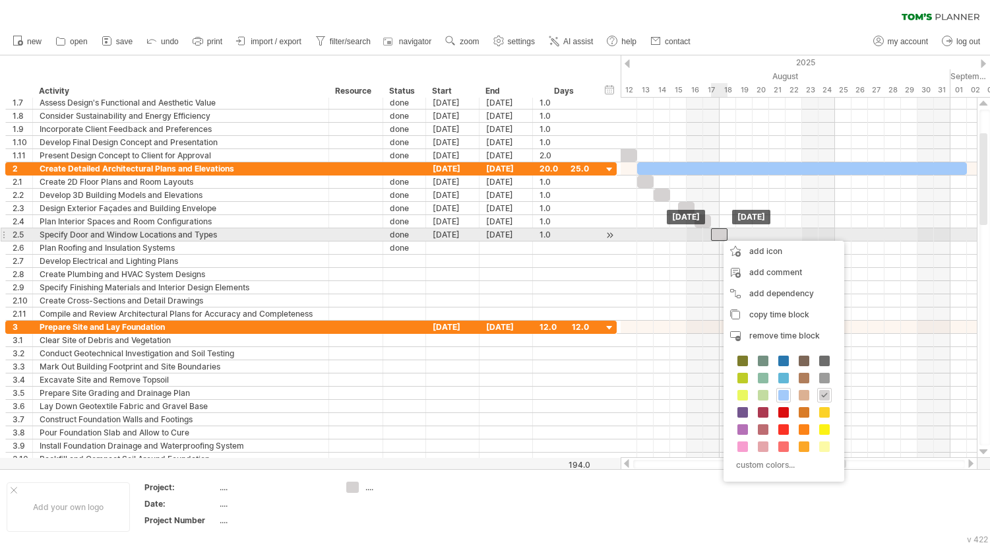
click at [717, 239] on div at bounding box center [719, 234] width 16 height 13
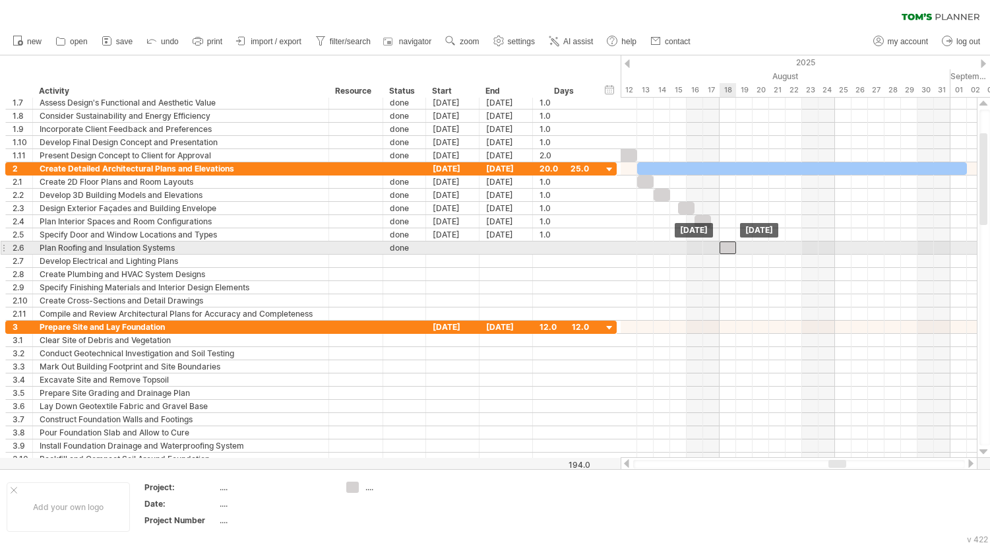
drag, startPoint x: 717, startPoint y: 239, endPoint x: 729, endPoint y: 246, distance: 13.6
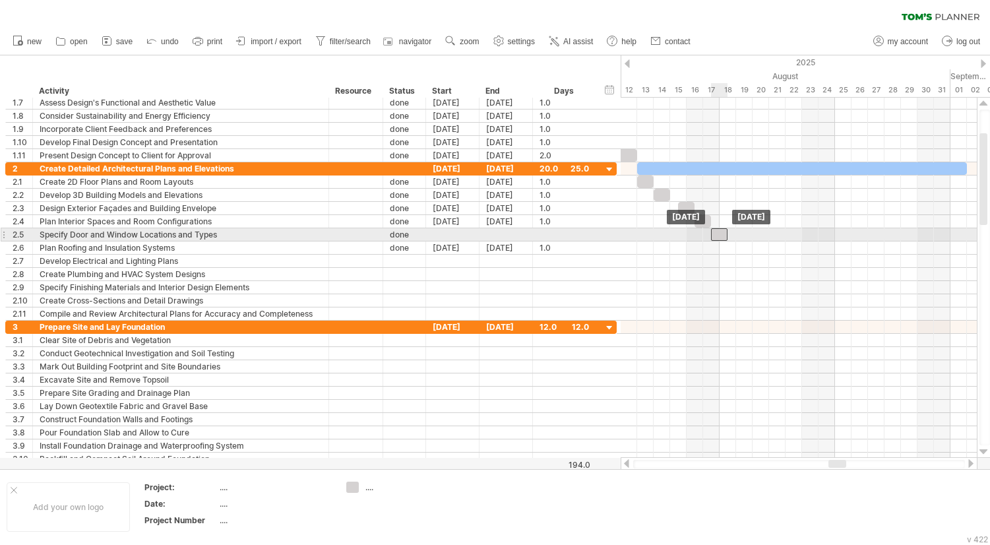
drag, startPoint x: 729, startPoint y: 246, endPoint x: 723, endPoint y: 233, distance: 14.5
click at [720, 232] on div at bounding box center [719, 234] width 16 height 13
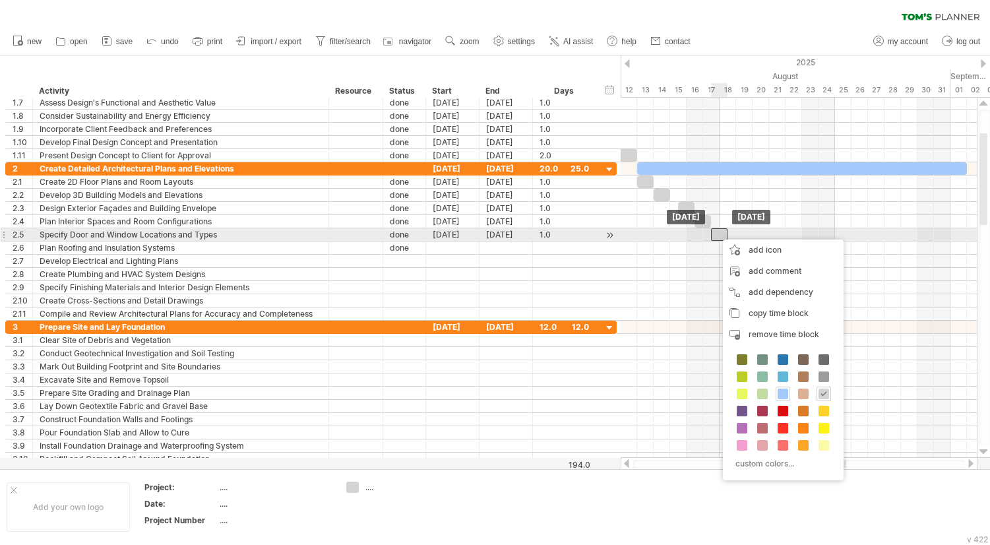
click at [713, 236] on div at bounding box center [719, 234] width 16 height 13
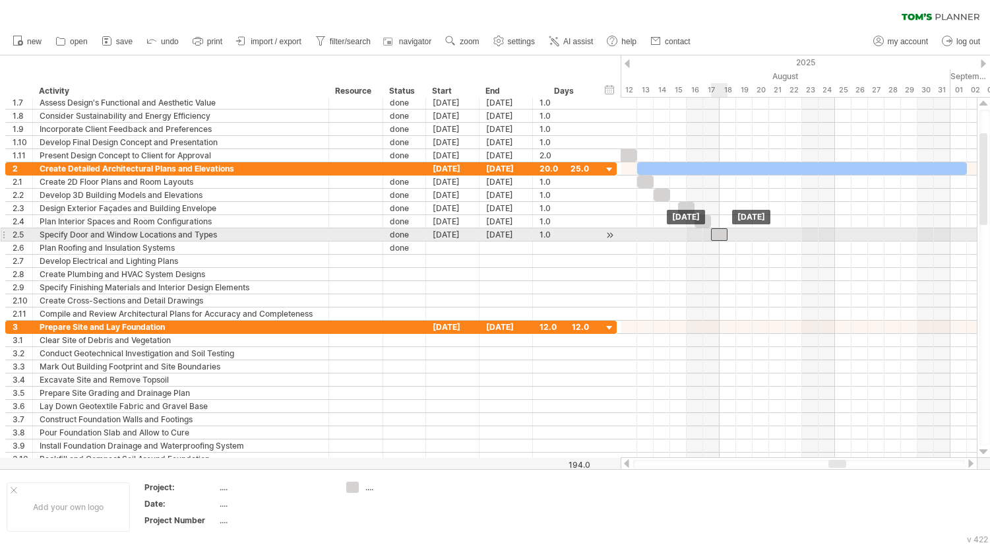
click at [723, 235] on div at bounding box center [719, 234] width 16 height 13
click at [719, 234] on div at bounding box center [719, 234] width 16 height 13
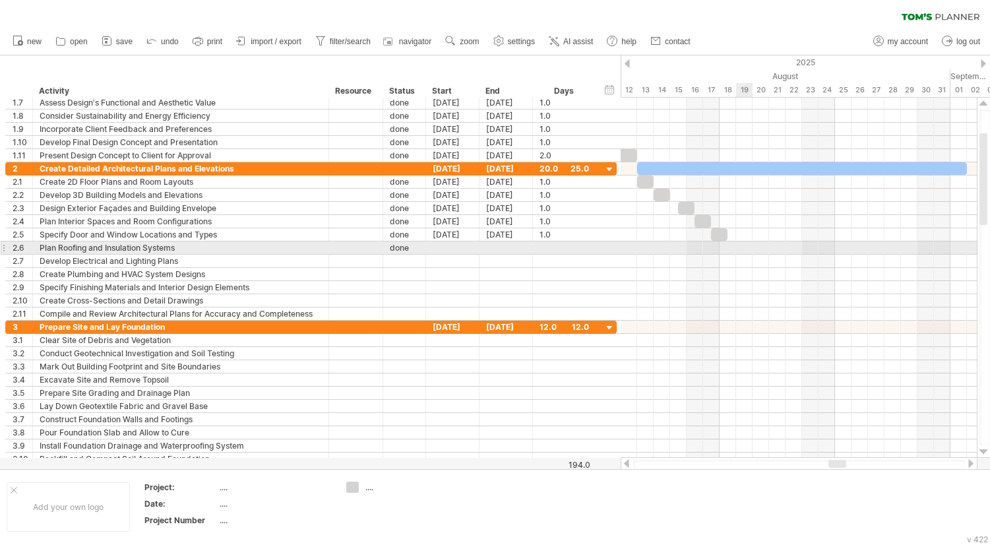
click at [736, 248] on div at bounding box center [799, 247] width 356 height 13
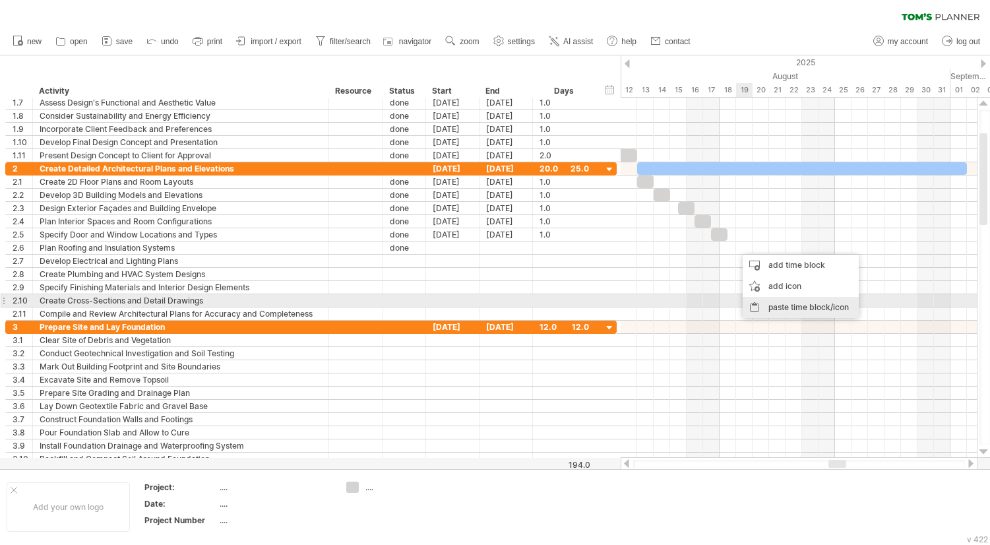
click at [785, 307] on div "paste time block/icon" at bounding box center [801, 307] width 116 height 21
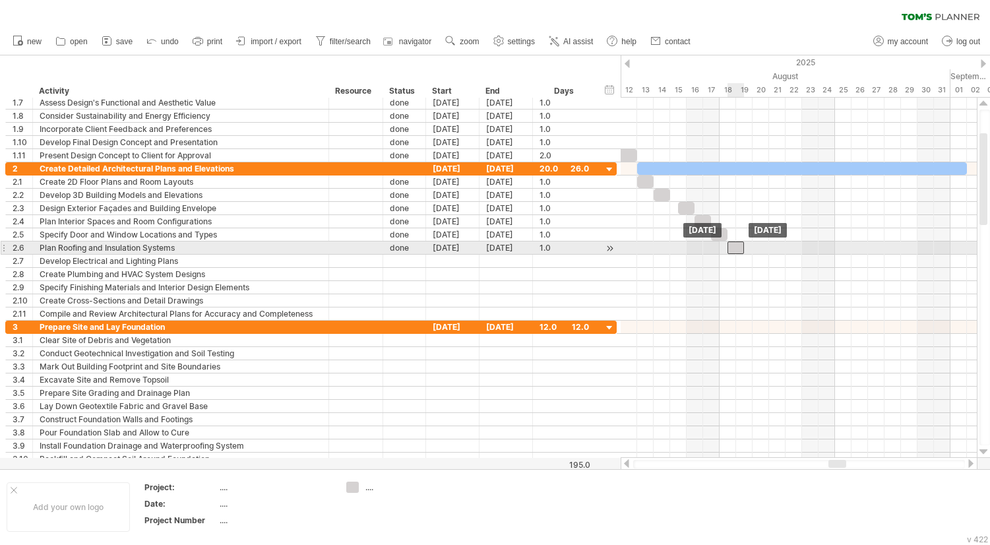
drag, startPoint x: 745, startPoint y: 249, endPoint x: 736, endPoint y: 249, distance: 8.6
click at [736, 249] on div at bounding box center [736, 247] width 16 height 13
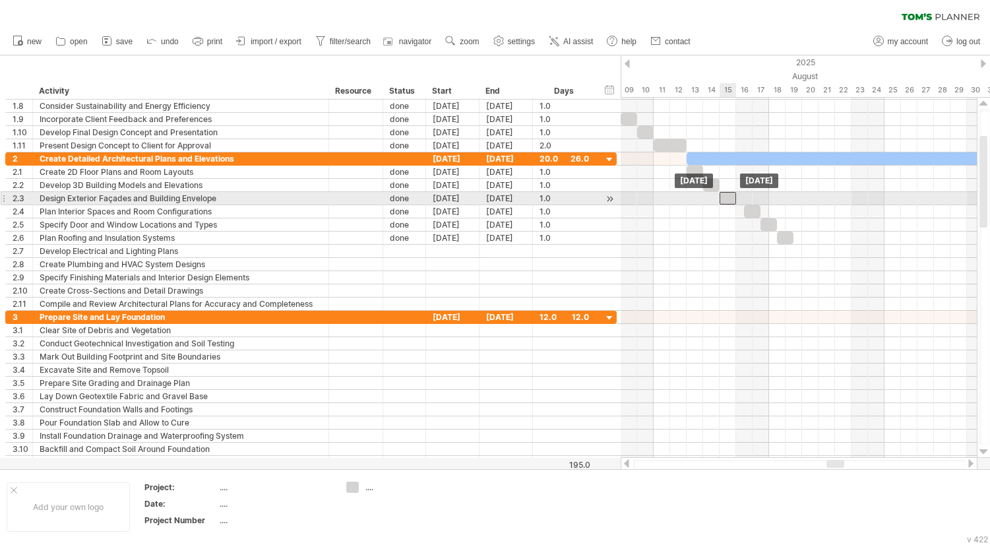
click at [731, 199] on div at bounding box center [728, 198] width 16 height 13
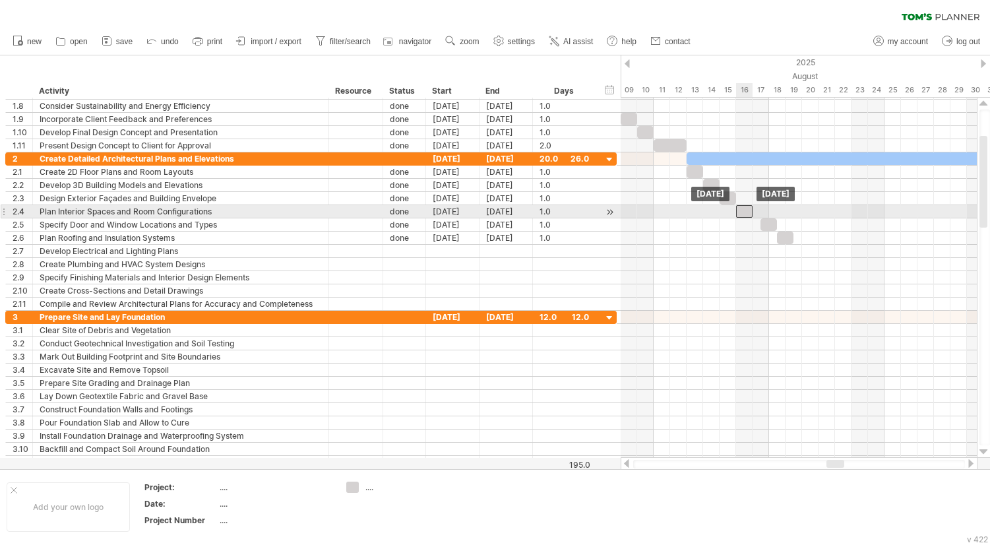
click at [746, 214] on div at bounding box center [744, 211] width 16 height 13
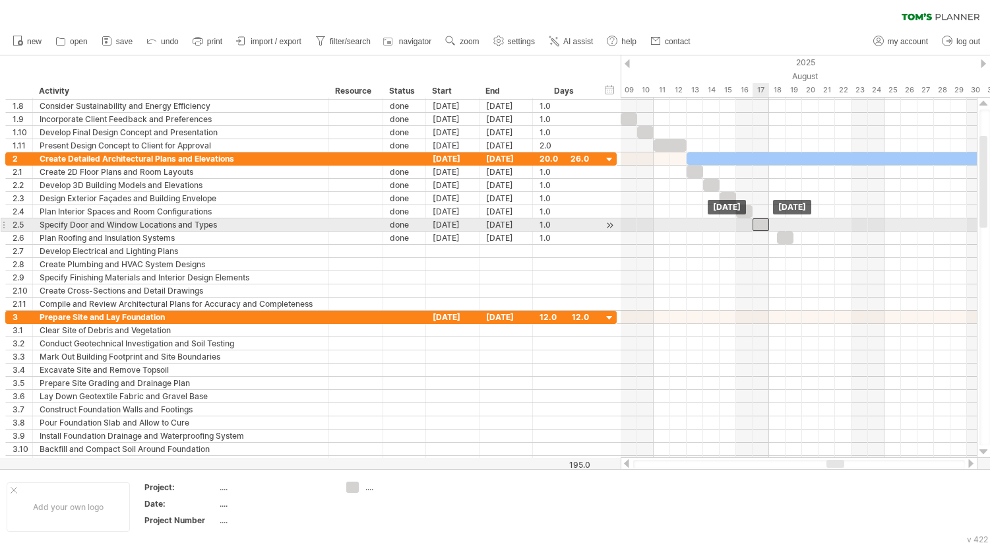
drag, startPoint x: 769, startPoint y: 224, endPoint x: 762, endPoint y: 226, distance: 7.7
click at [762, 226] on div at bounding box center [761, 224] width 16 height 13
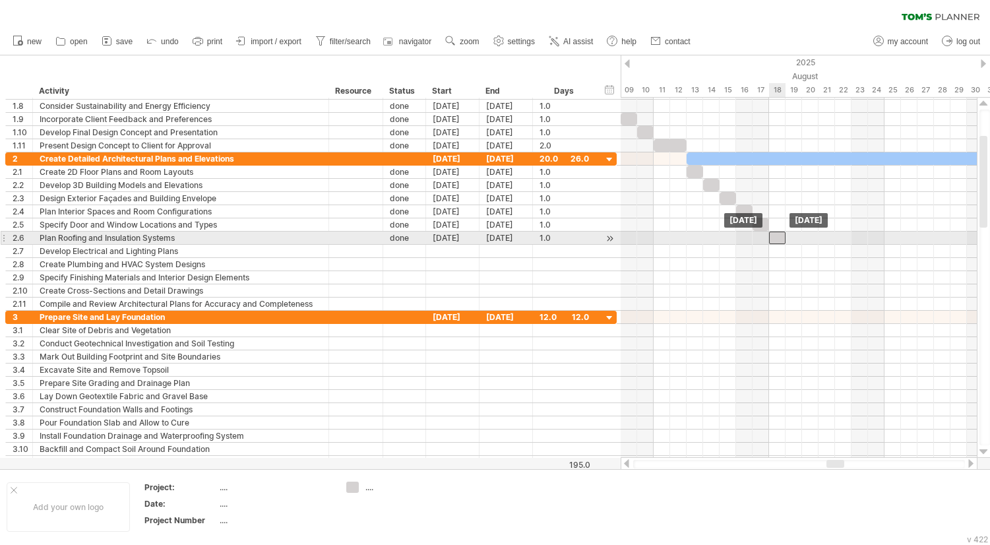
drag, startPoint x: 787, startPoint y: 235, endPoint x: 780, endPoint y: 235, distance: 7.3
click at [780, 235] on div at bounding box center [777, 238] width 16 height 13
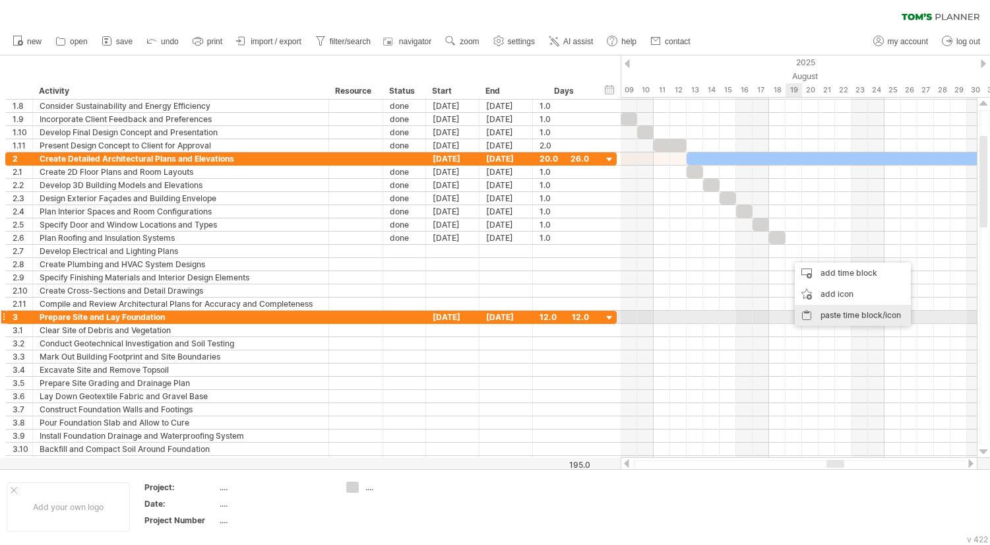
click at [828, 315] on div "paste time block/icon" at bounding box center [853, 315] width 116 height 21
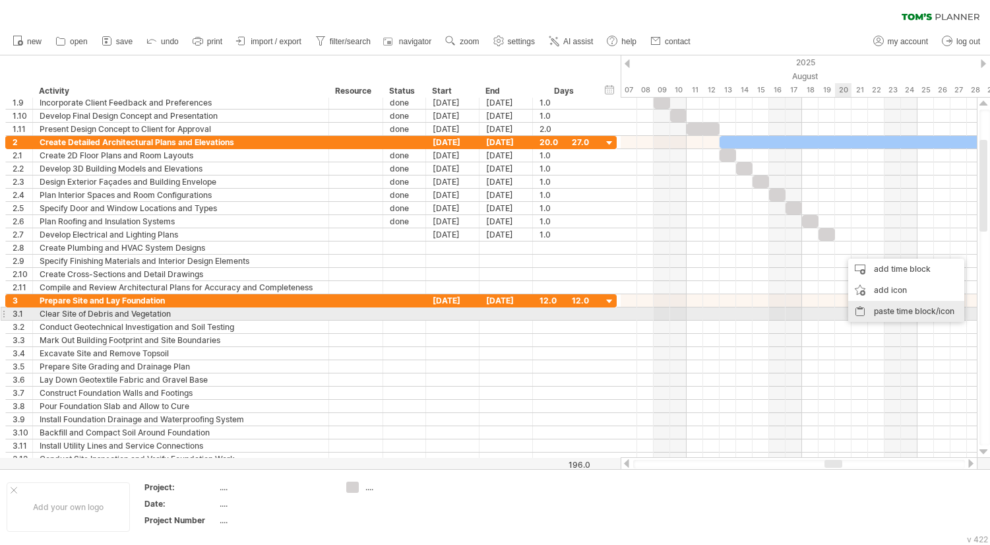
click at [891, 310] on div "paste time block/icon" at bounding box center [906, 311] width 116 height 21
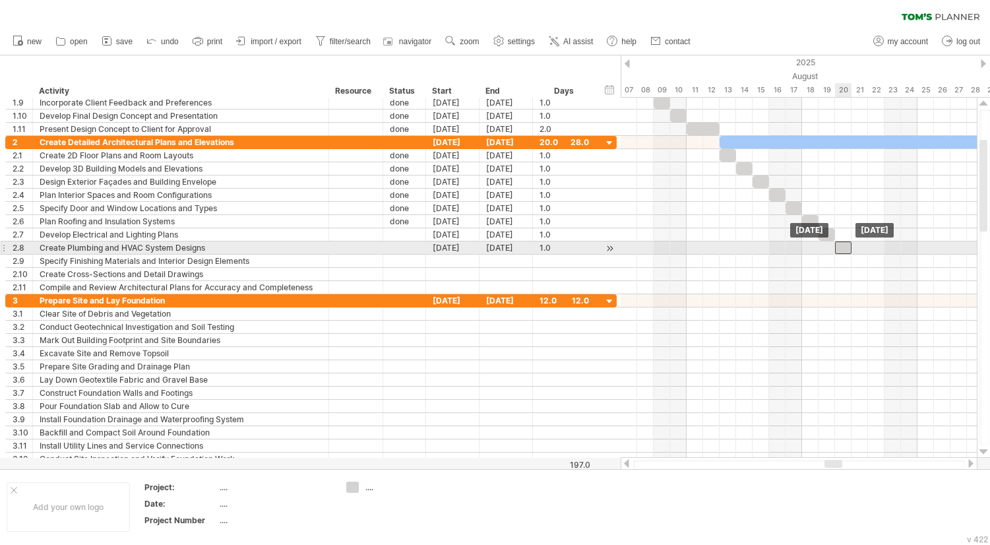
drag, startPoint x: 854, startPoint y: 249, endPoint x: 846, endPoint y: 249, distance: 7.9
click at [846, 249] on div at bounding box center [843, 247] width 16 height 13
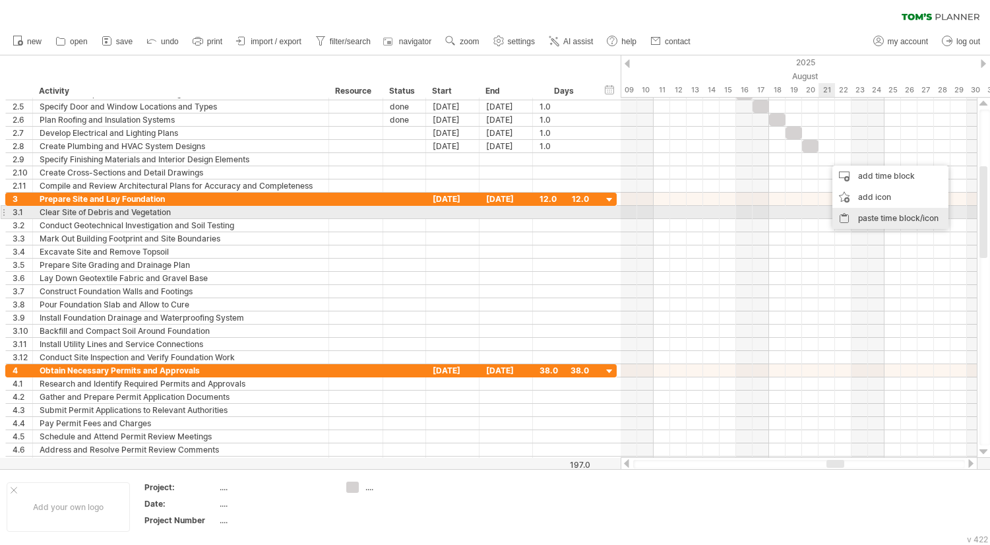
click at [872, 218] on div "paste time block/icon" at bounding box center [891, 218] width 116 height 21
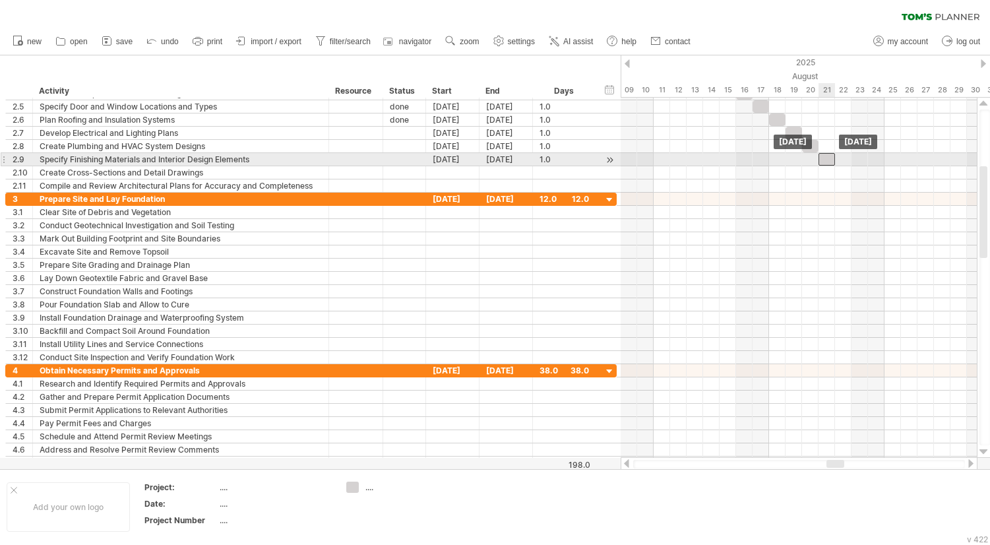
drag, startPoint x: 836, startPoint y: 161, endPoint x: 826, endPoint y: 162, distance: 9.9
click at [826, 162] on div at bounding box center [827, 159] width 16 height 13
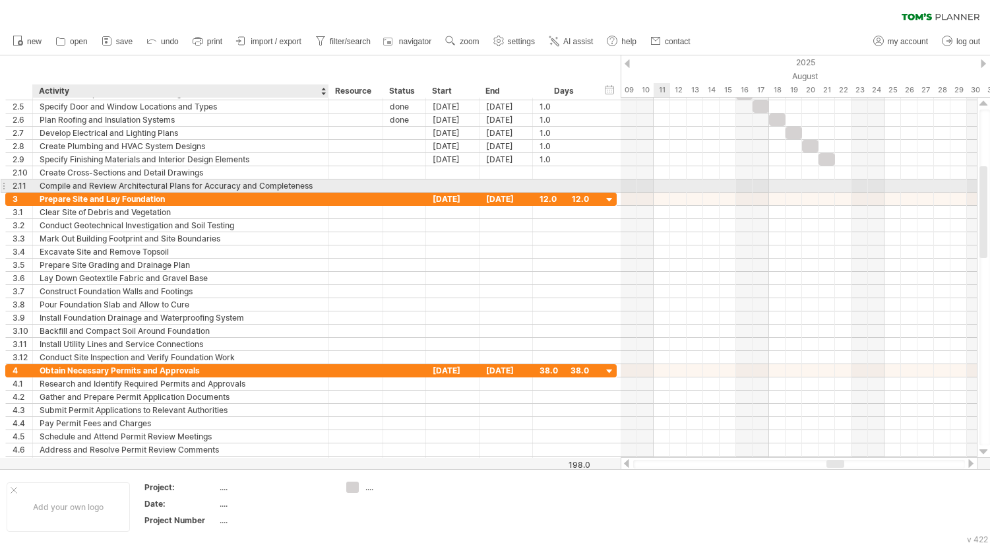
click at [87, 185] on div "Compile and Review Architectural Plans for Accuracy and Completeness" at bounding box center [181, 185] width 282 height 13
click at [86, 186] on input "**********" at bounding box center [181, 185] width 282 height 13
click at [307, 183] on input "**********" at bounding box center [181, 185] width 282 height 13
drag, startPoint x: 312, startPoint y: 183, endPoint x: 186, endPoint y: 185, distance: 126.0
click at [185, 185] on input "**********" at bounding box center [181, 185] width 282 height 13
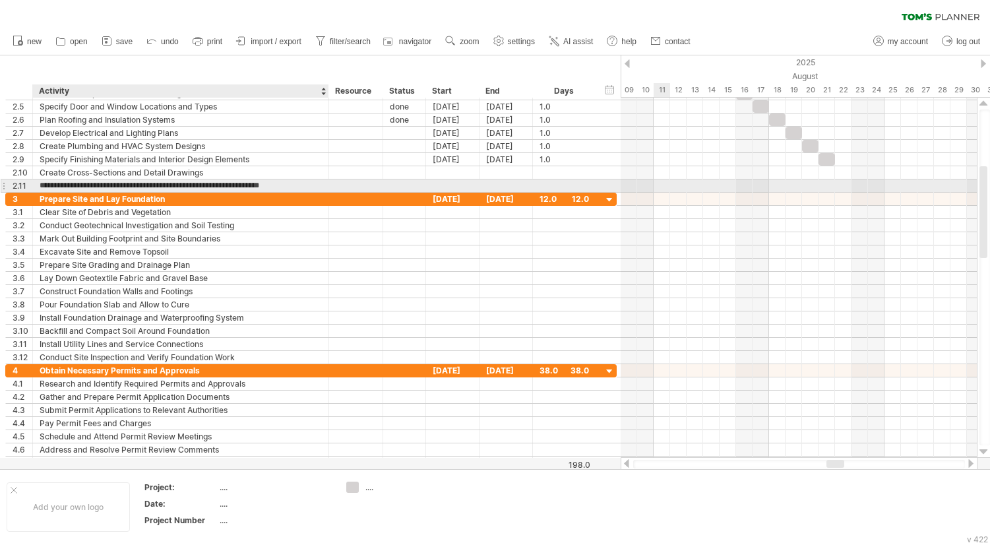
type input "**********"
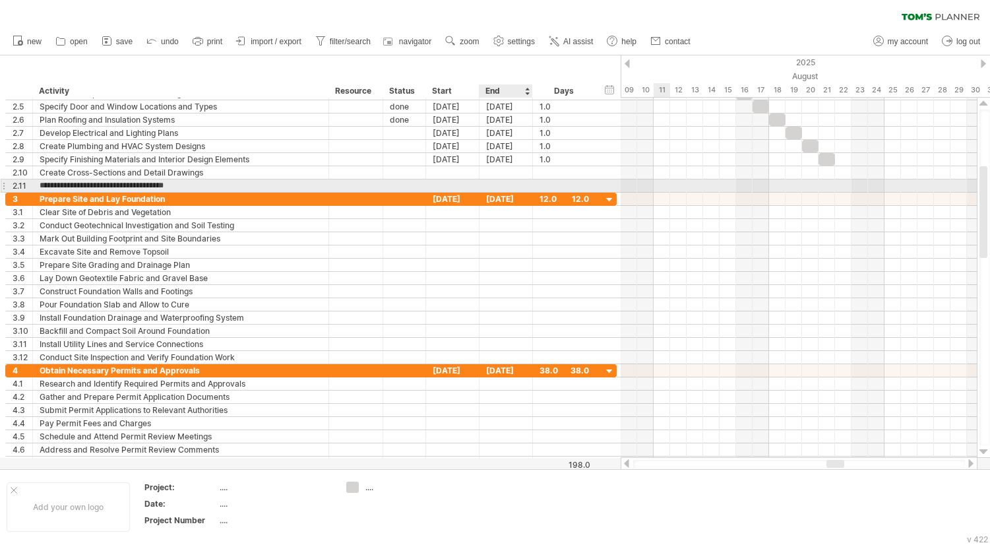
click at [512, 188] on div at bounding box center [506, 185] width 53 height 13
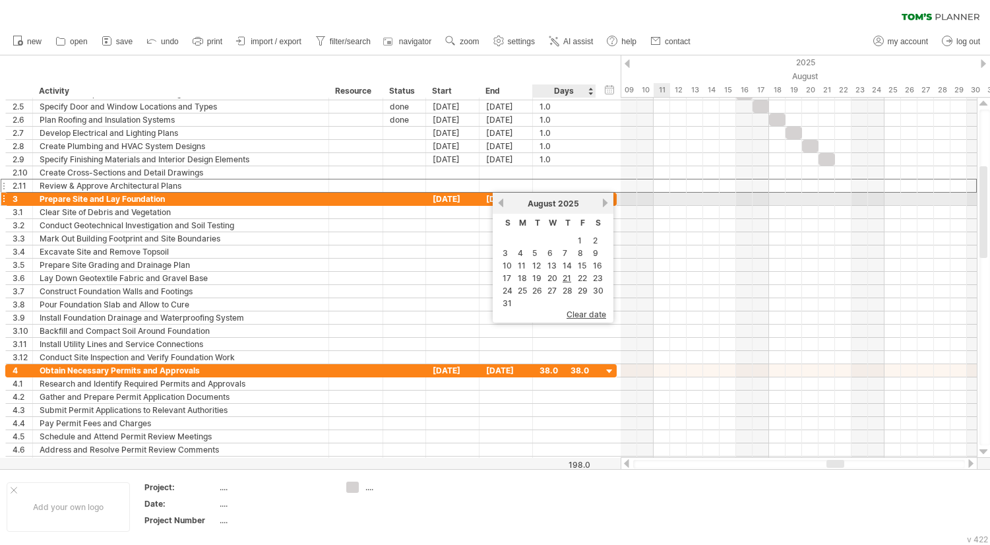
click at [607, 199] on link "next" at bounding box center [605, 203] width 10 height 10
click at [607, 201] on link "next" at bounding box center [605, 203] width 10 height 10
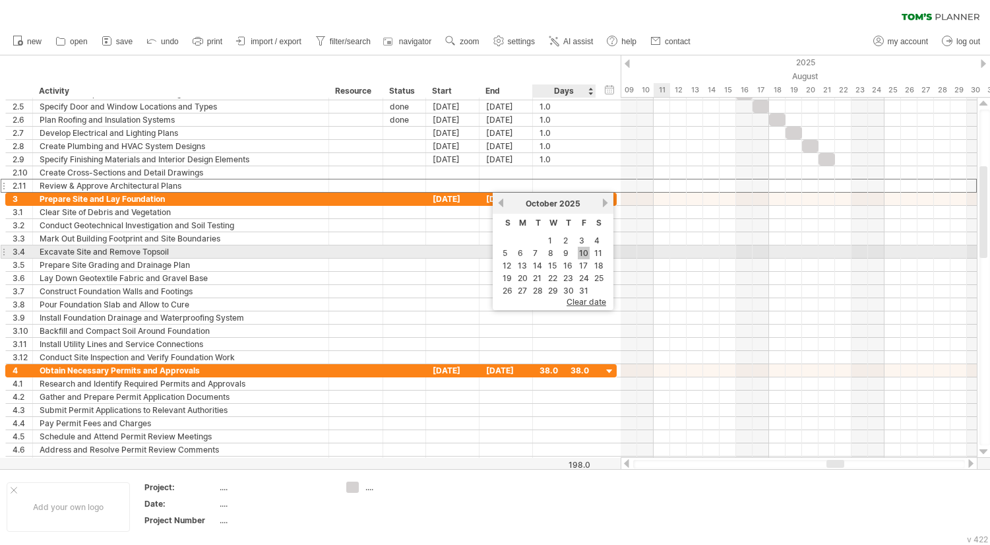
click at [586, 255] on link "10" at bounding box center [584, 253] width 12 height 13
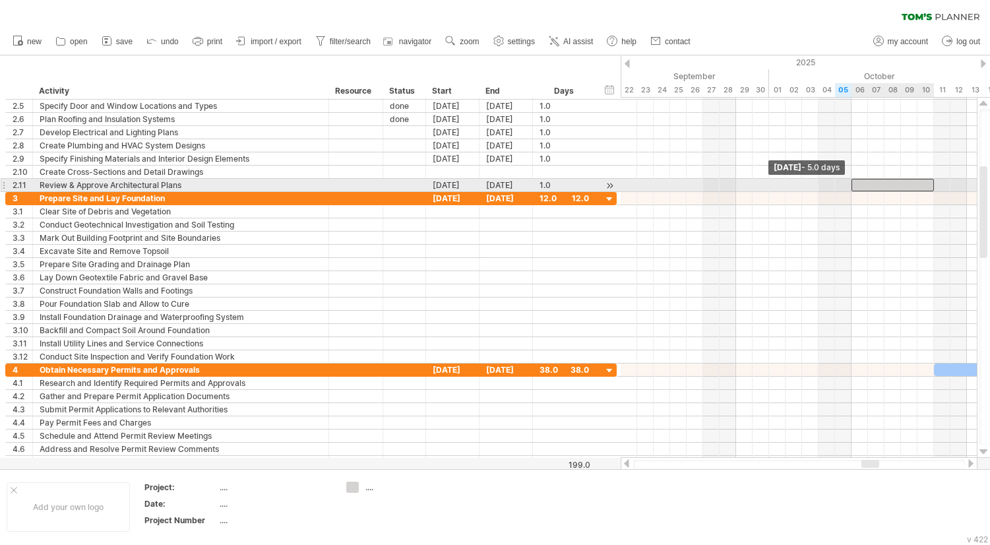
drag, startPoint x: 918, startPoint y: 183, endPoint x: 856, endPoint y: 191, distance: 62.5
click at [856, 191] on div at bounding box center [893, 185] width 82 height 13
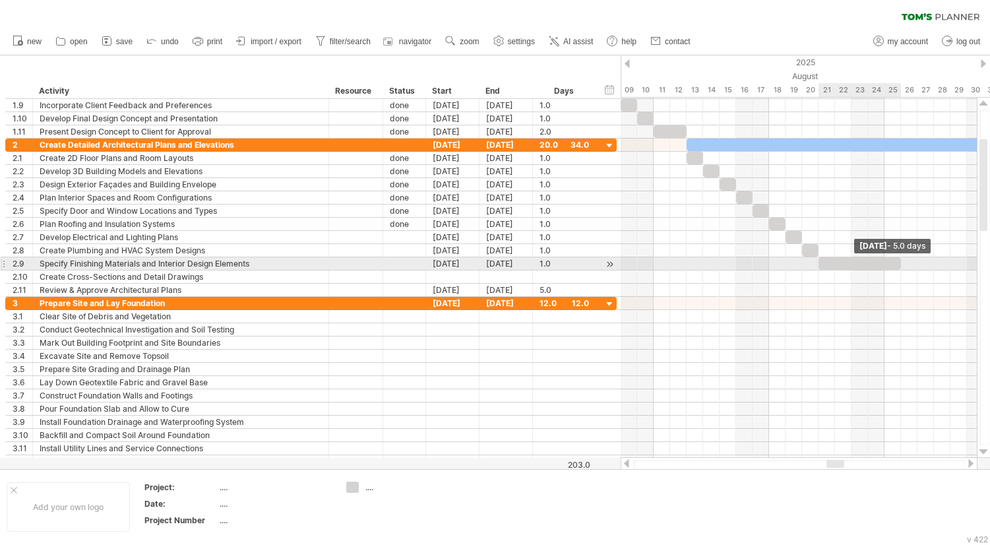
drag, startPoint x: 834, startPoint y: 264, endPoint x: 902, endPoint y: 264, distance: 68.0
click at [902, 264] on span at bounding box center [901, 263] width 5 height 13
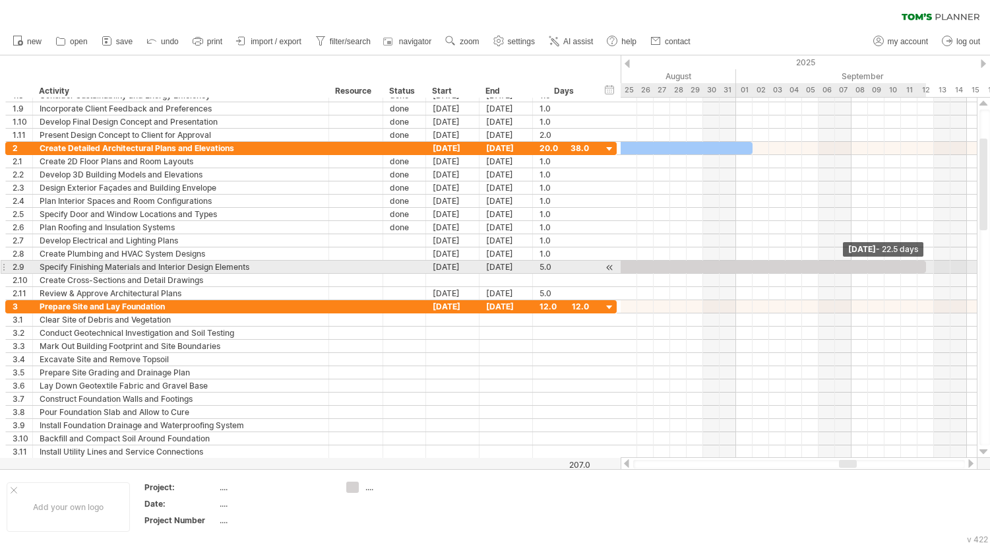
drag, startPoint x: 635, startPoint y: 265, endPoint x: 922, endPoint y: 265, distance: 286.3
click at [922, 265] on div at bounding box center [740, 267] width 371 height 13
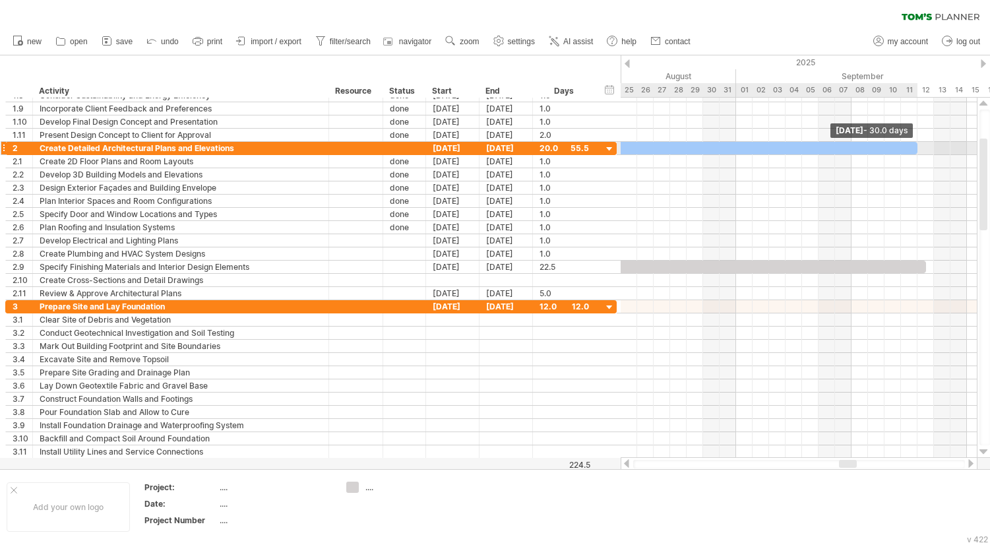
drag, startPoint x: 753, startPoint y: 144, endPoint x: 915, endPoint y: 144, distance: 162.3
click at [915, 144] on span at bounding box center [917, 148] width 5 height 13
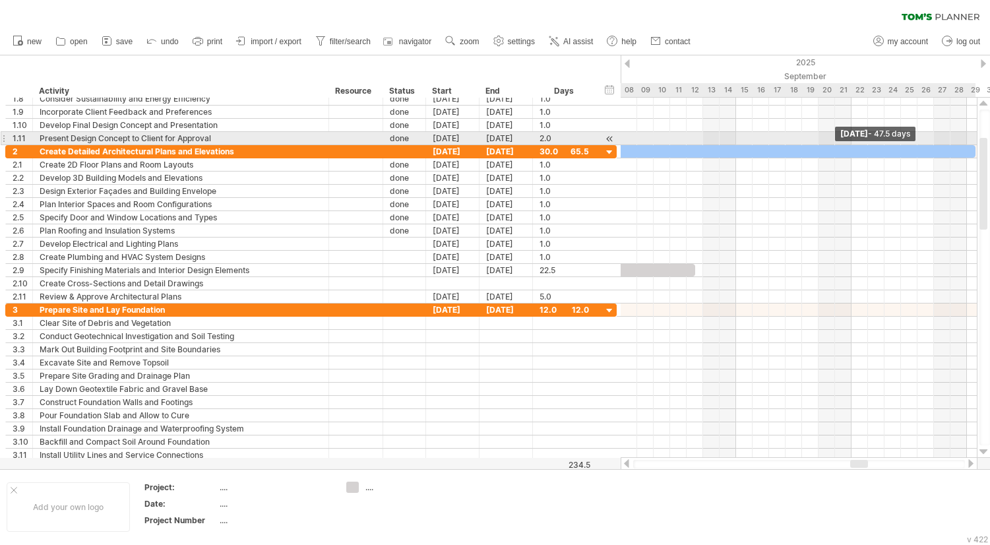
drag, startPoint x: 685, startPoint y: 150, endPoint x: 979, endPoint y: 144, distance: 293.6
click at [979, 144] on div "Trying to reach [DOMAIN_NAME] Connected again... 0% clear filter new 1" at bounding box center [495, 272] width 990 height 545
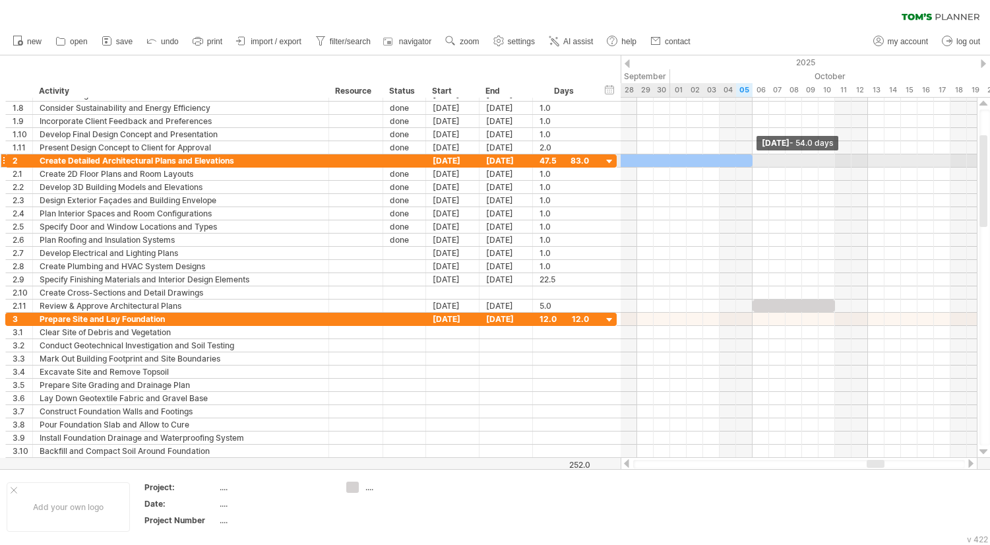
drag, startPoint x: 643, startPoint y: 160, endPoint x: 746, endPoint y: 165, distance: 103.0
click at [746, 165] on div at bounding box center [307, 160] width 891 height 13
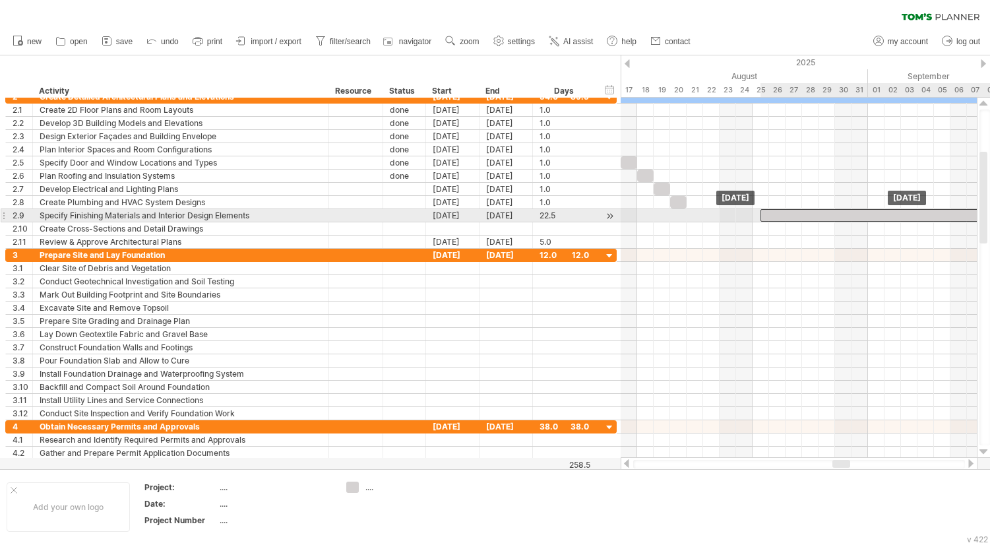
drag, startPoint x: 782, startPoint y: 213, endPoint x: 855, endPoint y: 213, distance: 72.6
click at [855, 213] on div at bounding box center [946, 215] width 371 height 13
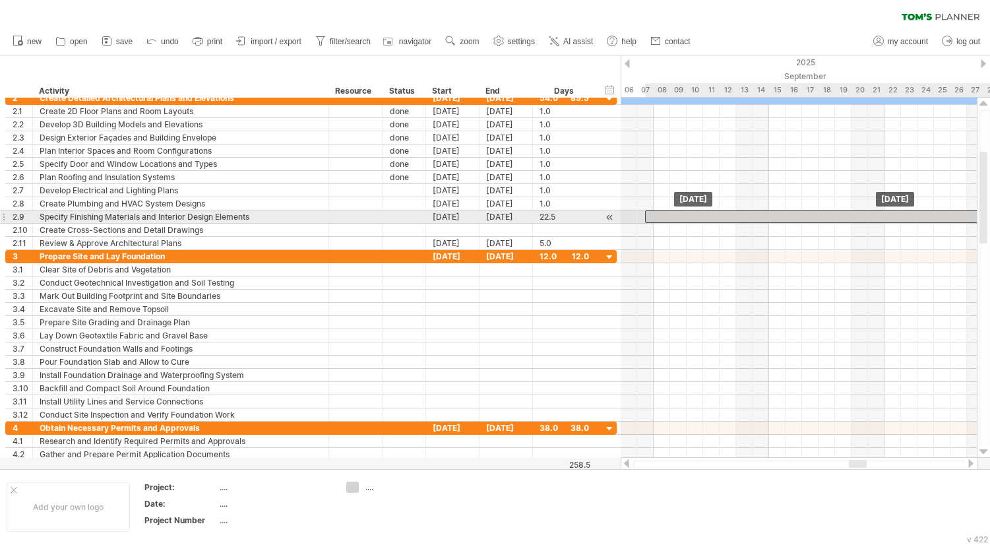
drag, startPoint x: 680, startPoint y: 217, endPoint x: 894, endPoint y: 210, distance: 214.5
click at [894, 210] on div at bounding box center [830, 216] width 371 height 13
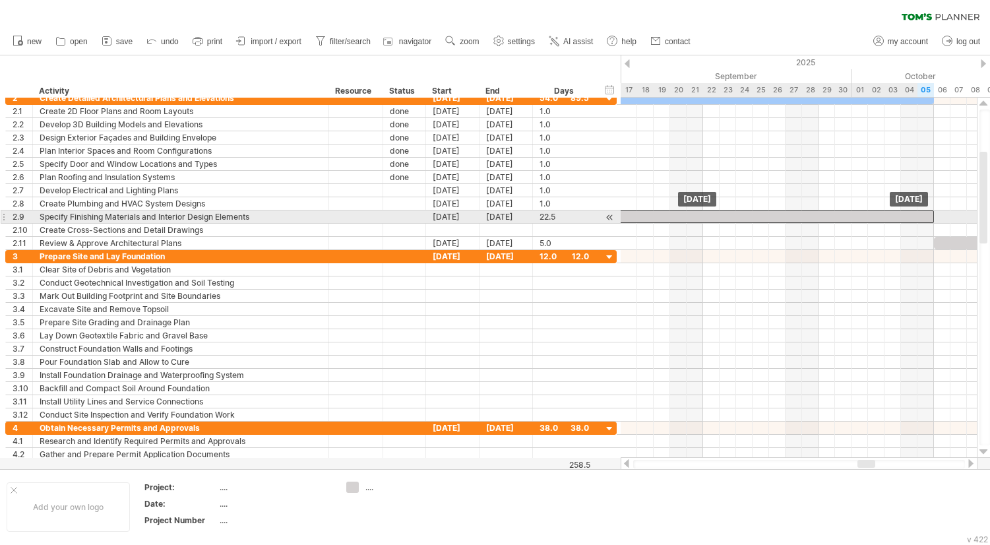
drag, startPoint x: 737, startPoint y: 216, endPoint x: 836, endPoint y: 214, distance: 99.0
click at [836, 214] on div at bounding box center [748, 216] width 371 height 13
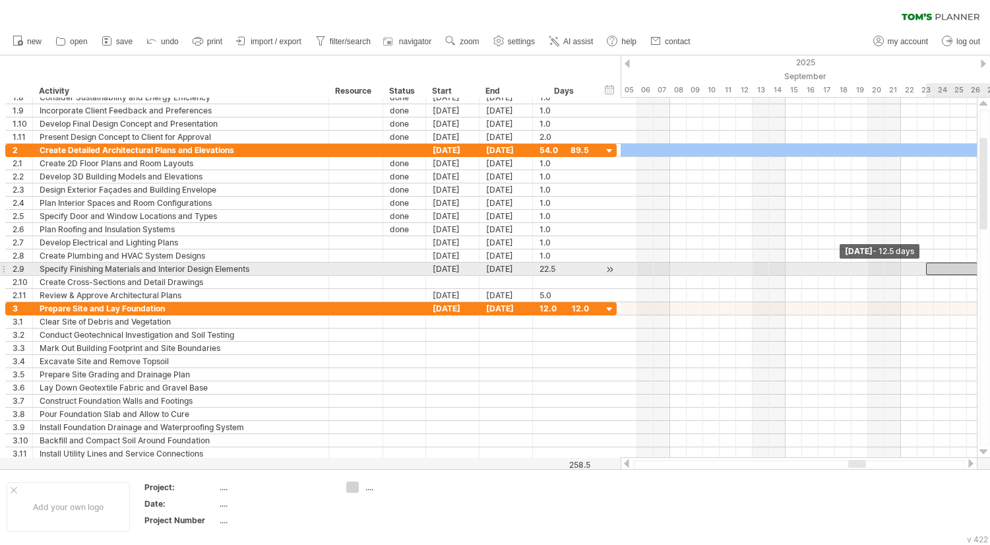
drag, startPoint x: 759, startPoint y: 266, endPoint x: 926, endPoint y: 269, distance: 166.9
click at [926, 269] on span at bounding box center [926, 269] width 5 height 13
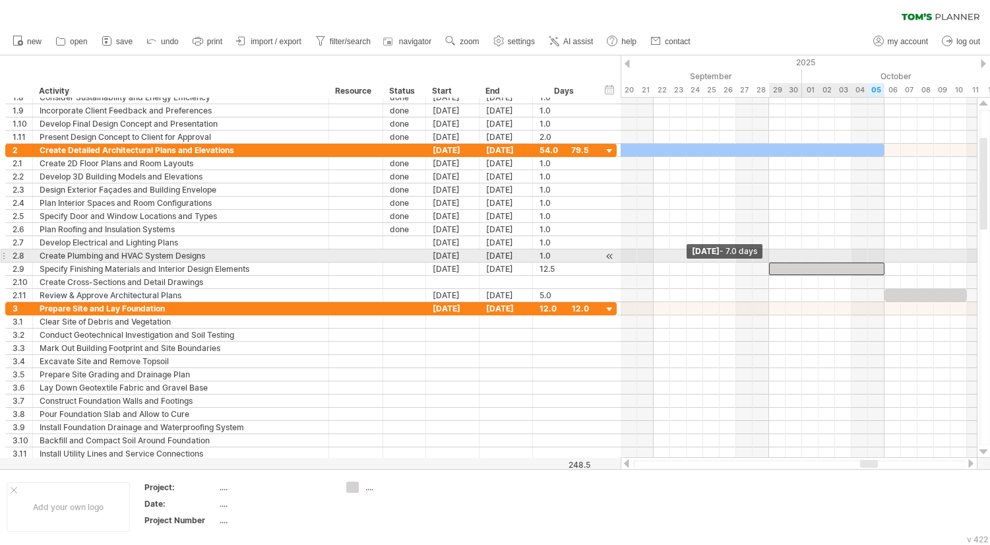
drag, startPoint x: 679, startPoint y: 267, endPoint x: 771, endPoint y: 252, distance: 93.5
click at [771, 252] on div "[DATE] [DATE] - 7.0 days" at bounding box center [799, 278] width 356 height 360
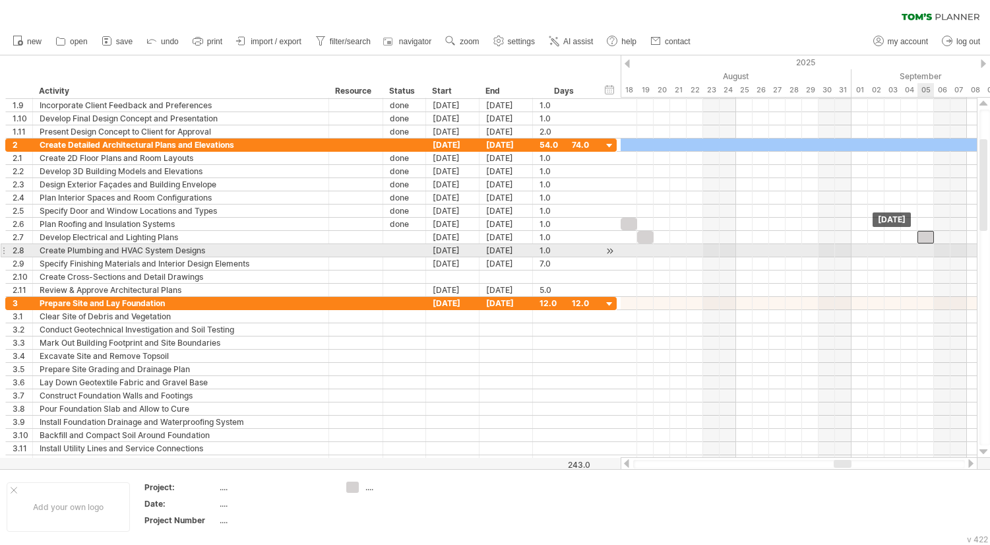
drag, startPoint x: 662, startPoint y: 253, endPoint x: 925, endPoint y: 245, distance: 262.7
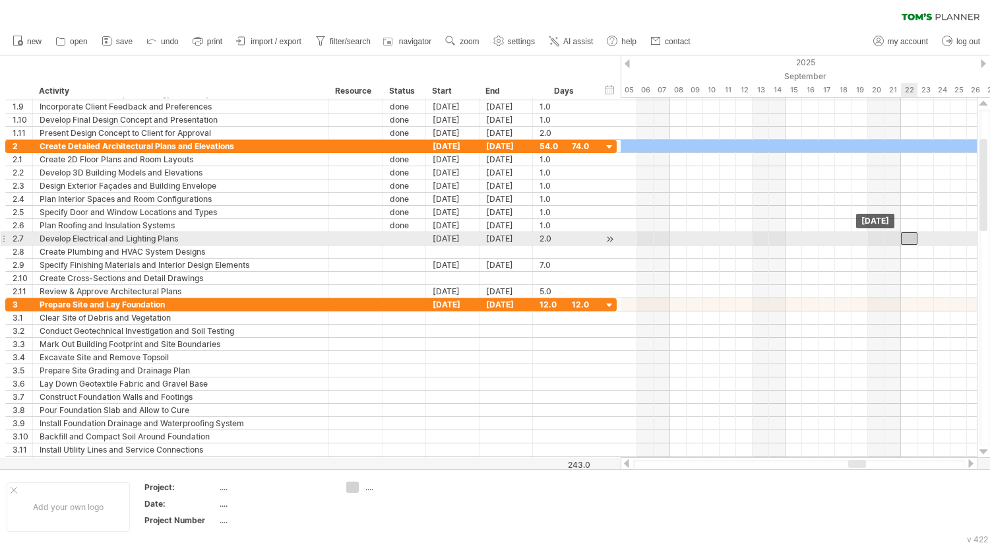
drag, startPoint x: 628, startPoint y: 240, endPoint x: 906, endPoint y: 242, distance: 277.8
click at [906, 242] on div at bounding box center [909, 238] width 16 height 13
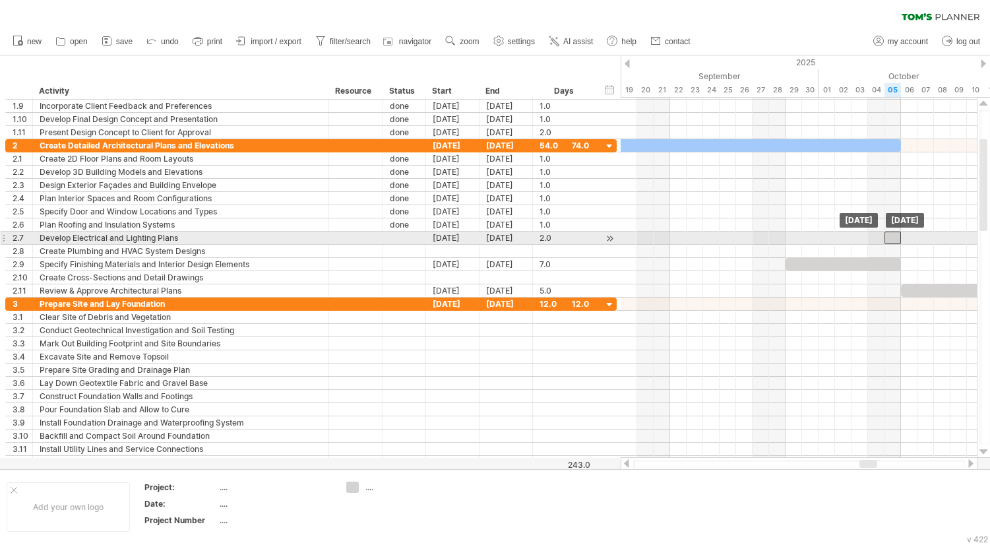
drag, startPoint x: 678, startPoint y: 238, endPoint x: 895, endPoint y: 232, distance: 217.1
click at [895, 232] on div at bounding box center [893, 238] width 16 height 13
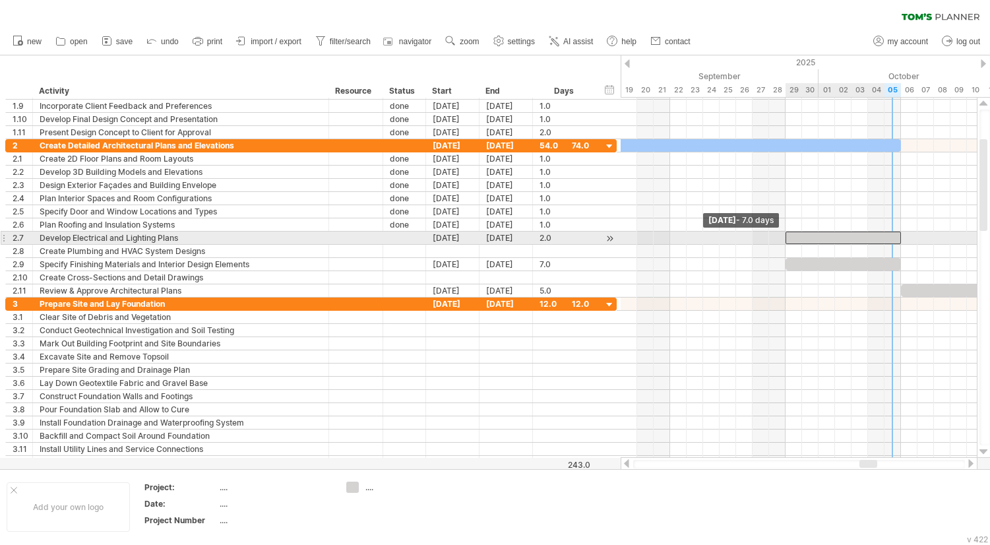
drag, startPoint x: 885, startPoint y: 236, endPoint x: 785, endPoint y: 242, distance: 100.5
click at [785, 242] on span at bounding box center [785, 238] width 5 height 13
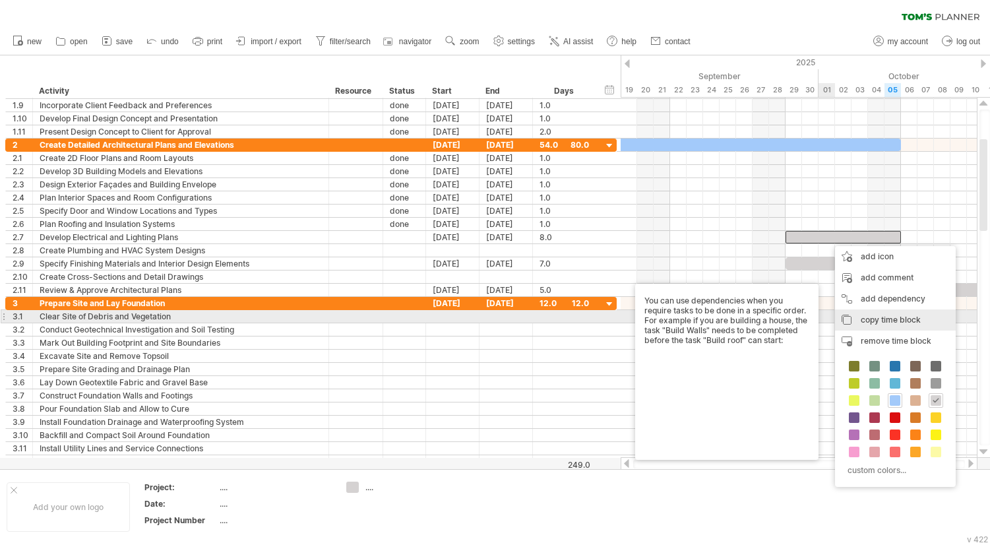
click at [873, 321] on span "copy time block" at bounding box center [891, 320] width 60 height 10
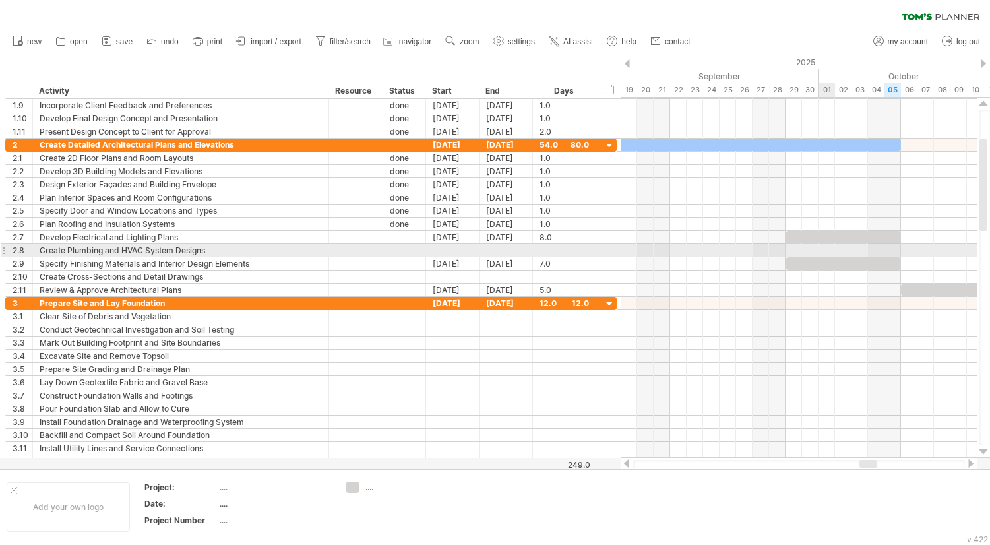
click at [828, 250] on div at bounding box center [799, 250] width 356 height 13
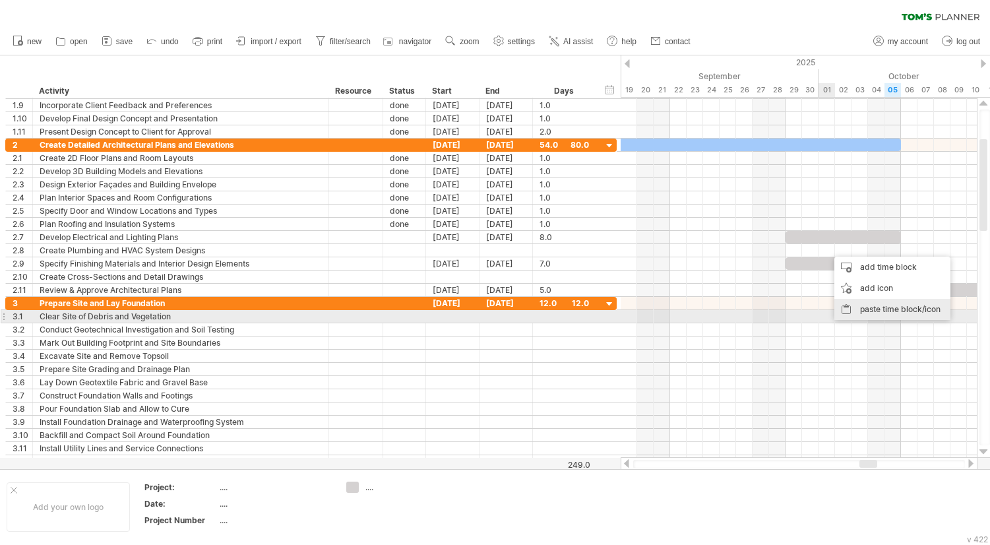
click at [873, 312] on div "paste time block/icon" at bounding box center [893, 309] width 116 height 21
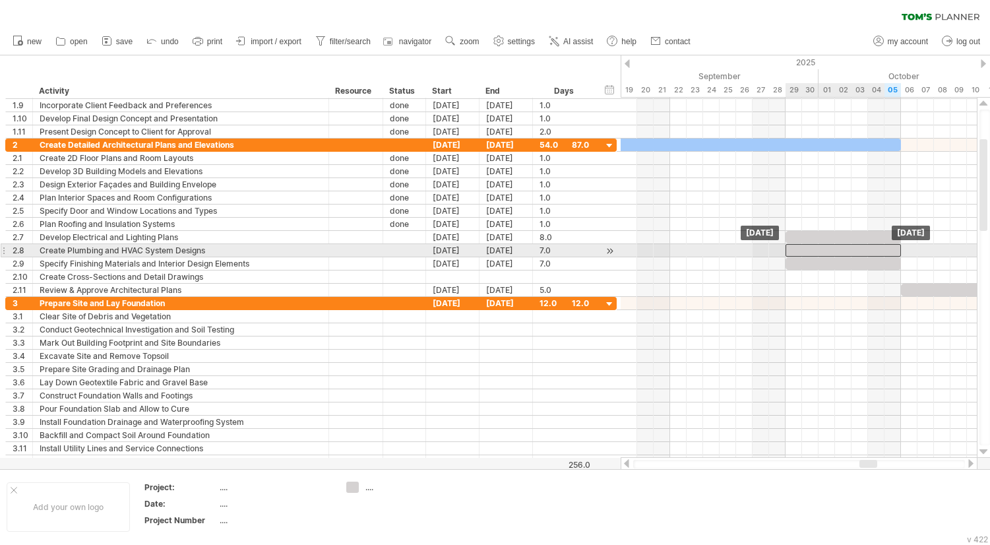
drag, startPoint x: 921, startPoint y: 251, endPoint x: 879, endPoint y: 252, distance: 42.2
click at [879, 252] on div at bounding box center [843, 250] width 115 height 13
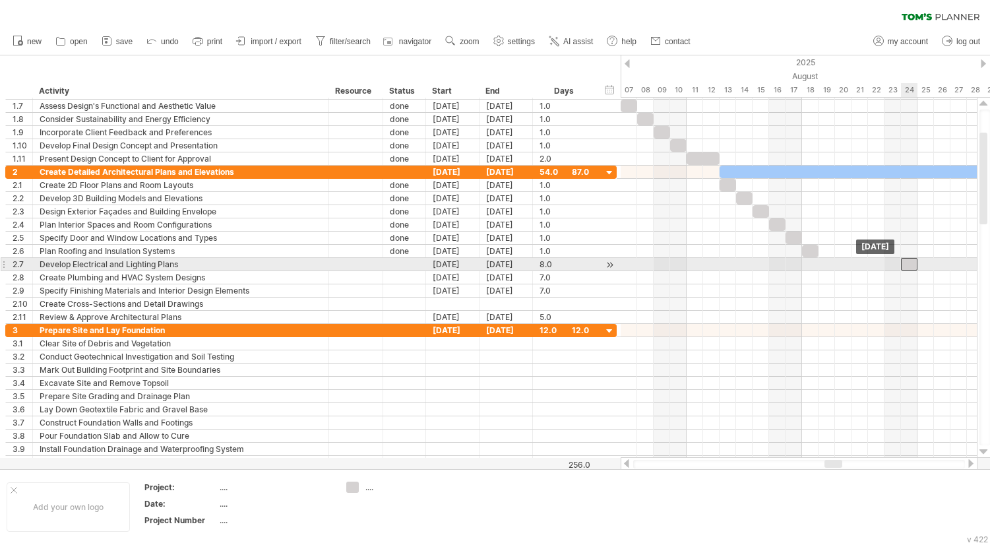
drag, startPoint x: 828, startPoint y: 267, endPoint x: 925, endPoint y: 268, distance: 97.0
click at [918, 268] on div at bounding box center [909, 264] width 16 height 13
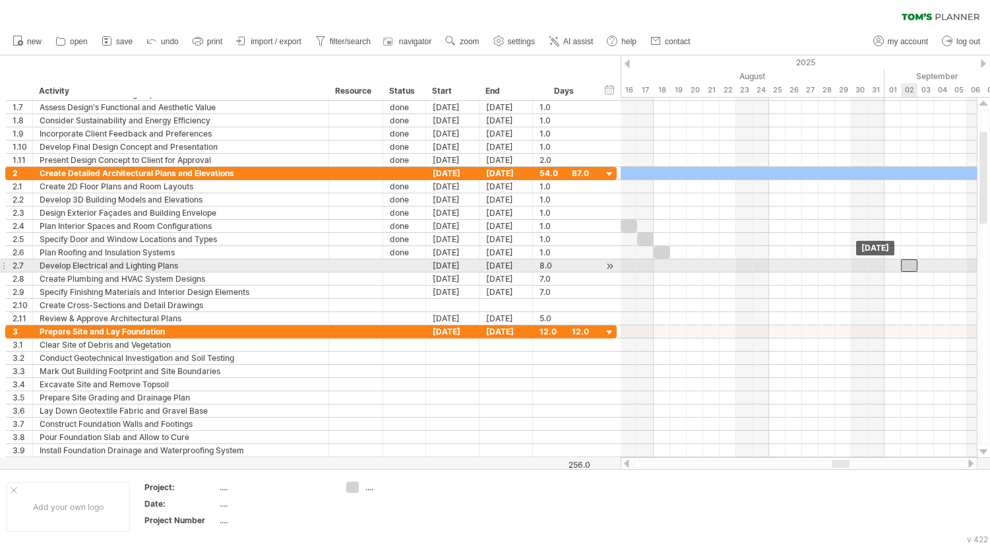
drag, startPoint x: 779, startPoint y: 267, endPoint x: 928, endPoint y: 269, distance: 149.1
click at [918, 269] on div at bounding box center [909, 265] width 16 height 13
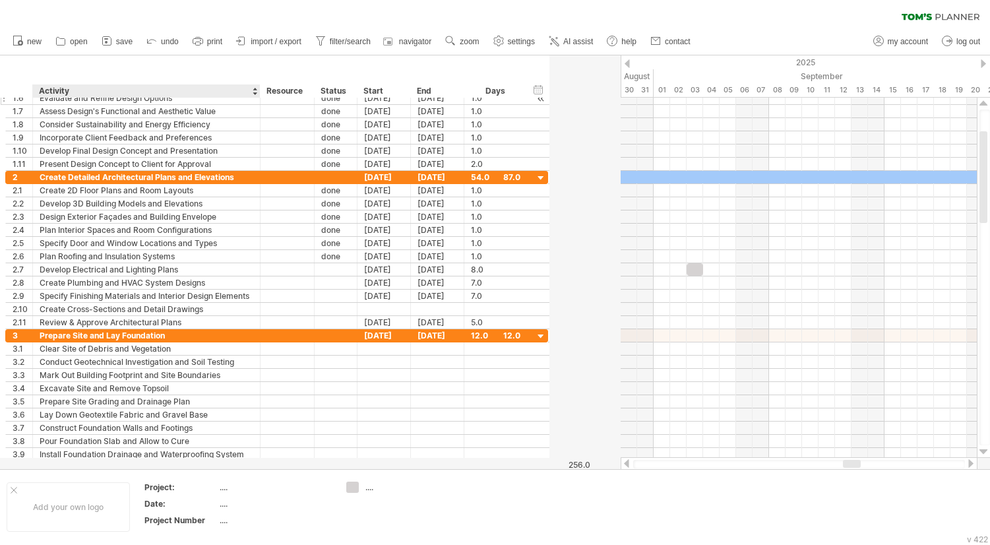
drag, startPoint x: 326, startPoint y: 90, endPoint x: 257, endPoint y: 98, distance: 69.1
click at [257, 98] on div "Trying to reach [DOMAIN_NAME] Connected again... 0% clear filter new 1" at bounding box center [495, 272] width 990 height 545
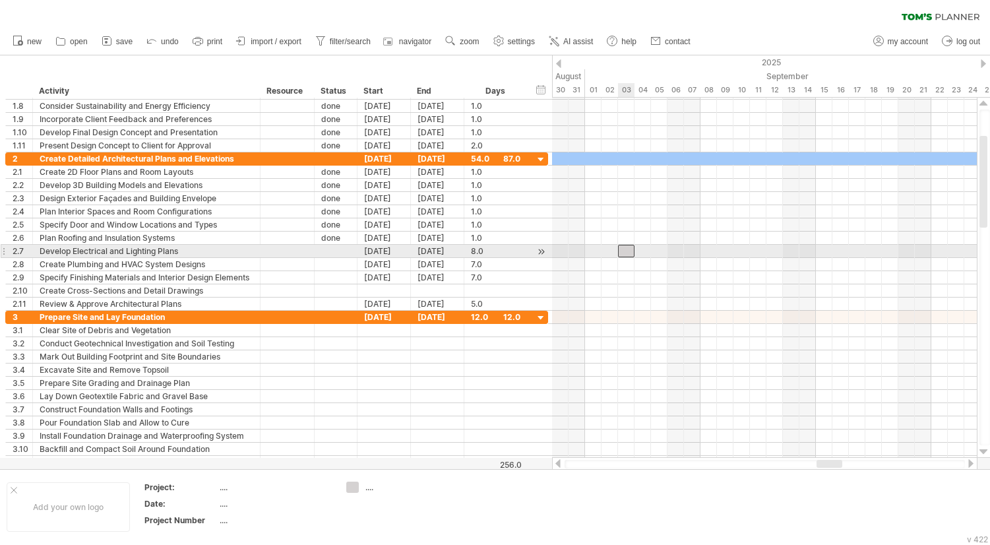
click at [623, 251] on div at bounding box center [626, 251] width 16 height 13
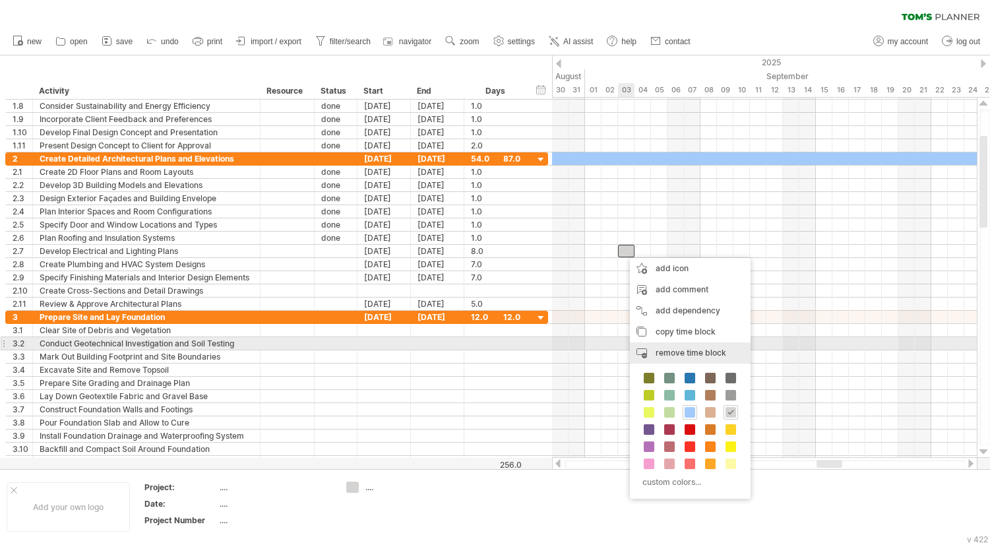
click at [675, 348] on span "remove time block" at bounding box center [691, 353] width 71 height 10
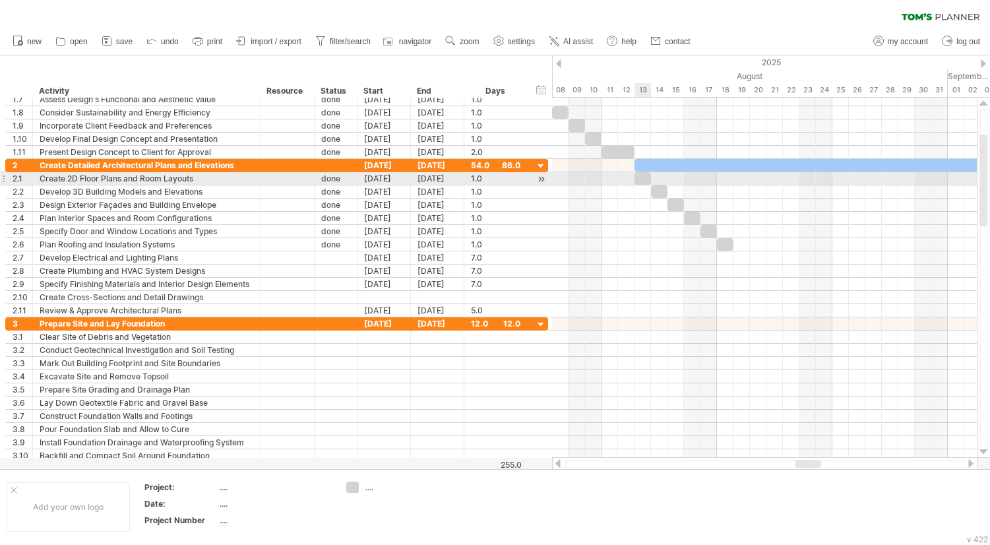
click at [643, 183] on div at bounding box center [643, 178] width 16 height 13
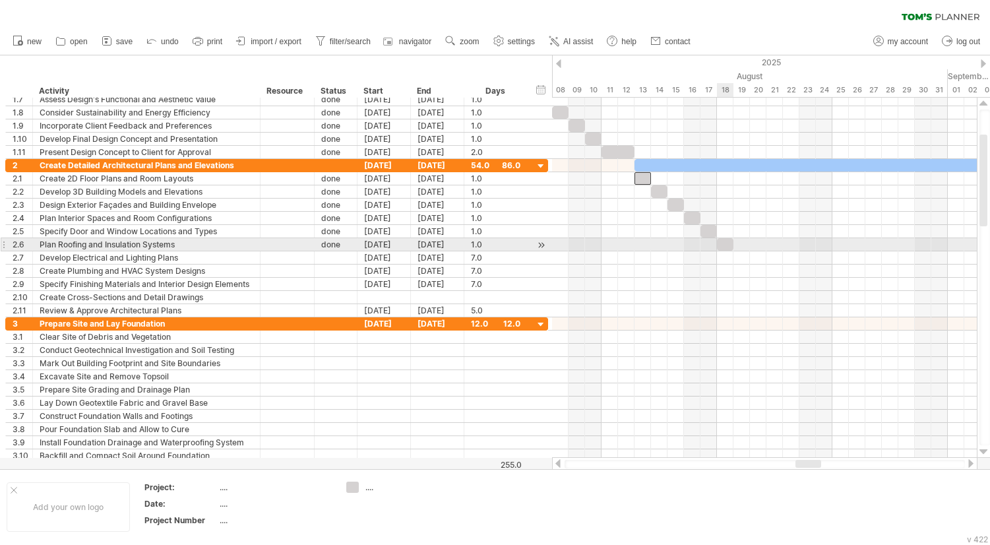
click at [723, 247] on div at bounding box center [725, 244] width 16 height 13
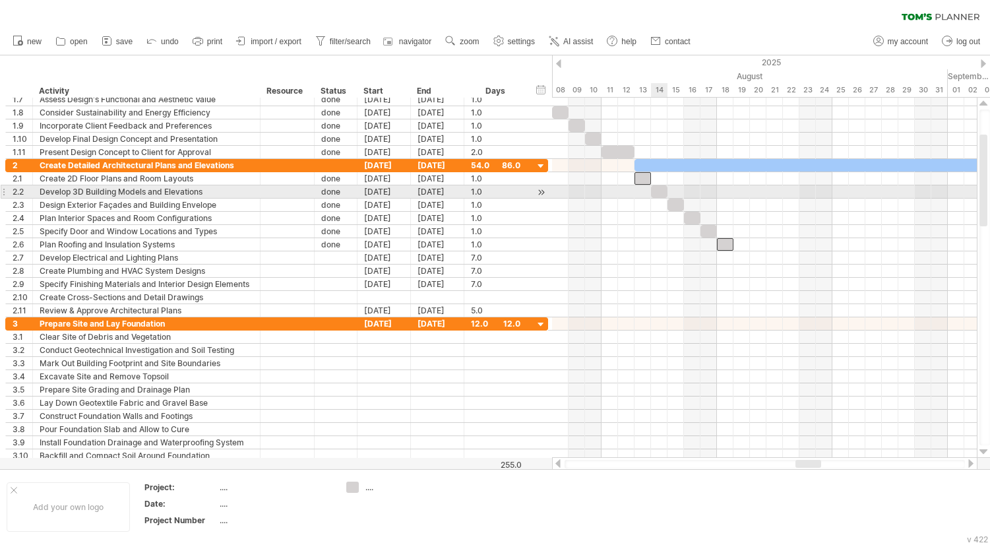
click at [659, 190] on div at bounding box center [659, 191] width 16 height 13
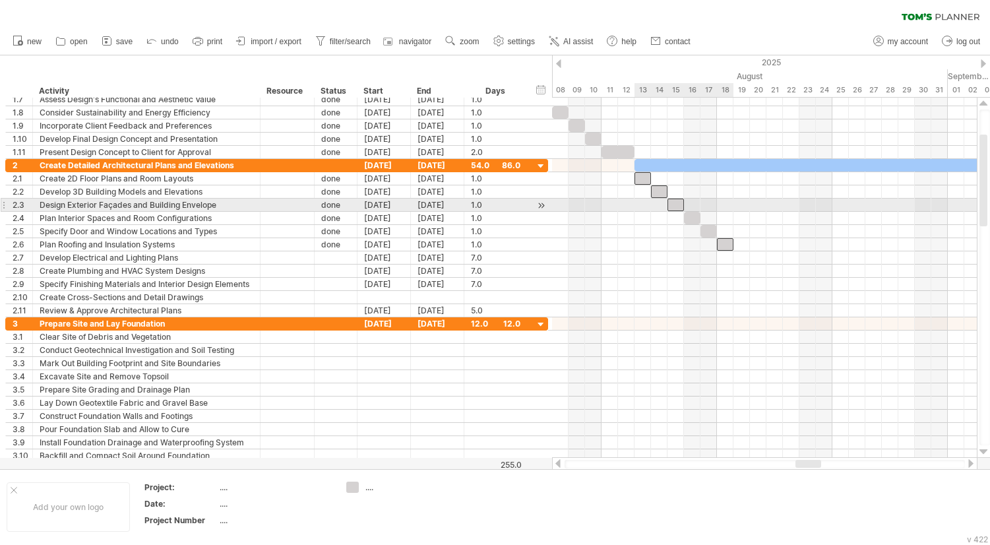
click at [674, 203] on div at bounding box center [676, 205] width 16 height 13
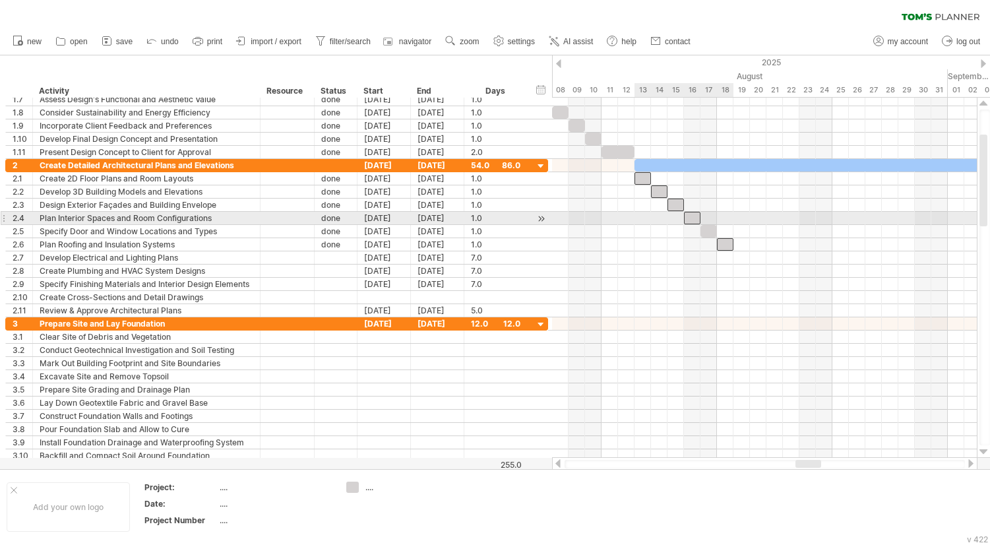
click at [692, 217] on div at bounding box center [692, 218] width 16 height 13
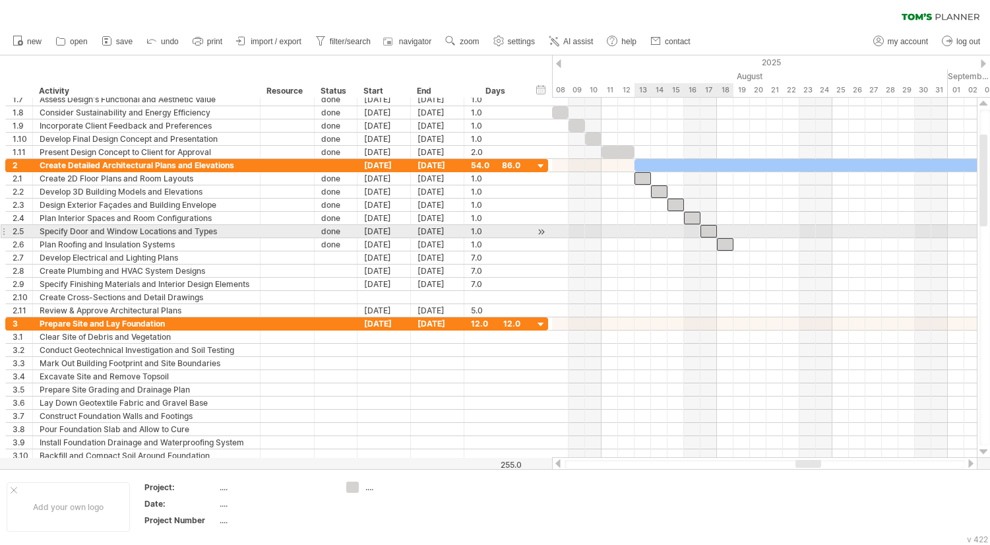
click at [703, 226] on div at bounding box center [709, 231] width 16 height 13
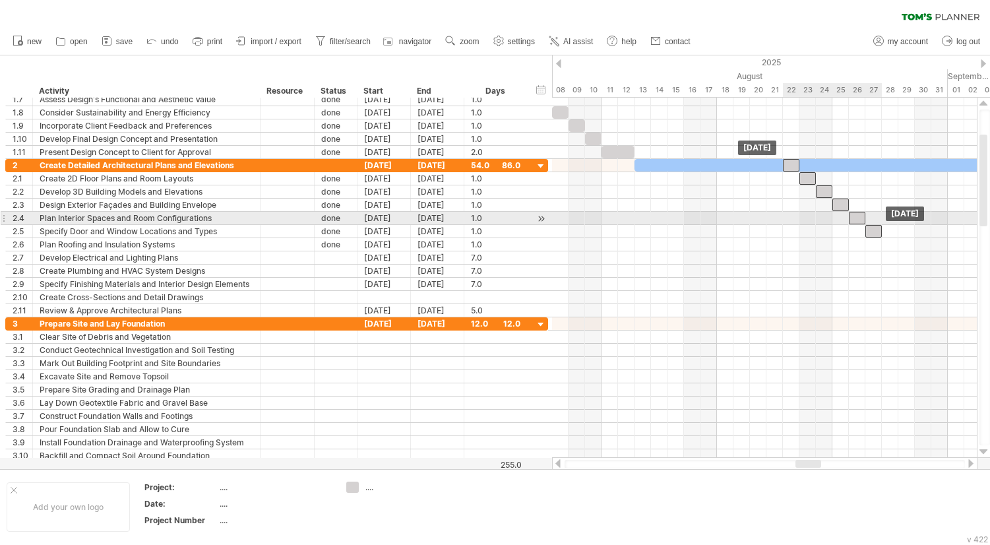
drag, startPoint x: 707, startPoint y: 230, endPoint x: 857, endPoint y: 219, distance: 150.2
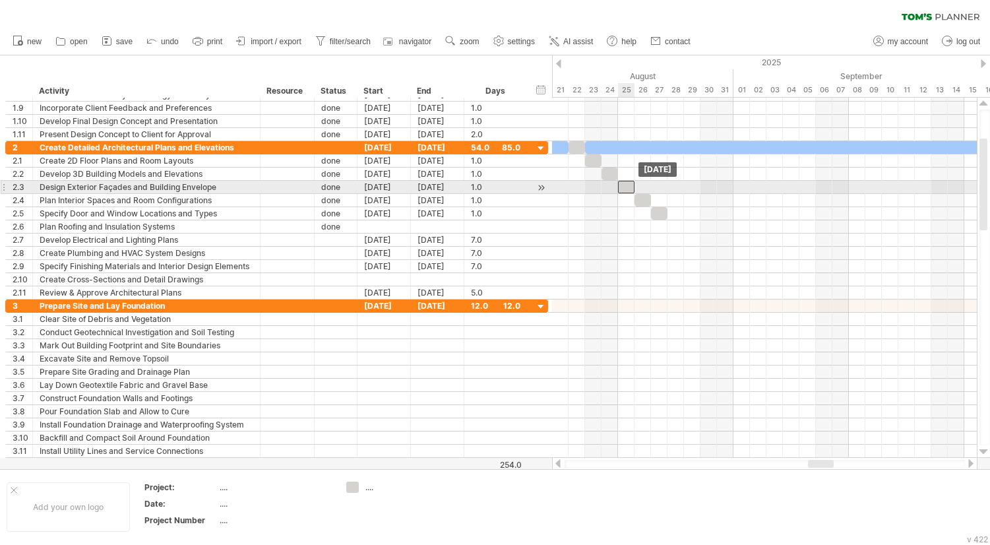
click at [627, 193] on div at bounding box center [626, 187] width 16 height 13
drag, startPoint x: 573, startPoint y: 146, endPoint x: 621, endPoint y: 191, distance: 64.9
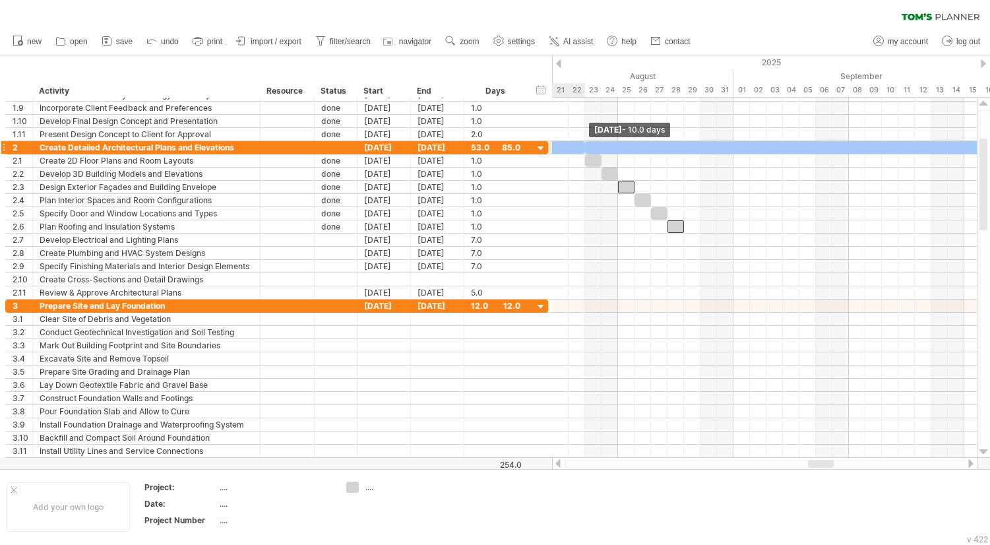
drag, startPoint x: 567, startPoint y: 147, endPoint x: 584, endPoint y: 147, distance: 16.5
click at [584, 147] on span at bounding box center [585, 147] width 5 height 13
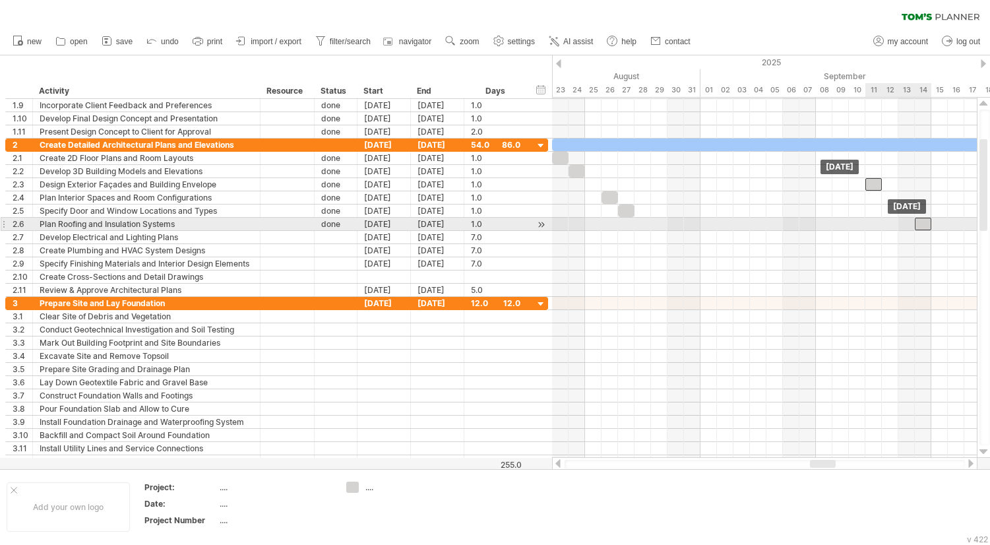
drag, startPoint x: 643, startPoint y: 226, endPoint x: 975, endPoint y: 228, distance: 331.8
click at [932, 228] on div at bounding box center [923, 224] width 16 height 13
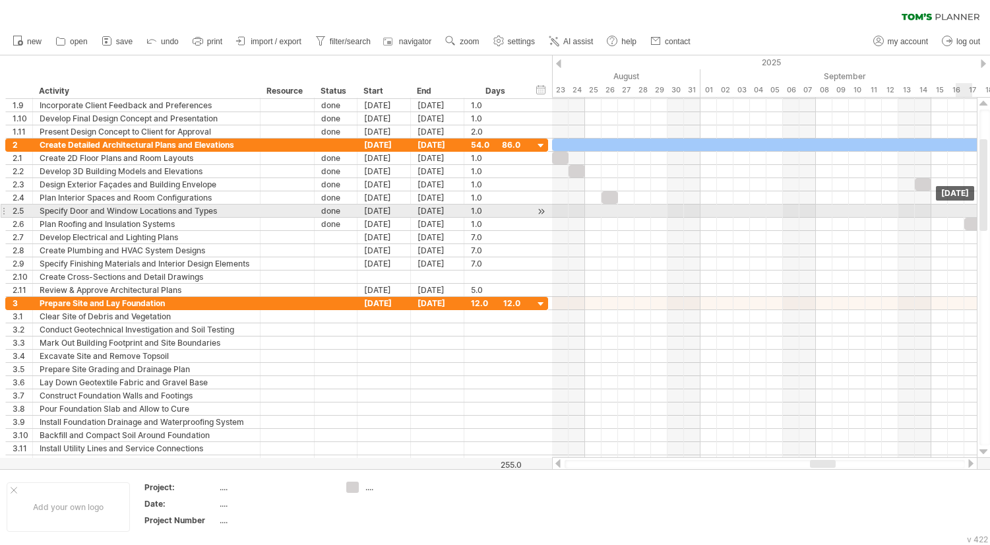
drag, startPoint x: 625, startPoint y: 206, endPoint x: 989, endPoint y: 206, distance: 364.2
click at [990, 206] on div "Trying to reach [DOMAIN_NAME] Connected again... 0% clear filter new 1" at bounding box center [495, 272] width 990 height 545
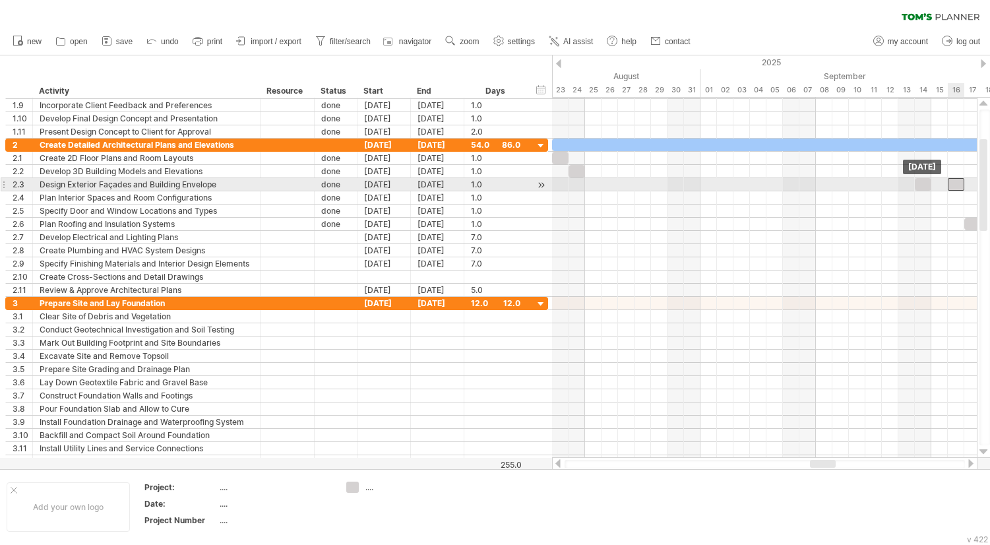
drag, startPoint x: 607, startPoint y: 195, endPoint x: 960, endPoint y: 183, distance: 353.2
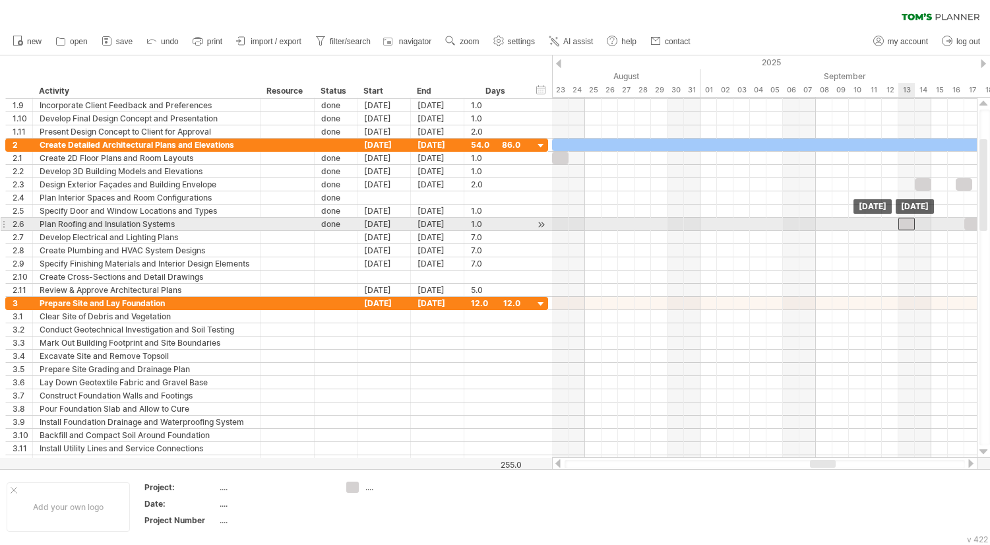
drag, startPoint x: 575, startPoint y: 173, endPoint x: 916, endPoint y: 231, distance: 345.3
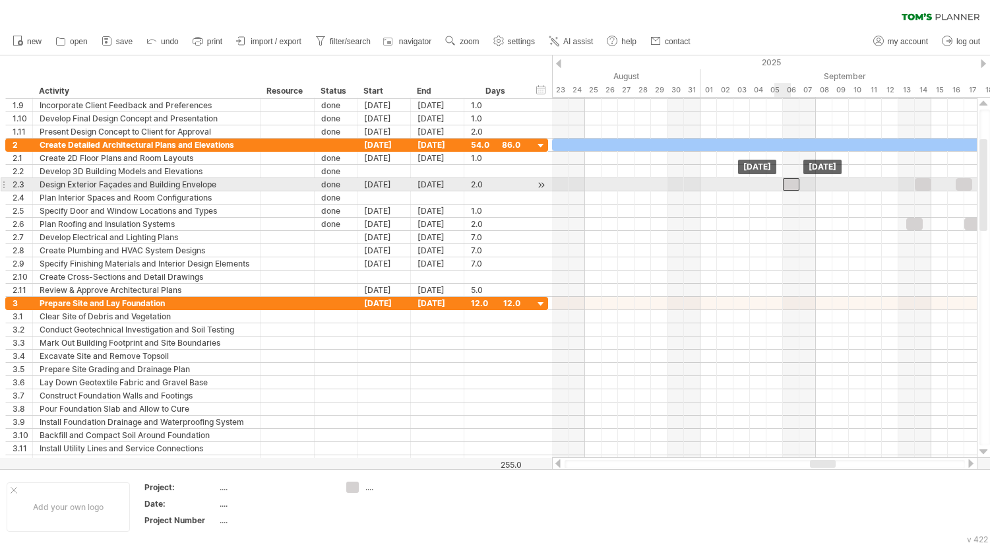
drag, startPoint x: 559, startPoint y: 157, endPoint x: 856, endPoint y: 195, distance: 298.6
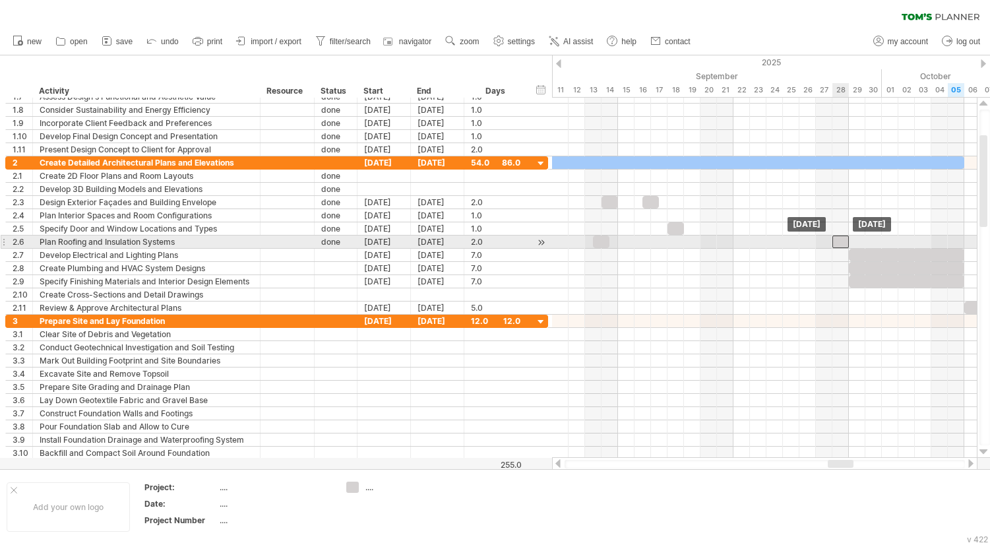
drag, startPoint x: 657, startPoint y: 244, endPoint x: 839, endPoint y: 244, distance: 181.4
click at [839, 244] on div at bounding box center [841, 242] width 16 height 13
drag, startPoint x: 834, startPoint y: 241, endPoint x: 780, endPoint y: 244, distance: 53.5
click at [780, 244] on span at bounding box center [782, 242] width 5 height 13
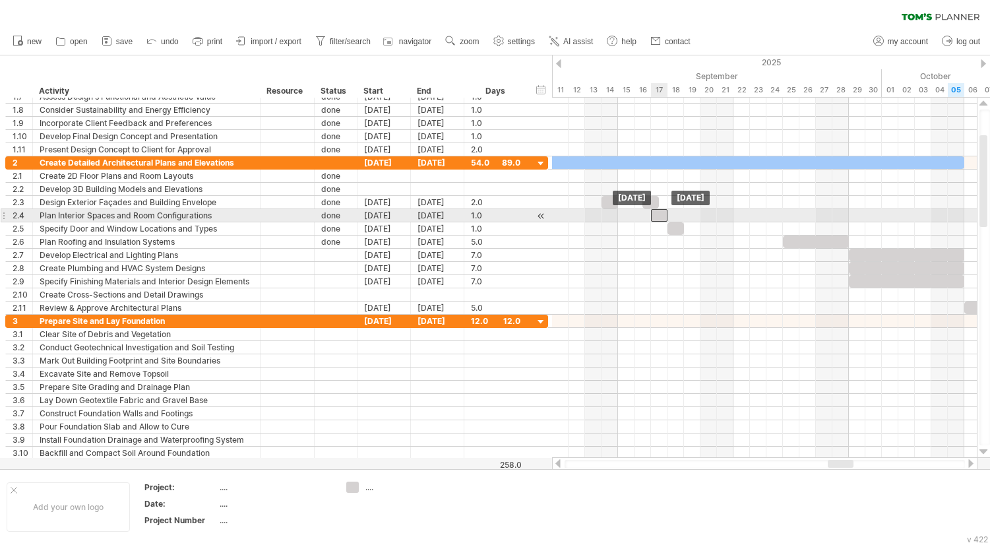
drag, startPoint x: 604, startPoint y: 243, endPoint x: 658, endPoint y: 220, distance: 59.1
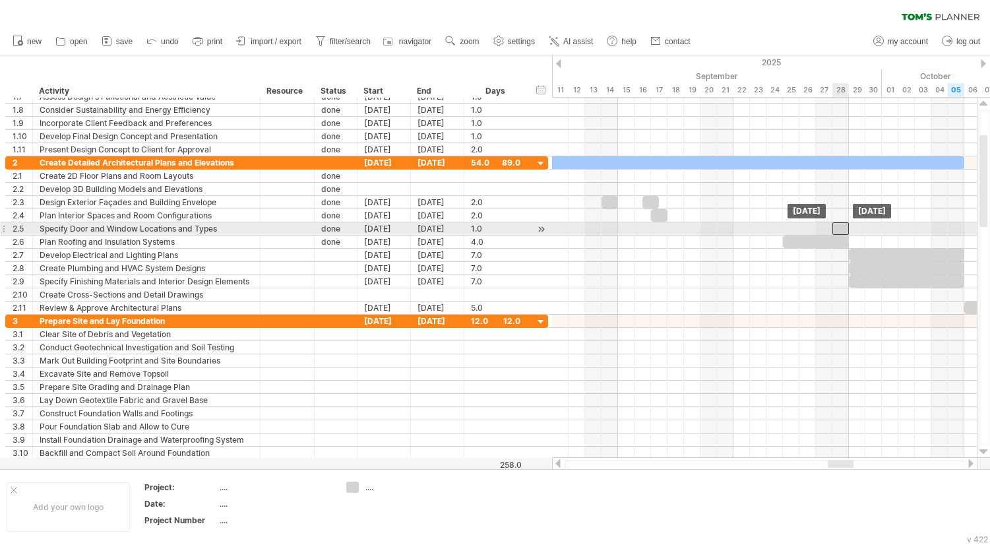
drag, startPoint x: 678, startPoint y: 230, endPoint x: 842, endPoint y: 234, distance: 165.0
click at [842, 234] on div at bounding box center [841, 228] width 16 height 13
drag, startPoint x: 833, startPoint y: 228, endPoint x: 784, endPoint y: 232, distance: 48.3
click at [784, 232] on span at bounding box center [782, 228] width 5 height 13
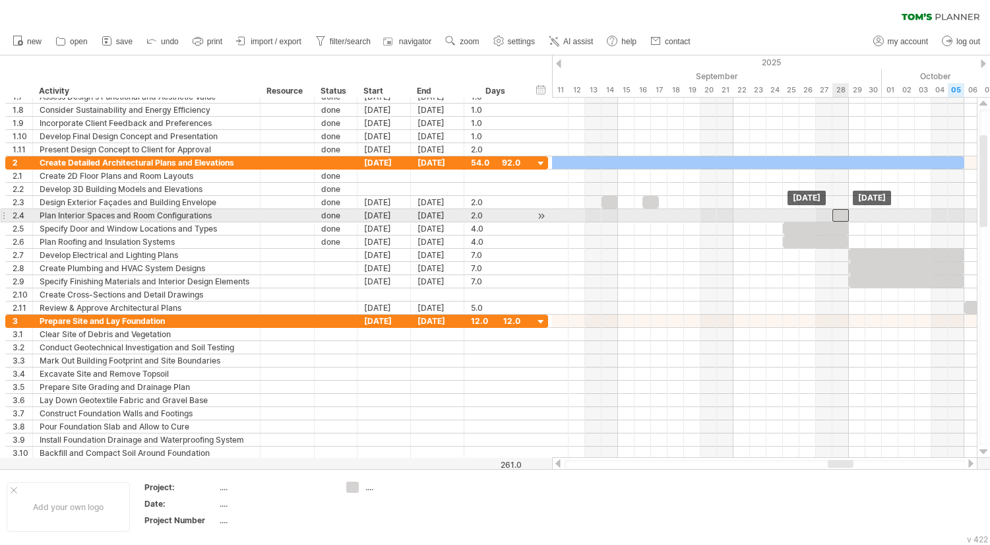
drag, startPoint x: 657, startPoint y: 214, endPoint x: 842, endPoint y: 217, distance: 185.4
click at [842, 217] on div at bounding box center [841, 215] width 16 height 13
drag, startPoint x: 833, startPoint y: 213, endPoint x: 784, endPoint y: 222, distance: 49.7
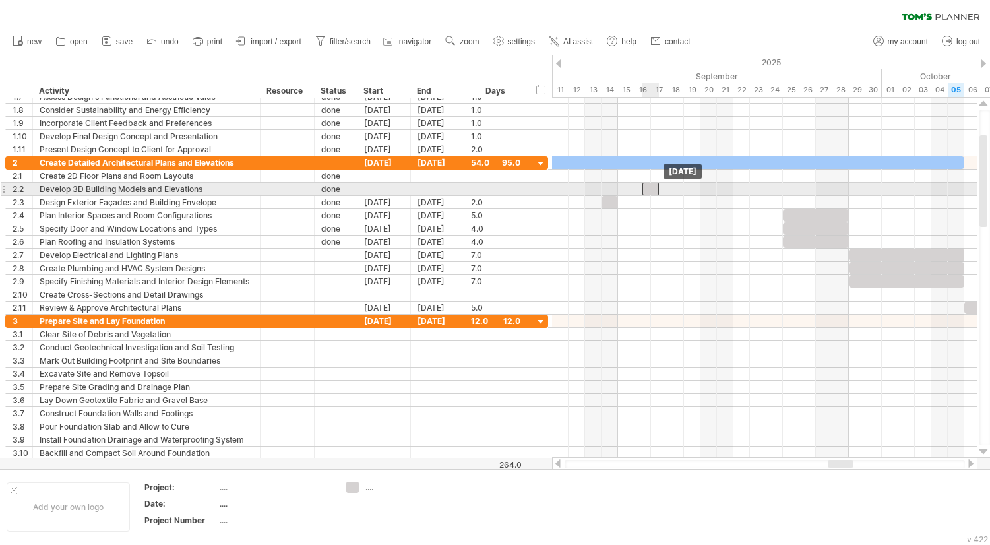
drag, startPoint x: 650, startPoint y: 203, endPoint x: 652, endPoint y: 193, distance: 9.3
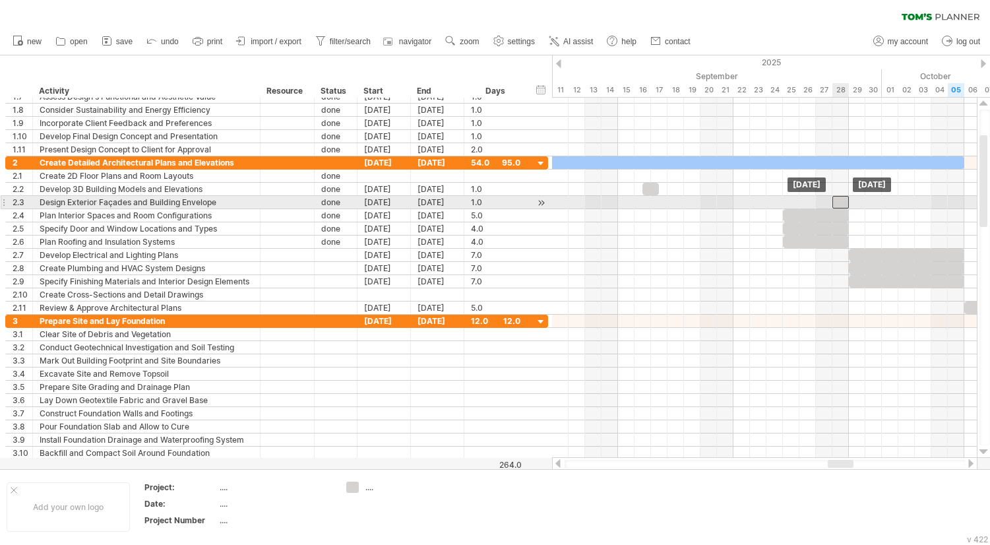
drag, startPoint x: 610, startPoint y: 203, endPoint x: 841, endPoint y: 199, distance: 231.6
click at [841, 199] on div at bounding box center [841, 202] width 16 height 13
drag, startPoint x: 831, startPoint y: 203, endPoint x: 783, endPoint y: 203, distance: 48.2
click at [783, 203] on span at bounding box center [782, 202] width 5 height 13
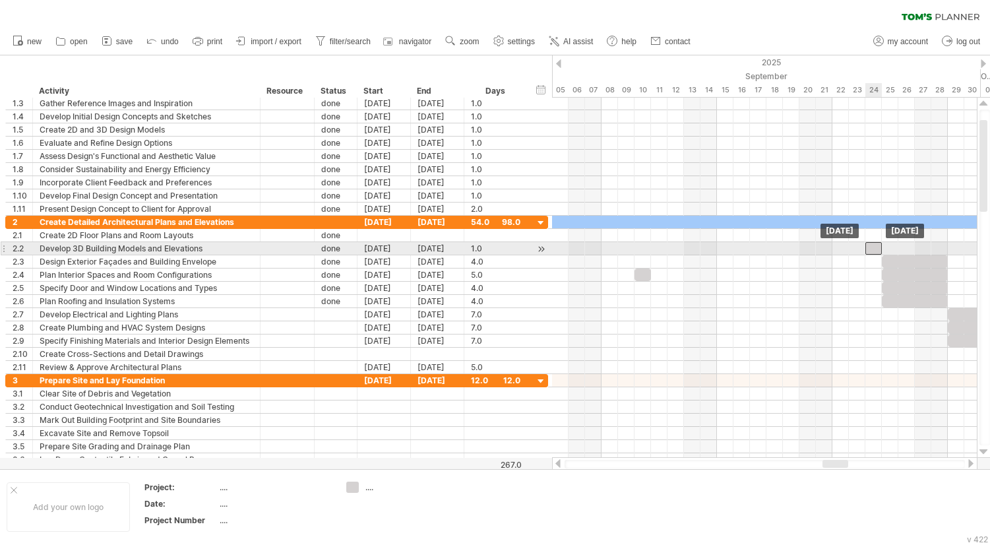
drag, startPoint x: 750, startPoint y: 245, endPoint x: 876, endPoint y: 245, distance: 126.0
click at [876, 245] on div at bounding box center [874, 248] width 16 height 13
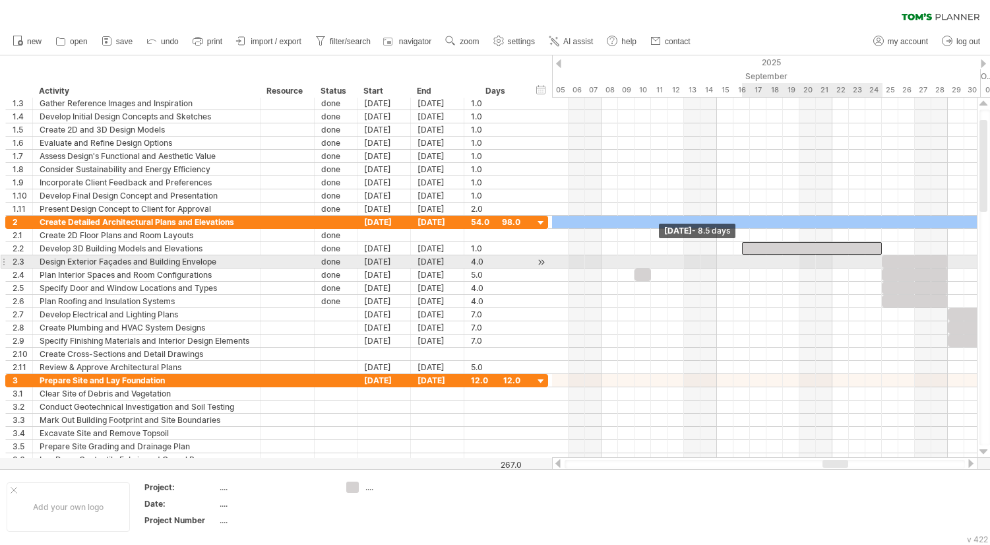
drag, startPoint x: 866, startPoint y: 248, endPoint x: 742, endPoint y: 261, distance: 124.0
click at [742, 261] on div "[DATE] [DATE] - 8.5 days" at bounding box center [764, 278] width 425 height 360
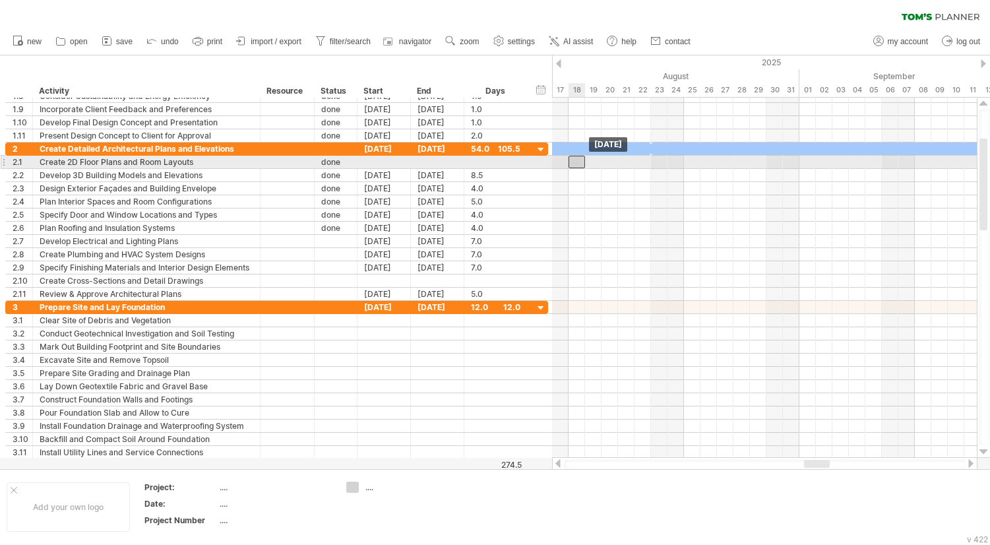
drag, startPoint x: 957, startPoint y: 202, endPoint x: 578, endPoint y: 159, distance: 381.1
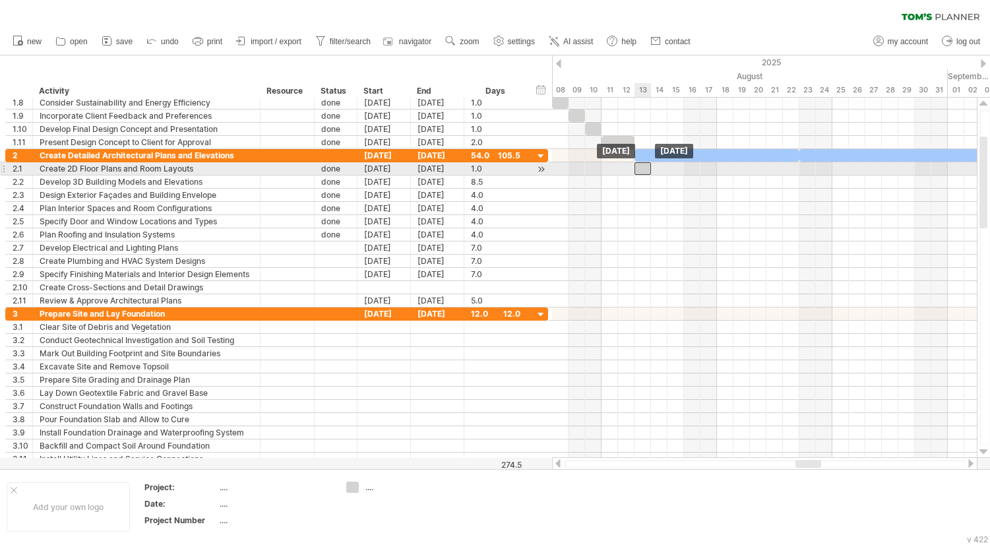
drag, startPoint x: 724, startPoint y: 169, endPoint x: 641, endPoint y: 173, distance: 83.2
click at [641, 173] on div at bounding box center [643, 168] width 16 height 13
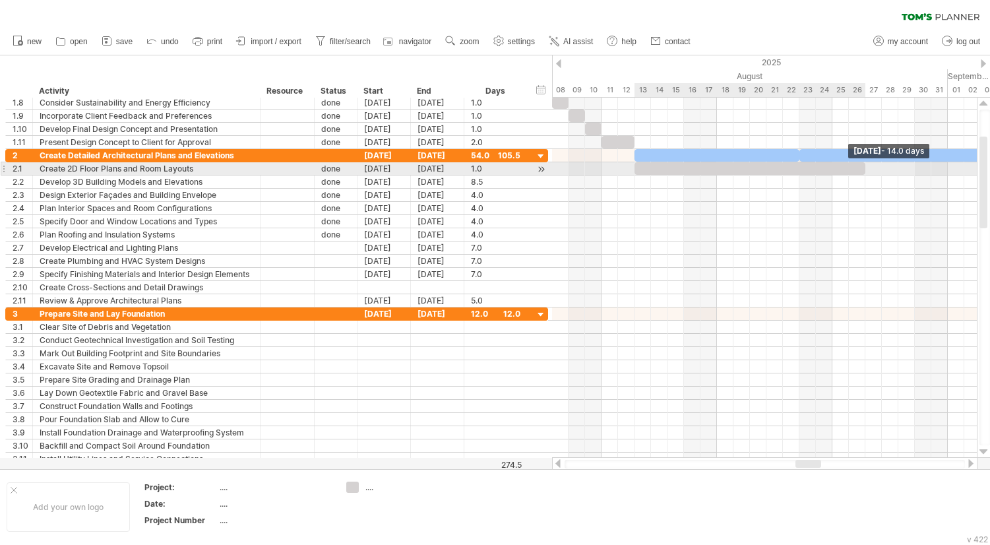
drag, startPoint x: 650, startPoint y: 168, endPoint x: 868, endPoint y: 168, distance: 218.4
click at [868, 168] on div "[DATE] - 14.0 days [DATE]" at bounding box center [764, 278] width 425 height 360
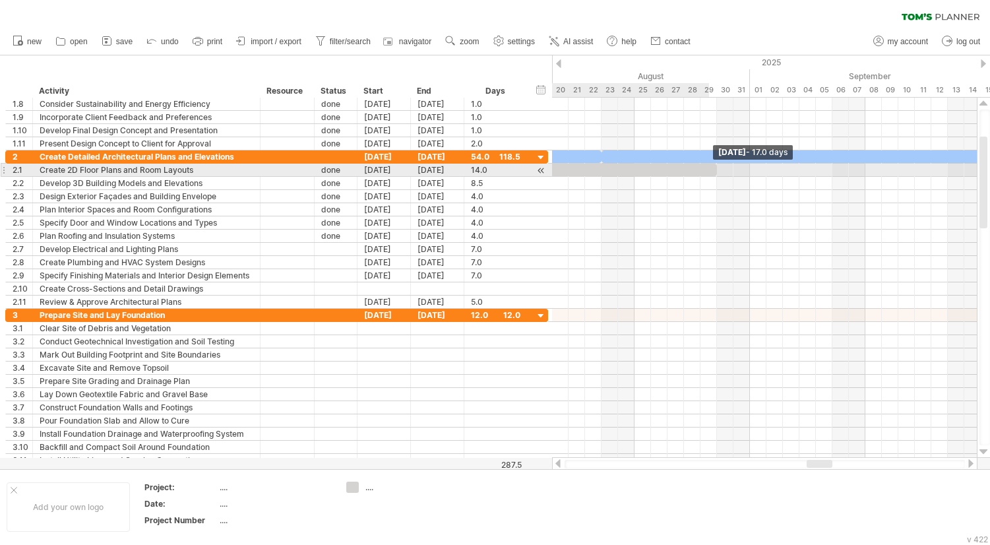
drag, startPoint x: 667, startPoint y: 170, endPoint x: 805, endPoint y: 179, distance: 138.2
click at [805, 179] on div "[DATE] - 17.0 days [DATE]" at bounding box center [764, 278] width 425 height 360
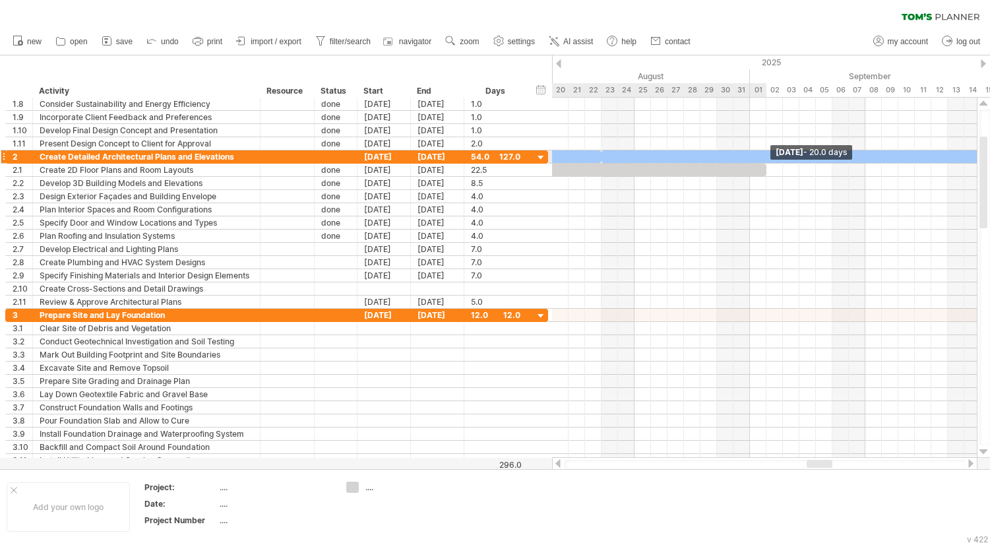
drag, startPoint x: 806, startPoint y: 168, endPoint x: 763, endPoint y: 161, distance: 43.5
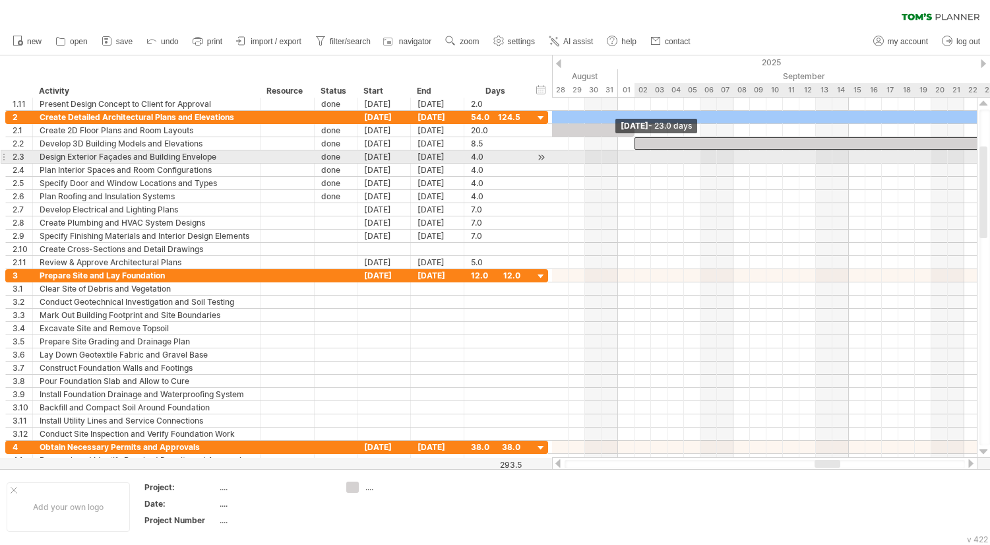
drag, startPoint x: 874, startPoint y: 143, endPoint x: 635, endPoint y: 159, distance: 240.0
click at [635, 159] on div "[DATE] - 20.0 days [DATE] - 23.0 days" at bounding box center [764, 278] width 425 height 360
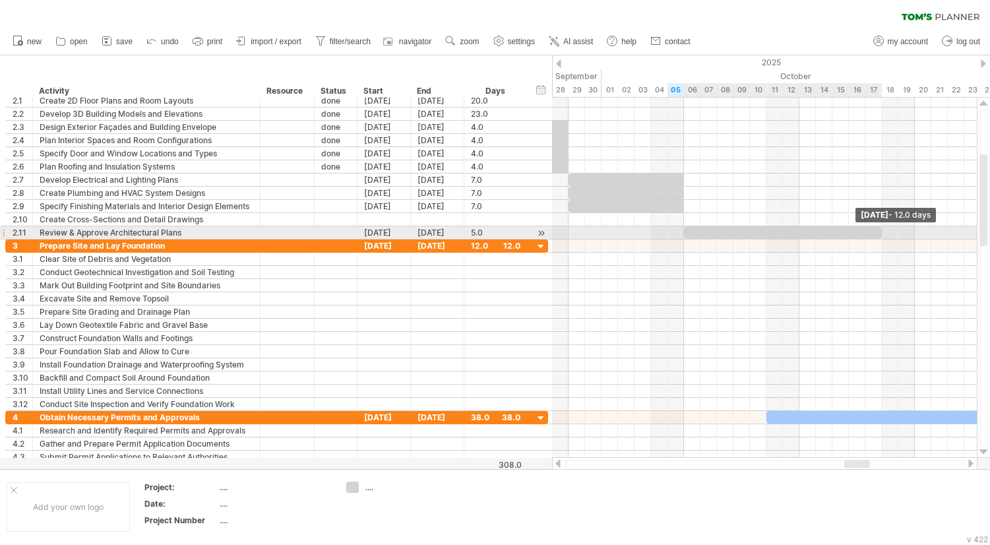
drag, startPoint x: 765, startPoint y: 230, endPoint x: 879, endPoint y: 230, distance: 114.8
click at [879, 230] on span at bounding box center [881, 232] width 5 height 13
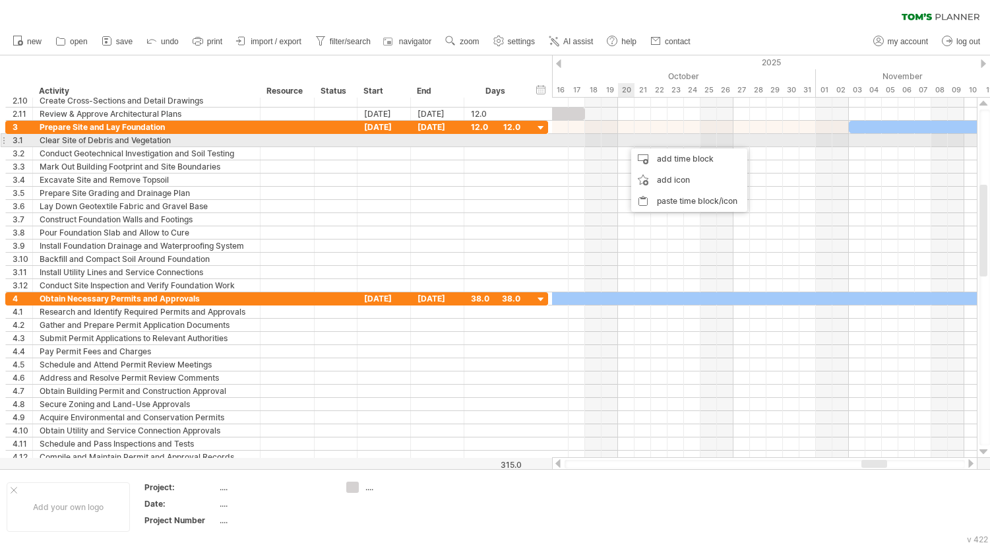
click at [627, 141] on div at bounding box center [764, 140] width 425 height 13
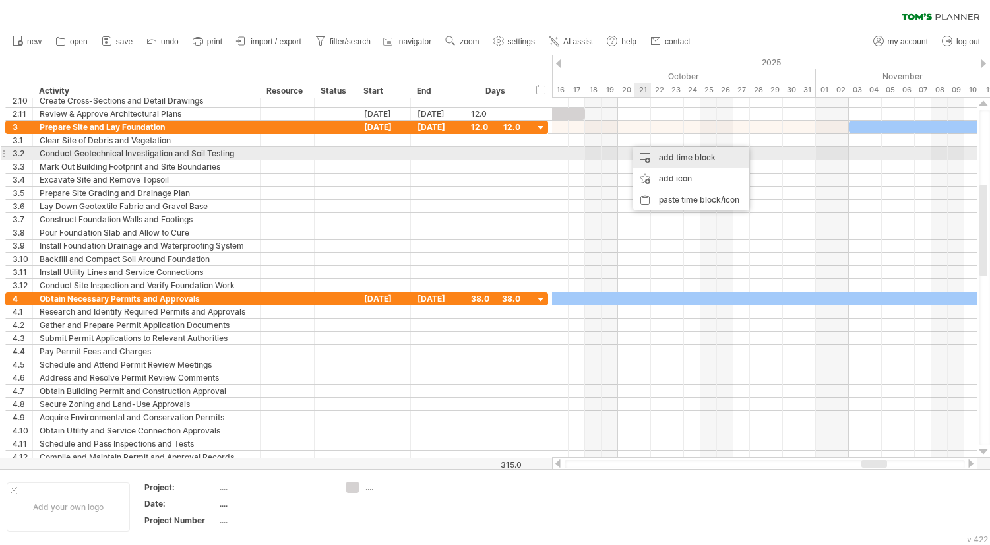
click at [676, 155] on div "add time block" at bounding box center [691, 157] width 116 height 21
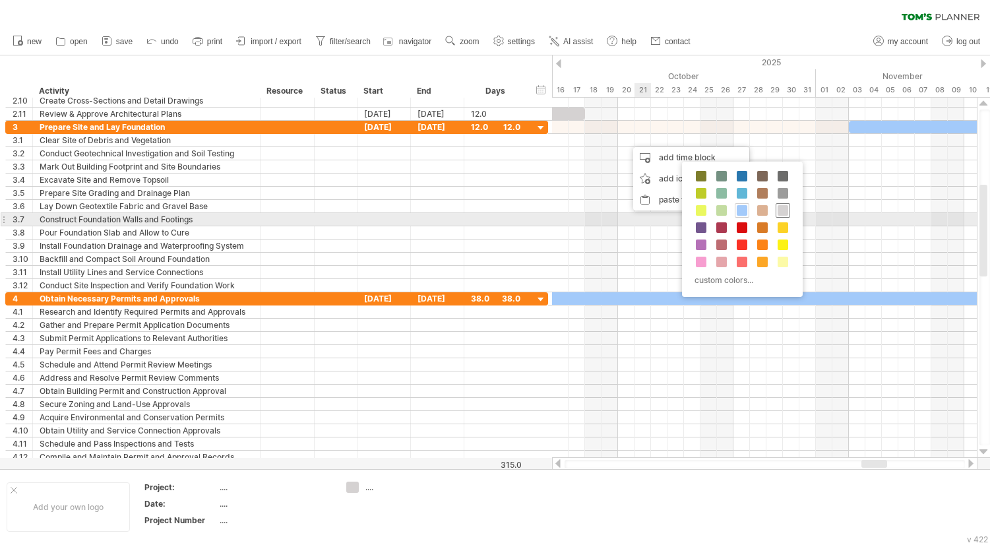
click at [780, 213] on span at bounding box center [783, 210] width 11 height 11
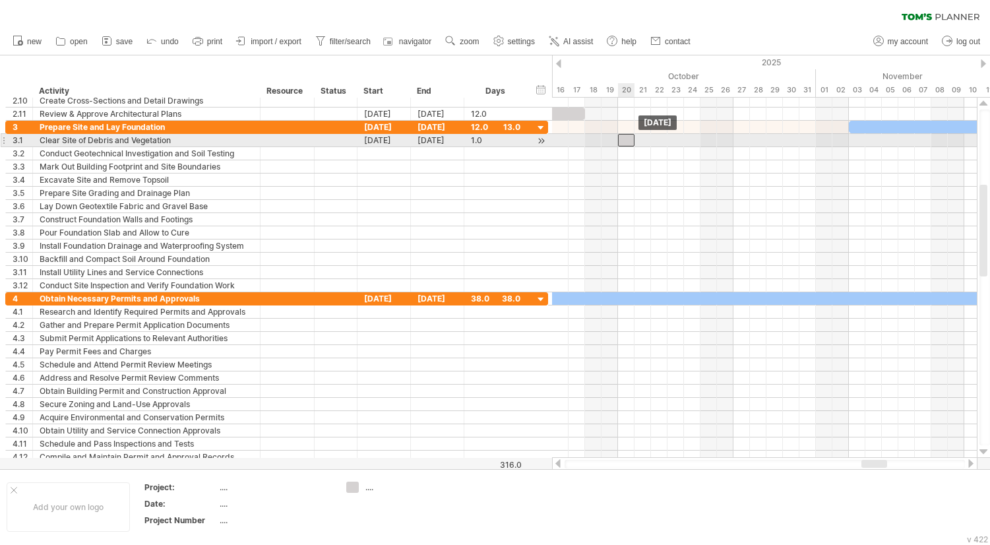
drag, startPoint x: 635, startPoint y: 141, endPoint x: 626, endPoint y: 141, distance: 9.3
click at [626, 141] on div at bounding box center [626, 140] width 16 height 13
drag, startPoint x: 635, startPoint y: 142, endPoint x: 699, endPoint y: 141, distance: 64.0
click at [699, 141] on span at bounding box center [700, 140] width 5 height 13
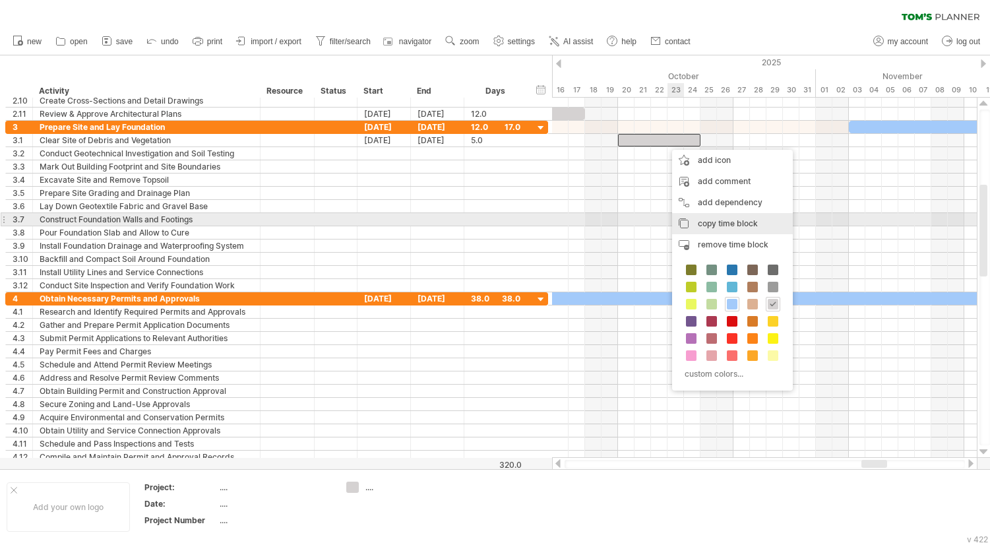
click at [721, 222] on span "copy time block" at bounding box center [728, 223] width 60 height 10
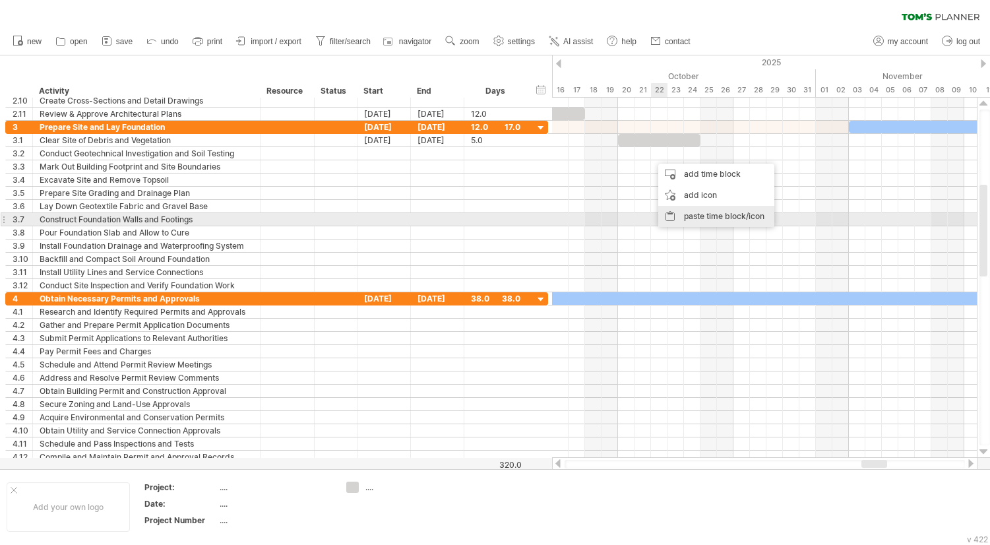
click at [698, 214] on div "paste time block/icon" at bounding box center [716, 216] width 116 height 21
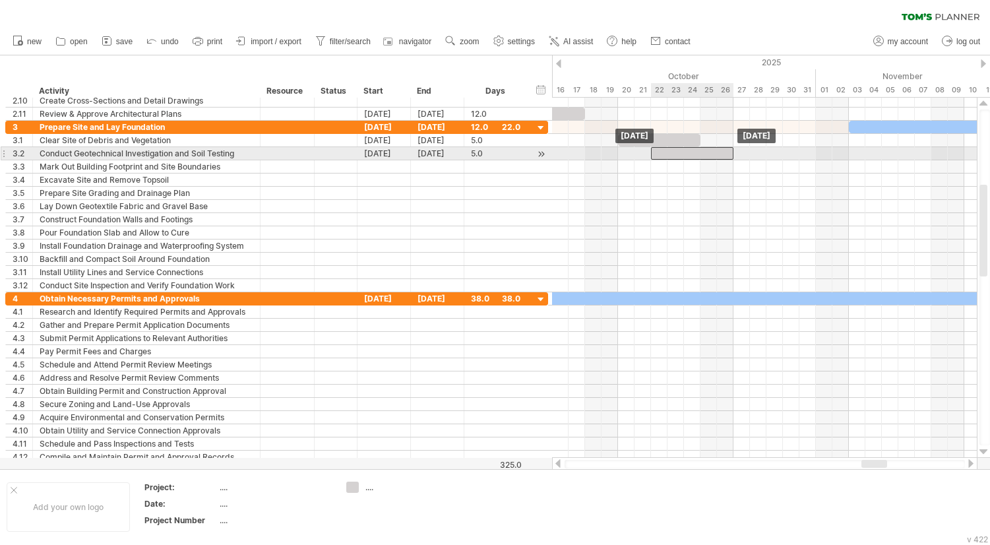
click at [689, 153] on div at bounding box center [692, 153] width 82 height 13
click at [708, 151] on div at bounding box center [692, 153] width 82 height 13
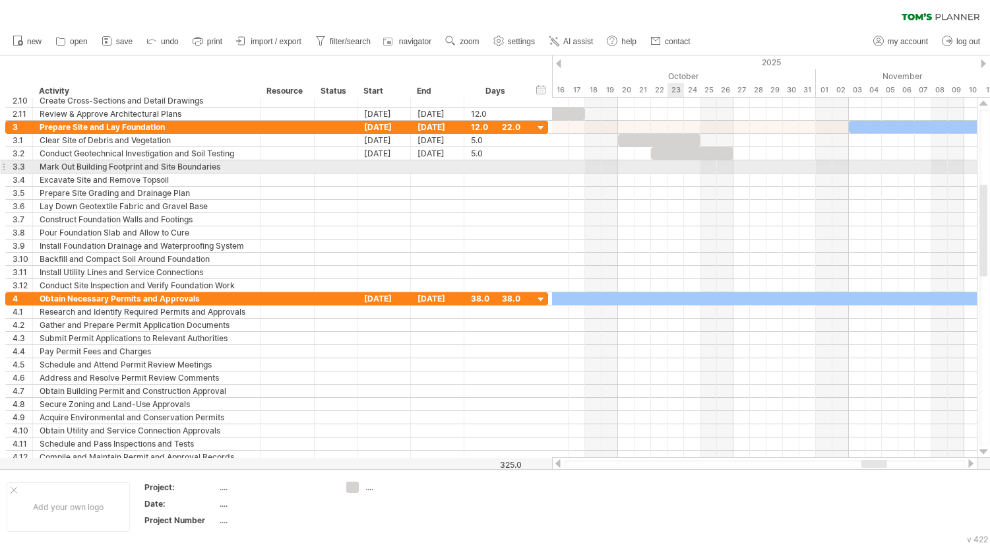
click at [670, 170] on div at bounding box center [764, 166] width 425 height 13
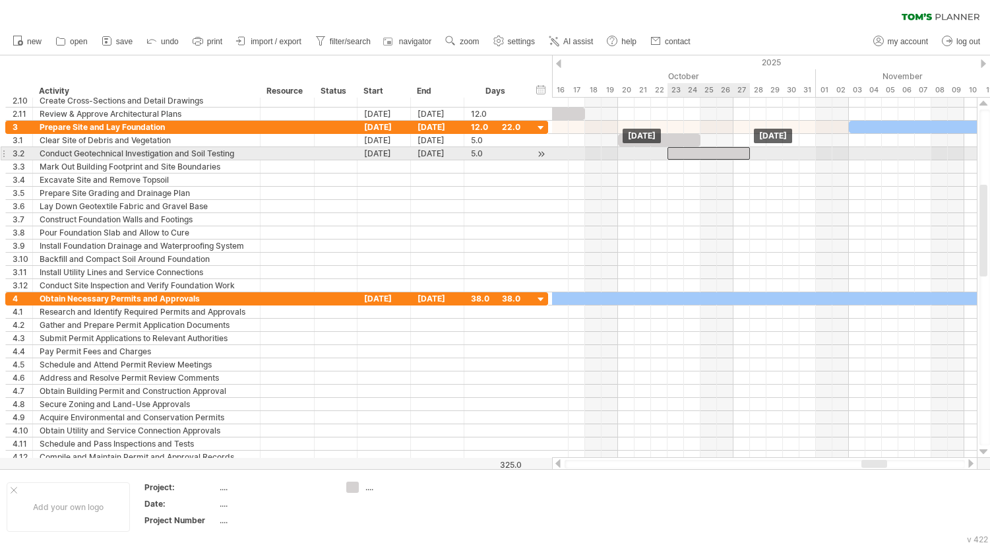
drag, startPoint x: 667, startPoint y: 154, endPoint x: 687, endPoint y: 154, distance: 19.8
click at [687, 154] on div at bounding box center [709, 153] width 82 height 13
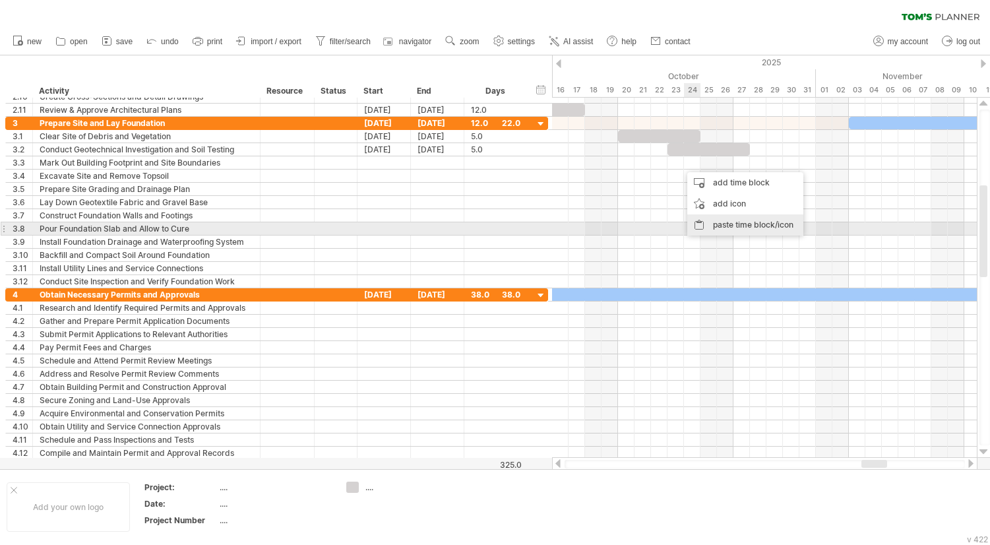
click at [728, 224] on div "paste time block/icon" at bounding box center [745, 224] width 116 height 21
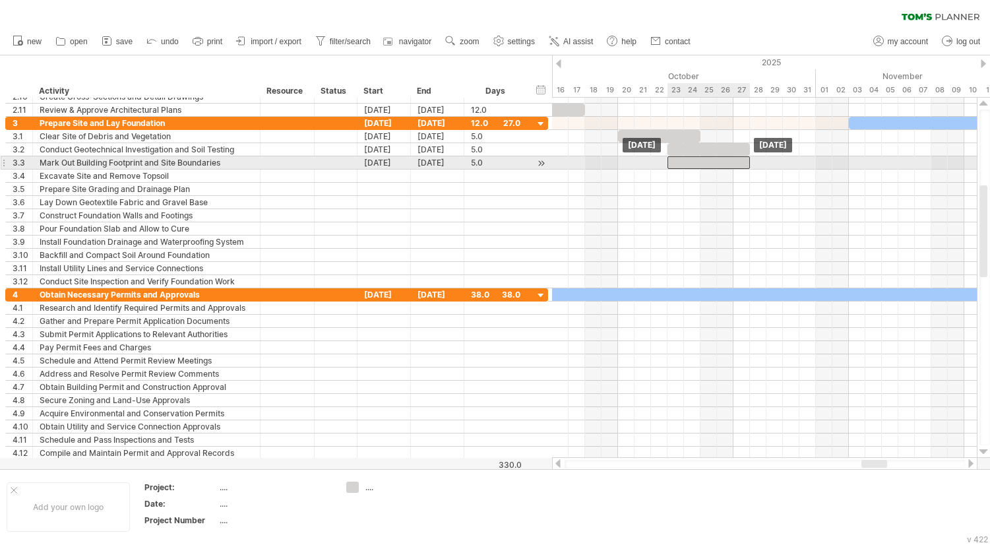
drag, startPoint x: 728, startPoint y: 161, endPoint x: 714, endPoint y: 161, distance: 13.2
click at [714, 161] on div at bounding box center [709, 162] width 82 height 13
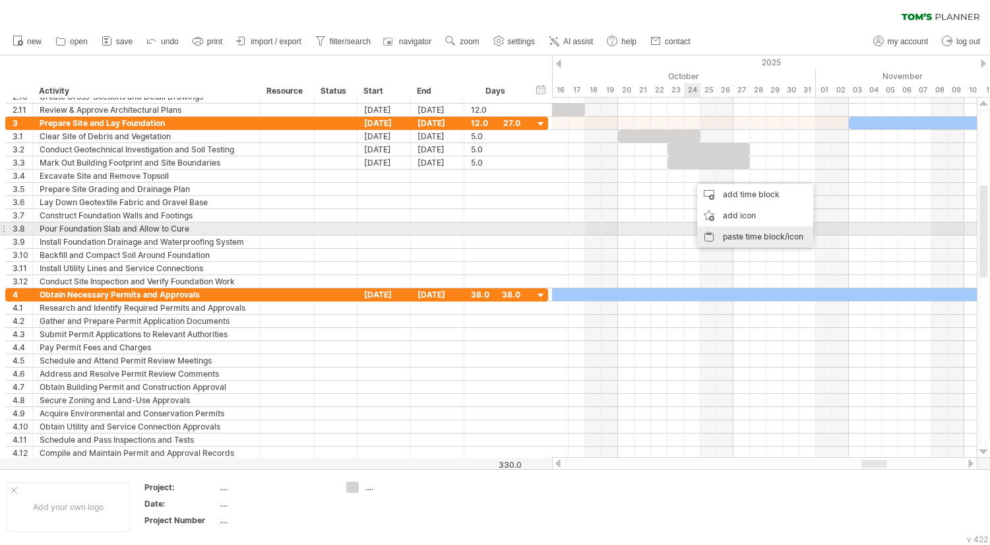
click at [729, 235] on div "paste time block/icon" at bounding box center [755, 236] width 116 height 21
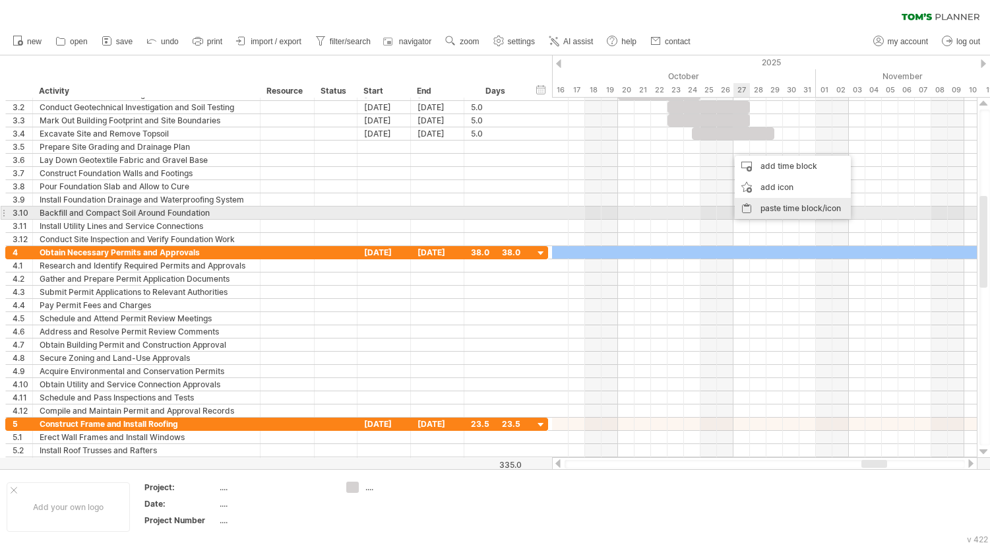
click at [781, 212] on div "paste time block/icon" at bounding box center [793, 208] width 116 height 21
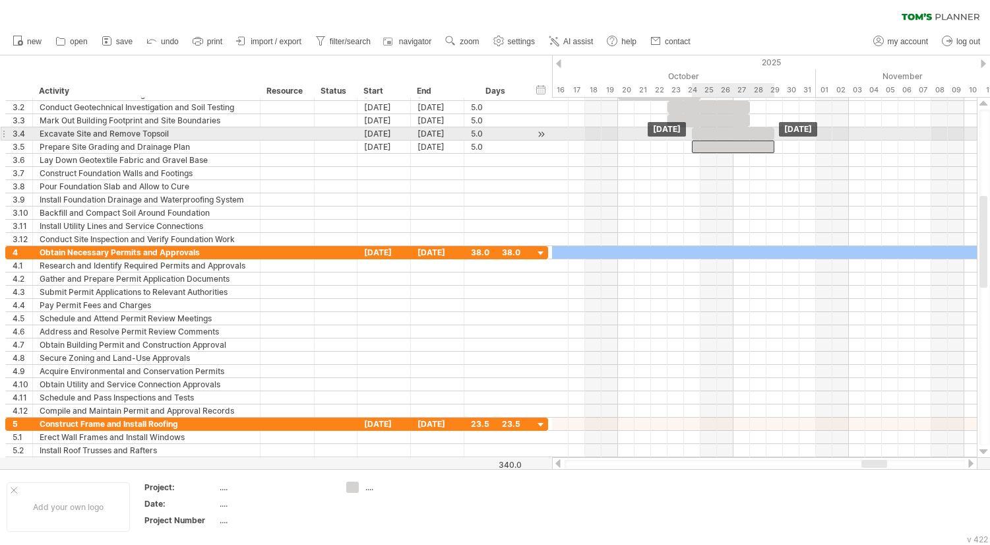
drag, startPoint x: 763, startPoint y: 146, endPoint x: 728, endPoint y: 140, distance: 35.5
click at [728, 140] on div "[DATE] [DATE]" at bounding box center [764, 278] width 425 height 360
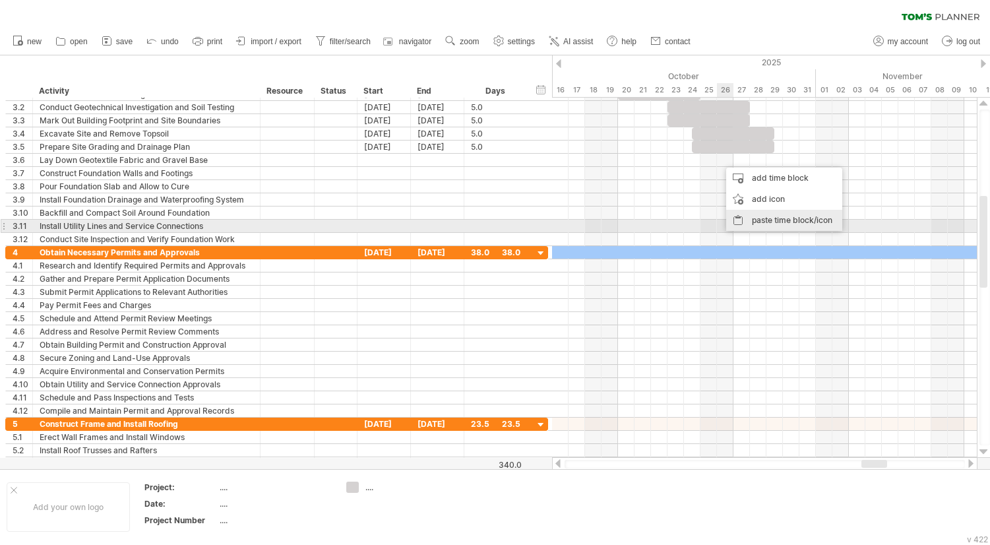
click at [795, 224] on div "paste time block/icon" at bounding box center [784, 220] width 116 height 21
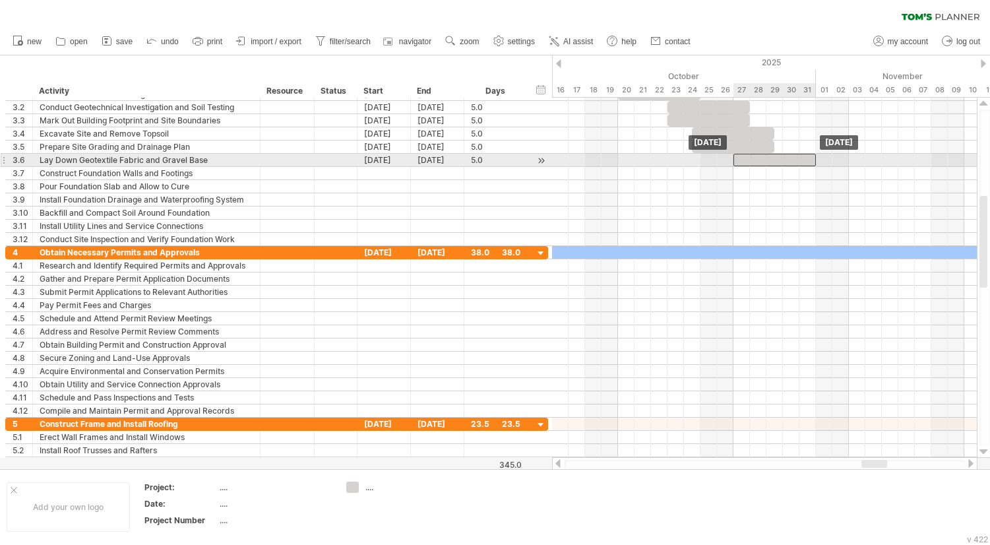
drag, startPoint x: 766, startPoint y: 158, endPoint x: 782, endPoint y: 158, distance: 16.5
click at [782, 158] on div at bounding box center [775, 160] width 82 height 13
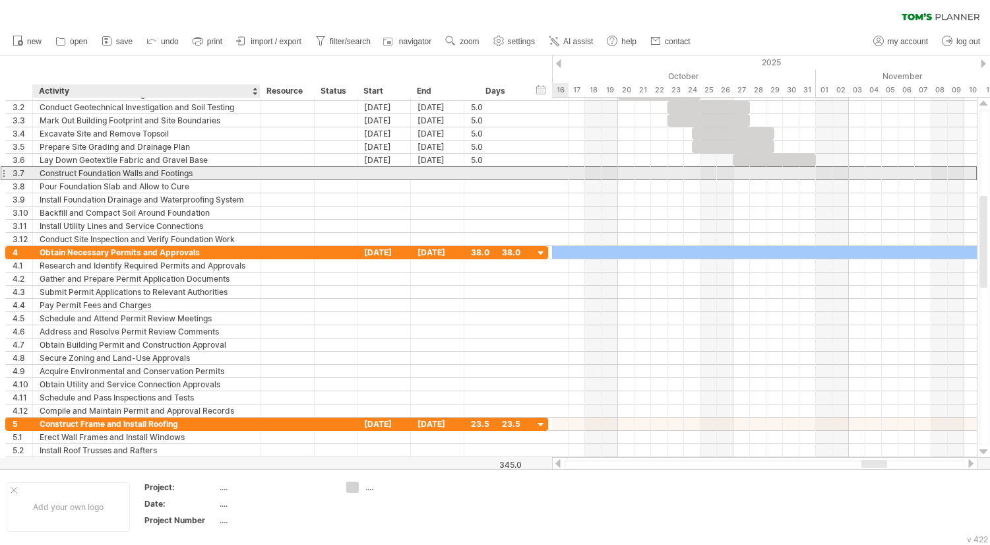
click at [129, 172] on div "Construct Foundation Walls and Footings" at bounding box center [147, 173] width 214 height 13
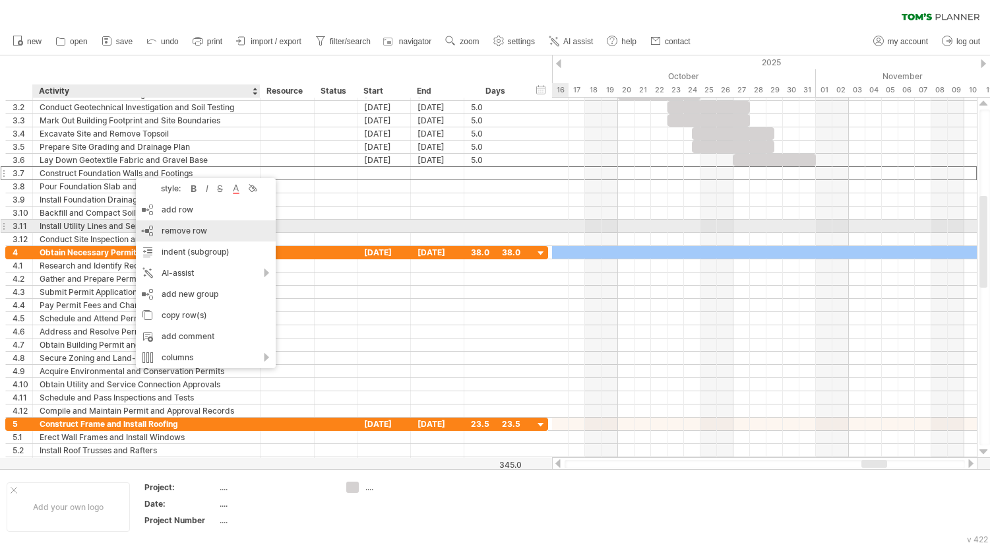
click at [172, 232] on span "remove row" at bounding box center [185, 231] width 46 height 10
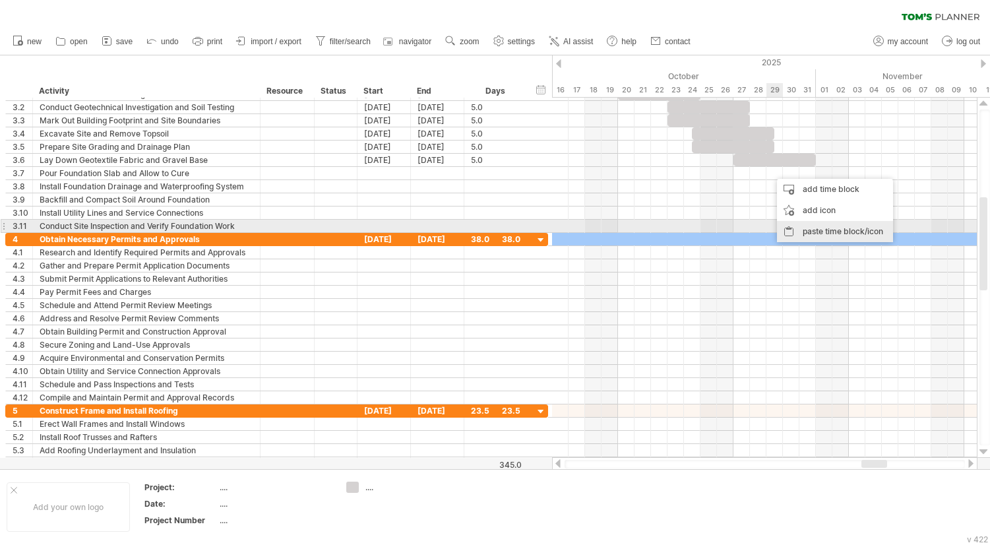
click at [824, 229] on div "paste time block/icon" at bounding box center [835, 231] width 116 height 21
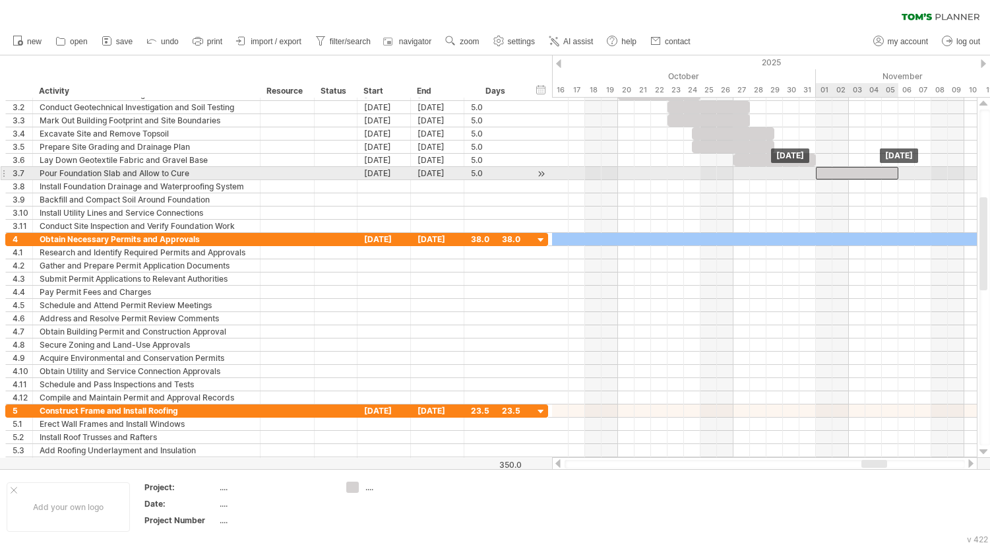
drag, startPoint x: 790, startPoint y: 174, endPoint x: 836, endPoint y: 172, distance: 45.6
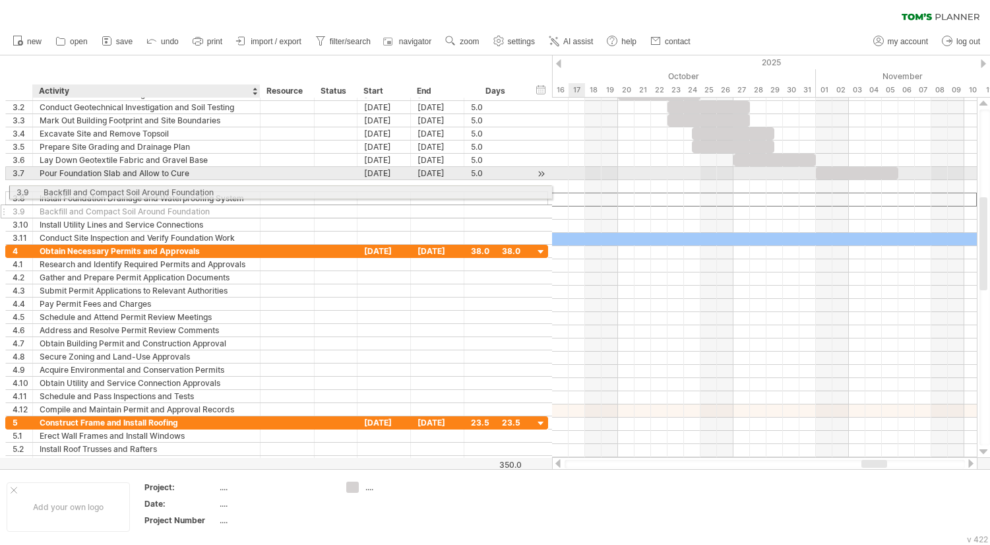
drag, startPoint x: 99, startPoint y: 203, endPoint x: 99, endPoint y: 189, distance: 13.2
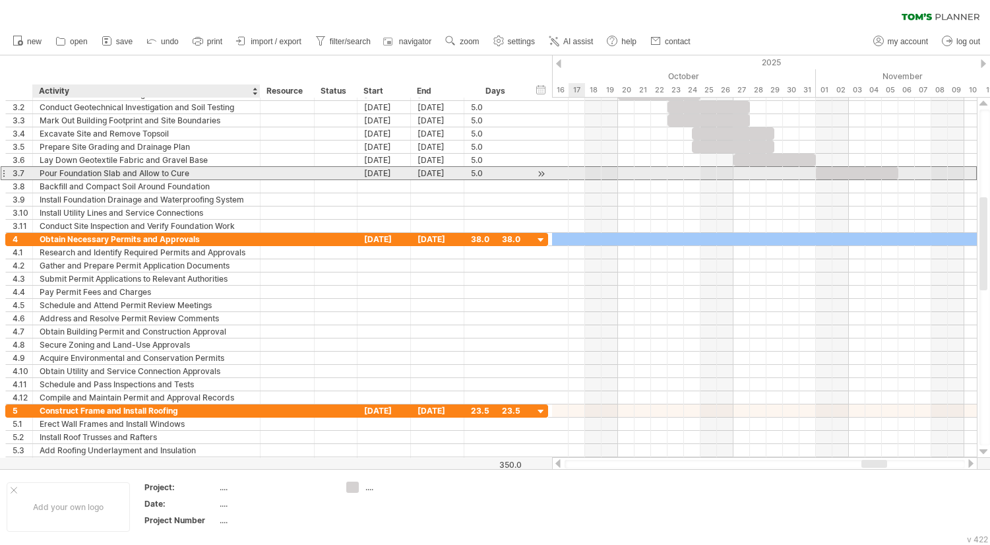
click at [96, 176] on div "Pour Foundation Slab and Allow to Cure" at bounding box center [147, 173] width 214 height 13
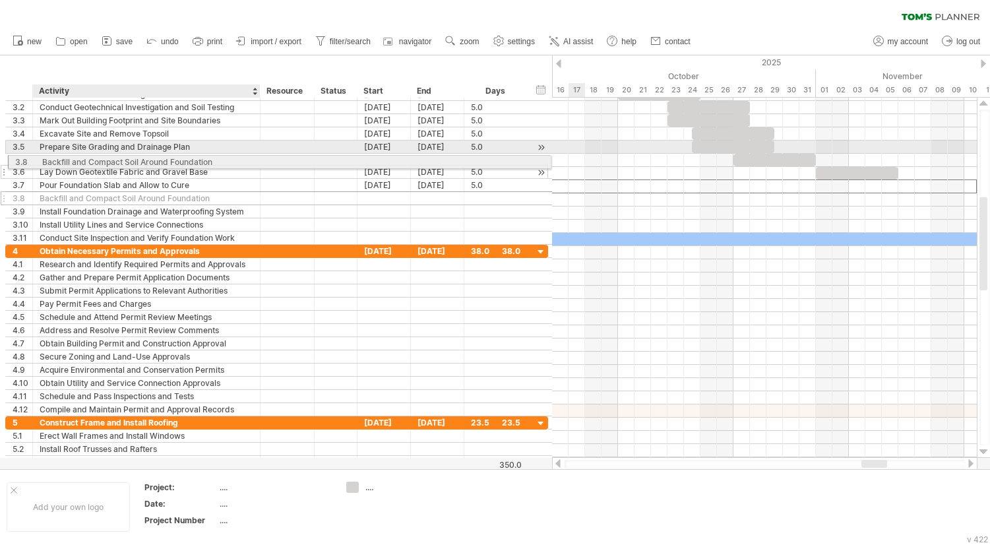
drag, startPoint x: 85, startPoint y: 187, endPoint x: 83, endPoint y: 160, distance: 27.8
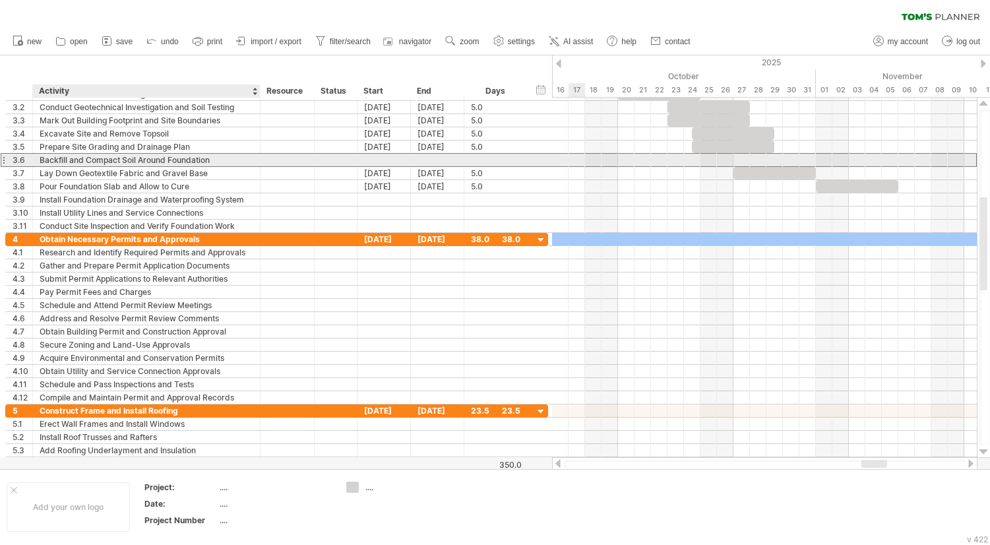
click at [84, 160] on div "Backfill and Compact Soil Around Foundation" at bounding box center [147, 160] width 214 height 13
click at [84, 160] on input "**********" at bounding box center [147, 160] width 214 height 13
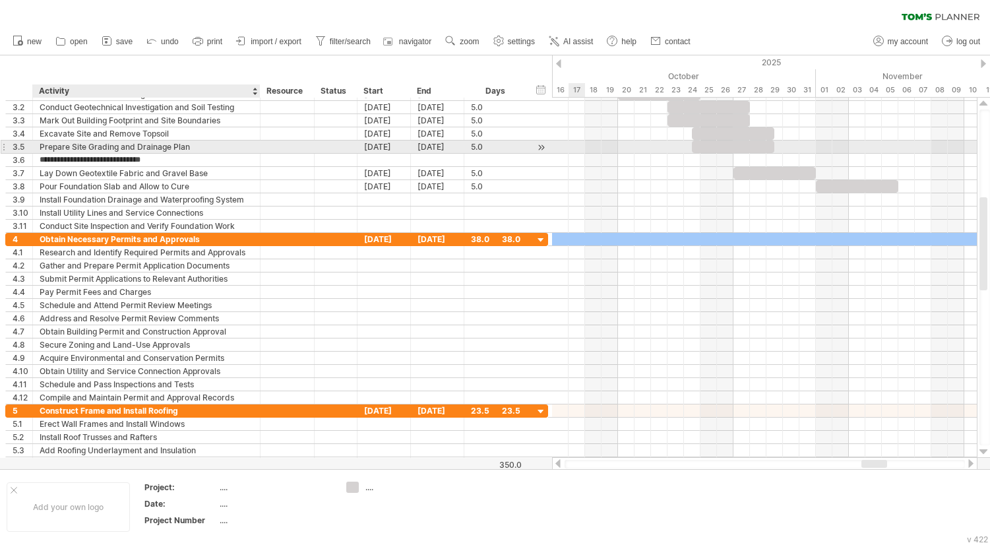
type input "**********"
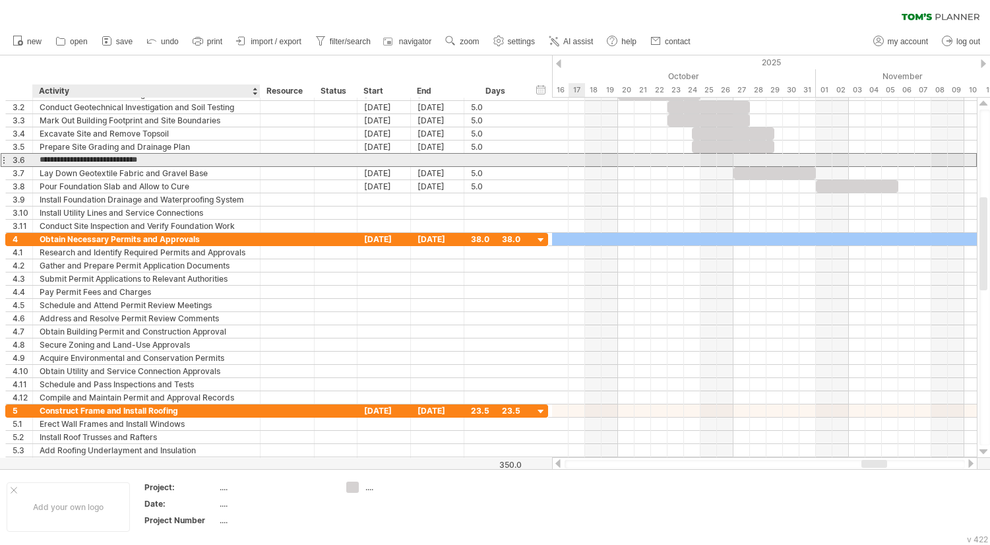
click at [168, 159] on input "**********" at bounding box center [147, 160] width 214 height 13
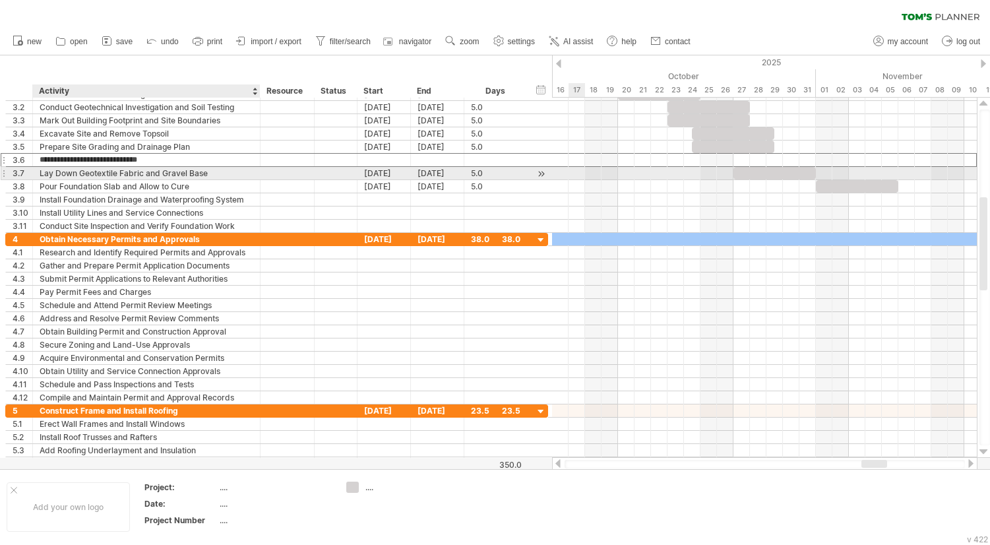
drag, startPoint x: 94, startPoint y: 160, endPoint x: 94, endPoint y: 177, distance: 17.2
click at [94, 177] on div "**********" at bounding box center [276, 160] width 543 height 145
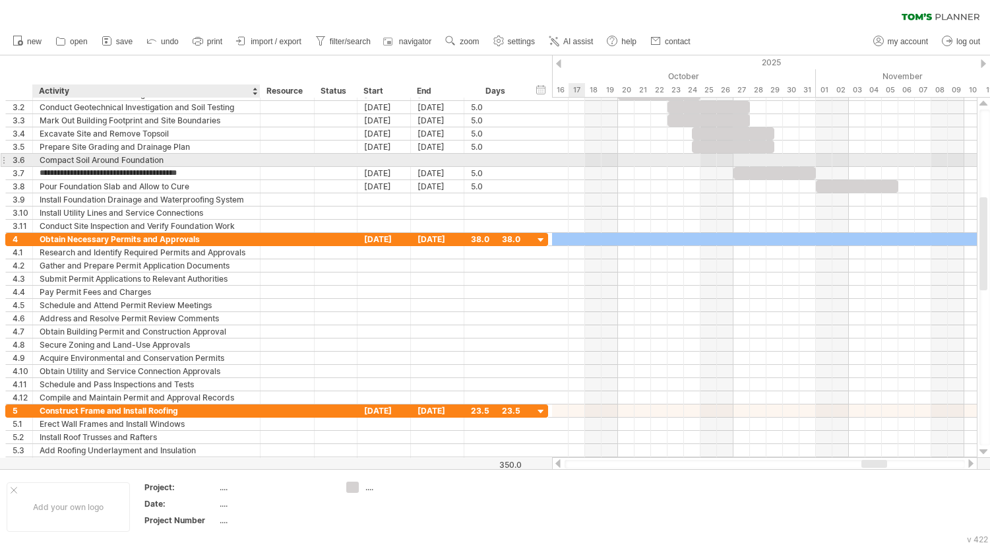
click at [69, 156] on div "Compact Soil Around Foundation" at bounding box center [147, 160] width 214 height 13
click at [67, 159] on input "**********" at bounding box center [147, 160] width 214 height 13
click at [133, 161] on input "**********" at bounding box center [147, 160] width 214 height 13
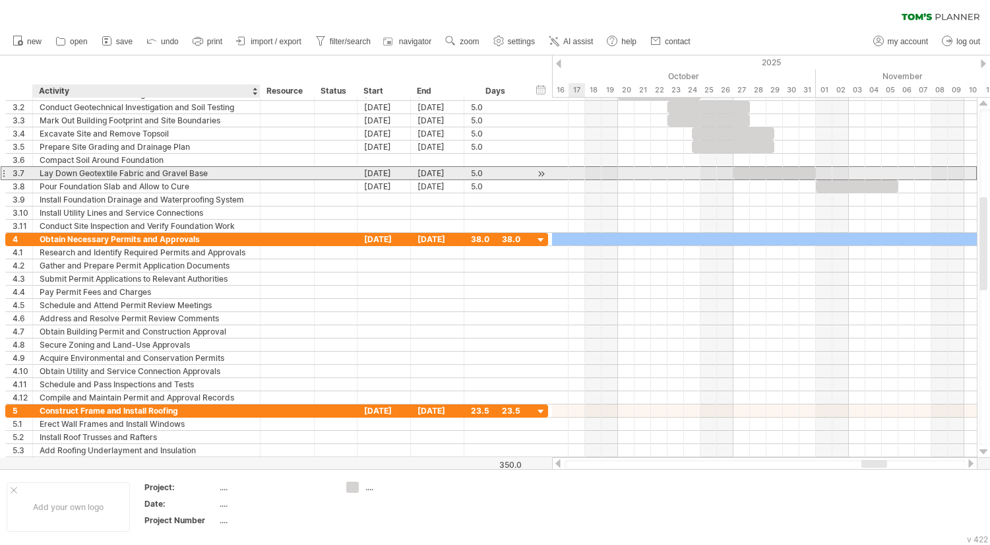
click at [129, 177] on div "Lay Down Geotextile Fabric and Gravel Base" at bounding box center [147, 173] width 214 height 13
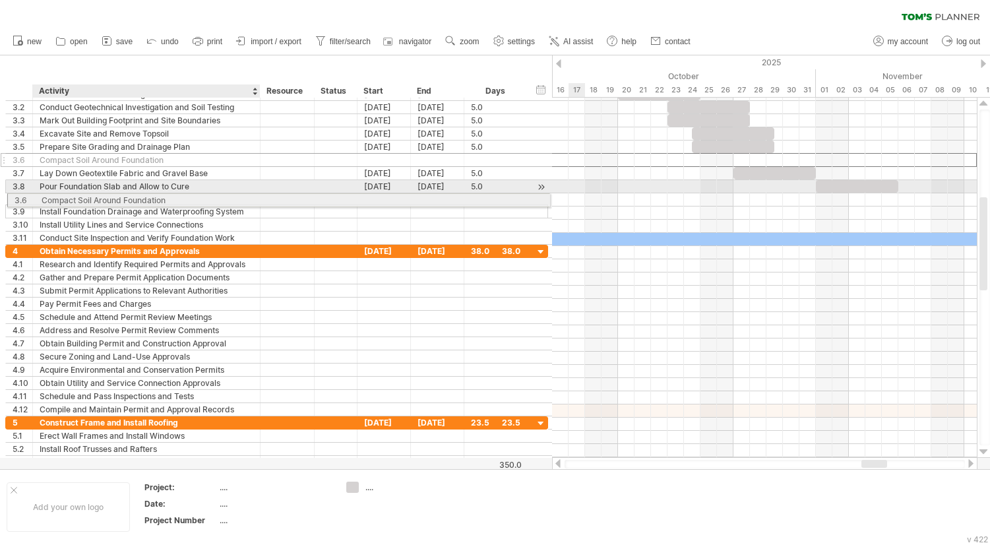
drag, startPoint x: 114, startPoint y: 158, endPoint x: 112, endPoint y: 198, distance: 39.6
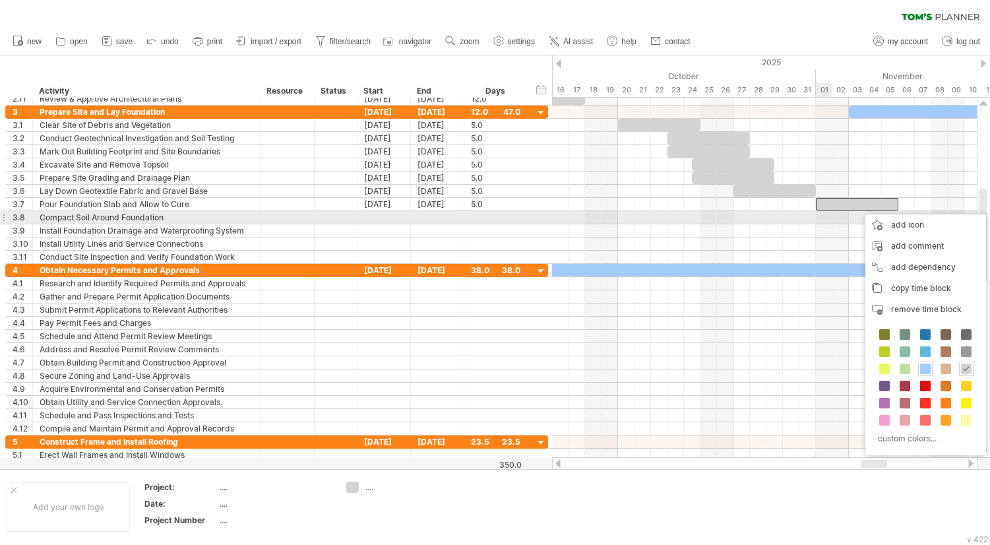
click at [827, 216] on div at bounding box center [764, 217] width 425 height 13
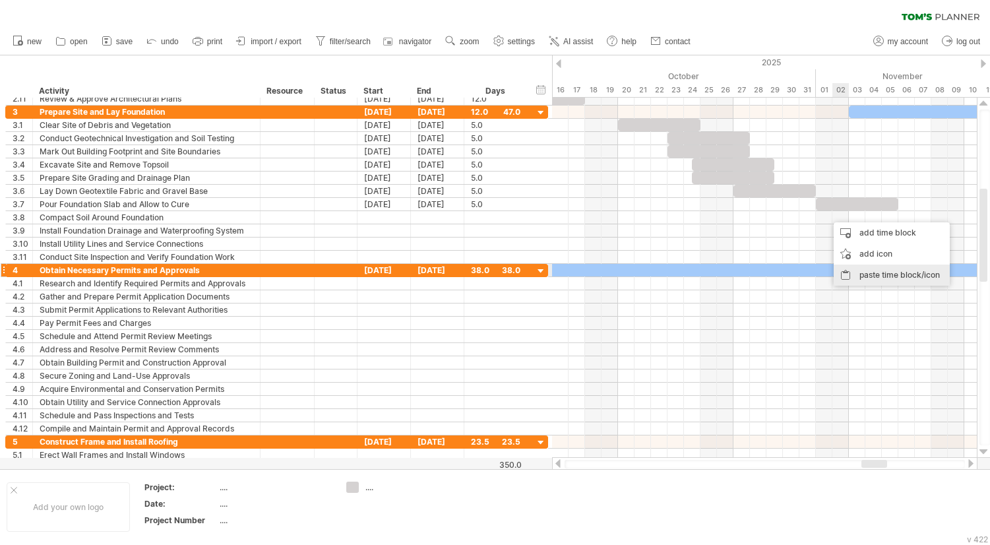
click at [873, 275] on div "paste time block/icon" at bounding box center [892, 275] width 116 height 21
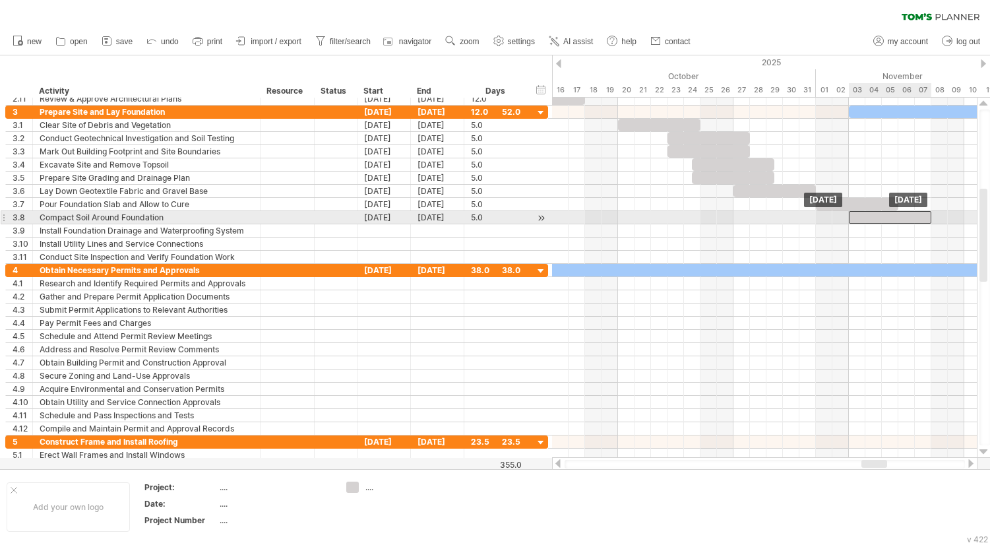
drag, startPoint x: 859, startPoint y: 219, endPoint x: 883, endPoint y: 221, distance: 23.8
click at [883, 221] on div at bounding box center [890, 217] width 82 height 13
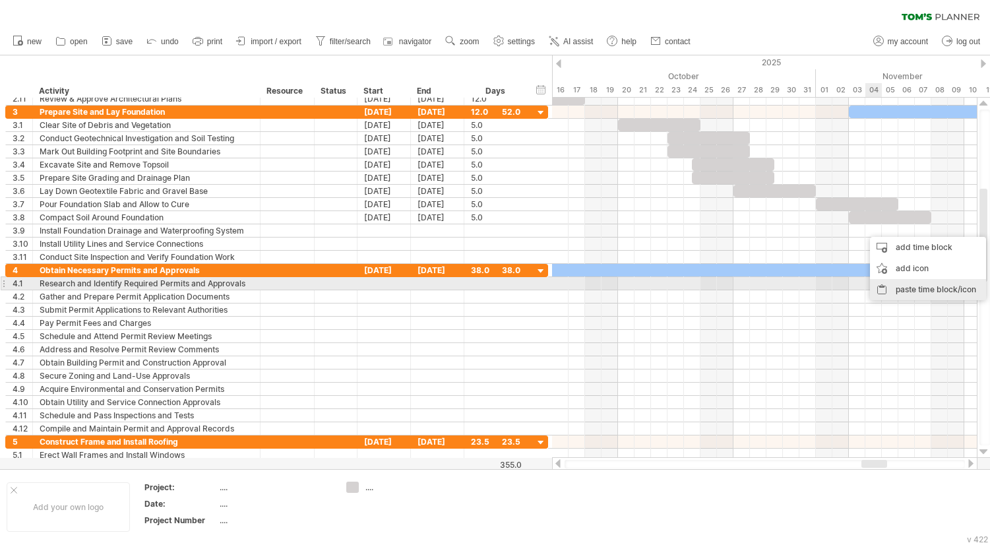
click at [903, 290] on div "paste time block/icon" at bounding box center [928, 289] width 116 height 21
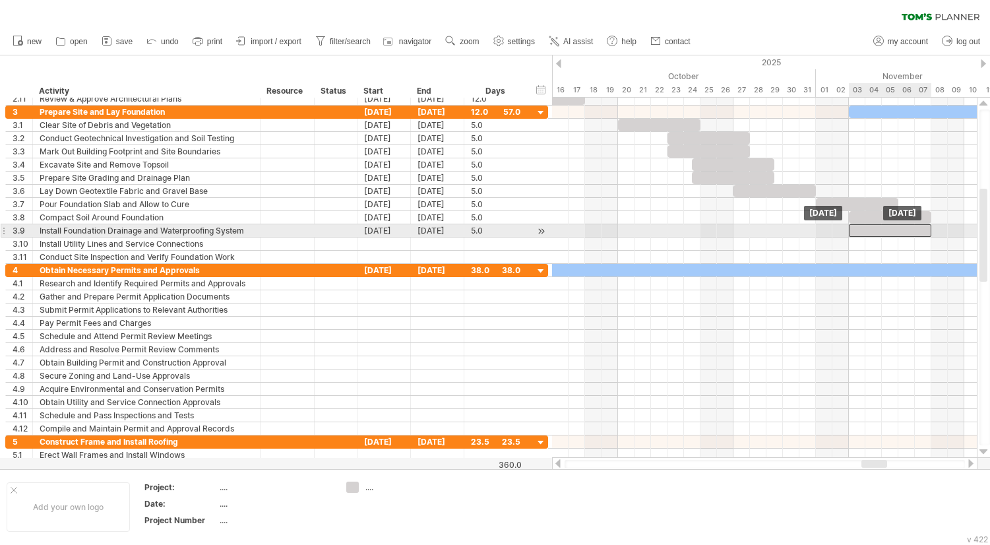
drag, startPoint x: 903, startPoint y: 232, endPoint x: 874, endPoint y: 233, distance: 29.1
click at [873, 234] on div at bounding box center [890, 230] width 82 height 13
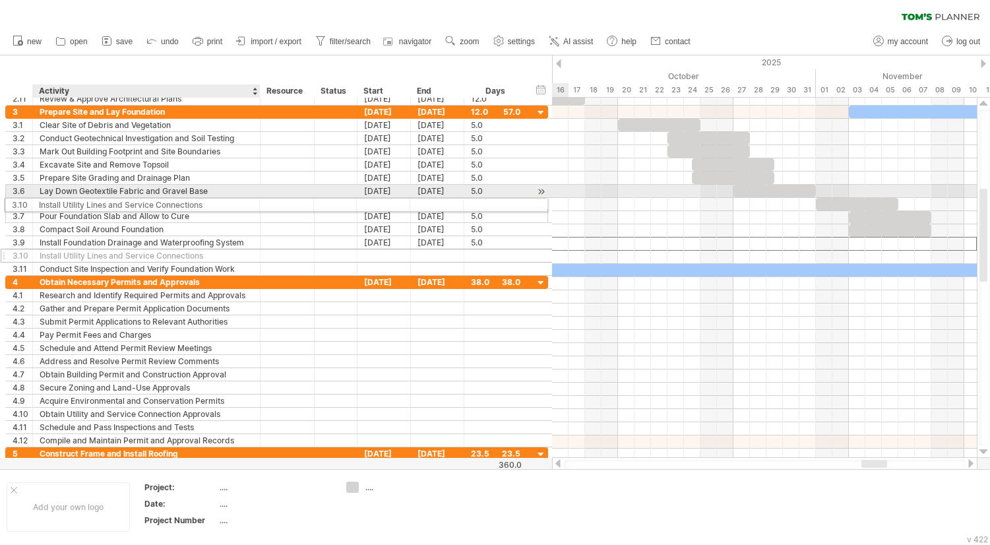
drag, startPoint x: 112, startPoint y: 241, endPoint x: 107, endPoint y: 203, distance: 39.3
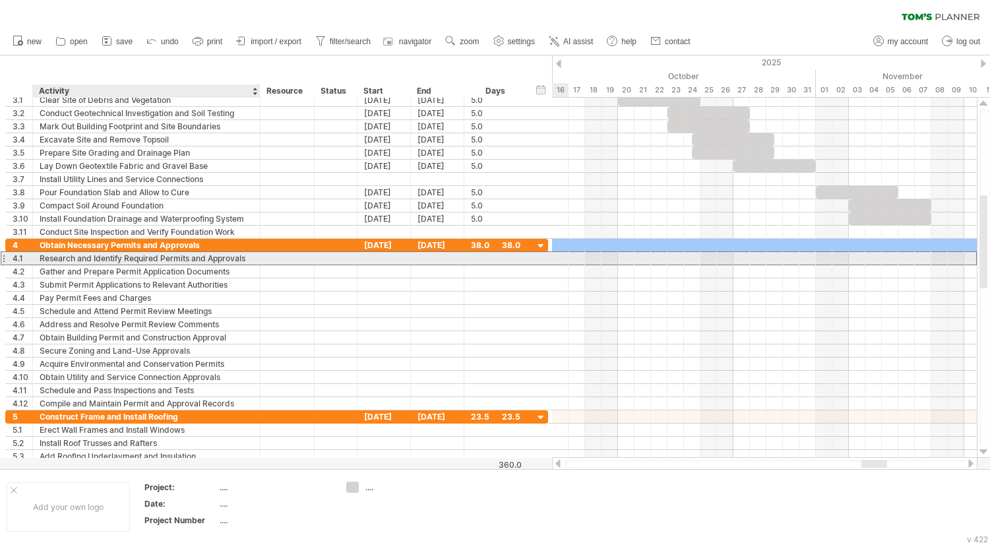
click at [201, 259] on div "Research and Identify Required Permits and Approvals" at bounding box center [147, 258] width 214 height 13
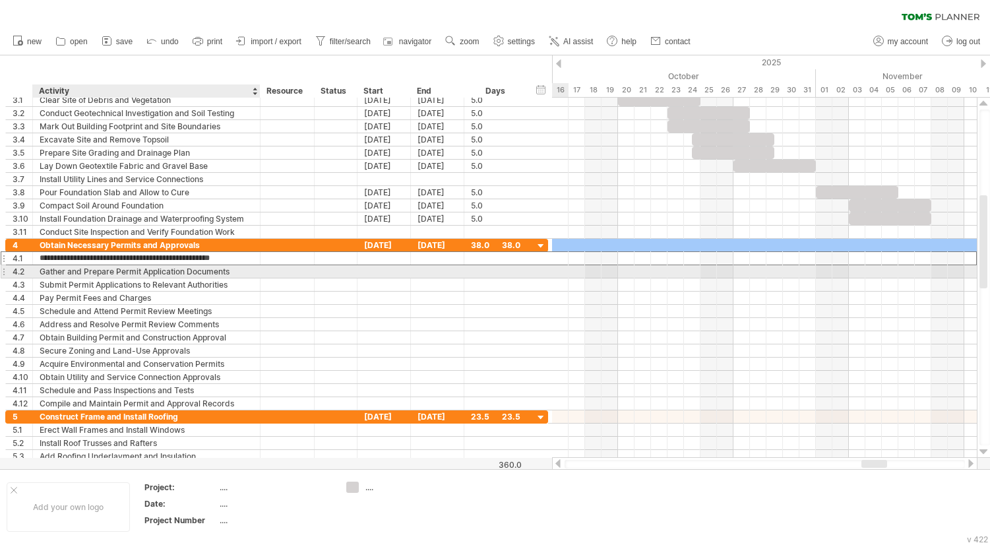
click at [197, 271] on div "Gather and Prepare Permit Application Documents" at bounding box center [147, 271] width 214 height 13
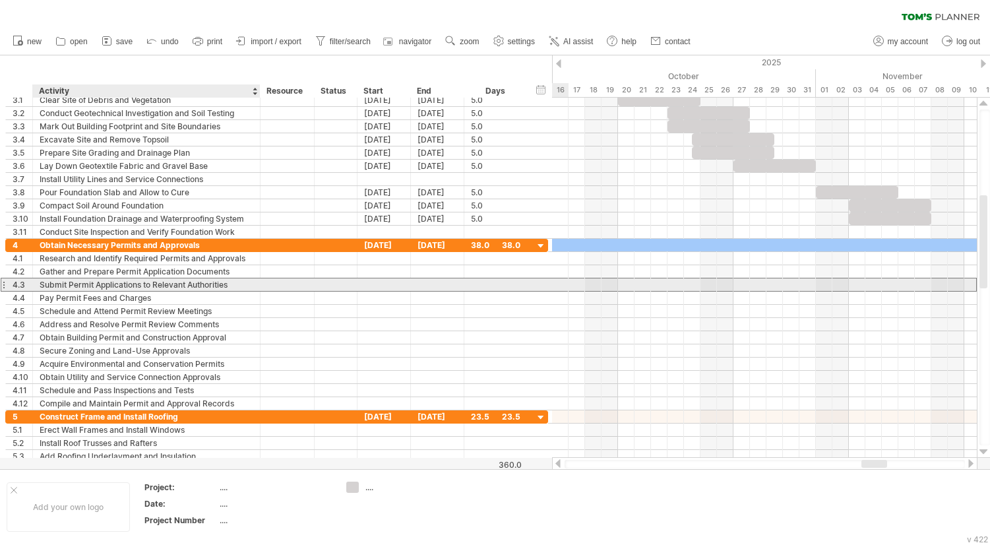
click at [189, 281] on div "Submit Permit Applications to Relevant Authorities" at bounding box center [147, 284] width 214 height 13
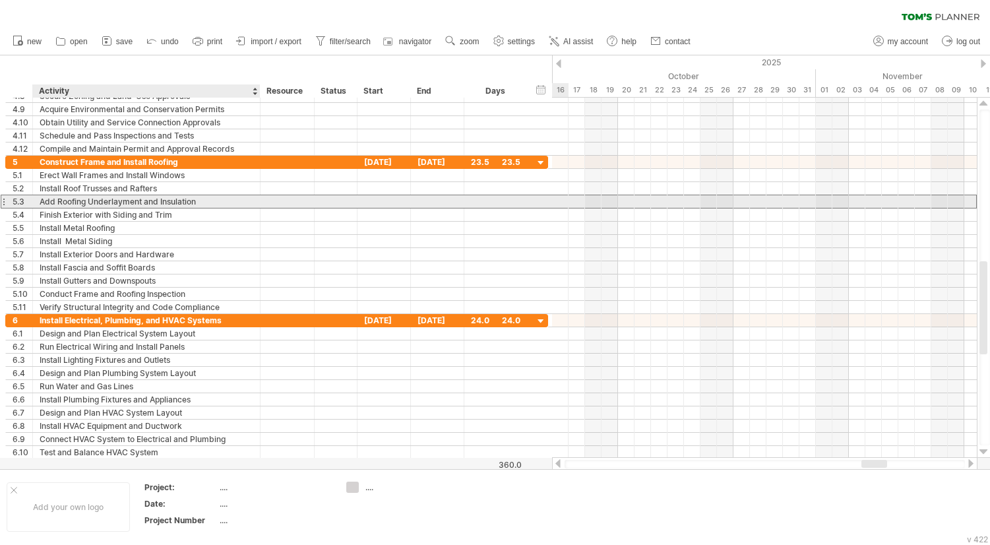
click at [136, 199] on div "Add Roofing Underlayment and Insulation" at bounding box center [147, 201] width 214 height 13
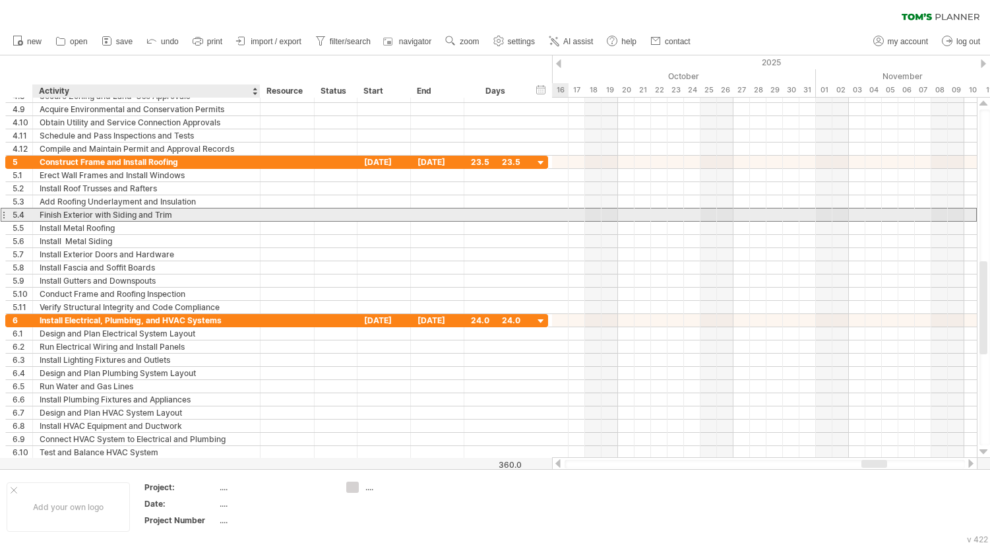
click at [97, 213] on div "Finish Exterior with Siding and Trim" at bounding box center [147, 214] width 214 height 13
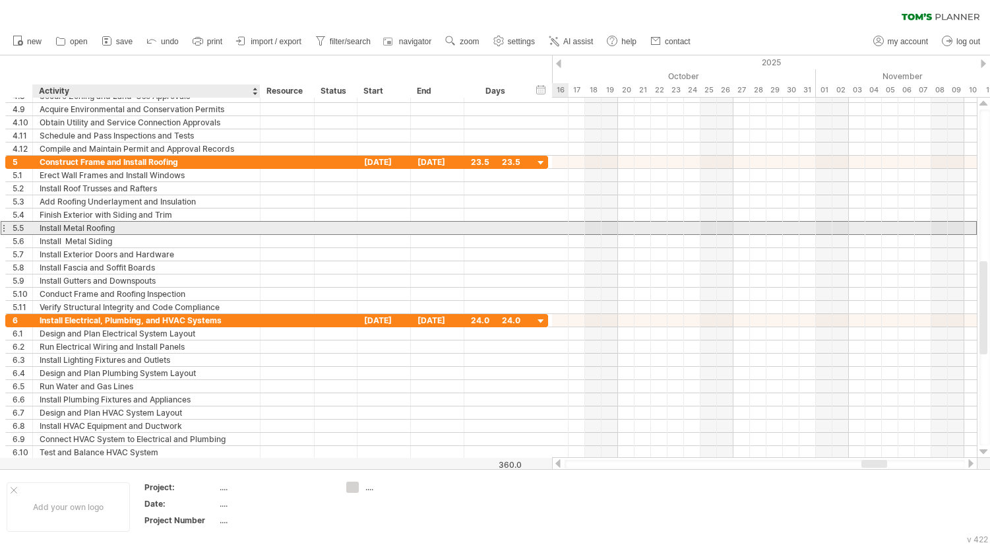
click at [96, 231] on div "Install Metal Roofing" at bounding box center [147, 228] width 214 height 13
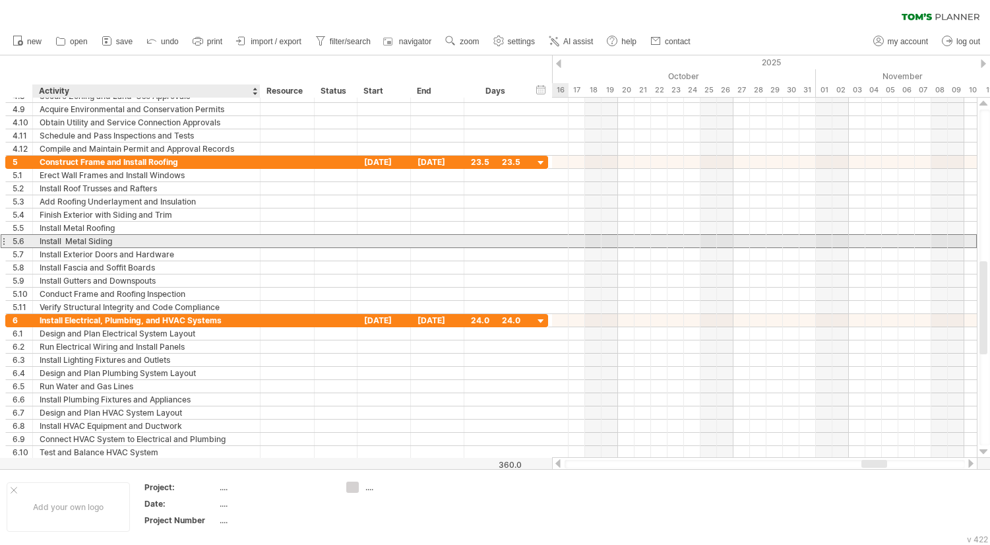
click at [96, 238] on div "Install Metal Siding" at bounding box center [147, 241] width 214 height 13
click at [65, 241] on input "**********" at bounding box center [147, 241] width 214 height 13
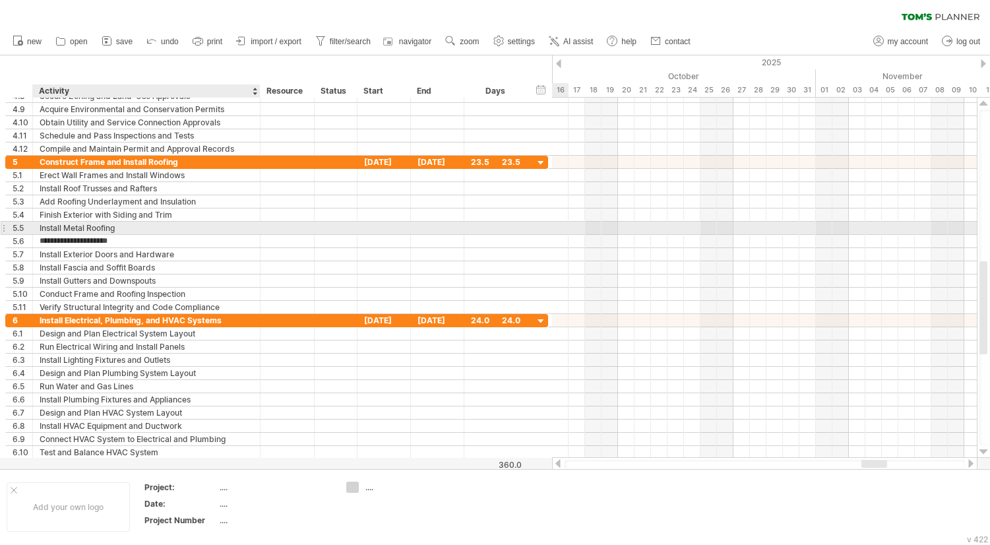
type input "**********"
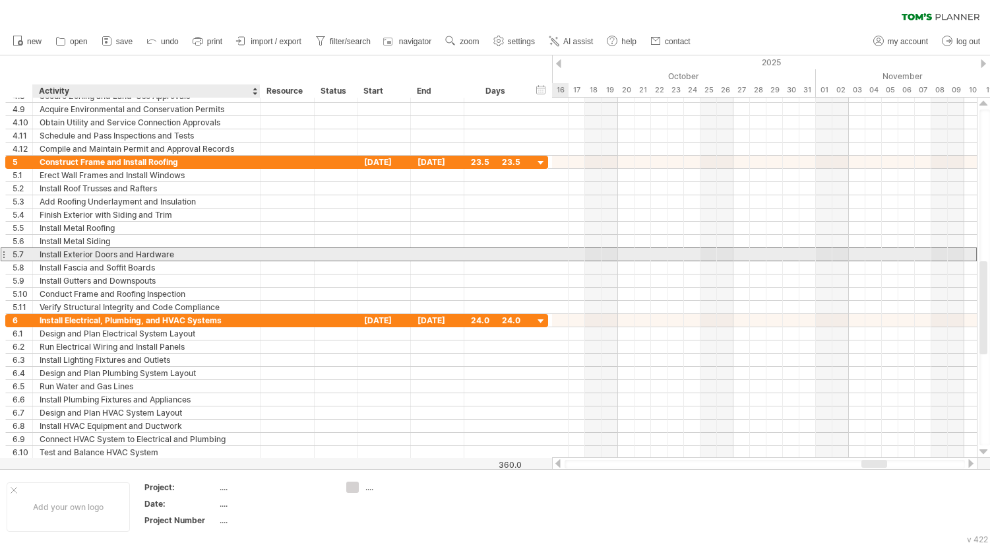
click at [123, 253] on div "Install Exterior Doors and Hardware" at bounding box center [147, 254] width 214 height 13
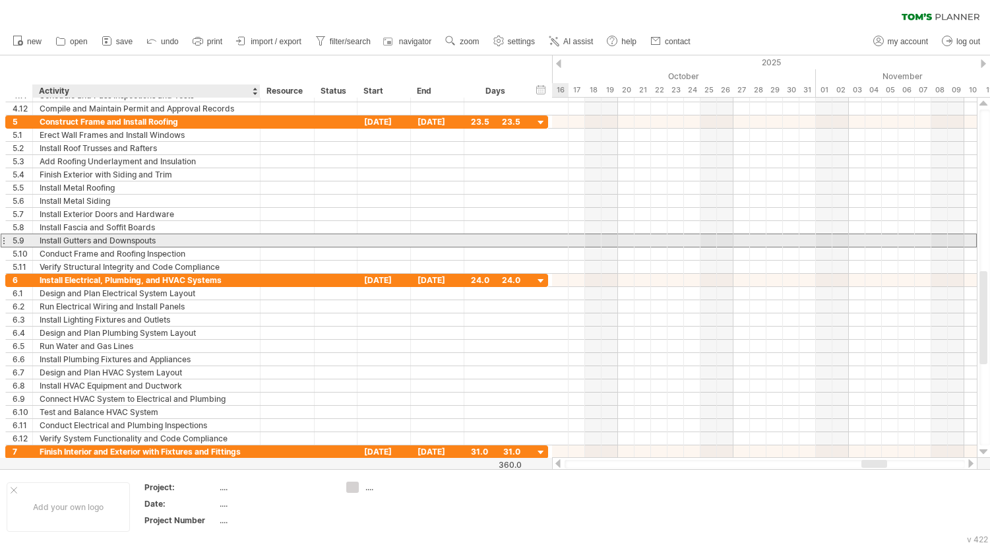
click at [121, 241] on div "Install Gutters and Downspouts" at bounding box center [147, 240] width 214 height 13
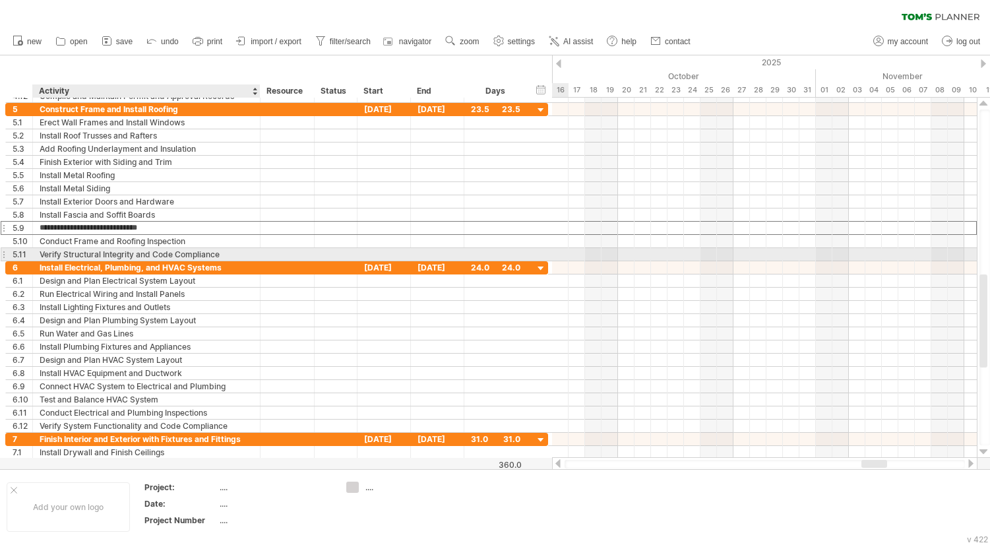
click at [150, 259] on div "Verify Structural Integrity and Code Compliance" at bounding box center [147, 254] width 214 height 13
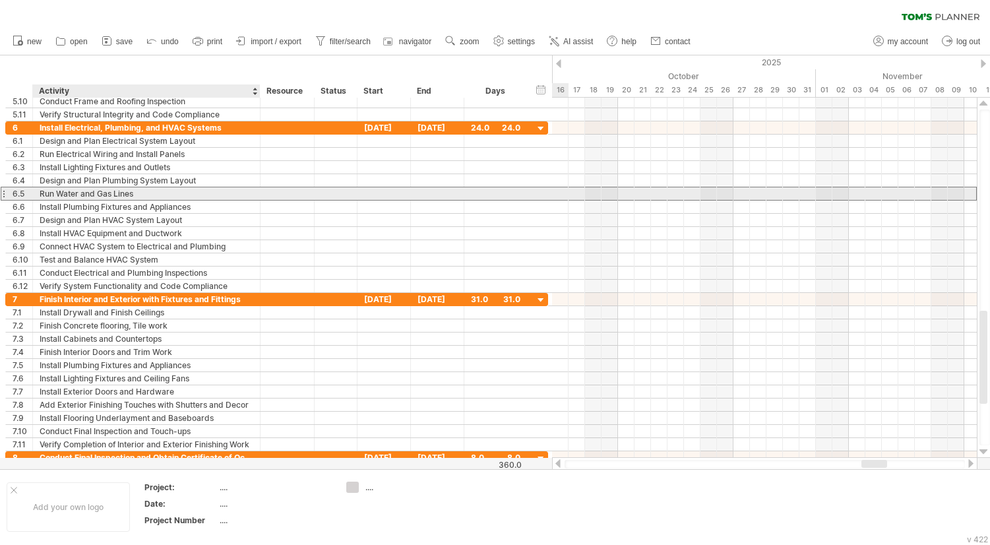
click at [100, 195] on div "Run Water and Gas Lines" at bounding box center [147, 193] width 214 height 13
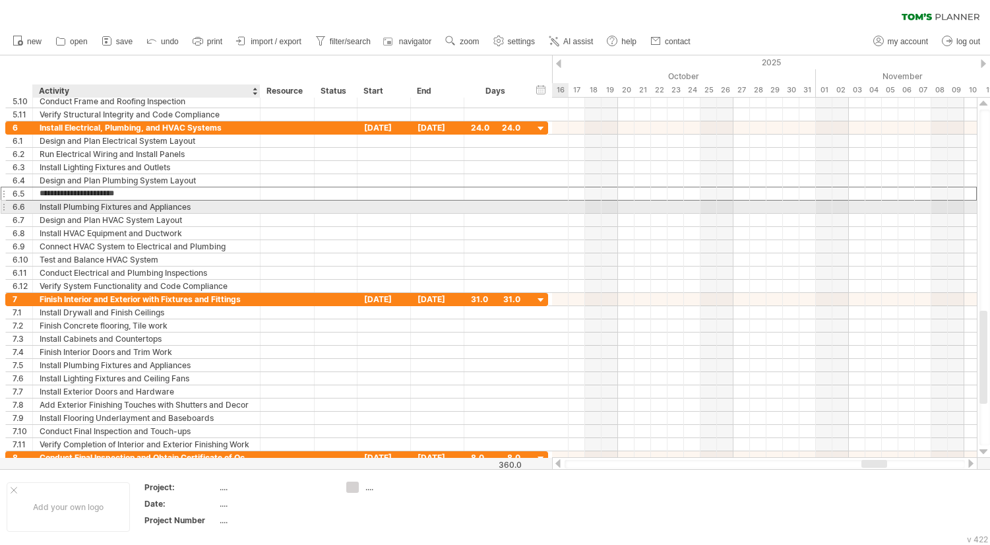
click at [102, 206] on div "Install Plumbing Fixtures and Appliances" at bounding box center [147, 207] width 214 height 13
